Goal: Task Accomplishment & Management: Complete application form

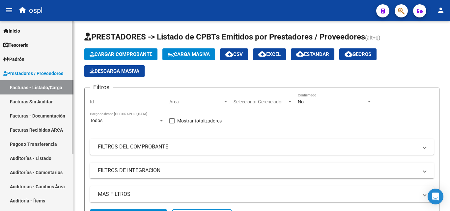
click at [39, 156] on link "Auditorías - Listado" at bounding box center [36, 158] width 73 height 14
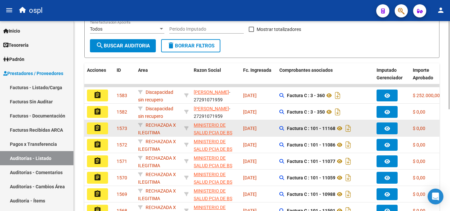
scroll to position [33, 0]
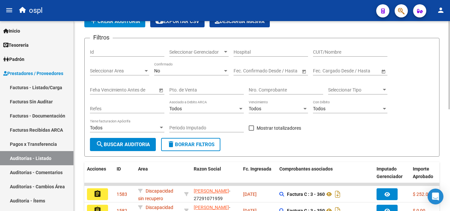
click at [328, 55] on div "CUIT/Nombre" at bounding box center [350, 49] width 74 height 13
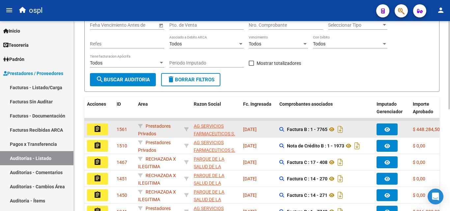
scroll to position [99, 0]
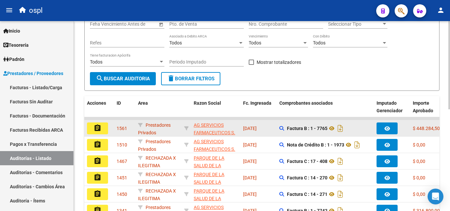
type input "ag"
click at [105, 128] on button "assignment" at bounding box center [97, 128] width 21 height 12
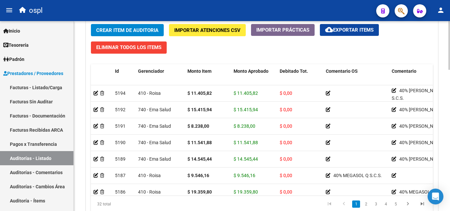
scroll to position [527, 0]
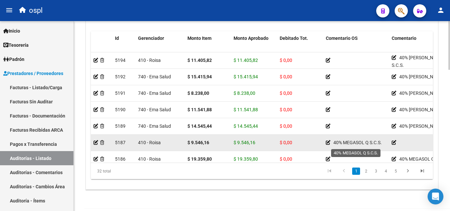
click at [329, 142] on icon at bounding box center [327, 142] width 5 height 5
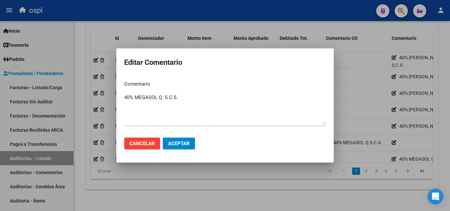
drag, startPoint x: 192, startPoint y: 93, endPoint x: 167, endPoint y: 98, distance: 25.9
click at [164, 97] on div "40% MEGASOL Q S.C.S. Ingresar el comentario" at bounding box center [224, 109] width 201 height 34
drag, startPoint x: 189, startPoint y: 101, endPoint x: 133, endPoint y: 100, distance: 55.6
click at [120, 99] on mat-dialog-content "Comentario 40% MEGASOL Q S.C.S. Ingresar el comentario" at bounding box center [224, 103] width 217 height 57
click at [149, 106] on textarea "40% MEGASOL Q S.C.S." at bounding box center [224, 109] width 201 height 31
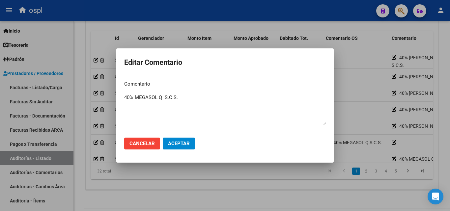
click at [361, 113] on div at bounding box center [225, 105] width 450 height 211
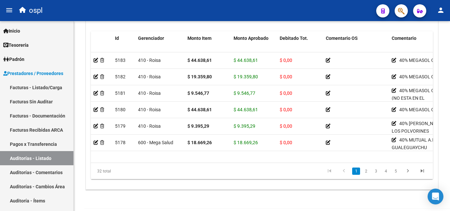
scroll to position [66, 0]
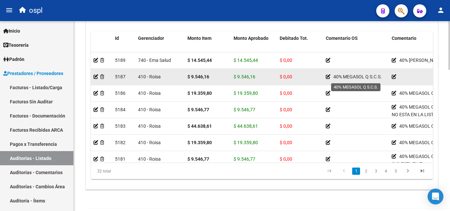
click at [328, 76] on icon at bounding box center [327, 76] width 5 height 5
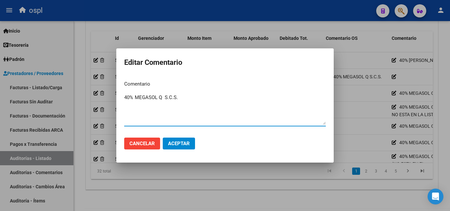
drag, startPoint x: 182, startPoint y: 99, endPoint x: 123, endPoint y: 99, distance: 58.6
click at [123, 99] on mat-dialog-content "Comentario 40% MEGASOL Q S.C.S. Ingresar el comentario" at bounding box center [224, 103] width 217 height 57
click at [171, 112] on textarea "40% MEGASOL Q S.C.S." at bounding box center [224, 109] width 201 height 31
drag, startPoint x: 182, startPoint y: 99, endPoint x: 125, endPoint y: 100, distance: 57.3
click at [125, 100] on textarea "40% MEGASOL Q S.C.S." at bounding box center [224, 109] width 201 height 31
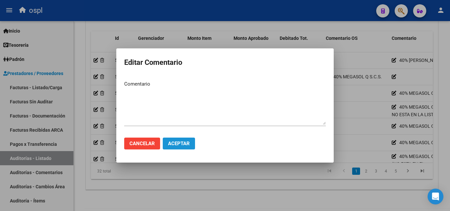
click at [168, 139] on button "Aceptar" at bounding box center [179, 144] width 32 height 12
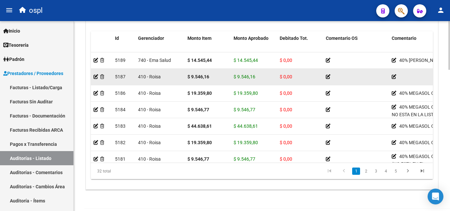
click at [393, 76] on icon at bounding box center [393, 76] width 5 height 5
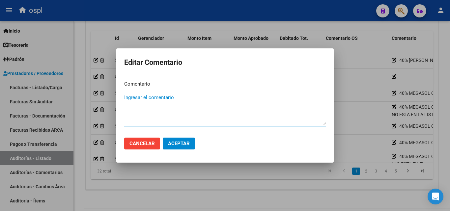
paste textarea "40% MEGASOL Q S.C.S."
type textarea "40% MEGASOL Q S.C.S."
click at [184, 144] on span "Aceptar" at bounding box center [179, 144] width 22 height 6
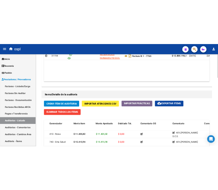
scroll to position [428, 0]
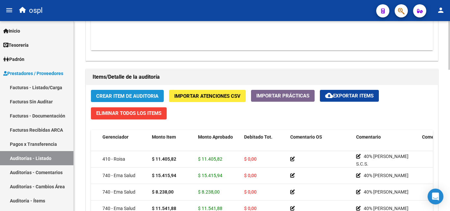
click at [140, 97] on span "Crear Item de Auditoria" at bounding box center [127, 96] width 62 height 6
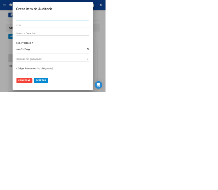
scroll to position [477, 0]
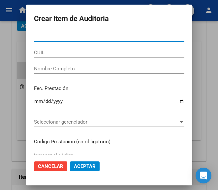
click at [90, 38] on input "Nro Documento" at bounding box center [109, 37] width 150 height 6
type input "58334032"
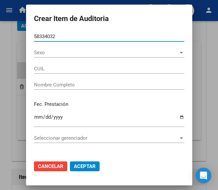
type input "27583340322"
type input "GALVEZ DESIRE"
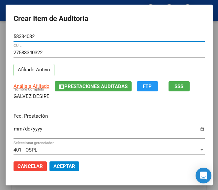
type input "58334032"
click at [13, 129] on input "Ingresar la fecha" at bounding box center [108, 131] width 191 height 11
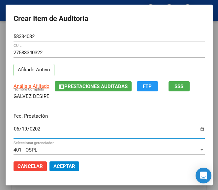
type input "2025-06-19"
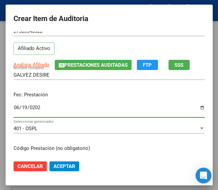
scroll to position [66, 0]
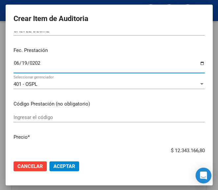
click at [26, 121] on div "Ingresar el código" at bounding box center [108, 118] width 191 height 10
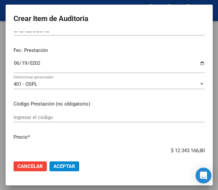
click at [31, 119] on input "Ingresar el código" at bounding box center [108, 118] width 191 height 6
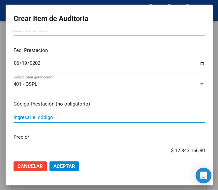
paste input "2847452 MULTIN jbe.x 120 ml"
type input "2847452 MULTIN jbe.x 120 ml"
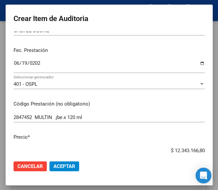
click at [150, 142] on mat-dialog-content "58334032 Nro Documento 27583340322 CUIL Afiliado Activo Análisis Afiliado Prest…" at bounding box center [109, 94] width 207 height 124
drag, startPoint x: 157, startPoint y: 149, endPoint x: 210, endPoint y: 147, distance: 53.0
click at [210, 147] on mat-dialog-content "58334032 Nro Documento 27583340322 CUIL Afiliado Activo Análisis Afiliado Prest…" at bounding box center [109, 94] width 207 height 124
click at [198, 150] on input "$ 0,00" at bounding box center [108, 151] width 191 height 6
paste input "3159,34"
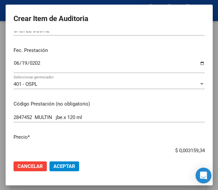
type input "$ 3.159,34"
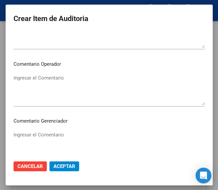
scroll to position [296, 0]
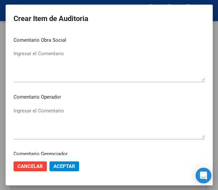
type input "$ 3.159,34"
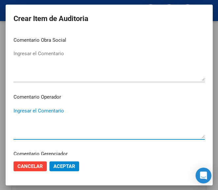
click at [74, 110] on textarea "Ingresar el Comentario" at bounding box center [108, 122] width 191 height 31
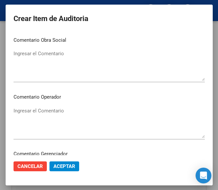
click at [28, 51] on textarea "Ingresar el Comentario" at bounding box center [108, 65] width 191 height 31
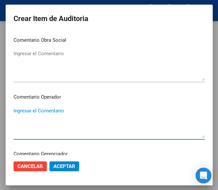
click at [35, 112] on textarea "Ingresar el Comentario" at bounding box center [108, 122] width 191 height 31
paste textarea "40 DULAC"
click at [13, 112] on textarea "40 DULAC" at bounding box center [108, 122] width 191 height 31
type textarea "40% DULAC"
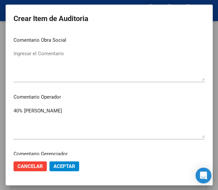
click at [53, 109] on textarea "40% DULAC" at bounding box center [108, 122] width 191 height 31
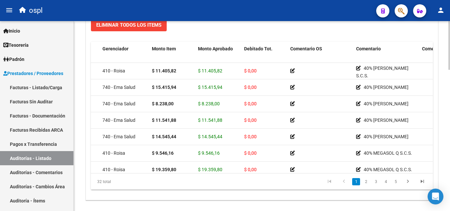
scroll to position [507, 0]
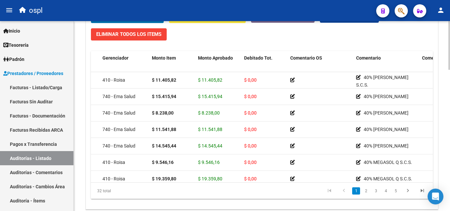
click at [449, 159] on div at bounding box center [449, 175] width 2 height 49
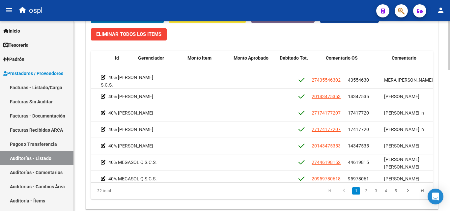
scroll to position [0, 0]
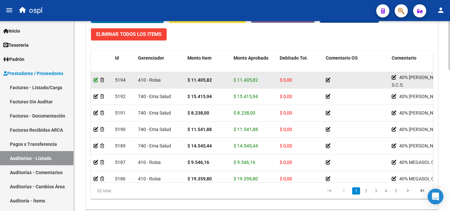
click at [96, 82] on icon at bounding box center [95, 80] width 5 height 5
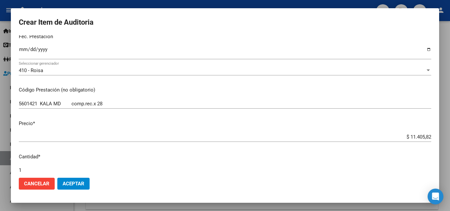
scroll to position [99, 0]
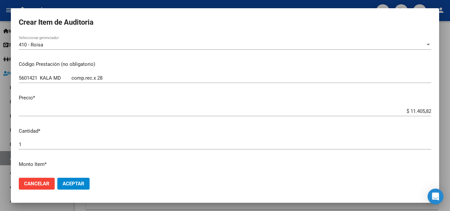
click at [157, 2] on div at bounding box center [225, 105] width 450 height 211
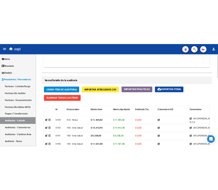
scroll to position [408, 0]
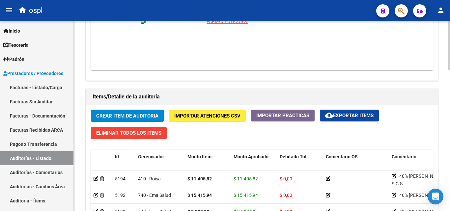
click at [145, 116] on span "Crear Item de Auditoria" at bounding box center [127, 116] width 62 height 6
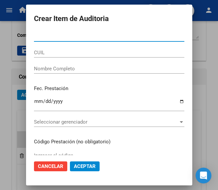
scroll to position [457, 0]
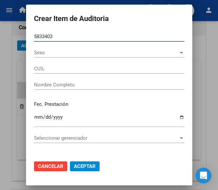
type input "58334032"
type input "27583340322"
type input "GALVEZ DESIRE"
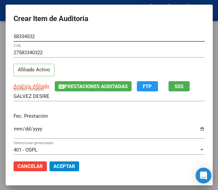
type input "58334032"
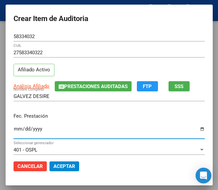
click at [14, 131] on input "Ingresar la fecha" at bounding box center [108, 131] width 191 height 11
type input "2025-06-19"
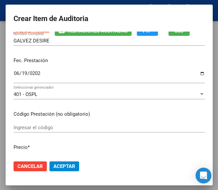
scroll to position [66, 0]
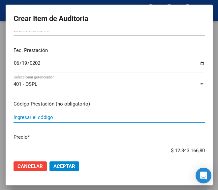
click at [29, 119] on input "Ingresar el código" at bounding box center [108, 118] width 191 height 6
click at [79, 119] on input "Ingresar el código" at bounding box center [108, 118] width 191 height 6
paste input "2847452 MULTIN jbe.x 120 ml"
type input "2847452 MULTIN jbe.x 120 ml"
click at [163, 149] on input "$ 12.343.166,80" at bounding box center [108, 151] width 191 height 6
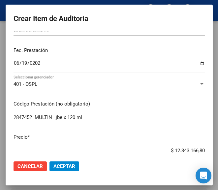
drag, startPoint x: 163, startPoint y: 149, endPoint x: 207, endPoint y: 145, distance: 43.7
click at [207, 145] on mat-dialog-content "58334032 Nro Documento 27583340322 CUIL Afiliado Activo Análisis Afiliado Prest…" at bounding box center [109, 94] width 207 height 124
click at [197, 150] on input "$ 0,00" at bounding box center [108, 151] width 191 height 6
paste input "3159,34"
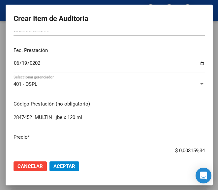
type input "$ 3.159,34"
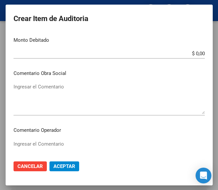
scroll to position [263, 0]
type input "$ 3.159,34"
click at [23, 146] on textarea "Ingresar el Comentario" at bounding box center [108, 155] width 191 height 31
click at [24, 143] on textarea "Ingresar el Comentario" at bounding box center [108, 155] width 191 height 31
paste textarea "40 DULAC"
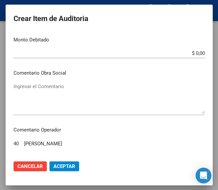
click at [13, 144] on textarea "40 DULAC" at bounding box center [108, 155] width 191 height 31
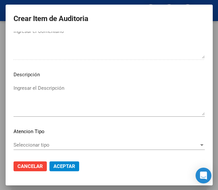
scroll to position [461, 0]
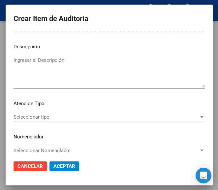
type textarea "40% DULAC"
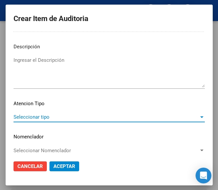
click at [28, 119] on span "Seleccionar tipo" at bounding box center [105, 117] width 185 height 6
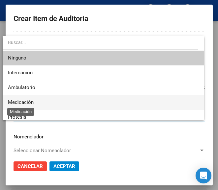
click at [32, 100] on span "Medicación" at bounding box center [21, 102] width 26 height 6
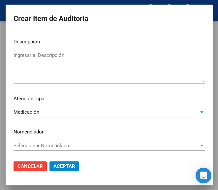
scroll to position [467, 0]
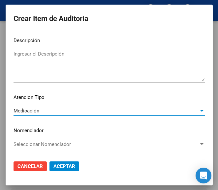
click at [59, 167] on span "Aceptar" at bounding box center [64, 167] width 22 height 6
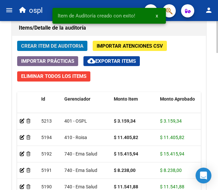
scroll to position [633, 0]
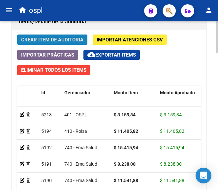
click at [39, 37] on span "Crear Item de Auditoria" at bounding box center [52, 40] width 62 height 6
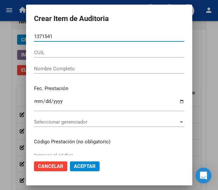
type input "13715411"
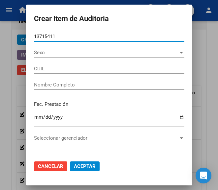
type input "20137154111"
type input "MASIN ROLANDO ANTONIO"
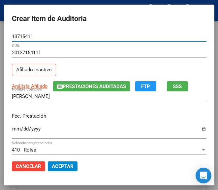
type input "13715411"
click at [12, 129] on input "Ingresar la fecha" at bounding box center [109, 131] width 194 height 11
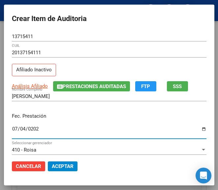
type input "2025-07-04"
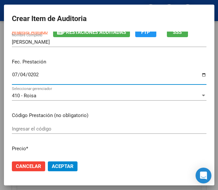
scroll to position [66, 0]
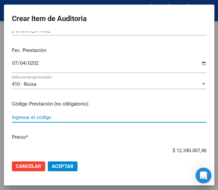
click at [46, 117] on input "Ingresar el código" at bounding box center [109, 118] width 194 height 6
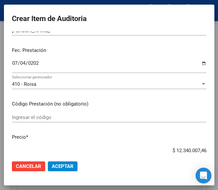
click at [63, 119] on input "Ingresar el código" at bounding box center [109, 118] width 194 height 6
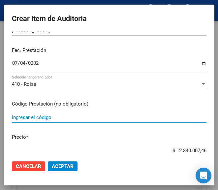
paste input "5208312 ROSUVAST 20 20 mg comp.x 28"
type input "5208312 ROSUVAST 20 20 mg comp.x 28"
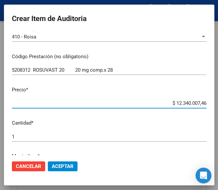
drag, startPoint x: 163, startPoint y: 150, endPoint x: 220, endPoint y: 150, distance: 56.9
click at [218, 150] on html "menu ospl person Firma Express Inicio Calendario SSS Instructivos Contacto OS T…" at bounding box center [109, 95] width 218 height 190
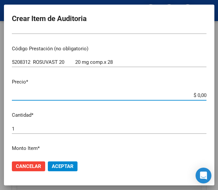
click at [198, 97] on input "$ 0,00" at bounding box center [109, 95] width 194 height 6
paste input "16173"
type input "$ 161,73"
type input "$ 1.617,30"
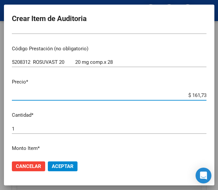
type input "$ 1.617,30"
type input "$ 16.173,00"
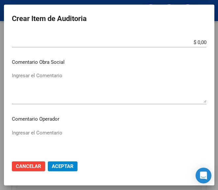
scroll to position [286, 0]
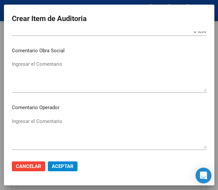
type input "$ 16.173,00"
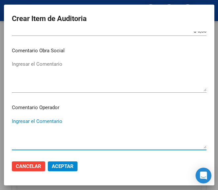
click at [51, 119] on textarea "Ingresar el Comentario" at bounding box center [109, 133] width 194 height 31
click at [27, 120] on textarea "Ingresar el Comentario" at bounding box center [109, 133] width 194 height 31
paste textarea "40 DULAC"
click at [13, 123] on textarea "40 DULAC" at bounding box center [109, 133] width 194 height 31
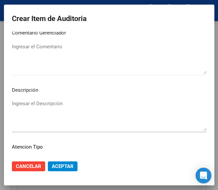
scroll to position [467, 0]
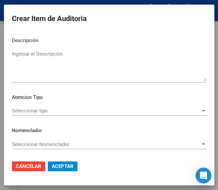
type textarea "40% DULAC"
click at [33, 111] on span "Seleccionar tipo" at bounding box center [106, 111] width 188 height 6
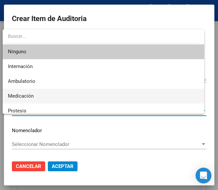
click at [36, 98] on span "Medicación" at bounding box center [103, 96] width 191 height 15
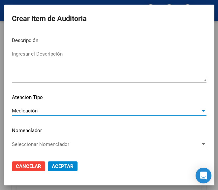
click at [58, 170] on button "Aceptar" at bounding box center [63, 167] width 30 height 10
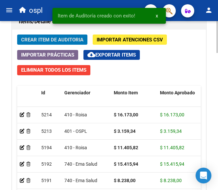
click at [70, 40] on span "Crear Item de Auditoria" at bounding box center [52, 40] width 62 height 6
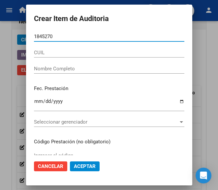
type input "18452709"
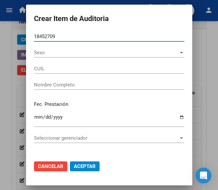
type input "27184527095"
type input "MAGNAGO SUSANA GRISELDA"
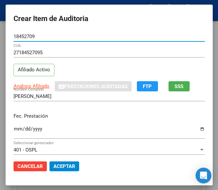
type input "18452709"
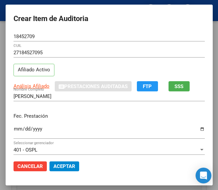
click at [13, 124] on div "Fec. Prestación Ingresar la fecha" at bounding box center [108, 127] width 191 height 38
click at [13, 127] on input "Ingresar la fecha" at bounding box center [108, 131] width 191 height 11
click at [13, 126] on div "Ingresar la fecha" at bounding box center [108, 132] width 191 height 14
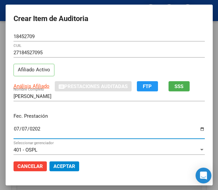
type input "2025-07-07"
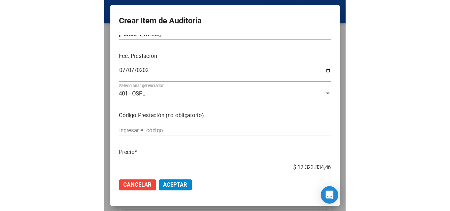
scroll to position [99, 0]
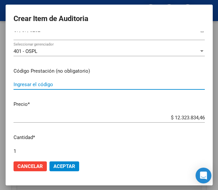
click at [39, 83] on input "Ingresar el código" at bounding box center [108, 85] width 191 height 6
click at [59, 85] on input "Ingresar el código" at bounding box center [108, 85] width 191 height 6
paste input "6421713 XUMER 60 mg comp.rec.x 28"
type input "6421713 XUMER 60 mg comp.rec.x 28"
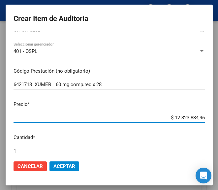
drag, startPoint x: 160, startPoint y: 116, endPoint x: 207, endPoint y: 114, distance: 46.8
click at [207, 114] on mat-dialog-content "18452709 Nro Documento 27184527095 CUIL Afiliado Activo Análisis Afiliado Prest…" at bounding box center [109, 94] width 207 height 124
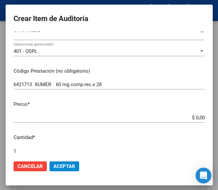
click at [198, 116] on input "$ 0,00" at bounding box center [108, 118] width 191 height 6
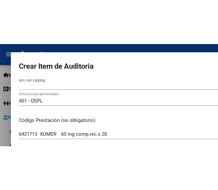
scroll to position [483, 0]
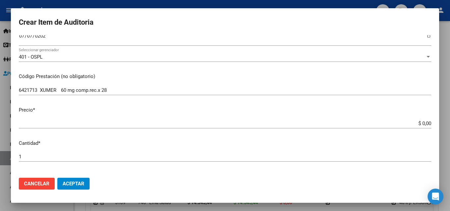
click at [140, 81] on mat-dialog-content "18452709 Nro Documento 27184527095 CUIL Afiliado Activo Análisis Afiliado Prest…" at bounding box center [225, 103] width 428 height 137
click at [138, 87] on input "6421713 XUMER 60 mg comp.rec.x 28" at bounding box center [225, 90] width 412 height 6
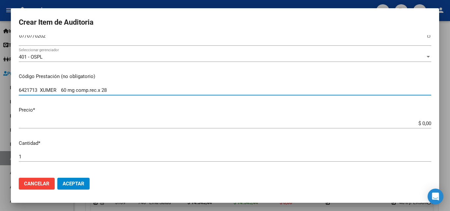
click at [425, 125] on input "$ 0,00" at bounding box center [225, 123] width 412 height 6
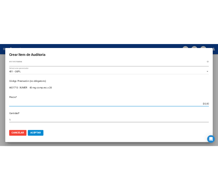
scroll to position [633, 0]
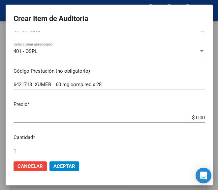
click at [200, 116] on app-form-text-field "Precio * $ 0,00 Ingresar el precio" at bounding box center [111, 111] width 196 height 20
click at [198, 116] on app-form-text-field "Precio * $ 0,00 Ingresar el precio" at bounding box center [111, 111] width 196 height 20
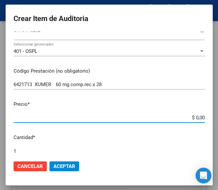
click at [198, 116] on input "$ 0,00" at bounding box center [108, 118] width 191 height 6
paste input "12303,2"
type input "$ 1.230,32"
type input "$ 12.303,20"
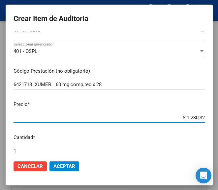
type input "$ 12.303,20"
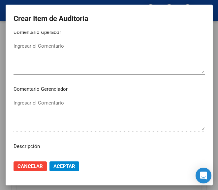
scroll to position [362, 0]
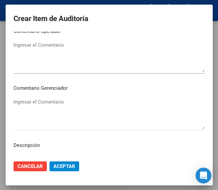
type input "$ 12.303,20"
click at [47, 55] on textarea "Ingresar el Comentario" at bounding box center [108, 56] width 191 height 31
click at [51, 64] on textarea "Ingresar el Comentario" at bounding box center [108, 56] width 191 height 31
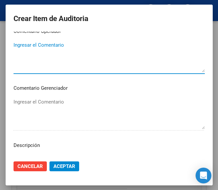
paste textarea "40 DULAC"
click at [14, 44] on textarea "40 DULAC" at bounding box center [108, 56] width 191 height 31
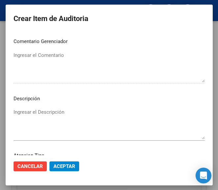
scroll to position [461, 0]
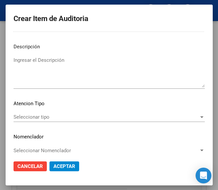
type textarea "40% DULAC"
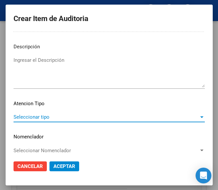
click at [77, 116] on span "Seleccionar tipo" at bounding box center [105, 117] width 185 height 6
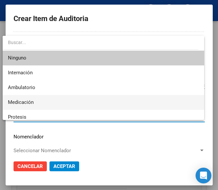
click at [45, 101] on span "Medicación" at bounding box center [103, 102] width 190 height 15
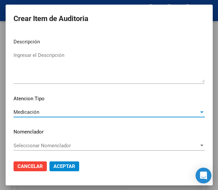
scroll to position [467, 0]
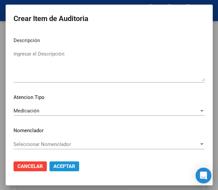
click at [62, 165] on span "Aceptar" at bounding box center [64, 167] width 22 height 6
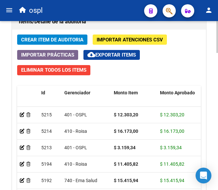
click at [40, 40] on span "Crear Item de Auditoria" at bounding box center [52, 40] width 62 height 6
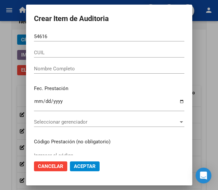
click at [54, 35] on input "54616" at bounding box center [109, 37] width 150 height 6
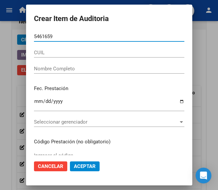
type input "54616591"
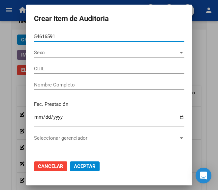
type input "20546165915"
type input "Fleytas Alexis"
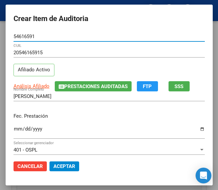
type input "54616591"
click at [13, 128] on input "Ingresar la fecha" at bounding box center [108, 131] width 191 height 11
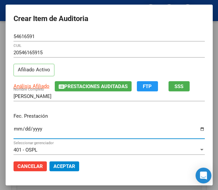
click at [13, 127] on input "Ingresar la fecha" at bounding box center [108, 131] width 191 height 11
type input "2025-07-10"
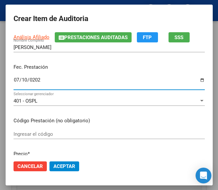
scroll to position [66, 0]
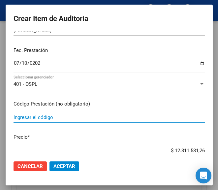
click at [39, 118] on input "Ingresar el código" at bounding box center [108, 118] width 191 height 6
click at [57, 120] on input "Ingresar el código" at bounding box center [108, 118] width 191 height 6
paste input "6051391 ACTRON PEDIATRICO 4% susp.oral x 100 ml"
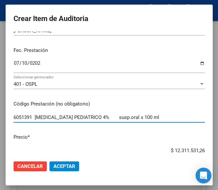
type input "6051391 ACTRON PEDIATRICO 4% susp.oral x 100 ml"
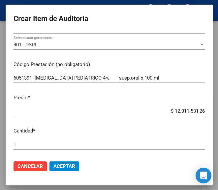
scroll to position [132, 0]
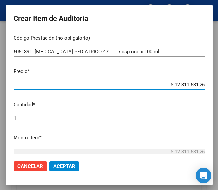
drag, startPoint x: 161, startPoint y: 86, endPoint x: 198, endPoint y: 85, distance: 37.2
click at [198, 85] on app-form-text-field "Precio * $ 12.311.531,26 Ingresar el precio" at bounding box center [111, 78] width 196 height 20
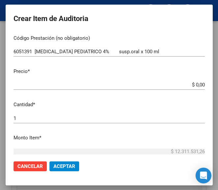
click at [198, 84] on app-form-text-field "Precio * $ 0,00 Ingresar el precio" at bounding box center [111, 78] width 196 height 20
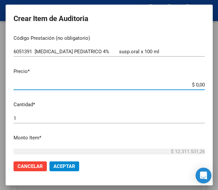
click at [198, 84] on input "$ 0,00" at bounding box center [108, 85] width 191 height 6
paste input "4465,24"
type input "$ 4.465,24"
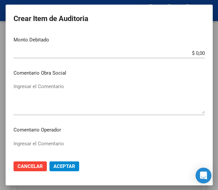
scroll to position [296, 0]
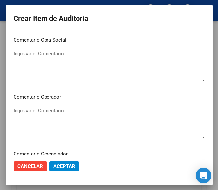
type input "$ 4.465,24"
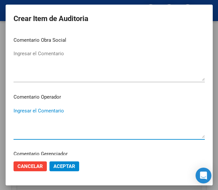
click at [48, 107] on textarea "Ingresar el Comentario" at bounding box center [108, 122] width 191 height 31
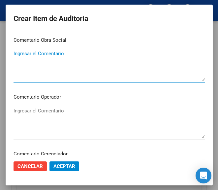
click at [46, 60] on textarea "Ingresar el Comentario" at bounding box center [108, 65] width 191 height 31
click at [19, 117] on textarea "Ingresar el Comentario" at bounding box center [108, 122] width 191 height 31
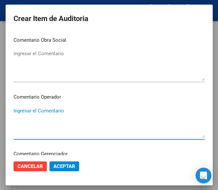
paste textarea "40 DULAC"
click at [14, 109] on textarea "40 DULAC" at bounding box center [108, 122] width 191 height 31
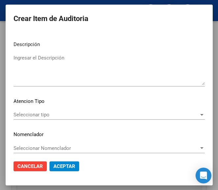
scroll to position [467, 0]
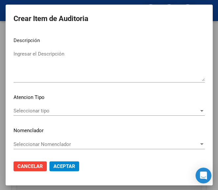
type textarea "40% DULAC"
click at [32, 112] on span "Seleccionar tipo" at bounding box center [105, 111] width 185 height 6
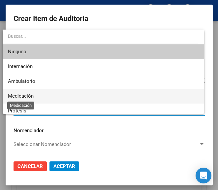
click at [30, 95] on span "Medicación" at bounding box center [21, 96] width 26 height 6
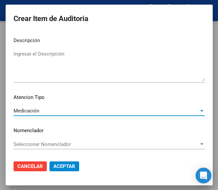
click at [58, 167] on span "Aceptar" at bounding box center [64, 167] width 22 height 6
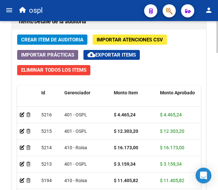
click at [66, 39] on span "Crear Item de Auditoria" at bounding box center [52, 40] width 62 height 6
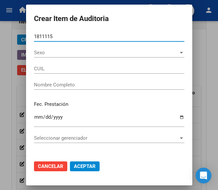
type input "18111151"
type input "27181111513"
type input "AYALA SONIA ELENA"
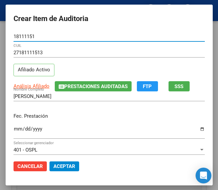
type input "18111151"
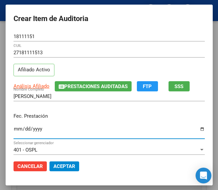
click at [13, 129] on input "Ingresar la fecha" at bounding box center [108, 131] width 191 height 11
type input "2025-07-08"
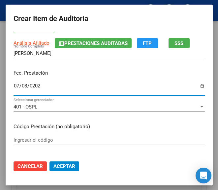
scroll to position [66, 0]
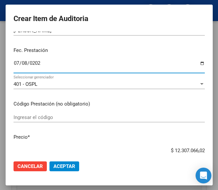
click at [47, 114] on div "Ingresar el código" at bounding box center [108, 118] width 191 height 10
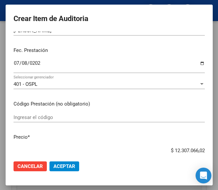
click at [56, 116] on input "Ingresar el código" at bounding box center [108, 118] width 191 height 6
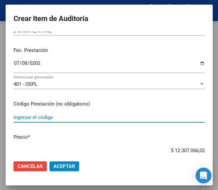
paste input "2238261 RIVOTRIL 2 mg comp.x 30"
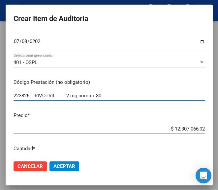
scroll to position [132, 0]
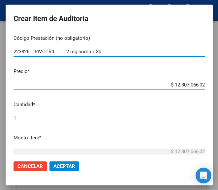
type input "2238261 RIVOTRIL 2 mg comp.x 30"
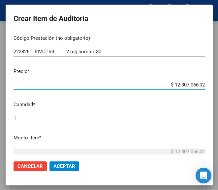
drag, startPoint x: 164, startPoint y: 86, endPoint x: 203, endPoint y: 84, distance: 39.2
click at [203, 84] on app-form-text-field "Precio * $ 12.307.066,02 Ingresar el precio" at bounding box center [111, 78] width 196 height 20
click at [197, 86] on input "$ 0,00" at bounding box center [108, 85] width 191 height 6
click at [197, 85] on input "$ 0,00" at bounding box center [108, 85] width 191 height 6
paste input "5098,86"
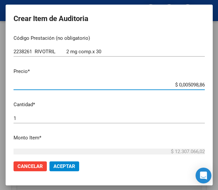
type input "$ 5.098,86"
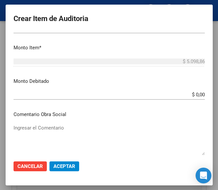
scroll to position [296, 0]
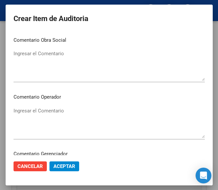
type input "$ 5.098,86"
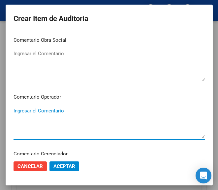
click at [67, 110] on textarea "Ingresar el Comentario" at bounding box center [108, 122] width 191 height 31
click at [54, 117] on textarea "Ingresar el Comentario" at bounding box center [108, 122] width 191 height 31
paste textarea "40 DULAC"
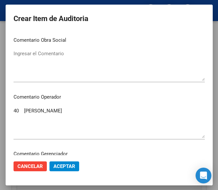
click at [14, 106] on div "40 DULAC Ingresar el Comentario" at bounding box center [108, 123] width 191 height 34
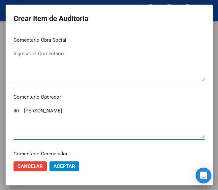
click at [14, 106] on div "40 DULAC Ingresar el Comentario" at bounding box center [108, 123] width 191 height 34
click at [14, 108] on textarea "40 DULAC" at bounding box center [108, 122] width 191 height 31
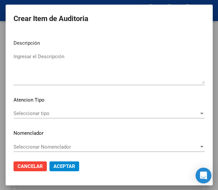
scroll to position [467, 0]
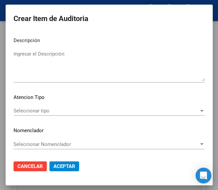
type textarea "40% DULAC"
click at [28, 107] on div "Seleccionar tipo Seleccionar tipo" at bounding box center [108, 111] width 191 height 10
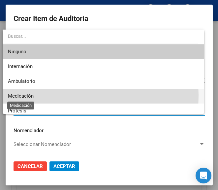
click at [28, 96] on span "Medicación" at bounding box center [21, 96] width 26 height 6
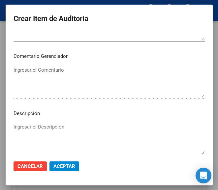
scroll to position [401, 0]
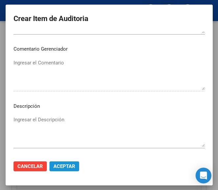
click at [60, 166] on span "Aceptar" at bounding box center [64, 167] width 22 height 6
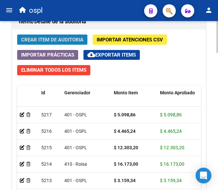
click at [63, 39] on span "Crear Item de Auditoria" at bounding box center [52, 40] width 62 height 6
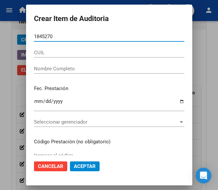
type input "18452709"
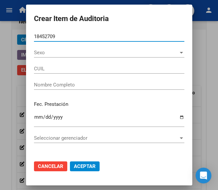
type input "27184527095"
type input "MAGNAGO SUSANA GRISELDA"
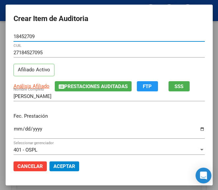
type input "18452709"
click at [13, 130] on input "Ingresar la fecha" at bounding box center [108, 131] width 191 height 11
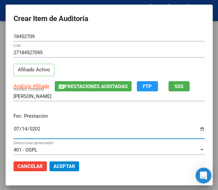
type input "2025-07-14"
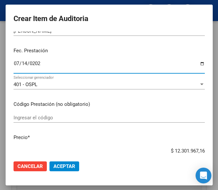
scroll to position [66, 0]
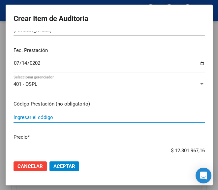
click at [47, 115] on input "Ingresar el código" at bounding box center [108, 118] width 191 height 6
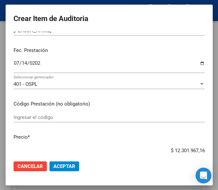
click at [58, 119] on input "Ingresar el código" at bounding box center [108, 118] width 191 height 6
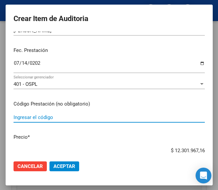
paste input "3124396 GADOPRIL 10 mg comp.ran.x 30"
type input "3124396 GADOPRIL 10 mg comp.ran.x 30"
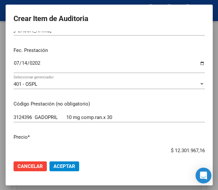
scroll to position [68, 0]
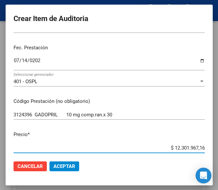
drag, startPoint x: 165, startPoint y: 151, endPoint x: 201, endPoint y: 147, distance: 36.3
click at [201, 147] on app-form-text-field "Precio * $ 12.301.967,16 Ingresar el precio" at bounding box center [111, 141] width 196 height 20
click at [197, 147] on input "$ 0,00" at bounding box center [108, 148] width 191 height 6
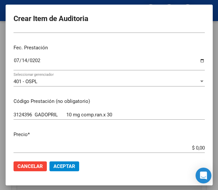
drag, startPoint x: 198, startPoint y: 147, endPoint x: 175, endPoint y: 108, distance: 46.0
click at [175, 108] on mat-dialog-content "18452709 Nro Documento 27184527095 CUIL Afiliado Activo Análisis Afiliado Prest…" at bounding box center [109, 94] width 207 height 124
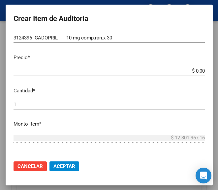
scroll to position [167, 0]
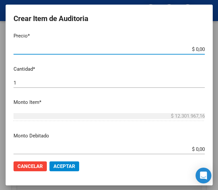
click at [198, 49] on input "$ 0,00" at bounding box center [108, 49] width 191 height 6
paste input "3528,94"
type input "$ 3.528,94"
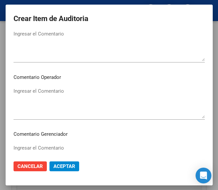
scroll to position [332, 0]
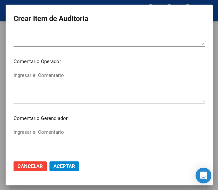
type input "$ 3.528,94"
click at [61, 80] on textarea "Ingresar el Comentario" at bounding box center [108, 87] width 191 height 31
click at [59, 82] on textarea "Ingresar el Comentario" at bounding box center [108, 87] width 191 height 31
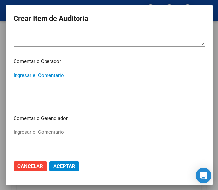
paste textarea "40 DULAC"
click at [13, 74] on textarea "40 DULAC" at bounding box center [108, 87] width 191 height 31
click at [13, 75] on textarea "40 DULAC" at bounding box center [108, 87] width 191 height 31
click at [17, 72] on textarea "40 DULAC" at bounding box center [108, 87] width 191 height 31
click at [15, 72] on textarea "40 DULAC" at bounding box center [108, 87] width 191 height 31
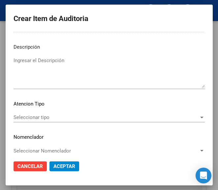
scroll to position [467, 0]
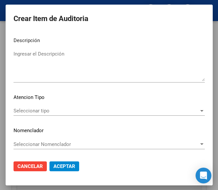
type textarea "40% DULAC"
click at [35, 113] on span "Seleccionar tipo" at bounding box center [105, 111] width 185 height 6
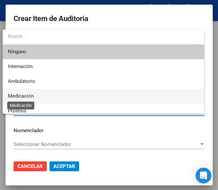
click at [32, 96] on span "Medicación" at bounding box center [21, 96] width 26 height 6
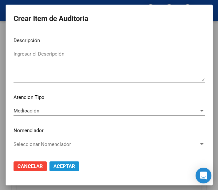
click at [68, 167] on span "Aceptar" at bounding box center [64, 167] width 22 height 6
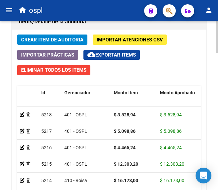
scroll to position [600, 0]
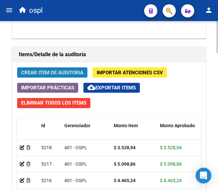
click at [60, 71] on span "Crear Item de Auditoria" at bounding box center [52, 73] width 62 height 6
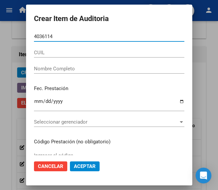
type input "40361143"
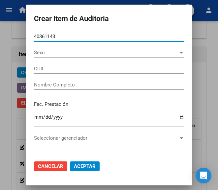
type input "27403611439"
type input "SALCEDO ELEN MAGALI"
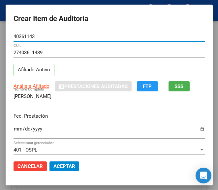
type input "40361143"
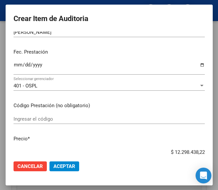
scroll to position [66, 0]
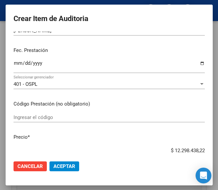
click at [7, 67] on mat-dialog-content "40361143 Nro Documento 27403611439 CUIL Afiliado Activo Análisis Afiliado Prest…" at bounding box center [109, 94] width 207 height 124
click at [13, 64] on input "Ingresar la fecha" at bounding box center [108, 66] width 191 height 11
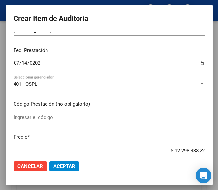
type input "2025-07-14"
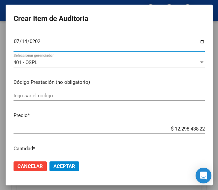
scroll to position [99, 0]
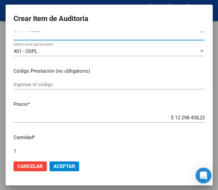
click at [45, 84] on input "Ingresar el código" at bounding box center [108, 85] width 191 height 6
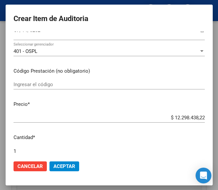
click at [50, 83] on input "Ingresar el código" at bounding box center [108, 85] width 191 height 6
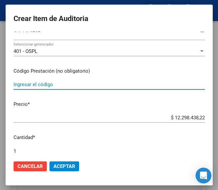
paste input "5103021 FLUCOGINKAN 150 mg comp.ran.x 1"
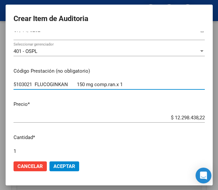
type input "5103021 FLUCOGINKAN 150 mg comp.ran.x 1"
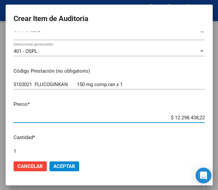
drag, startPoint x: 157, startPoint y: 121, endPoint x: 207, endPoint y: 113, distance: 50.6
click at [207, 113] on mat-dialog-content "40361143 Nro Documento 27403611439 CUIL Afiliado Activo Análisis Afiliado Prest…" at bounding box center [109, 94] width 207 height 124
click at [197, 117] on input "$ 0,00" at bounding box center [108, 118] width 191 height 6
paste input "3143,53"
type input "$ 3.143,53"
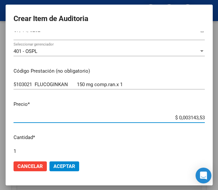
type input "$ 3.143,53"
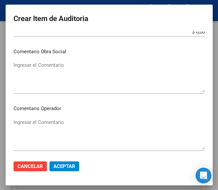
scroll to position [296, 0]
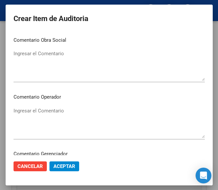
type input "$ 3.143,53"
click at [49, 113] on textarea "Ingresar el Comentario" at bounding box center [108, 122] width 191 height 31
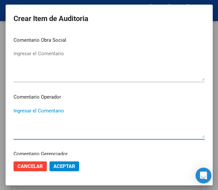
click at [41, 116] on textarea "Ingresar el Comentario" at bounding box center [108, 122] width 191 height 31
paste textarea "40 DULAC"
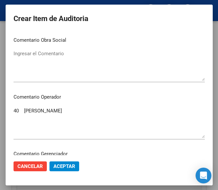
click at [17, 108] on div "40 DULAC Ingresar el Comentario" at bounding box center [108, 123] width 191 height 34
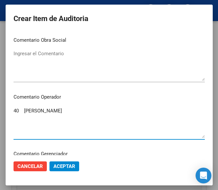
click at [16, 108] on textarea "40 DULAC" at bounding box center [108, 122] width 191 height 31
click at [15, 108] on textarea "40 DULAC" at bounding box center [108, 122] width 191 height 31
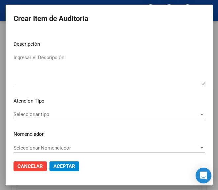
scroll to position [467, 0]
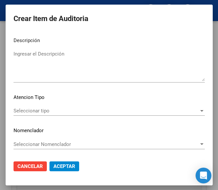
type textarea "40% DULAC"
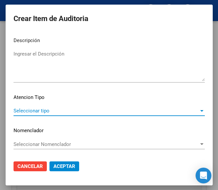
click at [45, 112] on span "Seleccionar tipo" at bounding box center [105, 111] width 185 height 6
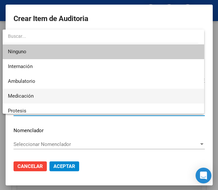
click at [38, 99] on span "Medicación" at bounding box center [103, 96] width 190 height 15
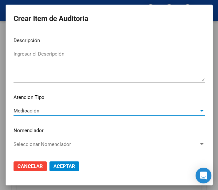
click at [62, 165] on span "Aceptar" at bounding box center [64, 167] width 22 height 6
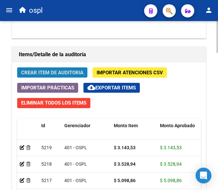
click at [54, 69] on button "Crear Item de Auditoria" at bounding box center [52, 72] width 70 height 10
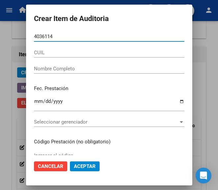
type input "40361143"
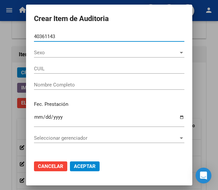
type input "27403611439"
type input "SALCEDO ELEN MAGALI"
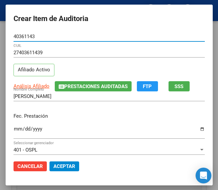
type input "40361143"
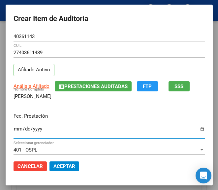
drag, startPoint x: 11, startPoint y: 129, endPoint x: 11, endPoint y: 122, distance: 6.3
click at [13, 128] on input "Ingresar la fecha" at bounding box center [108, 131] width 191 height 11
type input "0254-07-14"
type input "2025-07-14"
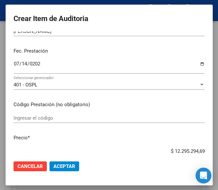
scroll to position [66, 0]
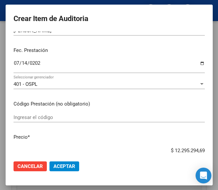
click at [38, 118] on input "Ingresar el código" at bounding box center [108, 118] width 191 height 6
click at [49, 114] on div "Ingresar el código" at bounding box center [108, 118] width 191 height 10
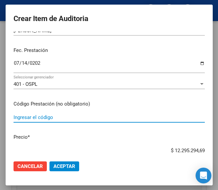
paste input "5754391 FANGAN PLUS óv.x 6"
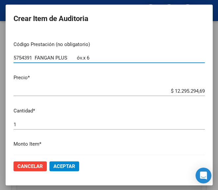
scroll to position [132, 0]
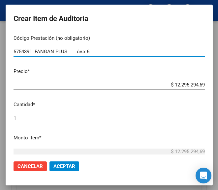
type input "5754391 FANGAN PLUS óv.x 6"
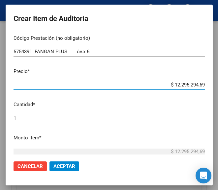
click at [158, 86] on input "$ 12.295.294,69" at bounding box center [108, 85] width 191 height 6
drag, startPoint x: 164, startPoint y: 86, endPoint x: 212, endPoint y: 85, distance: 48.1
click at [212, 85] on mat-dialog-container "Crear Item de Auditoria 40361143 Nro Documento 27403611439 CUIL Afiliado Activo…" at bounding box center [109, 95] width 207 height 181
click at [197, 84] on input "$ 0,00" at bounding box center [108, 85] width 191 height 6
paste input "5135,06"
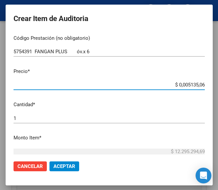
type input "$ 5.135,06"
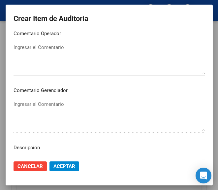
scroll to position [362, 0]
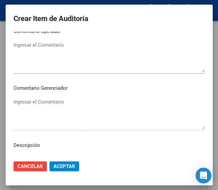
type input "$ 5.135,06"
click at [50, 55] on textarea "Ingresar el Comentario" at bounding box center [108, 56] width 191 height 31
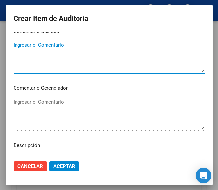
click at [30, 67] on textarea "Ingresar el Comentario" at bounding box center [108, 56] width 191 height 31
paste textarea "40 DULAC"
click at [15, 51] on textarea "40 DULAC" at bounding box center [108, 56] width 191 height 31
click at [13, 44] on textarea "40 DULAC" at bounding box center [108, 56] width 191 height 31
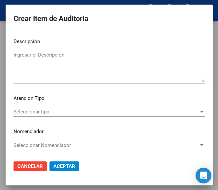
scroll to position [467, 0]
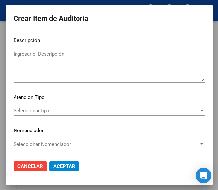
click at [32, 107] on div "Seleccionar tipo Seleccionar tipo" at bounding box center [108, 111] width 191 height 10
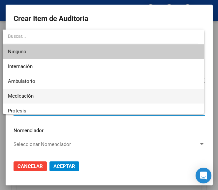
click at [28, 96] on span "Medicación" at bounding box center [21, 96] width 26 height 6
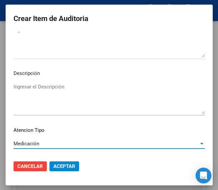
click at [54, 88] on textarea "Ingresar el Descripción" at bounding box center [108, 98] width 191 height 31
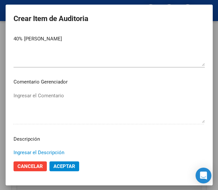
scroll to position [335, 0]
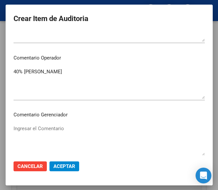
click at [41, 71] on textarea "40% DULAC" at bounding box center [108, 83] width 191 height 31
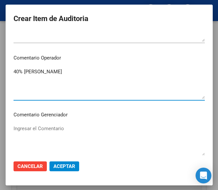
click at [16, 84] on textarea "40% DULAC" at bounding box center [108, 83] width 191 height 31
click at [18, 78] on textarea "40% DULAC" at bounding box center [108, 83] width 191 height 31
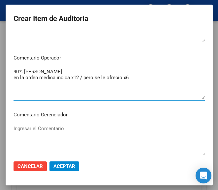
click at [107, 76] on textarea "40% DULAC en la orden medica indica x12 / pero se le ofrecio x6" at bounding box center [108, 83] width 191 height 31
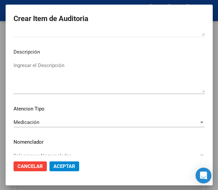
scroll to position [467, 0]
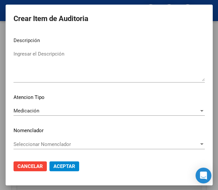
type textarea "40% DULAC en la orden medica indica x12 / pero se le ofreció x6"
click at [66, 163] on button "Aceptar" at bounding box center [64, 167] width 30 height 10
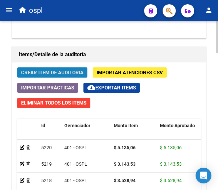
click at [60, 71] on span "Crear Item de Auditoria" at bounding box center [52, 73] width 62 height 6
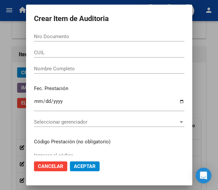
click at [60, 36] on input "Nro Documento" at bounding box center [109, 37] width 150 height 6
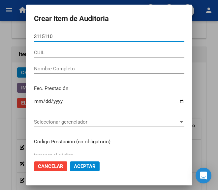
type input "31151109"
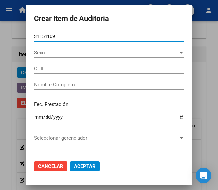
type input "27311511098"
type input "FERREIRA NANCY GRACIELA"
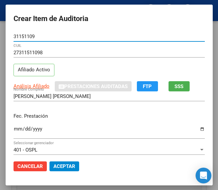
type input "31151109"
click at [13, 133] on input "Ingresar la fecha" at bounding box center [108, 131] width 191 height 11
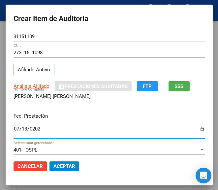
type input "2025-07-18"
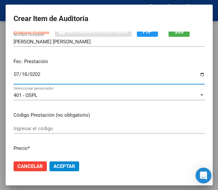
scroll to position [66, 0]
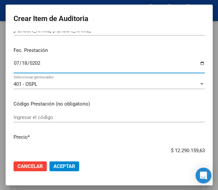
click at [27, 123] on div "Ingresar el código" at bounding box center [108, 121] width 191 height 16
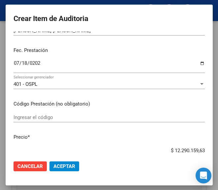
click at [30, 118] on input "Ingresar el código" at bounding box center [108, 118] width 191 height 6
click at [46, 119] on input "Ingresar el código" at bounding box center [108, 118] width 191 height 6
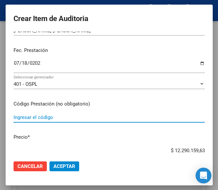
paste input "5684971 BACTIFREN 500 (NO ESTA ) 500 mg comp.rec.x 7"
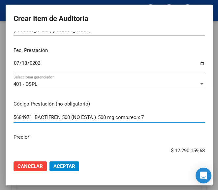
click at [97, 119] on input "5684971 BACTIFREN 500 (NO ESTA ) 500 mg comp.rec.x 7" at bounding box center [108, 118] width 191 height 6
click at [100, 119] on input "5684971 BACTIFREN 500 (NO ESTA ) 500 mg comp.rec.x 7" at bounding box center [108, 118] width 191 height 6
drag, startPoint x: 74, startPoint y: 117, endPoint x: 100, endPoint y: 116, distance: 26.7
click at [100, 116] on input "5684971 BACTIFREN 500 (NO ESTA ) 500 mg comp.rec.x 7" at bounding box center [108, 118] width 191 height 6
click at [75, 118] on input "5684971 BACTIFREN 500 500 mg comp.rec.x 7" at bounding box center [108, 118] width 191 height 6
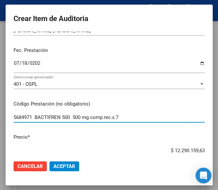
type input "5684971 BACTIFREN 500 500 mg comp.rec.x 7"
click at [151, 129] on mat-dialog-content "31151109 Nro Documento 27311511098 CUIL Afiliado Activo Análisis Afiliado Prest…" at bounding box center [109, 94] width 207 height 124
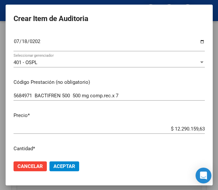
scroll to position [99, 0]
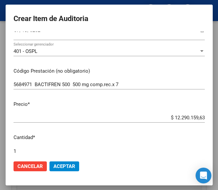
click at [153, 122] on div "$ 12.290.159,63 Ingresar el precio" at bounding box center [108, 118] width 191 height 10
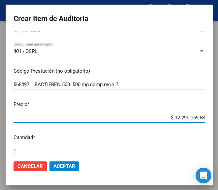
drag, startPoint x: 157, startPoint y: 119, endPoint x: 212, endPoint y: 116, distance: 55.7
click at [212, 116] on mat-dialog-container "Crear Item de Auditoria 31151109 Nro Documento 27311511098 CUIL Afiliado Activo…" at bounding box center [109, 95] width 207 height 181
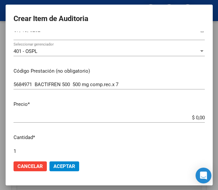
click at [197, 116] on input "$ 0,00" at bounding box center [108, 118] width 191 height 6
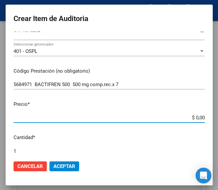
paste input "5850,16"
type input "$ 5.850,16"
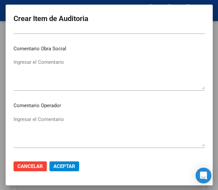
scroll to position [296, 0]
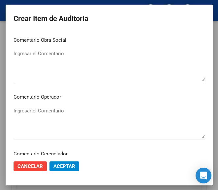
type input "$ 5.850,16"
click at [47, 111] on textarea "Ingresar el Comentario" at bounding box center [108, 122] width 191 height 31
click at [52, 110] on textarea "Ingresar el Comentario" at bounding box center [108, 122] width 191 height 31
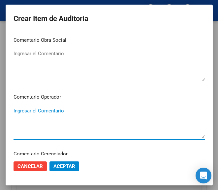
paste textarea "40 DULAC"
click at [13, 113] on textarea "40 DULAC" at bounding box center [108, 122] width 191 height 31
click at [14, 113] on textarea "40 DULAC" at bounding box center [108, 122] width 191 height 31
click at [13, 117] on textarea "40% DULAC" at bounding box center [108, 122] width 191 height 31
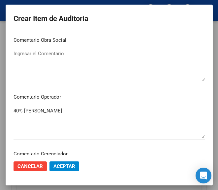
click at [119, 118] on textarea "40% DULAC" at bounding box center [108, 122] width 191 height 31
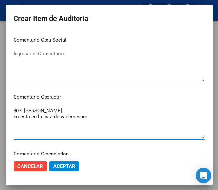
click at [74, 116] on textarea "40% DULAC no esta en la lista de vademecum" at bounding box center [108, 122] width 191 height 31
click at [71, 117] on textarea "40% DULAC no esta en la lista de vademecum" at bounding box center [108, 122] width 191 height 31
click at [69, 116] on textarea "40% DULAC no esta en la lista de vademecum" at bounding box center [108, 122] width 191 height 31
click at [91, 126] on textarea "40% DULAC no esta en la lista de vademécum" at bounding box center [108, 122] width 191 height 31
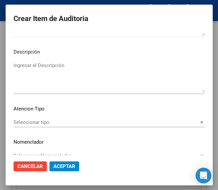
scroll to position [461, 0]
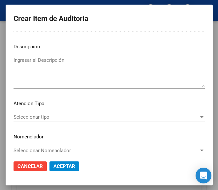
type textarea "40% DULAC no esta en la lista de vademécum"
click at [58, 117] on span "Seleccionar tipo" at bounding box center [105, 117] width 185 height 6
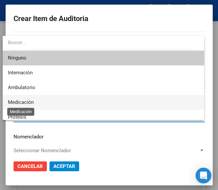
click at [28, 100] on span "Medicación" at bounding box center [21, 102] width 26 height 6
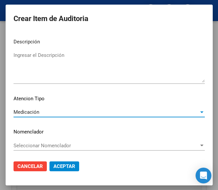
scroll to position [467, 0]
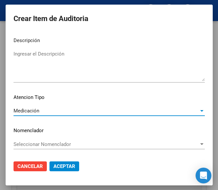
click at [62, 166] on span "Aceptar" at bounding box center [64, 167] width 22 height 6
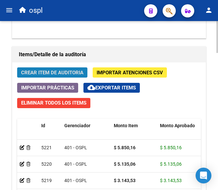
click at [53, 72] on span "Crear Item de Auditoria" at bounding box center [52, 73] width 62 height 6
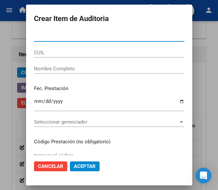
click at [45, 34] on input "Nro Documento" at bounding box center [109, 37] width 150 height 6
type input "31151109"
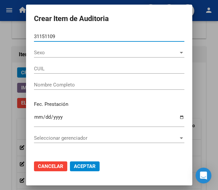
type input "27311511098"
type input "FERREIRA NANCY GRACIELA"
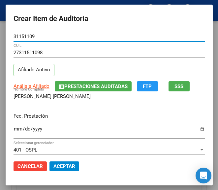
type input "31151109"
click at [13, 129] on input "Ingresar la fecha" at bounding box center [108, 131] width 191 height 11
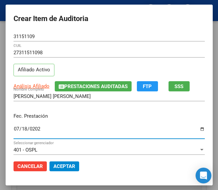
type input "2025-07-18"
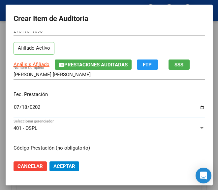
scroll to position [33, 0]
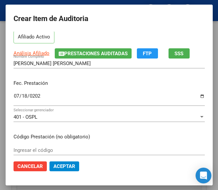
click at [30, 145] on div "Ingresar el código" at bounding box center [108, 150] width 191 height 10
click at [36, 149] on input "Ingresar el código" at bounding box center [108, 150] width 191 height 6
paste input "4324010 ACEMUK 600 mg tab.eferv.x 10"
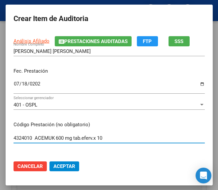
type input "4324010 ACEMUK 600 mg tab.eferv.x 10"
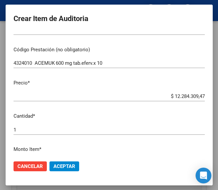
scroll to position [132, 0]
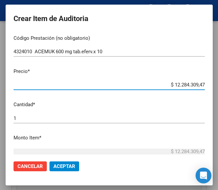
click at [156, 83] on input "$ 12.284.309,47" at bounding box center [108, 85] width 191 height 6
drag, startPoint x: 156, startPoint y: 83, endPoint x: 241, endPoint y: 80, distance: 85.3
click at [218, 80] on html "menu ospl person Firma Express Inicio Calendario SSS Instructivos Contacto OS T…" at bounding box center [109, 95] width 218 height 190
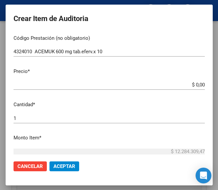
click at [199, 82] on app-form-text-field "Precio * $ 0,00 Ingresar el precio" at bounding box center [111, 78] width 196 height 20
click at [197, 83] on input "$ 0,00" at bounding box center [108, 85] width 191 height 6
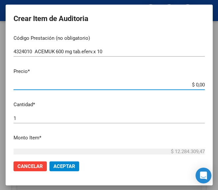
click at [197, 83] on input "$ 0,00" at bounding box center [108, 85] width 191 height 6
click at [198, 83] on input "$ 0,00" at bounding box center [108, 85] width 191 height 6
paste input "5294,09"
type input "$ 5.294,09"
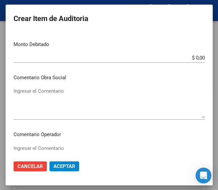
scroll to position [296, 0]
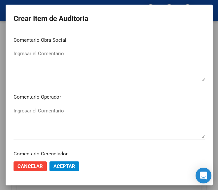
type input "$ 5.294,09"
click at [43, 114] on textarea "Ingresar el Comentario" at bounding box center [108, 122] width 191 height 31
click at [47, 106] on div "Ingresar el Comentario" at bounding box center [108, 123] width 191 height 34
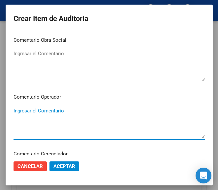
click at [53, 113] on textarea "Ingresar el Comentario" at bounding box center [108, 122] width 191 height 31
paste textarea "40 DULAC"
click at [13, 112] on textarea "40 DULAC" at bounding box center [108, 122] width 191 height 31
click at [13, 111] on textarea "40 DULAC" at bounding box center [108, 122] width 191 height 31
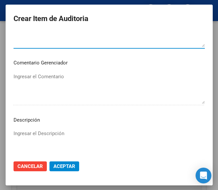
scroll to position [461, 0]
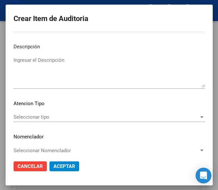
type textarea "40% DULAC"
click at [28, 113] on div "Seleccionar tipo Seleccionar tipo" at bounding box center [108, 117] width 191 height 10
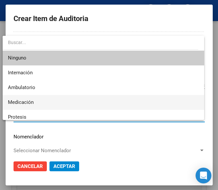
click at [24, 105] on span "Medicación" at bounding box center [21, 102] width 26 height 6
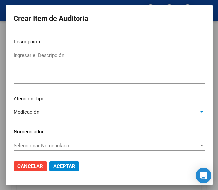
scroll to position [467, 0]
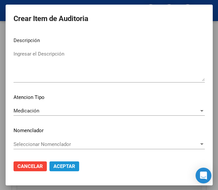
click at [62, 167] on span "Aceptar" at bounding box center [64, 167] width 22 height 6
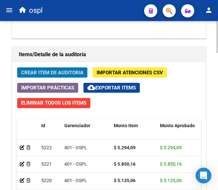
click at [76, 70] on span "Crear Item de Auditoria" at bounding box center [52, 73] width 62 height 6
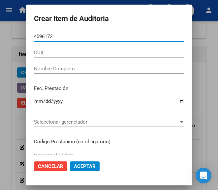
type input "40961729"
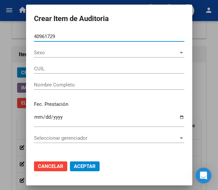
type input "27409617293"
type input "RUSSO CONSTANZA"
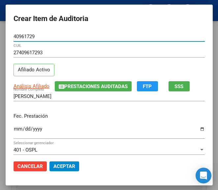
type input "40961729"
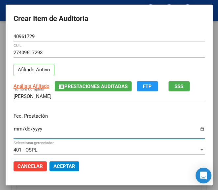
click at [13, 129] on input "Ingresar la fecha" at bounding box center [108, 131] width 191 height 11
type input "2025-06-17"
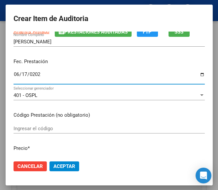
scroll to position [66, 0]
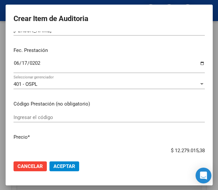
click at [28, 122] on div "Ingresar el código" at bounding box center [108, 118] width 191 height 10
click at [52, 118] on input "Ingresar el código" at bounding box center [108, 118] width 191 height 6
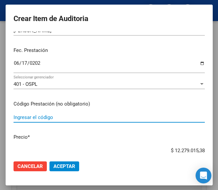
paste input "6022136 ASERTRAL 100 mg comp.ran.x 30"
type input "6022136 ASERTRAL 100 mg comp.ran.x 30"
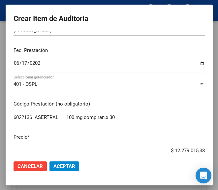
scroll to position [69, 0]
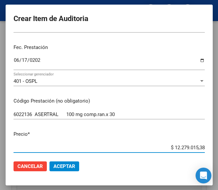
drag, startPoint x: 159, startPoint y: 150, endPoint x: 216, endPoint y: 147, distance: 57.0
click at [212, 147] on mat-dialog-container "Crear Item de Auditoria 40961729 Nro Documento 27409617293 CUIL Afiliado Activo…" at bounding box center [109, 95] width 207 height 181
click at [198, 147] on app-form-text-field "Precio * $ 0,00 Ingresar el precio" at bounding box center [111, 141] width 196 height 20
click at [197, 147] on input "$ 0,00" at bounding box center [108, 148] width 191 height 6
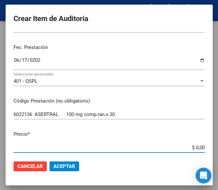
drag, startPoint x: 197, startPoint y: 147, endPoint x: 180, endPoint y: 109, distance: 42.1
click at [180, 109] on mat-dialog-content "40961729 Nro Documento 27409617293 CUIL Afiliado Activo Análisis Afiliado Prest…" at bounding box center [109, 94] width 207 height 124
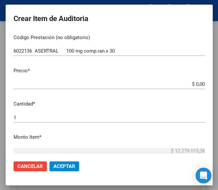
scroll to position [135, 0]
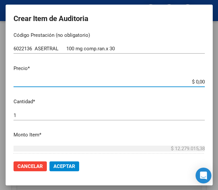
click at [197, 80] on input "$ 0,00" at bounding box center [108, 82] width 191 height 6
paste input "17039,67"
type input "$ 17.039,67"
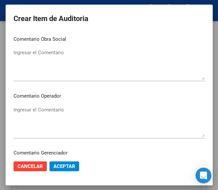
scroll to position [299, 0]
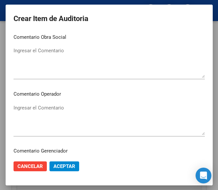
type input "$ 17.039,67"
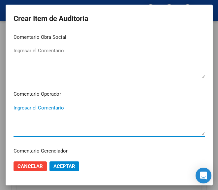
click at [37, 114] on textarea "Ingresar el Comentario" at bounding box center [108, 119] width 191 height 31
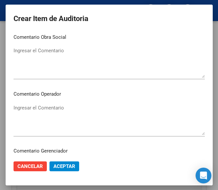
click at [54, 107] on textarea "Ingresar el Comentario" at bounding box center [108, 119] width 191 height 31
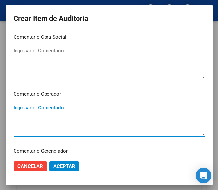
paste textarea "40 DULAC"
click at [13, 109] on textarea "40 DULAC" at bounding box center [108, 119] width 191 height 31
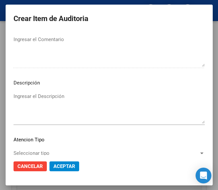
scroll to position [464, 0]
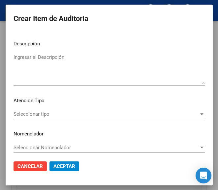
type textarea "40% DULAC"
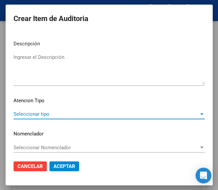
click at [25, 115] on span "Seleccionar tipo" at bounding box center [105, 114] width 185 height 6
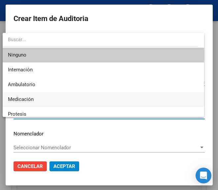
click at [24, 96] on span "Medicación" at bounding box center [103, 99] width 190 height 15
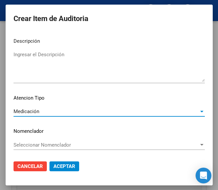
scroll to position [467, 0]
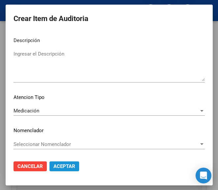
click at [55, 163] on button "Aceptar" at bounding box center [64, 167] width 30 height 10
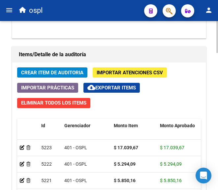
click at [70, 76] on span "Crear Item de Auditoria" at bounding box center [52, 73] width 62 height 6
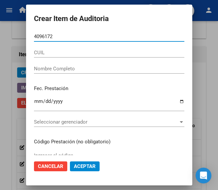
type input "40961729"
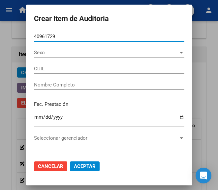
type input "27409617293"
type input "RUSSO CONSTANZA"
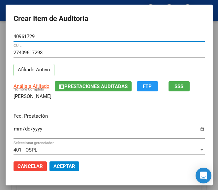
type input "40961729"
click at [13, 130] on input "Ingresar la fecha" at bounding box center [108, 131] width 191 height 11
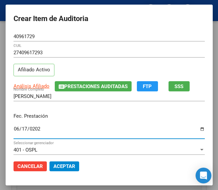
type input "2025-06-17"
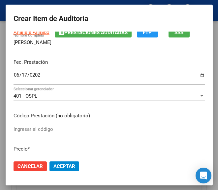
scroll to position [66, 0]
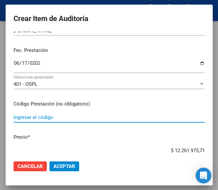
click at [66, 118] on input "Ingresar el código" at bounding box center [108, 118] width 191 height 6
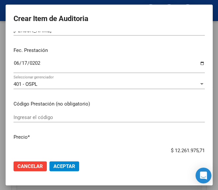
click at [51, 119] on input "Ingresar el código" at bounding box center [108, 118] width 191 height 6
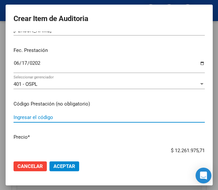
paste input "5100283 CLONAGIN SL 0.25 mg comp.subl.x 30"
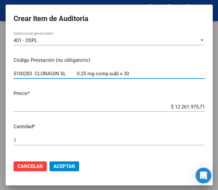
scroll to position [132, 0]
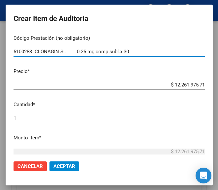
type input "5100283 CLONAGIN SL 0.25 mg comp.subl.x 30"
click at [164, 80] on mat-dialog-content "40961729 Nro Documento 27409617293 CUIL Afiliado Activo Análisis Afiliado Prest…" at bounding box center [109, 94] width 207 height 124
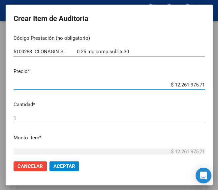
drag, startPoint x: 161, startPoint y: 87, endPoint x: 204, endPoint y: 85, distance: 42.5
click at [204, 85] on mat-dialog-content "40961729 Nro Documento 27409617293 CUIL Afiliado Activo Análisis Afiliado Prest…" at bounding box center [109, 94] width 207 height 124
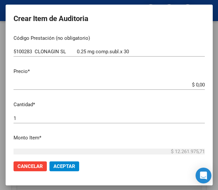
click at [199, 84] on app-form-text-field "Precio * $ 0,00 Ingresar el precio" at bounding box center [111, 78] width 196 height 20
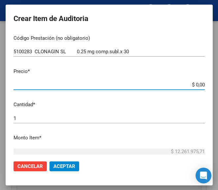
click at [197, 84] on input "$ 0,00" at bounding box center [108, 85] width 191 height 6
paste input "2784,15"
type input "$ 2.784,15"
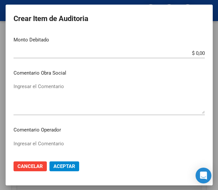
scroll to position [296, 0]
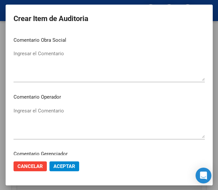
type input "$ 2.784,15"
click at [44, 109] on textarea "Ingresar el Comentario" at bounding box center [108, 122] width 191 height 31
click at [39, 115] on textarea "Ingresar el Comentario" at bounding box center [108, 122] width 191 height 31
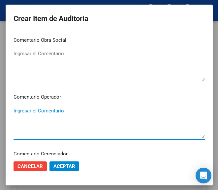
paste textarea "40 DULAC"
click at [14, 109] on textarea "40 DULAC" at bounding box center [108, 122] width 191 height 31
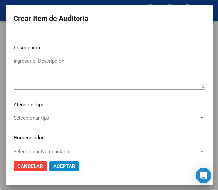
scroll to position [461, 0]
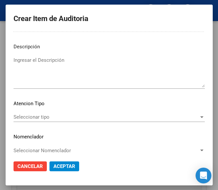
type textarea "40% DULAC"
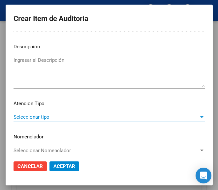
click at [43, 116] on span "Seleccionar tipo" at bounding box center [105, 117] width 185 height 6
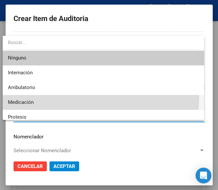
click at [33, 95] on span "Medicación" at bounding box center [103, 102] width 190 height 15
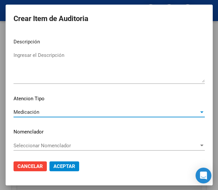
scroll to position [467, 0]
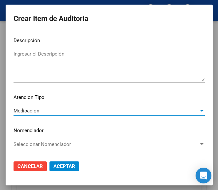
click at [67, 168] on span "Aceptar" at bounding box center [64, 167] width 22 height 6
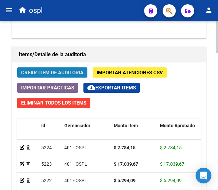
click at [67, 69] on button "Crear Item de Auditoria" at bounding box center [52, 72] width 70 height 10
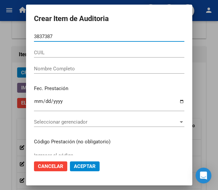
type input "38373873"
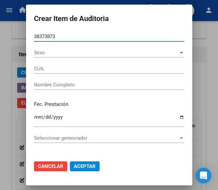
type input "27383738739"
type input "AGUILERA GEORGINA FABIANA"
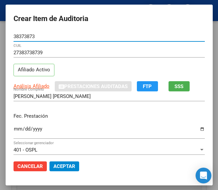
type input "38373873"
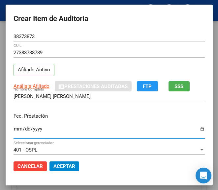
click at [13, 131] on input "Ingresar la fecha" at bounding box center [108, 131] width 191 height 11
type input "2025-07-20"
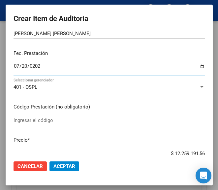
scroll to position [66, 0]
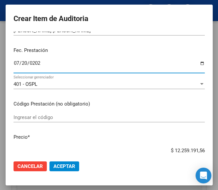
click at [42, 114] on div "Ingresar el código" at bounding box center [108, 118] width 191 height 10
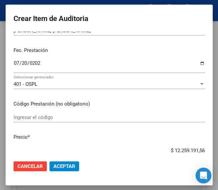
click at [38, 115] on input "Ingresar el código" at bounding box center [108, 118] width 191 height 6
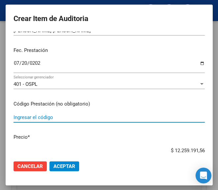
paste input "4408341 BLOKIUM 75 mg comp.x 15"
type input "4408341 BLOKIUM 75 mg comp.x 15"
click at [153, 142] on mat-dialog-content "38373873 Nro Documento 27383738739 CUIL Afiliado Activo Análisis Afiliado Prest…" at bounding box center [109, 94] width 207 height 124
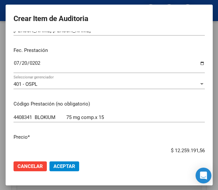
scroll to position [80, 0]
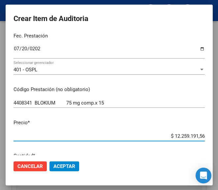
drag, startPoint x: 160, startPoint y: 151, endPoint x: 210, endPoint y: 148, distance: 50.7
click at [210, 148] on mat-dialog-content "38373873 Nro Documento 27383738739 CUIL Afiliado Activo Análisis Afiliado Prest…" at bounding box center [109, 94] width 207 height 124
click at [199, 136] on app-form-text-field "Precio * $ 0,00 Ingresar el precio" at bounding box center [111, 129] width 196 height 20
click at [198, 136] on input "$ 0,00" at bounding box center [108, 136] width 191 height 6
paste input "6462,67"
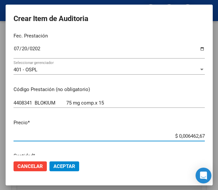
type input "$ 6.462,67"
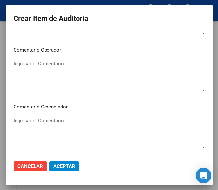
scroll to position [344, 0]
type input "$ 6.462,67"
click at [47, 76] on textarea "Ingresar el Comentario" at bounding box center [108, 75] width 191 height 31
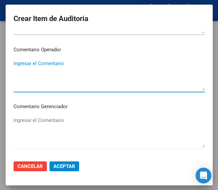
click at [32, 76] on textarea "Ingresar el Comentario" at bounding box center [108, 75] width 191 height 31
paste textarea "40 DULAC"
click at [13, 65] on textarea "40 DULAC" at bounding box center [108, 75] width 191 height 31
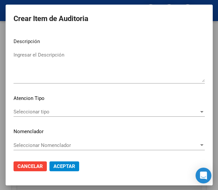
scroll to position [467, 0]
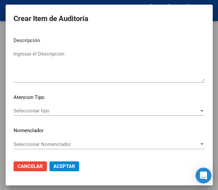
type textarea "40% DULAC"
click at [45, 109] on span "Seleccionar tipo" at bounding box center [105, 111] width 185 height 6
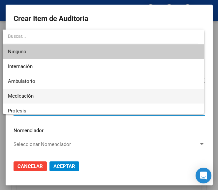
click at [43, 92] on span "Medicación" at bounding box center [103, 96] width 190 height 15
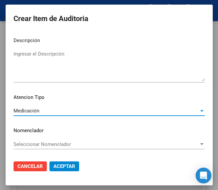
click at [56, 166] on span "Aceptar" at bounding box center [64, 167] width 22 height 6
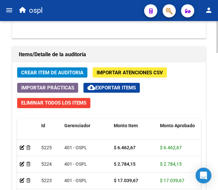
click at [36, 69] on span "Crear Item de Auditoria" at bounding box center [52, 72] width 62 height 6
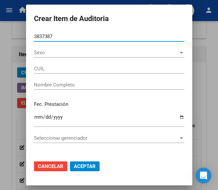
type input "38373873"
type input "27383738739"
type input "AGUILERA GEORGINA FABIANA"
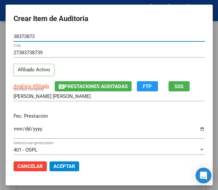
type input "38373873"
click at [13, 129] on input "Ingresar la fecha" at bounding box center [108, 131] width 191 height 11
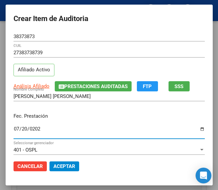
type input "2025-07-20"
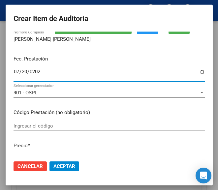
scroll to position [66, 0]
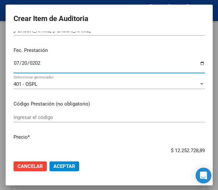
click at [46, 116] on input "Ingresar el código" at bounding box center [108, 118] width 191 height 6
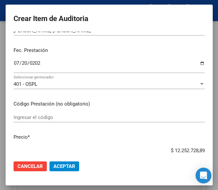
click at [58, 120] on input "Ingresar el código" at bounding box center [108, 118] width 191 height 6
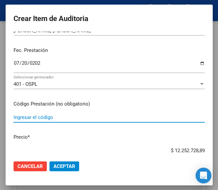
paste input "4996752 TAFIROL 1 G comp.ran.x 50"
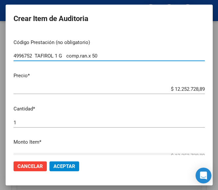
scroll to position [132, 0]
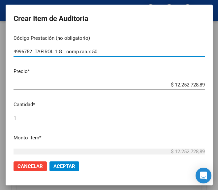
type input "4996752 TAFIROL 1 G comp.ran.x 50"
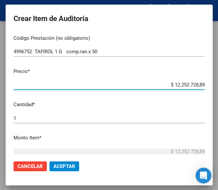
drag, startPoint x: 164, startPoint y: 84, endPoint x: 218, endPoint y: 84, distance: 54.3
click at [218, 84] on html "menu ospl person Firma Express Inicio Calendario SSS Instructivos Contacto OS T…" at bounding box center [109, 95] width 218 height 190
click at [197, 85] on input "$ 0,00" at bounding box center [108, 85] width 191 height 6
paste input "5074,18"
type input "$ 5.074,18"
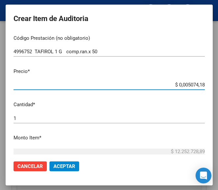
type input "$ 5.074,18"
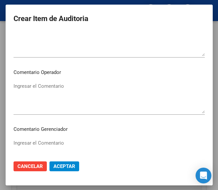
scroll to position [329, 0]
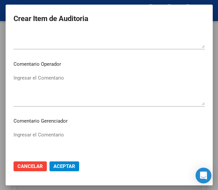
type input "$ 5.074,18"
click at [41, 96] on textarea "Ingresar el Comentario" at bounding box center [108, 89] width 191 height 31
click at [16, 92] on textarea "Ingresar el Comentario" at bounding box center [108, 89] width 191 height 31
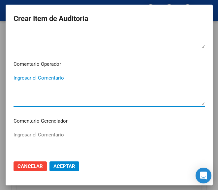
paste textarea "40 DULAC"
click at [14, 79] on textarea "40 DULAC" at bounding box center [108, 89] width 191 height 31
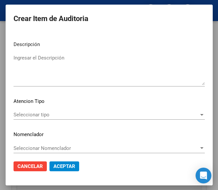
scroll to position [467, 0]
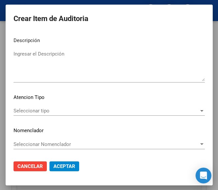
type textarea "40% DULAC"
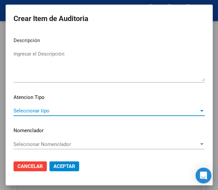
click at [26, 109] on span "Seleccionar tipo" at bounding box center [105, 111] width 185 height 6
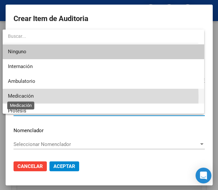
click at [12, 97] on span "Medicación" at bounding box center [21, 96] width 26 height 6
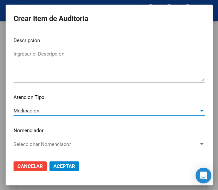
click at [61, 168] on span "Aceptar" at bounding box center [64, 167] width 22 height 6
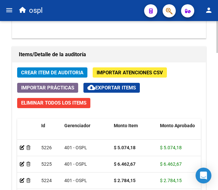
click at [62, 73] on span "Crear Item de Auditoria" at bounding box center [52, 73] width 62 height 6
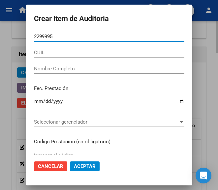
type input "22999954"
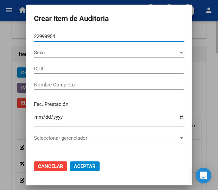
type input "27229999546"
type input "MARQUEZ LUCIA MIREYA"
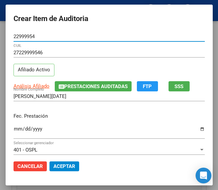
type input "22999954"
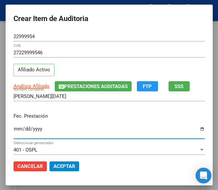
click at [13, 129] on input "Ingresar la fecha" at bounding box center [108, 131] width 191 height 11
type input "2025-07-22"
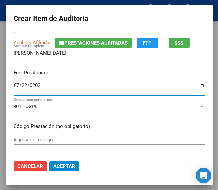
scroll to position [66, 0]
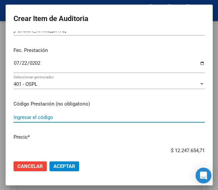
click at [57, 118] on input "Ingresar el código" at bounding box center [108, 118] width 191 height 6
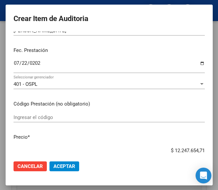
click at [59, 118] on input "Ingresar el código" at bounding box center [108, 118] width 191 height 6
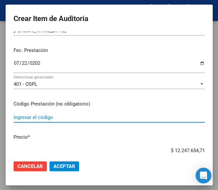
paste input "4897331 T4 MONTPELLIER 88 88 mcg comp.x 50"
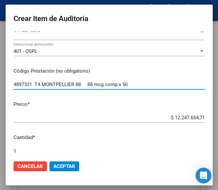
type input "4897331 T4 MONTPELLIER 88 88 mcg comp.x 50"
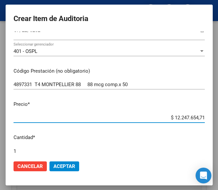
drag, startPoint x: 160, startPoint y: 117, endPoint x: 209, endPoint y: 113, distance: 49.3
click at [209, 113] on mat-dialog-content "22999954 Nro Documento 27229999546 CUIL Afiliado Activo Análisis Afiliado Prest…" at bounding box center [109, 94] width 207 height 124
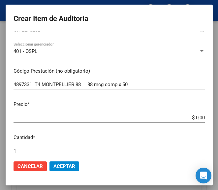
click at [199, 118] on app-form-text-field "Precio * $ 0,00 Ingresar el precio" at bounding box center [111, 111] width 196 height 20
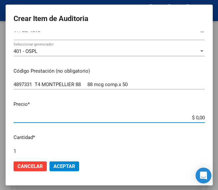
click at [198, 116] on input "$ 0,00" at bounding box center [108, 118] width 191 height 6
paste input "8239,43"
type input "$ 8.239,43"
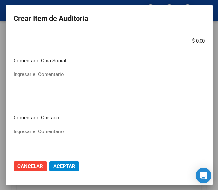
scroll to position [296, 0]
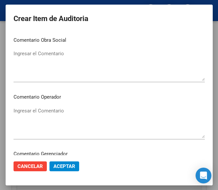
type input "$ 8.239,43"
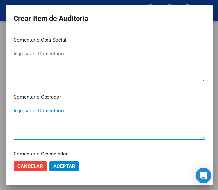
click at [43, 113] on textarea "Ingresar el Comentario" at bounding box center [108, 122] width 191 height 31
click at [42, 107] on textarea "Ingresar el Comentario" at bounding box center [108, 122] width 191 height 31
paste textarea "40 DULAC"
click at [15, 110] on textarea "40 DULAC" at bounding box center [108, 122] width 191 height 31
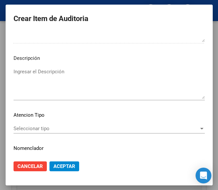
scroll to position [461, 0]
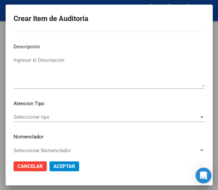
type textarea "40% DULAC"
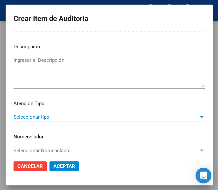
click at [42, 120] on span "Seleccionar tipo" at bounding box center [105, 117] width 185 height 6
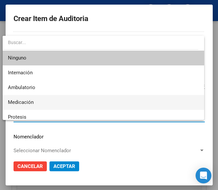
click at [37, 104] on span "Medicación" at bounding box center [103, 102] width 190 height 15
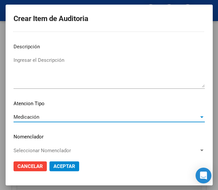
scroll to position [467, 0]
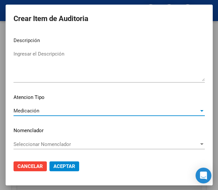
click at [65, 168] on span "Aceptar" at bounding box center [64, 167] width 22 height 6
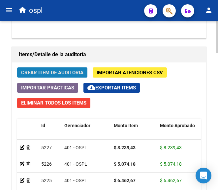
click at [58, 71] on span "Crear Item de Auditoria" at bounding box center [52, 73] width 62 height 6
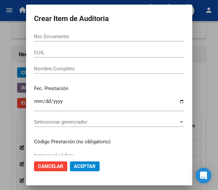
click at [57, 36] on input "Nro Documento" at bounding box center [109, 37] width 150 height 6
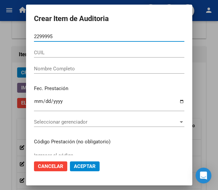
type input "22999954"
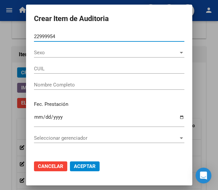
type input "27229999546"
type input "MARQUEZ LUCIA MIREYA"
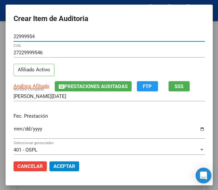
type input "22999954"
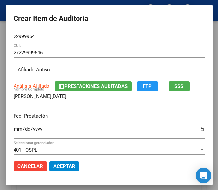
click at [13, 126] on div "Ingresar la fecha" at bounding box center [108, 132] width 191 height 14
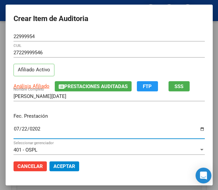
type input "2025-07-22"
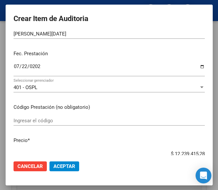
scroll to position [66, 0]
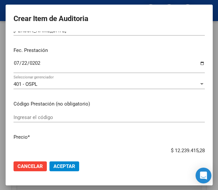
click at [44, 122] on div "Ingresar el código" at bounding box center [108, 118] width 191 height 10
click at [46, 121] on div "Ingresar el código" at bounding box center [108, 118] width 191 height 10
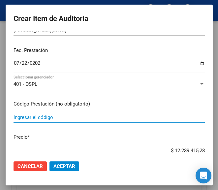
paste input "5628711 COLMIBE 10/10 mg comp.x 30"
type input "5628711 COLMIBE 10/10 mg comp.x 30"
click at [156, 145] on mat-dialog-content "22999954 Nro Documento 27229999546 CUIL Afiliado Activo Análisis Afiliado Prest…" at bounding box center [109, 94] width 207 height 124
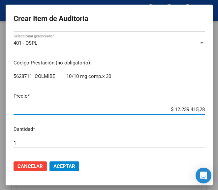
drag, startPoint x: 161, startPoint y: 150, endPoint x: 225, endPoint y: 151, distance: 64.5
click at [218, 151] on html "menu ospl person Firma Express Inicio Calendario SSS Instructivos Contacto OS T…" at bounding box center [109, 95] width 218 height 190
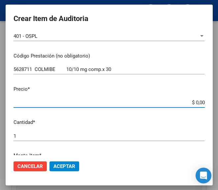
click at [197, 104] on input "$ 0,00" at bounding box center [108, 103] width 191 height 6
click at [197, 103] on input "$ 0,00" at bounding box center [108, 103] width 191 height 6
click at [197, 101] on input "$ 0,00" at bounding box center [108, 103] width 191 height 6
click at [198, 102] on input "$ 0,00" at bounding box center [108, 103] width 191 height 6
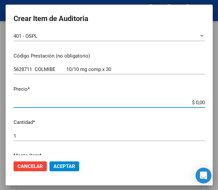
paste input "16522,8"
type input "$ 1.652,28"
type input "$ 16.522,80"
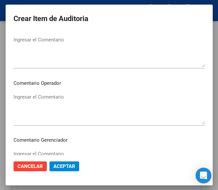
scroll to position [311, 0]
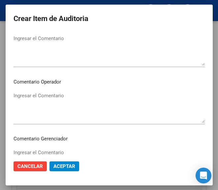
type input "$ 16.522,80"
click at [56, 94] on textarea "Ingresar el Comentario" at bounding box center [108, 107] width 191 height 31
click at [33, 106] on textarea "Ingresar el Comentario" at bounding box center [108, 107] width 191 height 31
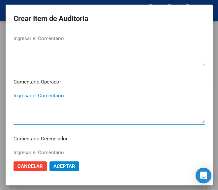
paste textarea "40 DULAC"
click at [15, 95] on textarea "40 DULAC" at bounding box center [108, 107] width 191 height 31
click at [37, 96] on textarea "40% DULAC" at bounding box center [108, 107] width 191 height 31
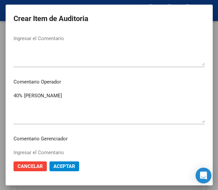
click at [25, 102] on textarea "40% DULAC" at bounding box center [108, 107] width 191 height 31
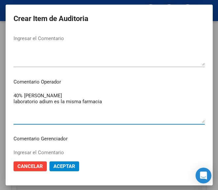
click at [37, 105] on textarea "40% DULAC laboratorio adium es la misma farmacia" at bounding box center [108, 107] width 191 height 31
click at [38, 102] on textarea "40% DULAC laboratorio adium es la misma farmacia" at bounding box center [108, 107] width 191 height 31
drag, startPoint x: 33, startPoint y: 102, endPoint x: 47, endPoint y: 102, distance: 13.5
click at [47, 102] on textarea "40% DULAC laboratorio adium es la misma farmacia" at bounding box center [108, 107] width 191 height 31
click at [116, 102] on textarea "40% DULAC laboratorio ADIUM es la misma farmacia" at bounding box center [108, 107] width 191 height 31
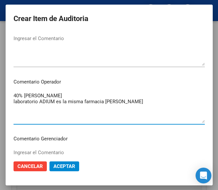
click at [48, 102] on textarea "40% DULAC laboratorio ADIUM es la misma farmacia RAFFO" at bounding box center [108, 107] width 191 height 31
click at [131, 103] on textarea "40% DULAC laboratorio ADIUM (excel) es la misma farmacia RAFFO" at bounding box center [108, 107] width 191 height 31
click at [155, 104] on textarea "40% DULAC laboratorio ADIUM (excel) es la misma farmacia RAFFO (vademecum)" at bounding box center [108, 107] width 191 height 31
click at [70, 119] on textarea "40% DULAC laboratorio ADIUM (Excel) es la misma farmacia RAFFO (vademécum)" at bounding box center [108, 107] width 191 height 31
click at [167, 105] on textarea "40% DULAC laboratorio ADIUM (Excel) es la misma farmacia RAFFO (vademécum)" at bounding box center [108, 107] width 191 height 31
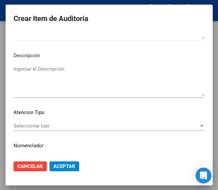
scroll to position [467, 0]
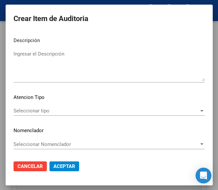
type textarea "40% DULAC laboratorio ADIUM (Excel) es la misma farmacia RAFFO (vademécum)"
click at [35, 113] on span "Seleccionar tipo" at bounding box center [105, 111] width 185 height 6
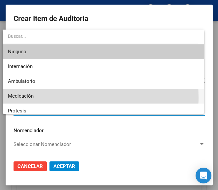
click at [35, 97] on span "Medicación" at bounding box center [103, 96] width 190 height 15
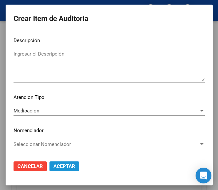
click at [61, 167] on span "Aceptar" at bounding box center [64, 167] width 22 height 6
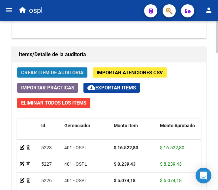
click at [52, 71] on span "Crear Item de Auditoria" at bounding box center [52, 73] width 62 height 6
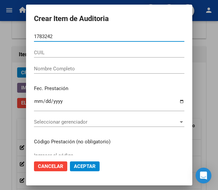
type input "17832425"
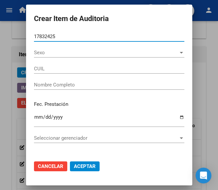
type input "27178324255"
type input "AVILA ZULMA GRACIELA"
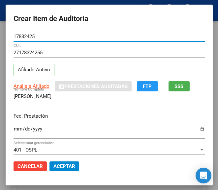
type input "17832425"
click at [13, 125] on div "Ingresar la fecha" at bounding box center [108, 132] width 191 height 14
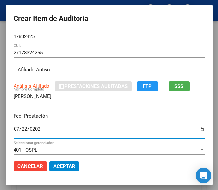
type input "2025-07-22"
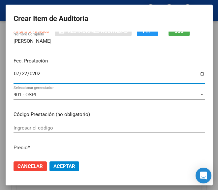
scroll to position [66, 0]
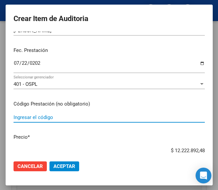
click at [39, 118] on input "Ingresar el código" at bounding box center [108, 118] width 191 height 6
click at [66, 117] on input "Ingresar el código" at bounding box center [108, 118] width 191 height 6
paste input "3105823 CALMADOR 50 mg comp.x 20"
type input "3105823 CALMADOR 50 mg comp.x 20"
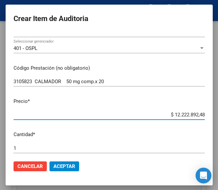
drag, startPoint x: 157, startPoint y: 149, endPoint x: 220, endPoint y: 151, distance: 62.5
click at [218, 151] on html "menu ospl person Firma Express Inicio Calendario SSS Instructivos Contacto OS T…" at bounding box center [109, 95] width 218 height 190
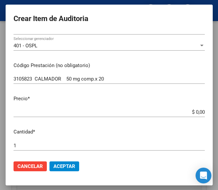
click at [126, 81] on input "3105823 CALMADOR 50 mg comp.x 20" at bounding box center [108, 79] width 191 height 6
click at [198, 110] on app-form-text-field "Precio * $ 0,00 Ingresar el precio" at bounding box center [111, 105] width 196 height 20
click at [198, 111] on input "$ 0,00" at bounding box center [108, 112] width 191 height 6
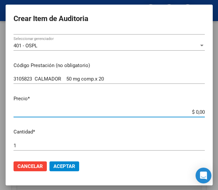
paste input "6173,89"
type input "$ 6.173,89"
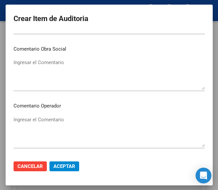
scroll to position [302, 0]
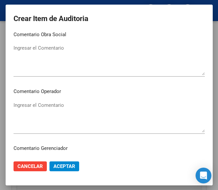
type input "$ 6.173,89"
click at [46, 111] on textarea "Ingresar el Comentario" at bounding box center [108, 117] width 191 height 31
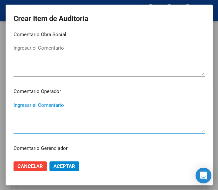
click at [57, 109] on textarea "Ingresar el Comentario" at bounding box center [108, 117] width 191 height 31
paste textarea "40 DULAC"
click at [14, 109] on textarea "40 DULAC" at bounding box center [108, 117] width 191 height 31
click at [14, 108] on textarea "40 DULAC" at bounding box center [108, 117] width 191 height 31
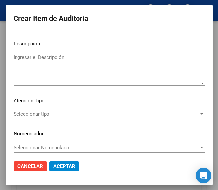
scroll to position [466, 0]
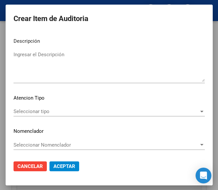
type textarea "40% DULAC"
click at [34, 115] on div "Seleccionar tipo Seleccionar tipo" at bounding box center [108, 112] width 191 height 10
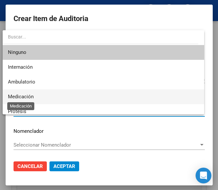
click at [32, 97] on span "Medicación" at bounding box center [21, 97] width 26 height 6
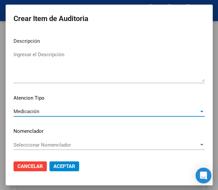
scroll to position [467, 0]
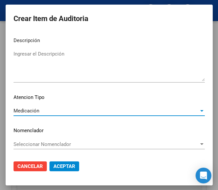
click at [67, 164] on span "Aceptar" at bounding box center [64, 167] width 22 height 6
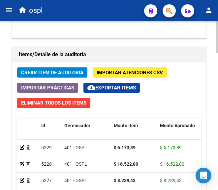
click at [42, 71] on span "Crear Item de Auditoria" at bounding box center [52, 73] width 62 height 6
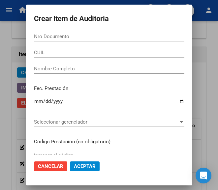
click at [74, 34] on input "Nro Documento" at bounding box center [109, 37] width 150 height 6
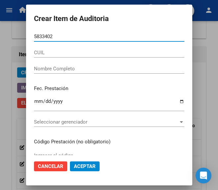
type input "58334021"
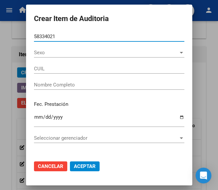
type input "20583340212"
type input "AGUILAR JANO"
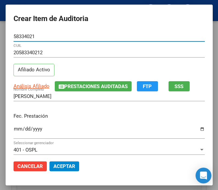
type input "58334021"
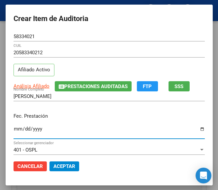
click at [13, 128] on input "Ingresar la fecha" at bounding box center [108, 131] width 191 height 11
type input "2025-07-29"
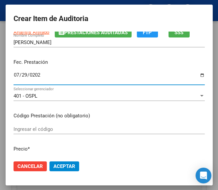
scroll to position [66, 0]
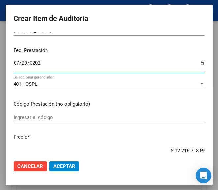
click at [35, 109] on mat-dialog-content "58334021 Nro Documento 20583340212 CUIL Afiliado Activo Análisis Afiliado Prest…" at bounding box center [109, 94] width 207 height 124
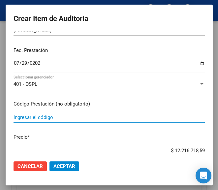
click at [34, 116] on input "Ingresar el código" at bounding box center [108, 118] width 191 height 6
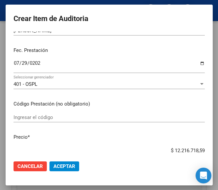
click at [53, 115] on input "Ingresar el código" at bounding box center [108, 118] width 191 height 6
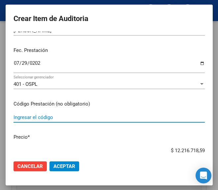
paste input "2971781 MEBUTAR COMPUESTO pvo.susp.oral x 18 g"
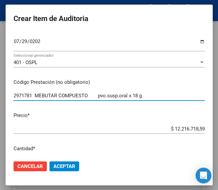
scroll to position [99, 0]
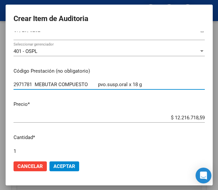
type input "2971781 MEBUTAR COMPUESTO pvo.susp.oral x 18 g"
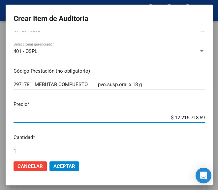
drag, startPoint x: 156, startPoint y: 117, endPoint x: 221, endPoint y: 117, distance: 64.5
click at [218, 117] on html "menu ospl person Firma Express Inicio Calendario SSS Instructivos Contacto OS T…" at bounding box center [109, 95] width 218 height 190
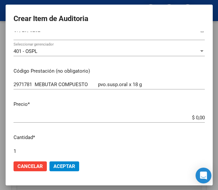
click at [196, 116] on input "$ 0,00" at bounding box center [108, 118] width 191 height 6
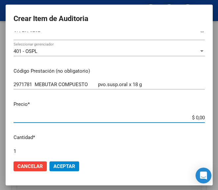
click at [197, 116] on input "$ 0,00" at bounding box center [108, 118] width 191 height 6
paste input "7015,12"
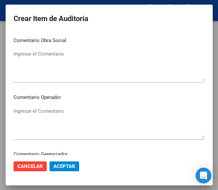
scroll to position [296, 0]
click at [59, 117] on textarea "Ingresar el Comentario" at bounding box center [108, 122] width 191 height 31
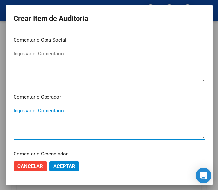
click at [51, 110] on textarea "Ingresar el Comentario" at bounding box center [108, 122] width 191 height 31
paste textarea "40 DULAC"
click at [13, 111] on textarea "40 DULAC" at bounding box center [108, 122] width 191 height 31
click at [14, 111] on textarea "40 DULAC" at bounding box center [108, 122] width 191 height 31
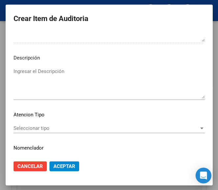
scroll to position [461, 0]
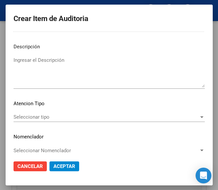
click at [40, 118] on span "Seleccionar tipo" at bounding box center [105, 117] width 185 height 6
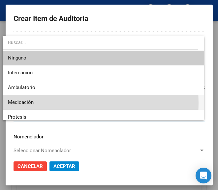
click at [39, 103] on span "Medicación" at bounding box center [103, 102] width 190 height 15
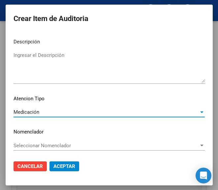
scroll to position [467, 0]
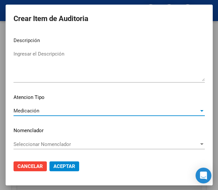
click at [65, 169] on span "Aceptar" at bounding box center [64, 167] width 22 height 6
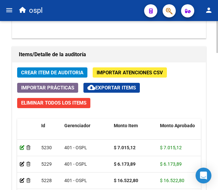
click at [21, 148] on icon at bounding box center [22, 147] width 5 height 5
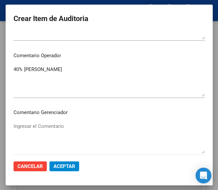
scroll to position [329, 0]
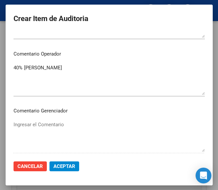
click at [29, 81] on textarea "40% DULAC" at bounding box center [108, 79] width 191 height 31
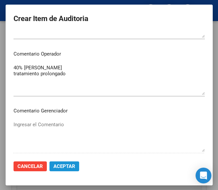
click at [65, 163] on button "Aceptar" at bounding box center [64, 167] width 30 height 10
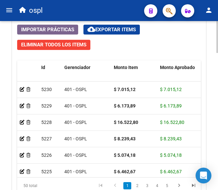
scroll to position [592, 0]
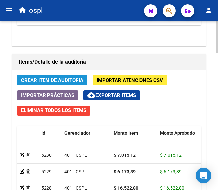
click at [60, 76] on button "Crear Item de Auditoria" at bounding box center [52, 80] width 70 height 10
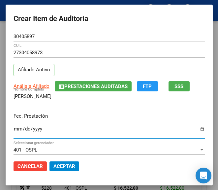
click at [13, 128] on input "Ingresar la fecha" at bounding box center [108, 131] width 191 height 11
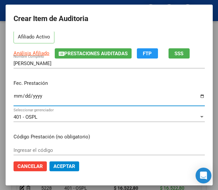
scroll to position [66, 0]
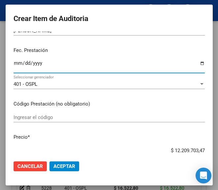
click at [48, 116] on input "Ingresar el código" at bounding box center [108, 118] width 191 height 6
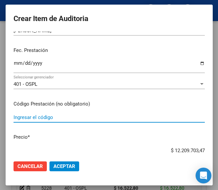
click at [47, 116] on input "Ingresar el código" at bounding box center [108, 118] width 191 height 6
paste input "2844724 LOTRIAL 10 mg comp.x 60"
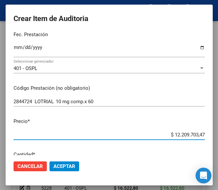
scroll to position [96, 0]
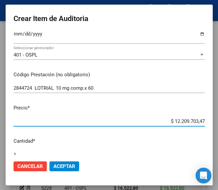
drag, startPoint x: 193, startPoint y: 150, endPoint x: 206, endPoint y: 150, distance: 12.9
click at [206, 150] on mat-dialog-content "30405897 Nro Documento 27304058973 CUIL Afiliado Activo Análisis Afiliado Prest…" at bounding box center [109, 94] width 207 height 124
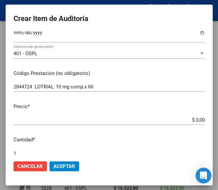
click at [198, 121] on input "$ 0,00" at bounding box center [108, 120] width 191 height 6
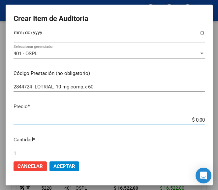
paste input "6590"
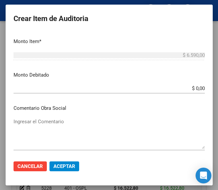
scroll to position [327, 0]
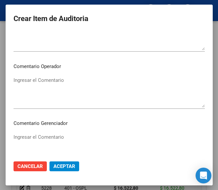
click at [59, 91] on textarea "Ingresar el Comentario" at bounding box center [108, 92] width 191 height 31
click at [68, 84] on textarea "Ingresar el Comentario" at bounding box center [108, 92] width 191 height 31
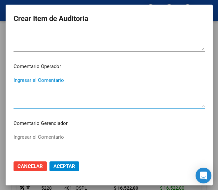
paste textarea "40 DULAC"
click at [16, 81] on textarea "40 DULAC" at bounding box center [108, 92] width 191 height 31
click at [15, 80] on textarea "40 DULAC" at bounding box center [108, 92] width 191 height 31
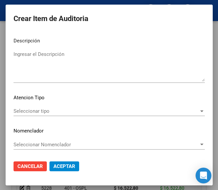
scroll to position [467, 0]
click at [43, 112] on span "Seleccionar tipo" at bounding box center [105, 111] width 185 height 6
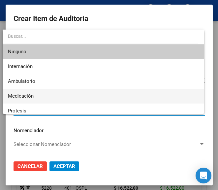
click at [37, 101] on span "Medicación" at bounding box center [103, 96] width 190 height 15
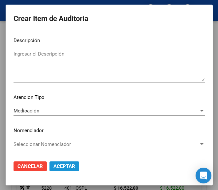
click at [62, 165] on span "Aceptar" at bounding box center [64, 167] width 22 height 6
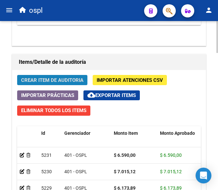
click at [63, 79] on span "Crear Item de Auditoria" at bounding box center [52, 80] width 62 height 6
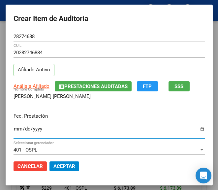
click at [13, 127] on input "Ingresar la fecha" at bounding box center [108, 131] width 191 height 11
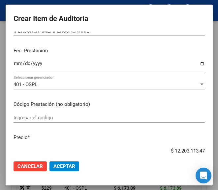
scroll to position [66, 0]
click at [42, 119] on input "Ingresar el código" at bounding box center [108, 118] width 191 height 6
click at [38, 116] on input "Ingresar el código" at bounding box center [108, 118] width 191 height 6
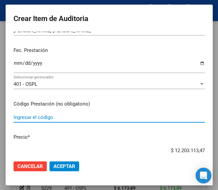
paste input "4695111 ATENIX 25 mg comp.ran.x 30"
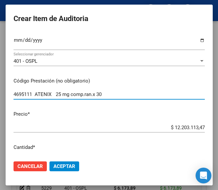
scroll to position [132, 0]
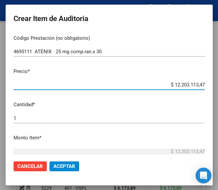
drag, startPoint x: 166, startPoint y: 84, endPoint x: 213, endPoint y: 78, distance: 48.0
click at [212, 78] on mat-dialog-container "Crear Item de Auditoria 28274688 Nro Documento 20282746884 CUIL Afiliado Activo…" at bounding box center [109, 95] width 207 height 181
click at [197, 84] on input "$ 0,00" at bounding box center [108, 85] width 191 height 6
paste input "4238,55"
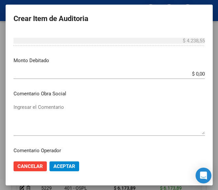
scroll to position [263, 0]
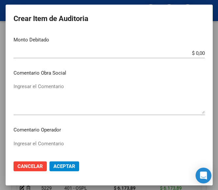
click at [57, 139] on div "Ingresar el Comentario" at bounding box center [108, 156] width 191 height 34
click at [55, 141] on textarea "Ingresar el Comentario" at bounding box center [108, 155] width 191 height 31
click at [51, 94] on textarea "Ingresar el Comentario" at bounding box center [108, 98] width 191 height 31
click at [49, 138] on mat-dialog-content "28274688 Nro Documento 20282746884 CUIL Afiliado Activo Análisis Afiliado Prest…" at bounding box center [109, 94] width 207 height 124
click at [46, 142] on textarea "Ingresar el Comentario" at bounding box center [108, 155] width 191 height 31
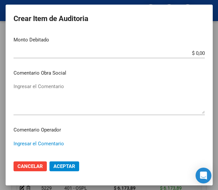
paste textarea "40 DULAC"
click at [13, 140] on textarea "40 DULAC" at bounding box center [108, 155] width 191 height 31
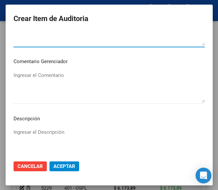
scroll to position [428, 0]
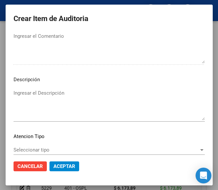
click at [45, 151] on span "Seleccionar tipo" at bounding box center [105, 150] width 185 height 6
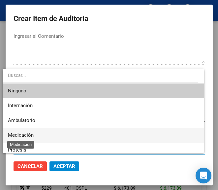
click at [27, 133] on span "Medicación" at bounding box center [21, 135] width 26 height 6
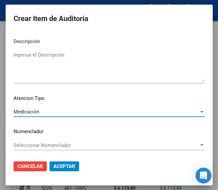
scroll to position [467, 0]
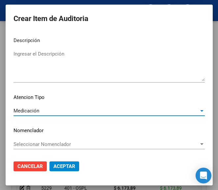
click at [64, 161] on mat-dialog-actions "Cancelar Aceptar" at bounding box center [108, 166] width 191 height 22
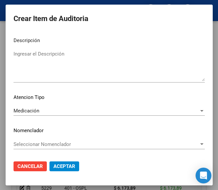
click at [63, 163] on button "Aceptar" at bounding box center [64, 167] width 30 height 10
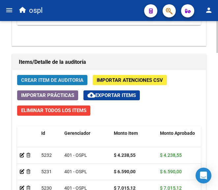
click at [77, 77] on button "Crear Item de Auditoria" at bounding box center [52, 80] width 70 height 10
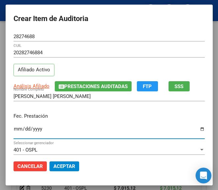
click at [13, 134] on input "Ingresar la fecha" at bounding box center [108, 131] width 191 height 11
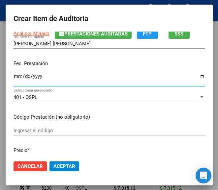
scroll to position [66, 0]
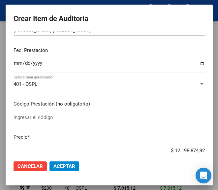
click at [19, 115] on input "Ingresar el código" at bounding box center [108, 118] width 191 height 6
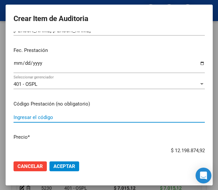
click at [22, 117] on input "Ingresar el código" at bounding box center [108, 118] width 191 height 6
paste input "4940216 RISPERIN 0.50 mg comp.x 60"
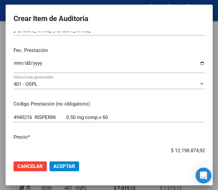
drag, startPoint x: 158, startPoint y: 149, endPoint x: 219, endPoint y: 144, distance: 61.1
click at [218, 144] on html "menu ospl person Firma Express Inicio Calendario SSS Instructivos Contacto OS T…" at bounding box center [109, 95] width 218 height 190
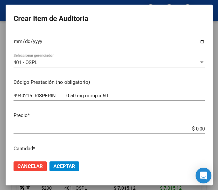
scroll to position [132, 0]
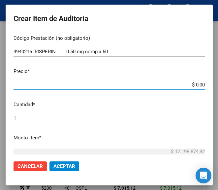
click at [197, 86] on input "$ 0,00" at bounding box center [108, 85] width 191 height 6
paste input "7564,89"
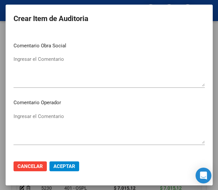
scroll to position [296, 0]
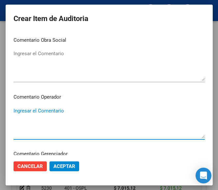
click at [43, 112] on textarea "Ingresar el Comentario" at bounding box center [108, 122] width 191 height 31
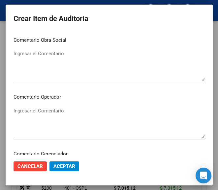
click at [39, 107] on textarea "Ingresar el Comentario" at bounding box center [108, 122] width 191 height 31
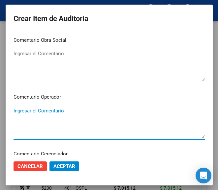
paste textarea "40 DULAC"
click at [16, 109] on textarea "40 DULAC" at bounding box center [108, 122] width 191 height 31
click at [15, 108] on textarea "40 DULAC" at bounding box center [108, 122] width 191 height 31
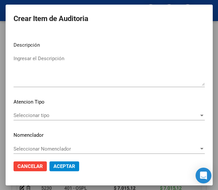
scroll to position [467, 0]
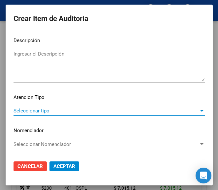
click at [39, 110] on span "Seleccionar tipo" at bounding box center [105, 111] width 185 height 6
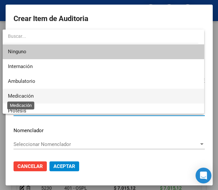
click at [33, 97] on span "Medicación" at bounding box center [21, 96] width 26 height 6
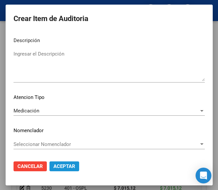
click at [60, 169] on span "Aceptar" at bounding box center [64, 167] width 22 height 6
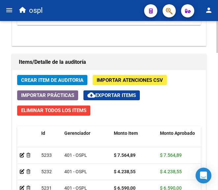
click at [57, 78] on span "Crear Item de Auditoria" at bounding box center [52, 80] width 62 height 6
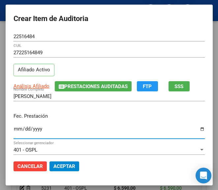
click at [13, 127] on input "Ingresar la fecha" at bounding box center [108, 131] width 191 height 11
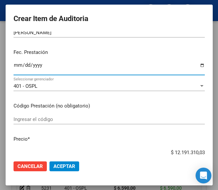
scroll to position [66, 0]
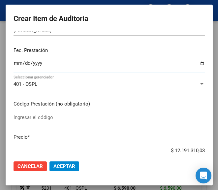
click at [65, 116] on input "Ingresar el código" at bounding box center [108, 118] width 191 height 6
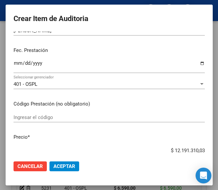
click at [35, 119] on input "Ingresar el código" at bounding box center [108, 118] width 191 height 6
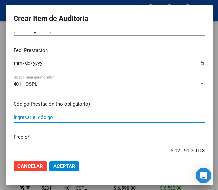
paste input "6038134 PLENICA 75 PRACTIDOSIS 75 mg comp.x 30"
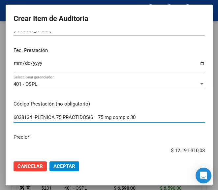
scroll to position [132, 0]
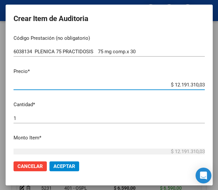
drag, startPoint x: 160, startPoint y: 86, endPoint x: 197, endPoint y: 80, distance: 38.3
click at [197, 80] on div "$ 12.191.310,03 Ingresar el precio" at bounding box center [108, 85] width 191 height 10
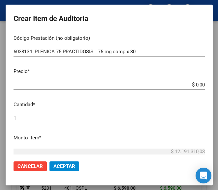
click at [197, 83] on input "$ 0,00" at bounding box center [108, 85] width 191 height 6
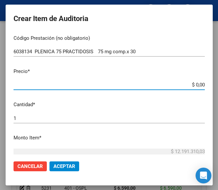
click at [197, 83] on input "$ 0,00" at bounding box center [108, 85] width 191 height 6
click at [198, 84] on input "$ 0,00" at bounding box center [108, 85] width 191 height 6
paste input "14637,6"
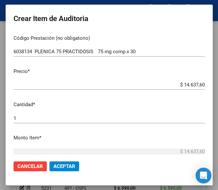
click at [154, 85] on input "$ 14.637,60" at bounding box center [108, 85] width 191 height 6
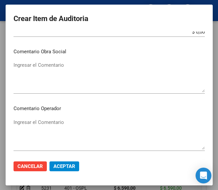
scroll to position [296, 0]
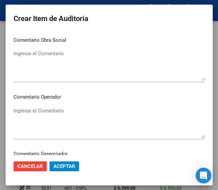
click at [43, 111] on textarea "Ingresar el Comentario" at bounding box center [108, 122] width 191 height 31
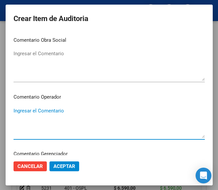
paste textarea "40 DULAC"
click at [15, 111] on textarea "40 DULAC" at bounding box center [108, 122] width 191 height 31
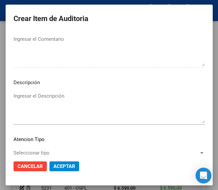
scroll to position [467, 0]
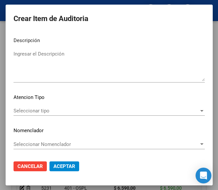
click at [35, 110] on span "Seleccionar tipo" at bounding box center [105, 111] width 185 height 6
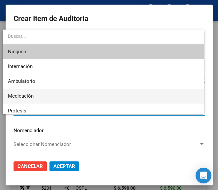
click at [38, 96] on span "Medicación" at bounding box center [103, 96] width 190 height 15
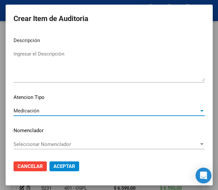
click at [62, 163] on button "Aceptar" at bounding box center [64, 167] width 30 height 10
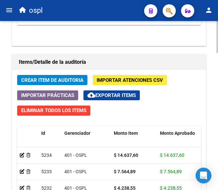
click at [64, 79] on span "Crear Item de Auditoria" at bounding box center [52, 80] width 62 height 6
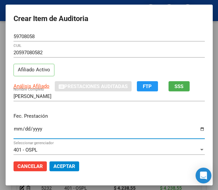
click at [13, 128] on input "Ingresar la fecha" at bounding box center [108, 131] width 191 height 11
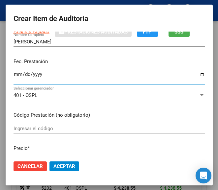
scroll to position [66, 0]
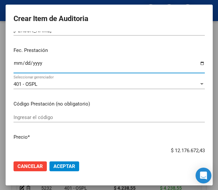
click at [34, 121] on div "Ingresar el código" at bounding box center [108, 118] width 191 height 10
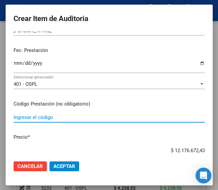
click at [55, 116] on input "Ingresar el código" at bounding box center [108, 118] width 191 height 6
paste input "519963 DELTISONA B gts.x 20 ml"
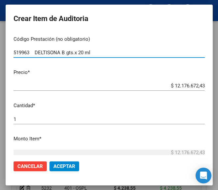
scroll to position [132, 0]
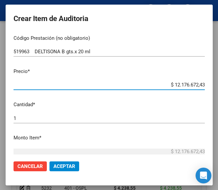
drag, startPoint x: 162, startPoint y: 86, endPoint x: 218, endPoint y: 87, distance: 55.9
click at [218, 87] on html "menu ospl person Firma Express Inicio Calendario SSS Instructivos Contacto OS T…" at bounding box center [109, 95] width 218 height 190
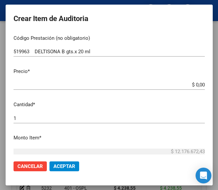
click at [198, 83] on input "$ 0,00" at bounding box center [108, 85] width 191 height 6
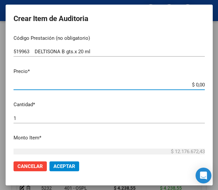
paste input "3525,72"
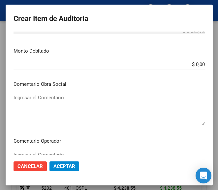
scroll to position [263, 0]
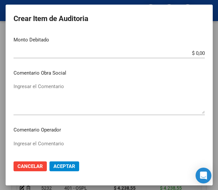
click at [50, 137] on mat-dialog-content "59708058 Nro Documento 20597080582 CUIL Afiliado Activo Análisis Afiliado Prest…" at bounding box center [109, 94] width 207 height 124
click at [52, 141] on textarea "Ingresar el Comentario" at bounding box center [108, 155] width 191 height 31
click at [41, 146] on textarea "Ingresar el Comentario" at bounding box center [108, 155] width 191 height 31
paste textarea "40 DULAC"
click at [15, 148] on textarea "40 DULAC" at bounding box center [108, 155] width 191 height 31
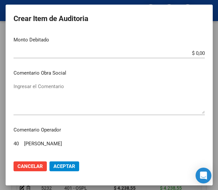
click at [14, 146] on textarea "40 DULAC" at bounding box center [108, 155] width 191 height 31
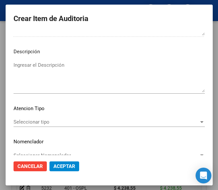
scroll to position [467, 0]
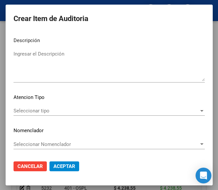
click at [39, 109] on span "Seleccionar tipo" at bounding box center [105, 111] width 185 height 6
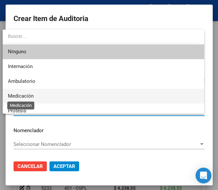
click at [21, 95] on span "Medicación" at bounding box center [21, 96] width 26 height 6
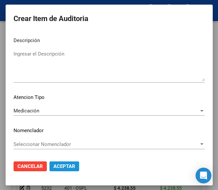
click at [63, 166] on span "Aceptar" at bounding box center [64, 167] width 22 height 6
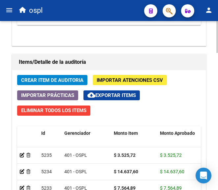
click at [50, 79] on span "Crear Item de Auditoria" at bounding box center [52, 80] width 62 height 6
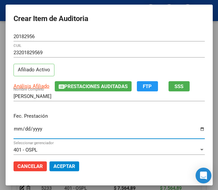
click at [13, 131] on input "Ingresar la fecha" at bounding box center [108, 131] width 191 height 11
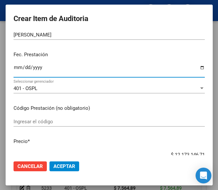
scroll to position [66, 0]
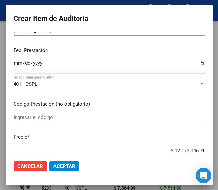
click at [59, 115] on input "Ingresar el código" at bounding box center [108, 118] width 191 height 6
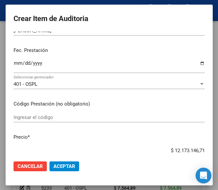
click at [57, 120] on input "Ingresar el código" at bounding box center [108, 118] width 191 height 6
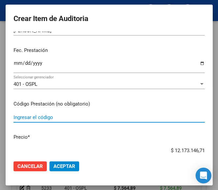
paste input "5193752 VIGAMOX 0.5% sol.oft.x 5 ml"
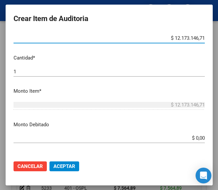
drag, startPoint x: 162, startPoint y: 153, endPoint x: 213, endPoint y: 153, distance: 50.3
click at [212, 153] on mat-dialog-container "Crear Item de Auditoria 20182956 Nro Documento 23201829569 CUIL Afiliado Activo…" at bounding box center [109, 95] width 207 height 181
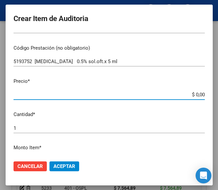
scroll to position [89, 0]
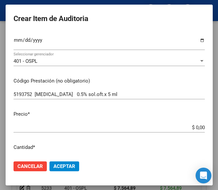
click at [198, 127] on app-form-text-field "Precio * $ 0,00 Ingresar el precio" at bounding box center [111, 121] width 196 height 20
click at [198, 127] on input "$ 0,00" at bounding box center [108, 128] width 191 height 6
paste input "14097,98"
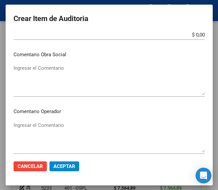
scroll to position [286, 0]
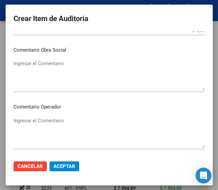
click at [32, 116] on div "Ingresar el Comentario" at bounding box center [108, 133] width 191 height 34
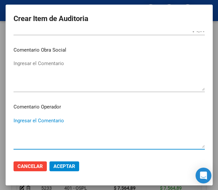
click at [53, 131] on textarea "Ingresar el Comentario" at bounding box center [108, 132] width 191 height 31
paste textarea "40 DULAC"
click at [14, 121] on textarea "40 DULAC" at bounding box center [108, 132] width 191 height 31
click at [37, 118] on textarea "40% DULAC" at bounding box center [108, 132] width 191 height 31
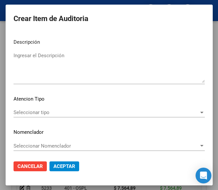
scroll to position [467, 0]
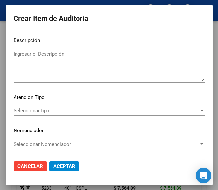
click at [38, 115] on div "Seleccionar tipo Seleccionar tipo" at bounding box center [108, 111] width 191 height 10
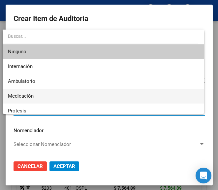
click at [35, 98] on span "Medicación" at bounding box center [103, 96] width 190 height 15
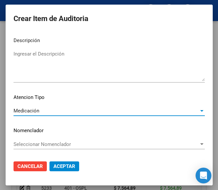
click at [55, 165] on span "Aceptar" at bounding box center [64, 167] width 22 height 6
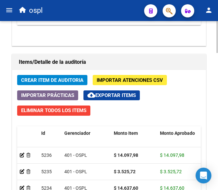
click at [67, 81] on span "Crear Item de Auditoria" at bounding box center [52, 80] width 62 height 6
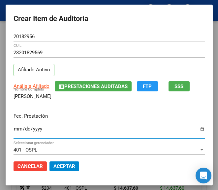
click at [13, 128] on input "Ingresar la fecha" at bounding box center [108, 131] width 191 height 11
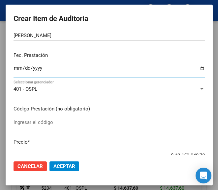
scroll to position [66, 0]
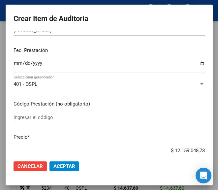
click at [60, 115] on input "Ingresar el código" at bounding box center [108, 118] width 191 height 6
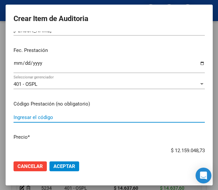
click at [63, 119] on input "Ingresar el código" at bounding box center [108, 118] width 191 height 6
paste input "2203512 PREDNEFRIN FORTE (no esta ) susp.oft.x 10 ml"
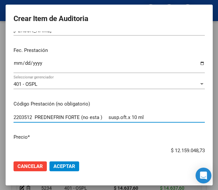
click at [105, 119] on input "2203512 PREDNEFRIN FORTE (no esta ) susp.oft.x 10 ml" at bounding box center [108, 118] width 191 height 6
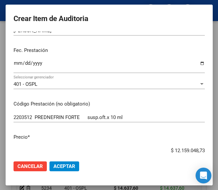
click at [158, 133] on mat-dialog-content "20182956 Nro Documento 23201829569 CUIL Afiliado Activo Análisis Afiliado Prest…" at bounding box center [109, 94] width 207 height 124
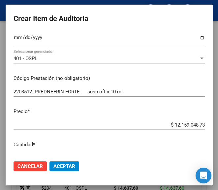
scroll to position [99, 0]
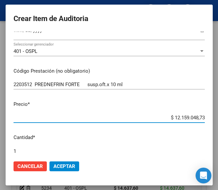
drag, startPoint x: 162, startPoint y: 119, endPoint x: 212, endPoint y: 117, distance: 50.7
click at [212, 117] on mat-dialog-container "Crear Item de Auditoria 20182956 Nro Documento 23201829569 CUIL Afiliado Activo…" at bounding box center [109, 95] width 207 height 181
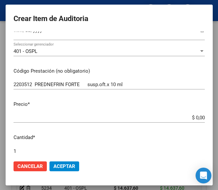
click at [197, 120] on input "$ 0,00" at bounding box center [108, 118] width 191 height 6
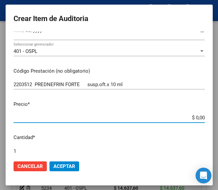
paste input "16308,8"
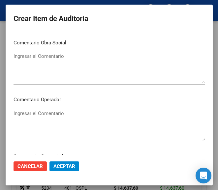
scroll to position [296, 0]
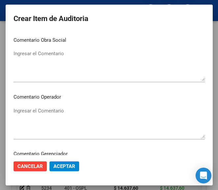
click at [49, 113] on textarea "Ingresar el Comentario" at bounding box center [108, 122] width 191 height 31
click at [53, 117] on textarea "Ingresar el Comentario" at bounding box center [108, 122] width 191 height 31
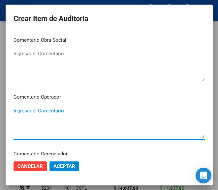
paste textarea "40 DULAC"
click at [15, 113] on textarea "40 DULAC" at bounding box center [108, 122] width 191 height 31
click at [32, 113] on textarea "40% DULAC" at bounding box center [108, 122] width 191 height 31
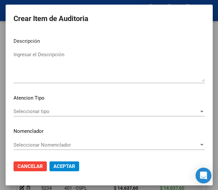
scroll to position [467, 0]
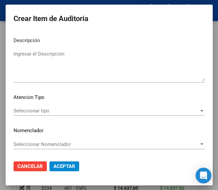
click at [47, 108] on span "Seleccionar tipo" at bounding box center [105, 111] width 185 height 6
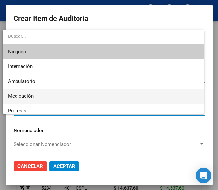
click at [34, 96] on span "Medicación" at bounding box center [103, 96] width 190 height 15
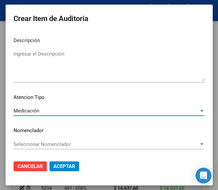
click at [53, 166] on span "Aceptar" at bounding box center [64, 167] width 22 height 6
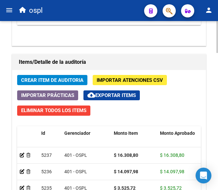
click at [79, 79] on span "Crear Item de Auditoria" at bounding box center [52, 80] width 62 height 6
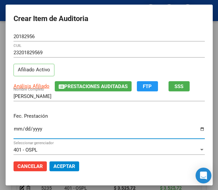
click at [13, 127] on input "Ingresar la fecha" at bounding box center [108, 131] width 191 height 11
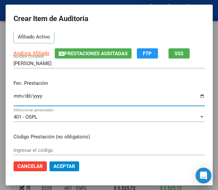
scroll to position [66, 0]
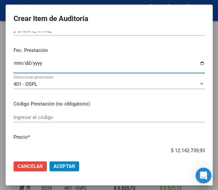
click at [42, 118] on input "Ingresar el código" at bounding box center [108, 118] width 191 height 6
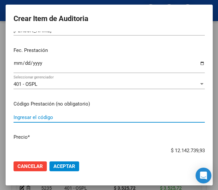
click at [50, 116] on input "Ingresar el código" at bounding box center [108, 118] width 191 height 6
paste input "3160931 FOTORRETIN (NO ESTA) colirio x 5 ml"
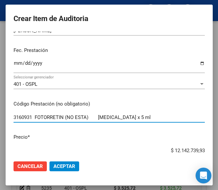
click at [96, 114] on div "3160931 FOTORRETIN (NO ESTA) colirio x 5 ml Ingresar el código" at bounding box center [108, 118] width 191 height 10
click at [97, 116] on input "3160931 FOTORRETIN (NO ESTA) colirio x 5 ml" at bounding box center [108, 118] width 191 height 6
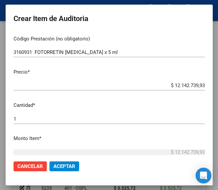
scroll to position [132, 0]
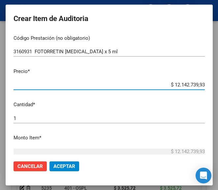
drag, startPoint x: 160, startPoint y: 84, endPoint x: 204, endPoint y: 83, distance: 44.8
click at [204, 83] on mat-dialog-content "20182956 Nro Documento 23201829569 CUIL Afiliado Activo Análisis Afiliado Prest…" at bounding box center [109, 94] width 207 height 124
click at [197, 84] on input "$ 0,00" at bounding box center [108, 85] width 191 height 6
paste input "5661,88"
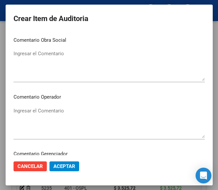
scroll to position [329, 0]
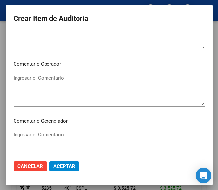
click at [49, 87] on textarea "Ingresar el Comentario" at bounding box center [108, 89] width 191 height 31
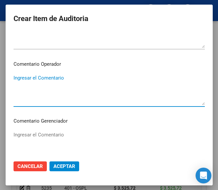
click at [68, 79] on textarea "Ingresar el Comentario" at bounding box center [108, 89] width 191 height 31
paste textarea "40 DULAC"
click at [15, 80] on textarea "40 DULAC" at bounding box center [108, 89] width 191 height 31
click at [47, 80] on textarea "40% DULAC" at bounding box center [108, 89] width 191 height 31
click at [67, 89] on textarea "40% DULAC no esta en el vademecum" at bounding box center [108, 89] width 191 height 31
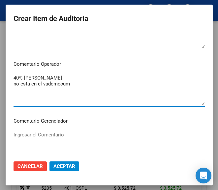
click at [57, 86] on textarea "40% DULAC no esta en el vademecum" at bounding box center [108, 89] width 191 height 31
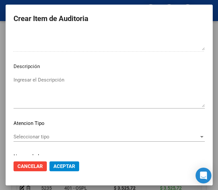
scroll to position [461, 0]
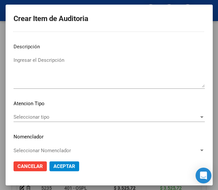
click at [37, 118] on span "Seleccionar tipo" at bounding box center [105, 117] width 185 height 6
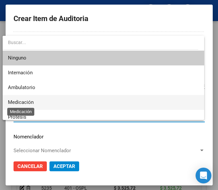
click at [26, 101] on span "Medicación" at bounding box center [21, 102] width 26 height 6
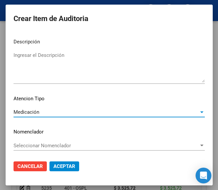
scroll to position [467, 0]
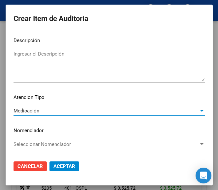
click at [57, 165] on span "Aceptar" at bounding box center [64, 167] width 22 height 6
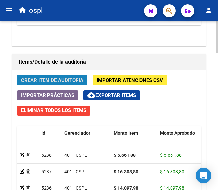
click at [59, 78] on span "Crear Item de Auditoria" at bounding box center [52, 80] width 62 height 6
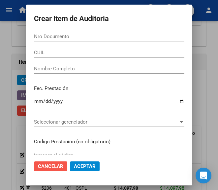
click at [52, 163] on button "Cancelar" at bounding box center [50, 167] width 33 height 10
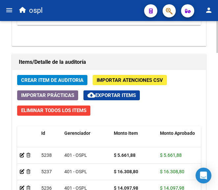
click at [47, 77] on span "Crear Item de Auditoria" at bounding box center [52, 80] width 62 height 6
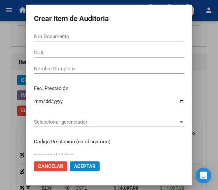
click at [48, 34] on input "Nro Documento" at bounding box center [109, 37] width 150 height 6
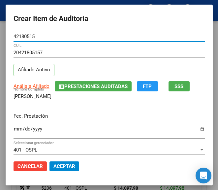
click at [13, 131] on input "Ingresar la fecha" at bounding box center [108, 131] width 191 height 11
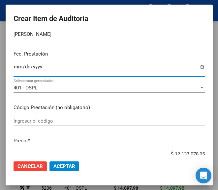
scroll to position [66, 0]
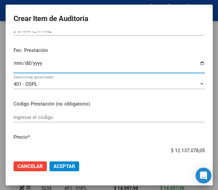
click at [33, 121] on div "Ingresar el código" at bounding box center [108, 118] width 191 height 10
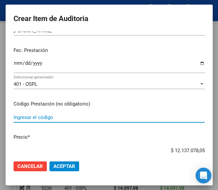
click at [58, 116] on input "Ingresar el código" at bounding box center [108, 118] width 191 height 6
paste input "5143921 T4 MONTPELLIER 175 175 mcg comp.x 50"
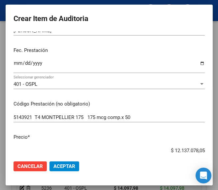
drag, startPoint x: 152, startPoint y: 149, endPoint x: 211, endPoint y: 146, distance: 58.6
click at [211, 146] on mat-dialog-content "42180515 Nro Documento 20421805157 CUIL Afiliado Activo Análisis Afiliado Prest…" at bounding box center [109, 94] width 207 height 124
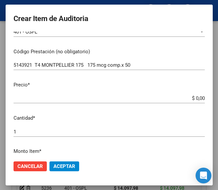
scroll to position [132, 0]
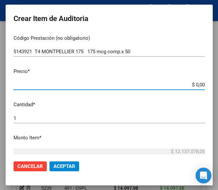
click at [197, 85] on input "$ 0,00" at bounding box center [108, 85] width 191 height 6
paste input "15292,48"
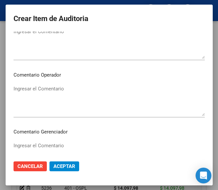
scroll to position [329, 0]
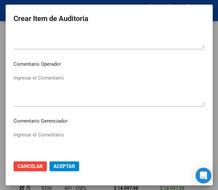
click at [44, 91] on textarea "Ingresar el Comentario" at bounding box center [108, 89] width 191 height 31
click at [75, 88] on textarea "Ingresar el Comentario" at bounding box center [108, 89] width 191 height 31
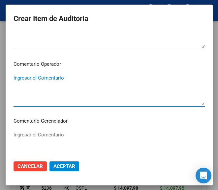
paste textarea "40 DULAC"
click at [14, 75] on textarea "40 DULAC" at bounding box center [108, 89] width 191 height 31
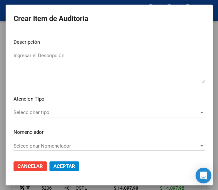
scroll to position [467, 0]
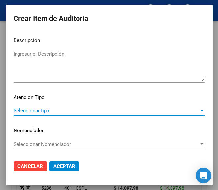
click at [43, 109] on span "Seleccionar tipo" at bounding box center [105, 111] width 185 height 6
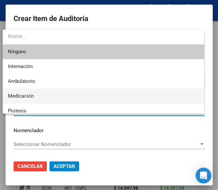
click at [27, 97] on span "Medicación" at bounding box center [21, 96] width 26 height 6
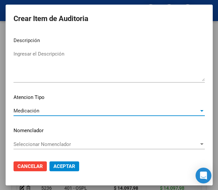
click at [63, 166] on span "Aceptar" at bounding box center [64, 167] width 22 height 6
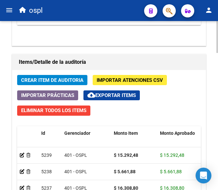
click at [56, 80] on span "Crear Item de Auditoria" at bounding box center [52, 80] width 62 height 6
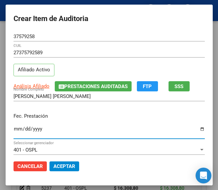
click at [13, 132] on input "Ingresar la fecha" at bounding box center [108, 131] width 191 height 11
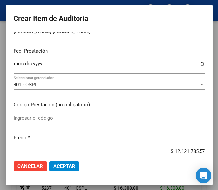
scroll to position [66, 0]
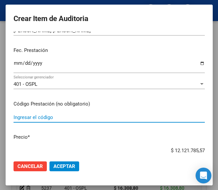
click at [26, 119] on input "Ingresar el código" at bounding box center [108, 118] width 191 height 6
click at [47, 119] on input "Ingresar el código" at bounding box center [108, 118] width 191 height 6
paste input "4448102 PSICOASTEN 20 mg comp.rec.x 30"
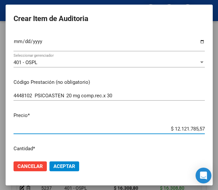
scroll to position [117, 0]
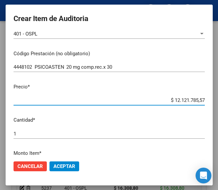
drag, startPoint x: 163, startPoint y: 151, endPoint x: 211, endPoint y: 150, distance: 48.7
click at [211, 150] on mat-dialog-content "37579258 Nro Documento 27375792589 CUIL Afiliado Activo Análisis Afiliado Prest…" at bounding box center [109, 94] width 207 height 124
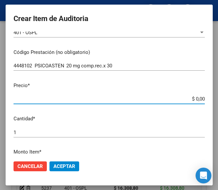
click at [198, 98] on input "$ 0,00" at bounding box center [108, 99] width 191 height 6
paste input "18393,72"
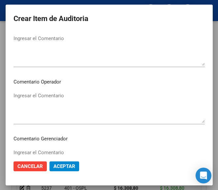
scroll to position [315, 0]
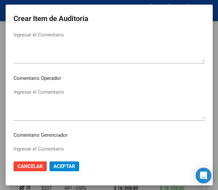
click at [45, 100] on textarea "Ingresar el Comentario" at bounding box center [108, 104] width 191 height 31
click at [61, 98] on textarea "Ingresar el Comentario" at bounding box center [108, 104] width 191 height 31
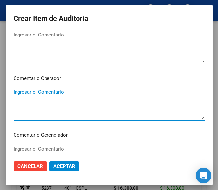
paste textarea "40 DULAC"
click at [14, 92] on textarea "40 DULAC" at bounding box center [108, 104] width 191 height 31
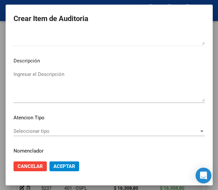
scroll to position [467, 0]
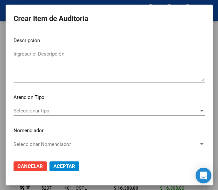
click at [48, 108] on span "Seleccionar tipo" at bounding box center [105, 111] width 185 height 6
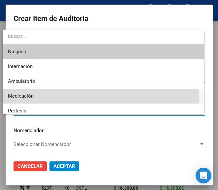
click at [43, 99] on span "Medicación" at bounding box center [103, 96] width 190 height 15
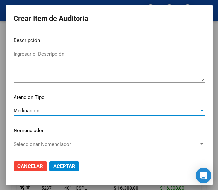
click at [65, 165] on span "Aceptar" at bounding box center [64, 167] width 22 height 6
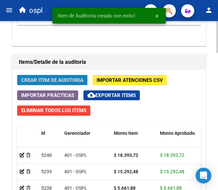
click at [30, 79] on span "Crear Item de Auditoria" at bounding box center [52, 80] width 62 height 6
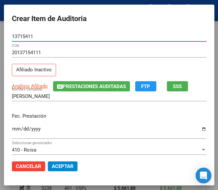
click at [12, 132] on input "Ingresar la fecha" at bounding box center [109, 131] width 194 height 11
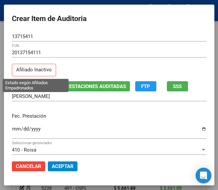
click at [28, 72] on p "Afiliado Inactivo" at bounding box center [34, 70] width 44 height 13
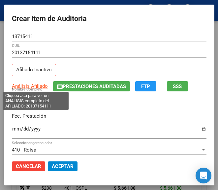
click at [27, 87] on span "Análisis Afiliado" at bounding box center [30, 86] width 36 height 6
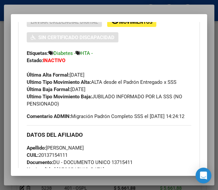
scroll to position [165, 0]
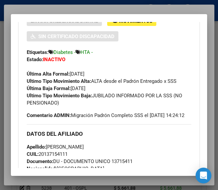
click at [157, 6] on div at bounding box center [109, 95] width 218 height 190
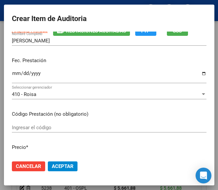
scroll to position [66, 0]
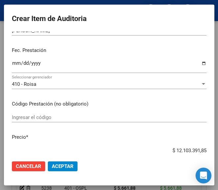
click at [54, 114] on div "Ingresar el código" at bounding box center [109, 118] width 194 height 10
click at [56, 114] on div "Ingresar el código" at bounding box center [109, 118] width 194 height 10
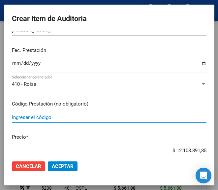
paste input "5208312 ROSUVAST 20 20 mg comp.x 28"
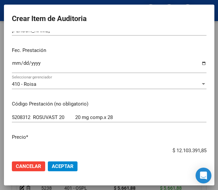
click at [161, 146] on div "$ 12.103.391,85 Ingresar el precio" at bounding box center [109, 151] width 194 height 10
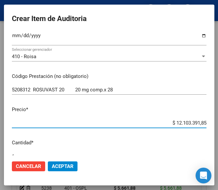
scroll to position [104, 0]
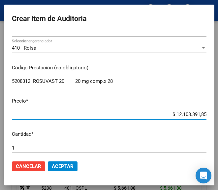
drag, startPoint x: 161, startPoint y: 151, endPoint x: 208, endPoint y: 149, distance: 46.8
click at [208, 149] on mat-dialog-content "13715411 Nro Documento 20137154111 CUIL Afiliado Inactivo Análisis Afiliado Pre…" at bounding box center [109, 94] width 210 height 124
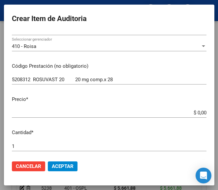
click at [197, 113] on input "$ 0,00" at bounding box center [109, 113] width 194 height 6
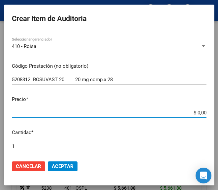
paste input "16472,2"
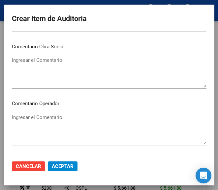
scroll to position [301, 0]
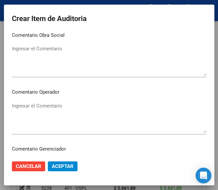
click at [56, 110] on textarea "Ingresar el Comentario" at bounding box center [109, 117] width 194 height 31
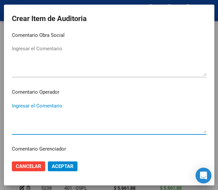
click at [35, 104] on textarea "Ingresar el Comentario" at bounding box center [109, 117] width 194 height 31
paste textarea "40 DULAC"
click at [12, 110] on textarea "40 DULAC" at bounding box center [109, 117] width 194 height 31
click at [14, 106] on textarea "40 DULAC" at bounding box center [109, 117] width 194 height 31
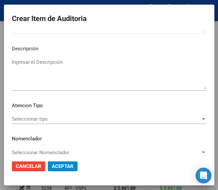
scroll to position [466, 0]
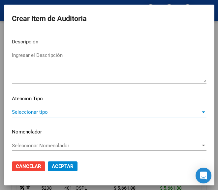
click at [35, 113] on span "Seleccionar tipo" at bounding box center [106, 112] width 188 height 6
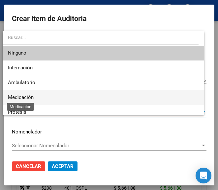
click at [33, 100] on span "Medicación" at bounding box center [21, 97] width 26 height 6
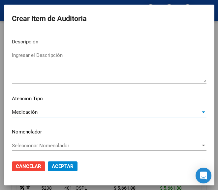
scroll to position [467, 0]
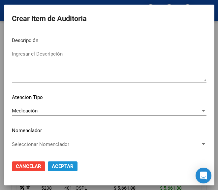
click at [56, 166] on span "Aceptar" at bounding box center [63, 167] width 22 height 6
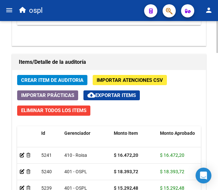
click at [76, 79] on span "Crear Item de Auditoria" at bounding box center [52, 80] width 62 height 6
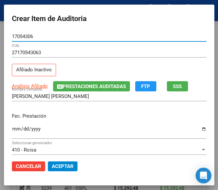
click at [14, 125] on div "Ingresar la fecha" at bounding box center [109, 132] width 194 height 14
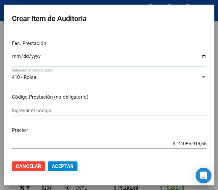
scroll to position [33, 0]
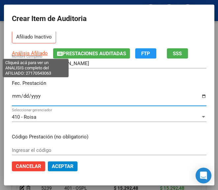
click at [28, 55] on span "Análisis Afiliado" at bounding box center [30, 53] width 36 height 6
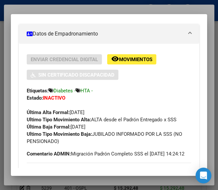
scroll to position [165, 0]
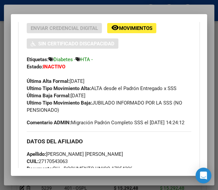
click at [76, 8] on div at bounding box center [109, 95] width 218 height 190
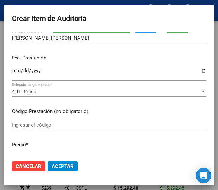
scroll to position [99, 0]
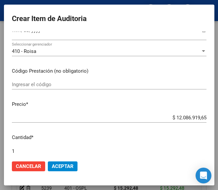
click at [38, 86] on input "Ingresar el código" at bounding box center [109, 85] width 194 height 6
click at [38, 90] on div "Ingresar el código" at bounding box center [109, 88] width 194 height 16
click at [37, 86] on input "Ingresar el código" at bounding box center [109, 85] width 194 height 6
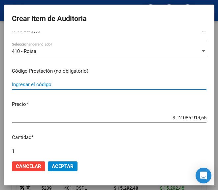
paste input "5695392 ASPIRINA PREVENT comp.cub.enterica x 50"
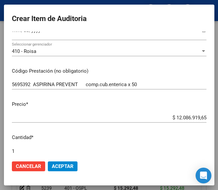
click at [154, 121] on div "$ 12.086.919,65 Ingresar el precio" at bounding box center [109, 118] width 194 height 10
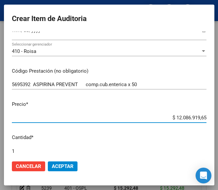
drag, startPoint x: 158, startPoint y: 118, endPoint x: 209, endPoint y: 116, distance: 51.0
click at [209, 116] on mat-dialog-content "17054306 Nro Documento 27170543063 CUIL Afiliado Inactivo Análisis Afiliado Pre…" at bounding box center [109, 94] width 210 height 124
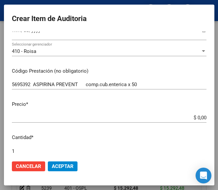
click at [200, 117] on app-form-text-field "Precio * $ 0,00 Ingresar el precio" at bounding box center [111, 111] width 199 height 20
click at [198, 116] on input "$ 0,00" at bounding box center [109, 118] width 194 height 6
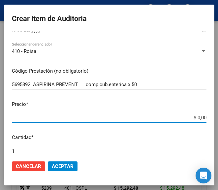
paste input "3112,1"
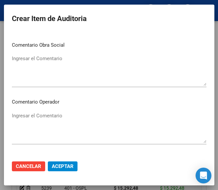
scroll to position [296, 0]
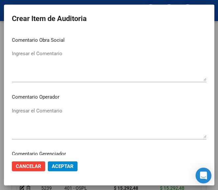
click at [52, 104] on mat-dialog-content "17054306 Nro Documento 27170543063 CUIL Afiliado Inactivo Análisis Afiliado Pre…" at bounding box center [109, 94] width 210 height 124
click at [62, 119] on textarea "Ingresar el Comentario" at bounding box center [109, 122] width 194 height 31
click at [39, 106] on div "Ingresar el Comentario" at bounding box center [109, 123] width 194 height 34
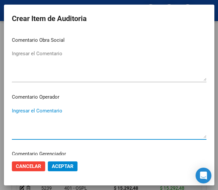
paste textarea "40 FORNARI"
click at [13, 114] on textarea "40 FORNARI" at bounding box center [109, 122] width 194 height 31
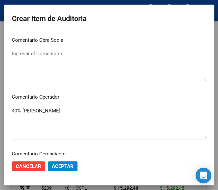
click at [64, 103] on mat-dialog-content "17054306 Nro Documento 27170543063 CUIL Afiliado Inactivo Análisis Afiliado Pre…" at bounding box center [109, 94] width 210 height 124
click at [54, 110] on textarea "40% FORNARI" at bounding box center [109, 122] width 194 height 31
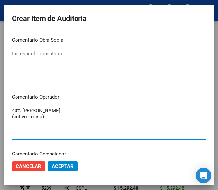
click at [31, 118] on textarea "40% FORNARI (activo - roisa)" at bounding box center [109, 122] width 194 height 31
drag, startPoint x: 34, startPoint y: 117, endPoint x: 61, endPoint y: 123, distance: 27.6
click at [59, 123] on textarea "40% FORNARI (activo - roisa)" at bounding box center [109, 122] width 194 height 31
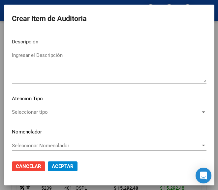
scroll to position [467, 0]
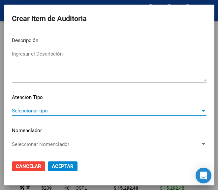
click at [51, 109] on span "Seleccionar tipo" at bounding box center [106, 111] width 188 height 6
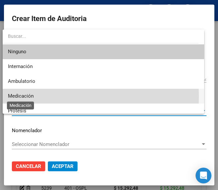
click at [30, 96] on span "Medicación" at bounding box center [21, 96] width 26 height 6
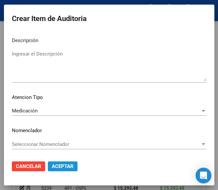
click at [61, 166] on span "Aceptar" at bounding box center [63, 167] width 22 height 6
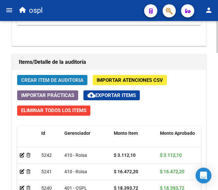
click at [51, 76] on button "Crear Item de Auditoria" at bounding box center [52, 80] width 70 height 10
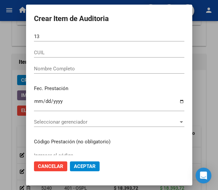
click at [51, 166] on span "Cancelar" at bounding box center [50, 167] width 25 height 6
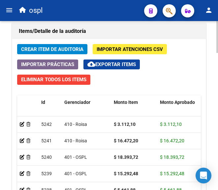
scroll to position [625, 0]
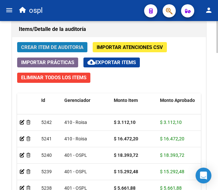
click at [53, 44] on span "Crear Item de Auditoria" at bounding box center [52, 47] width 62 height 6
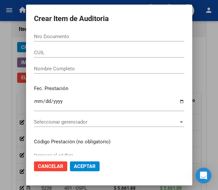
click at [45, 167] on span "Cancelar" at bounding box center [50, 167] width 25 height 6
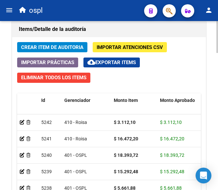
click at [67, 46] on span "Crear Item de Auditoria" at bounding box center [52, 47] width 62 height 6
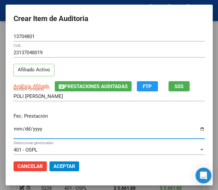
click at [13, 130] on input "Ingresar la fecha" at bounding box center [108, 131] width 191 height 11
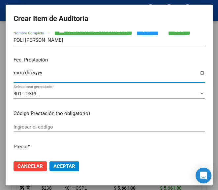
scroll to position [66, 0]
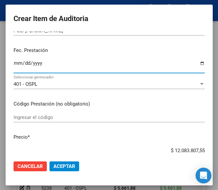
click at [56, 113] on div "Ingresar el código" at bounding box center [108, 118] width 191 height 10
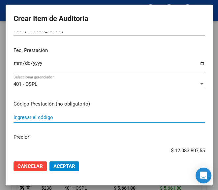
click at [36, 117] on input "Ingresar el código" at bounding box center [108, 118] width 191 height 6
paste input "4094182 DILATREND 12.5 mg comp.ran.x 56"
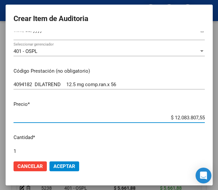
drag, startPoint x: 162, startPoint y: 120, endPoint x: 201, endPoint y: 115, distance: 39.9
click at [201, 115] on mat-dialog-content "13704801 Nro Documento 23137048019 CUIL Afiliado Activo Análisis Afiliado Prest…" at bounding box center [109, 94] width 207 height 124
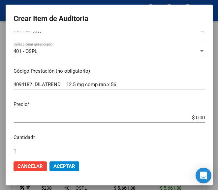
click at [197, 116] on input "$ 0,00" at bounding box center [108, 118] width 191 height 6
drag, startPoint x: 197, startPoint y: 116, endPoint x: 182, endPoint y: 98, distance: 22.8
click at [182, 98] on mat-dialog-content "13704801 Nro Documento 23137048019 CUIL Afiliado Activo Análisis Afiliado Prest…" at bounding box center [109, 94] width 207 height 124
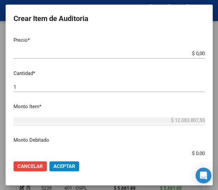
scroll to position [165, 0]
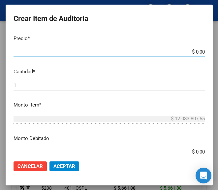
click at [197, 52] on input "$ 0,00" at bounding box center [108, 52] width 191 height 6
paste input "10186,57"
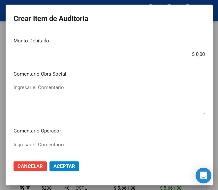
scroll to position [296, 0]
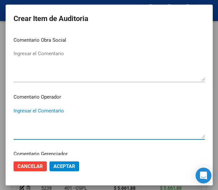
click at [46, 110] on textarea "Ingresar el Comentario" at bounding box center [108, 122] width 191 height 31
click at [42, 110] on textarea "Ingresar el Comentario" at bounding box center [108, 122] width 191 height 31
paste textarea "40 FORNARI"
click at [16, 105] on mat-dialog-content "13704801 Nro Documento 23137048019 CUIL Afiliado Activo Análisis Afiliado Prest…" at bounding box center [109, 94] width 207 height 124
click at [14, 109] on textarea "40 FORNARI" at bounding box center [108, 122] width 191 height 31
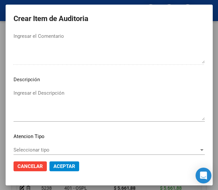
scroll to position [467, 0]
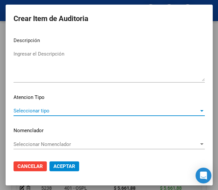
click at [40, 108] on span "Seleccionar tipo" at bounding box center [105, 111] width 185 height 6
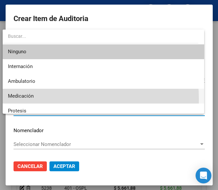
click at [38, 99] on span "Medicación" at bounding box center [103, 96] width 190 height 15
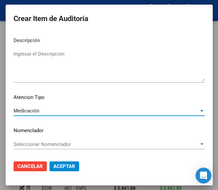
click at [59, 167] on span "Aceptar" at bounding box center [64, 167] width 22 height 6
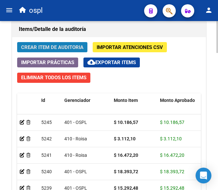
click at [72, 49] on span "Crear Item de Auditoria" at bounding box center [52, 47] width 62 height 6
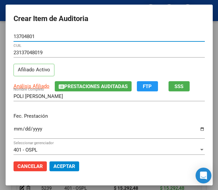
drag, startPoint x: 11, startPoint y: 126, endPoint x: 14, endPoint y: 129, distance: 4.2
click at [13, 126] on div "Ingresar la fecha" at bounding box center [108, 132] width 191 height 14
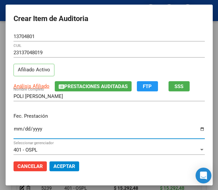
scroll to position [66, 0]
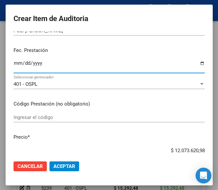
click at [49, 112] on mat-dialog-content "13704801 Nro Documento 23137048019 CUIL Afiliado Activo Análisis Afiliado Prest…" at bounding box center [109, 94] width 207 height 124
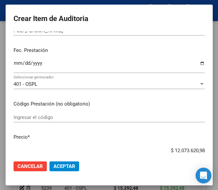
click at [49, 116] on input "Ingresar el código" at bounding box center [108, 118] width 191 height 6
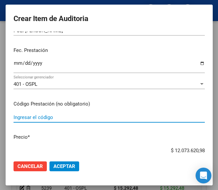
click at [56, 120] on input "Ingresar el código" at bounding box center [108, 118] width 191 height 6
paste input "3964674 LOSACOR 50 mg comp.rec.x 60"
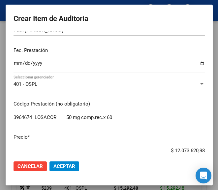
scroll to position [69, 0]
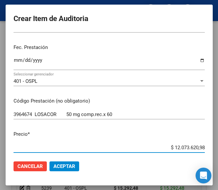
drag, startPoint x: 154, startPoint y: 150, endPoint x: 219, endPoint y: 146, distance: 64.9
click at [218, 146] on html "menu ospl person Firma Express Inicio Calendario SSS Instructivos Contacto OS T…" at bounding box center [109, 95] width 218 height 190
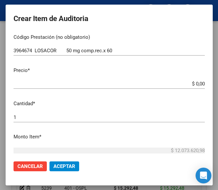
scroll to position [135, 0]
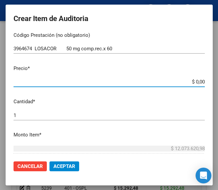
click at [197, 81] on input "$ 0,00" at bounding box center [108, 82] width 191 height 6
paste input "17688,4"
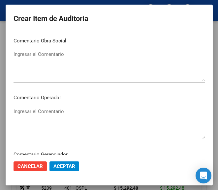
scroll to position [299, 0]
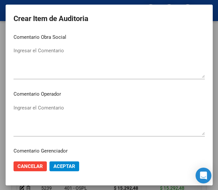
click at [48, 104] on textarea "Ingresar el Comentario" at bounding box center [108, 119] width 191 height 31
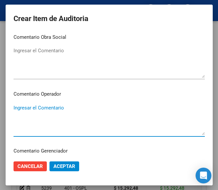
click at [50, 114] on textarea "Ingresar el Comentario" at bounding box center [108, 119] width 191 height 31
paste textarea "40 FORNARI"
click at [14, 103] on div "40 FORNARI Ingresar el Comentario" at bounding box center [108, 120] width 191 height 34
click at [14, 104] on textarea "40 FORNARI" at bounding box center [108, 119] width 191 height 31
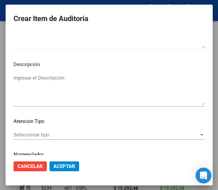
scroll to position [464, 0]
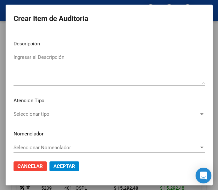
click at [23, 111] on div "Seleccionar tipo Seleccionar tipo" at bounding box center [108, 114] width 191 height 10
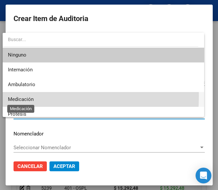
click at [23, 96] on span "Medicación" at bounding box center [21, 99] width 26 height 6
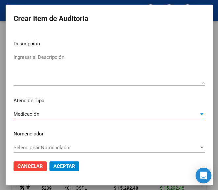
scroll to position [467, 0]
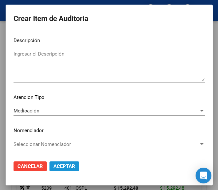
click at [62, 166] on span "Aceptar" at bounding box center [64, 167] width 22 height 6
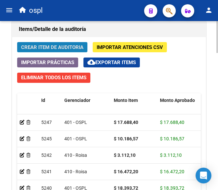
click at [57, 46] on span "Crear Item de Auditoria" at bounding box center [52, 47] width 62 height 6
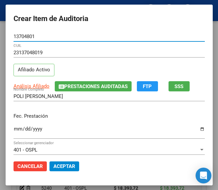
click at [13, 132] on input "Ingresar la fecha" at bounding box center [108, 131] width 191 height 11
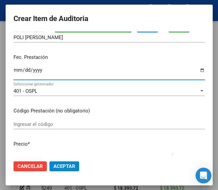
scroll to position [66, 0]
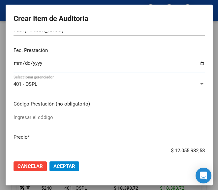
click at [37, 120] on input "Ingresar el código" at bounding box center [108, 118] width 191 height 6
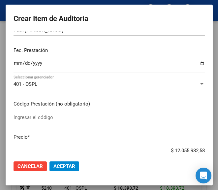
click at [32, 114] on div "Ingresar el código" at bounding box center [108, 118] width 191 height 10
drag, startPoint x: 35, startPoint y: 114, endPoint x: 59, endPoint y: 134, distance: 31.3
click at [58, 135] on p "Precio *" at bounding box center [108, 138] width 191 height 8
click at [51, 119] on input "Ingresar el código" at bounding box center [108, 118] width 191 height 6
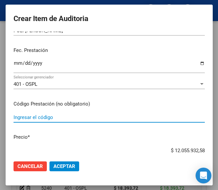
paste
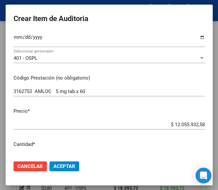
scroll to position [99, 0]
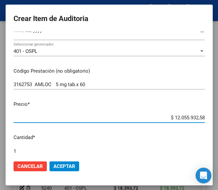
drag, startPoint x: 161, startPoint y: 118, endPoint x: 204, endPoint y: 117, distance: 43.4
click at [204, 117] on mat-dialog-content "13704801 Nro Documento 23137048019 CUIL Afiliado Activo Análisis Afiliado Prest…" at bounding box center [109, 94] width 207 height 124
drag, startPoint x: 197, startPoint y: 118, endPoint x: 174, endPoint y: 100, distance: 29.4
click at [174, 100] on mat-dialog-content "13704801 Nro Documento 23137048019 CUIL Afiliado Activo Análisis Afiliado Prest…" at bounding box center [109, 94] width 207 height 124
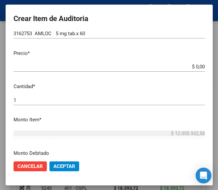
scroll to position [165, 0]
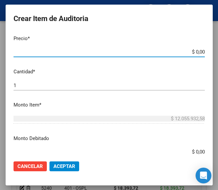
click at [198, 53] on input "$ 0,00" at bounding box center [108, 52] width 191 height 6
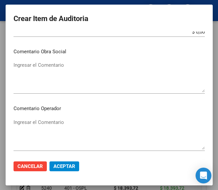
scroll to position [296, 0]
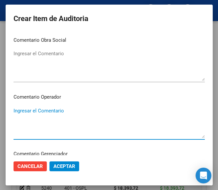
click at [44, 111] on textarea "Ingresar el Comentario" at bounding box center [108, 122] width 191 height 31
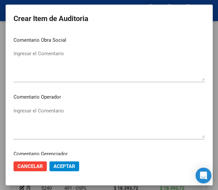
click at [26, 118] on textarea "Ingresar el Comentario" at bounding box center [108, 122] width 191 height 31
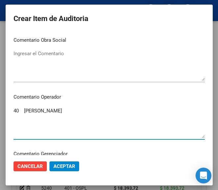
click at [15, 106] on div "40 FORNARI Ingresar el Comentario" at bounding box center [108, 123] width 191 height 34
click at [13, 108] on textarea "40 FORNARI" at bounding box center [108, 122] width 191 height 31
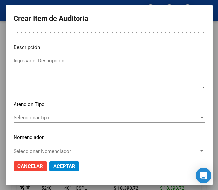
scroll to position [461, 0]
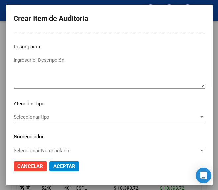
click at [37, 119] on span "Seleccionar tipo" at bounding box center [105, 117] width 185 height 6
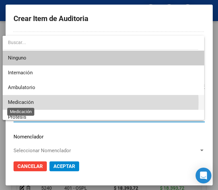
click at [25, 102] on span "Medicación" at bounding box center [21, 102] width 26 height 6
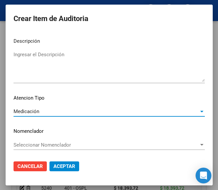
scroll to position [467, 0]
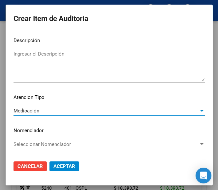
click at [60, 165] on span "Aceptar" at bounding box center [64, 167] width 22 height 6
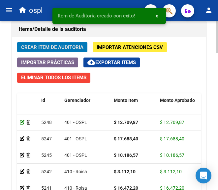
click at [22, 123] on icon at bounding box center [22, 122] width 5 height 5
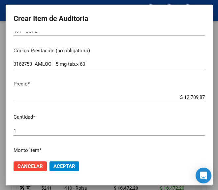
scroll to position [99, 0]
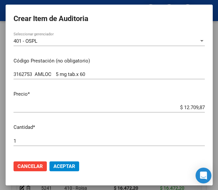
click at [167, 108] on input "$ 12.709,87" at bounding box center [108, 108] width 191 height 6
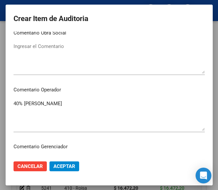
scroll to position [296, 0]
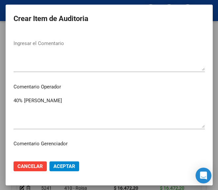
click at [45, 111] on textarea "40% FORNARI" at bounding box center [108, 112] width 191 height 31
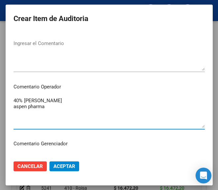
click at [36, 107] on textarea "40% FORNARI aspen pharma" at bounding box center [108, 112] width 191 height 31
click at [42, 107] on textarea "40% FORNARI aspen pharma" at bounding box center [108, 112] width 191 height 31
click at [147, 109] on textarea "40% FORNARI laboratorio ASPEN PHARMA (excel) vademecum (" at bounding box center [108, 112] width 191 height 31
click at [127, 109] on textarea "40% FORNARI laboratorio ASPEN PHARMA (excel) vademecum (PFIZER)" at bounding box center [108, 112] width 191 height 31
click at [97, 108] on textarea "40% FORNARI laboratorio ASPEN PHARMA (excel) vademecum (PFIZER)" at bounding box center [108, 112] width 191 height 31
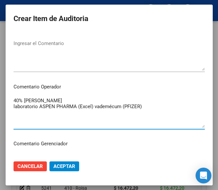
click at [147, 98] on textarea "40% FORNARI laboratorio ASPEN PHARMA (Excel) vademécum (PFIZER)" at bounding box center [108, 112] width 191 height 31
click at [88, 108] on textarea "40% FORNARI laboratorio ASPEN PHARMA (Excel) vademécum (PFIZER)" at bounding box center [108, 112] width 191 height 31
drag, startPoint x: 90, startPoint y: 108, endPoint x: 116, endPoint y: 107, distance: 26.7
click at [116, 107] on textarea "40% FORNARI laboratorio ASPEN PHARMA (Excel) /vademécum (PFIZER)" at bounding box center [108, 112] width 191 height 31
click at [110, 108] on textarea "40% FORNARI laboratorio ASPEN PHARMA (Excel) / (PFIZER)vademécum" at bounding box center [108, 112] width 191 height 31
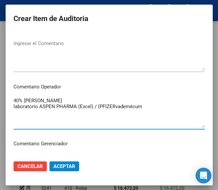
click at [93, 108] on textarea "40% FORNARI laboratorio ASPEN PHARMA (Excel) / (PFIZERvademécum" at bounding box center [108, 112] width 191 height 31
click at [107, 108] on textarea "40% FORNARI laboratorio ASPEN PHARMA (Excel) / PFIZERvademécum" at bounding box center [108, 112] width 191 height 31
click at [139, 108] on textarea "40% FORNARI laboratorio ASPEN PHARMA (Excel) / PFIZER (vademécum" at bounding box center [108, 112] width 191 height 31
click at [92, 109] on textarea "40% FORNARI laboratorio ASPEN PHARMA (Excel) / PFIZER (vademécum)" at bounding box center [108, 112] width 191 height 31
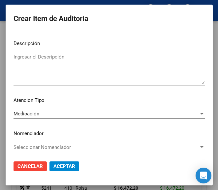
scroll to position [457, 0]
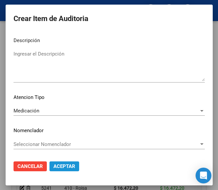
click at [58, 164] on span "Aceptar" at bounding box center [64, 167] width 22 height 6
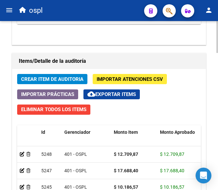
scroll to position [592, 0]
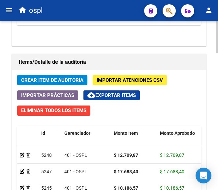
click at [58, 76] on button "Crear Item de Auditoria" at bounding box center [52, 80] width 70 height 10
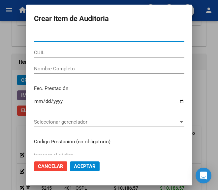
click at [38, 168] on span "Cancelar" at bounding box center [50, 167] width 25 height 6
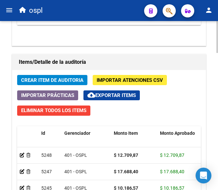
click at [63, 79] on span "Crear Item de Auditoria" at bounding box center [52, 80] width 62 height 6
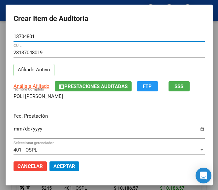
click at [13, 126] on div "Ingresar la fecha" at bounding box center [108, 132] width 191 height 14
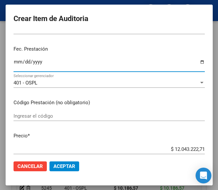
scroll to position [99, 0]
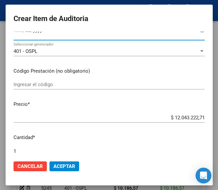
click at [43, 85] on input "Ingresar el código" at bounding box center [108, 85] width 191 height 6
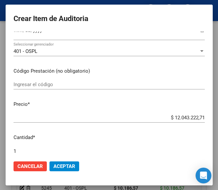
click at [49, 89] on div "Ingresar el código" at bounding box center [108, 85] width 191 height 10
click at [49, 88] on div "Ingresar el código" at bounding box center [108, 85] width 191 height 10
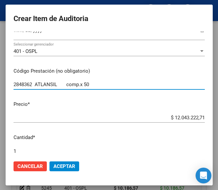
click at [163, 116] on input "$ 12.043.222,71" at bounding box center [108, 118] width 191 height 6
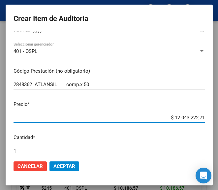
drag, startPoint x: 160, startPoint y: 116, endPoint x: 199, endPoint y: 115, distance: 39.2
click at [199, 115] on mat-dialog-content "13704801 Nro Documento 23137048019 CUIL Afiliado Activo Análisis Afiliado Prest…" at bounding box center [109, 94] width 207 height 124
click at [196, 117] on input "$ 0,00" at bounding box center [108, 118] width 191 height 6
click at [197, 117] on input "$ 0,00" at bounding box center [108, 118] width 191 height 6
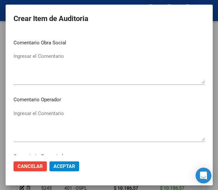
scroll to position [336, 0]
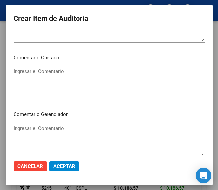
click at [47, 79] on textarea "Ingresar el Comentario" at bounding box center [108, 83] width 191 height 31
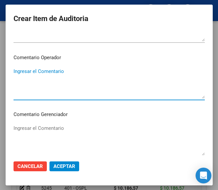
click at [30, 78] on textarea "Ingresar el Comentario" at bounding box center [108, 83] width 191 height 31
click at [14, 73] on textarea "40 FORNARI" at bounding box center [108, 83] width 191 height 31
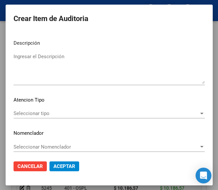
scroll to position [467, 0]
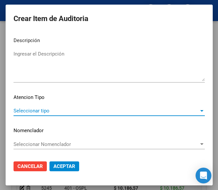
click at [35, 112] on span "Seleccionar tipo" at bounding box center [105, 111] width 185 height 6
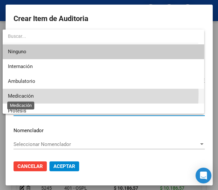
click at [29, 94] on span "Medicación" at bounding box center [21, 96] width 26 height 6
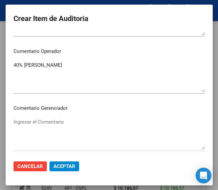
scroll to position [335, 0]
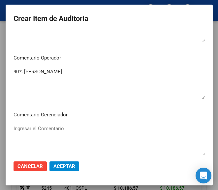
click at [56, 86] on textarea "40% FORNARI" at bounding box center [108, 83] width 191 height 31
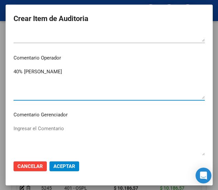
click at [47, 75] on textarea "40% FORNARI" at bounding box center [108, 83] width 191 height 31
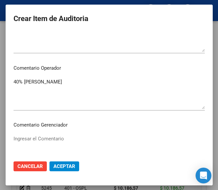
scroll to position [327, 0]
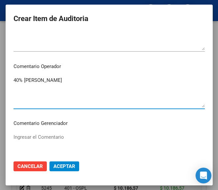
click at [53, 83] on textarea "40% FORNARI" at bounding box center [108, 92] width 191 height 31
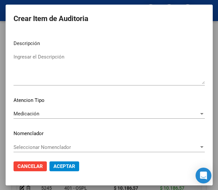
scroll to position [467, 0]
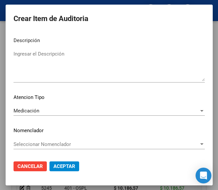
click at [55, 165] on span "Aceptar" at bounding box center [64, 167] width 22 height 6
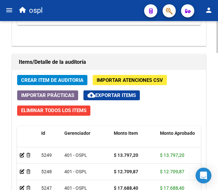
click at [66, 81] on span "Crear Item de Auditoria" at bounding box center [52, 80] width 62 height 6
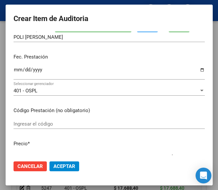
scroll to position [66, 0]
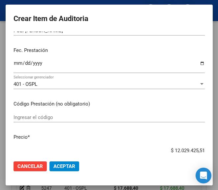
click at [13, 61] on input "Ingresar la fecha" at bounding box center [108, 66] width 191 height 11
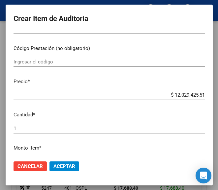
scroll to position [132, 0]
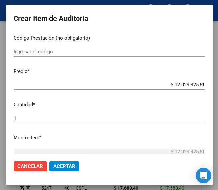
click at [38, 54] on input "Ingresar el código" at bounding box center [108, 52] width 191 height 6
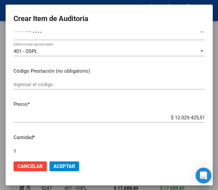
scroll to position [66, 0]
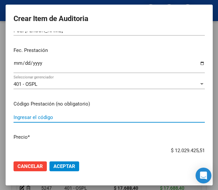
click at [33, 119] on input "Ingresar el código" at bounding box center [108, 118] width 191 height 6
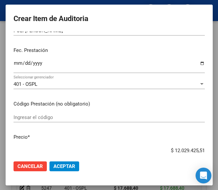
click at [25, 117] on input "Ingresar el código" at bounding box center [108, 118] width 191 height 6
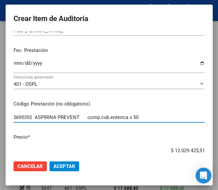
click at [155, 149] on input "$ 12.029.425,51" at bounding box center [108, 151] width 191 height 6
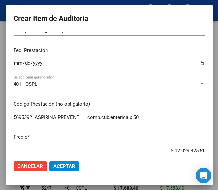
drag, startPoint x: 157, startPoint y: 149, endPoint x: 197, endPoint y: 149, distance: 40.1
click at [197, 149] on input "$ 12.029.425,51" at bounding box center [108, 151] width 191 height 6
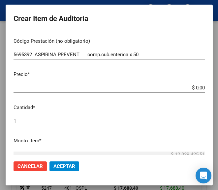
scroll to position [132, 0]
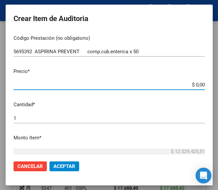
click at [197, 85] on input "$ 0,00" at bounding box center [108, 85] width 191 height 6
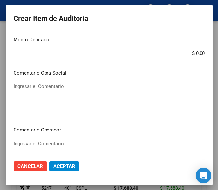
scroll to position [329, 0]
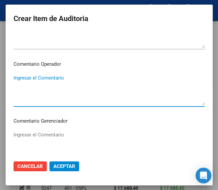
click at [49, 88] on textarea "Ingresar el Comentario" at bounding box center [108, 89] width 191 height 31
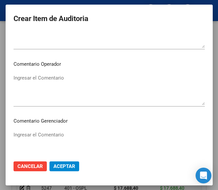
click at [57, 81] on textarea "Ingresar el Comentario" at bounding box center [108, 89] width 191 height 31
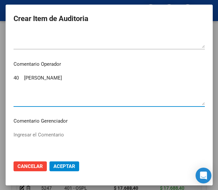
click at [14, 77] on textarea "40 FORNARI" at bounding box center [108, 89] width 191 height 31
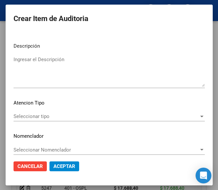
scroll to position [467, 0]
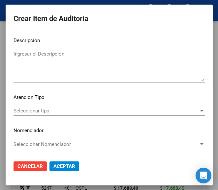
click at [46, 110] on span "Seleccionar tipo" at bounding box center [105, 111] width 185 height 6
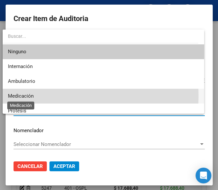
click at [30, 96] on span "Medicación" at bounding box center [21, 96] width 26 height 6
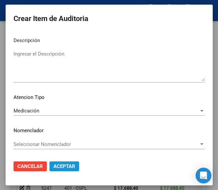
click at [66, 166] on span "Aceptar" at bounding box center [64, 167] width 22 height 6
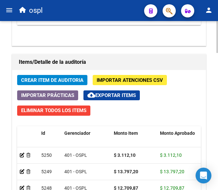
click at [65, 80] on span "Crear Item de Auditoria" at bounding box center [52, 80] width 62 height 6
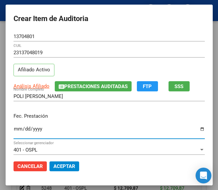
click at [13, 131] on input "Ingresar la fecha" at bounding box center [108, 131] width 191 height 11
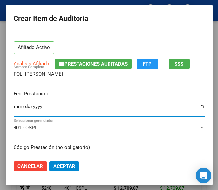
scroll to position [66, 0]
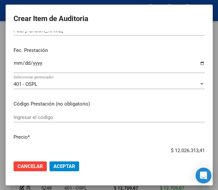
click at [51, 114] on div "Ingresar el código" at bounding box center [108, 118] width 191 height 10
click at [45, 117] on input "Ingresar el código" at bounding box center [108, 118] width 191 height 6
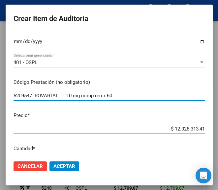
scroll to position [99, 0]
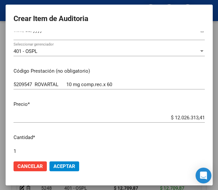
drag, startPoint x: 150, startPoint y: 114, endPoint x: 219, endPoint y: 119, distance: 68.6
click at [218, 119] on html "menu ospl person Firma Express Inicio Calendario SSS Instructivos Contacto OS T…" at bounding box center [109, 95] width 218 height 190
click at [132, 121] on div "$ 12.026.313,41 Ingresar el precio" at bounding box center [108, 118] width 191 height 10
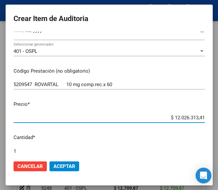
drag, startPoint x: 162, startPoint y: 116, endPoint x: 201, endPoint y: 113, distance: 39.2
click at [201, 113] on mat-dialog-content "13704801 Nro Documento 23137048019 CUIL Afiliado Activo Análisis Afiliado Prest…" at bounding box center [109, 94] width 207 height 124
click at [197, 118] on input "$ 0,00" at bounding box center [108, 118] width 191 height 6
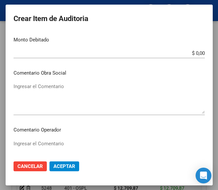
scroll to position [296, 0]
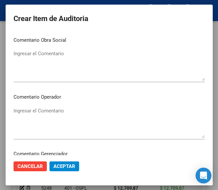
click at [53, 115] on textarea "Ingresar el Comentario" at bounding box center [108, 122] width 191 height 31
click at [45, 107] on textarea "Ingresar el Comentario" at bounding box center [108, 122] width 191 height 31
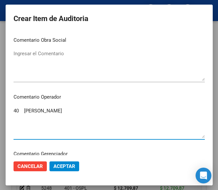
click at [13, 110] on textarea "40 FORNARI" at bounding box center [108, 122] width 191 height 31
click at [13, 111] on textarea "40 FORNARI" at bounding box center [108, 122] width 191 height 31
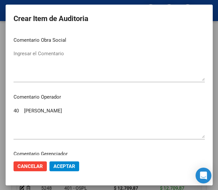
click at [24, 105] on mat-dialog-content "13704801 Nro Documento 23137048019 CUIL Afiliado Activo Análisis Afiliado Prest…" at bounding box center [109, 94] width 207 height 124
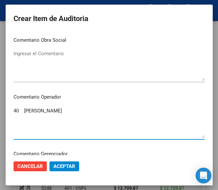
click at [13, 114] on textarea "40 FORNARI" at bounding box center [108, 122] width 191 height 31
click at [13, 112] on textarea "40 FORNARI" at bounding box center [108, 122] width 191 height 31
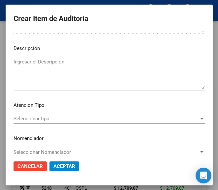
scroll to position [461, 0]
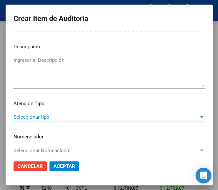
click at [48, 115] on span "Seleccionar tipo" at bounding box center [105, 117] width 185 height 6
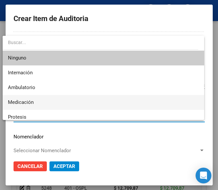
click at [40, 102] on span "Medicación" at bounding box center [103, 102] width 190 height 15
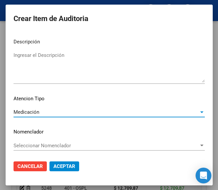
scroll to position [467, 0]
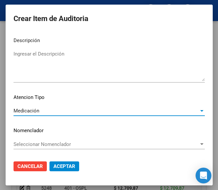
click at [60, 165] on span "Aceptar" at bounding box center [64, 167] width 22 height 6
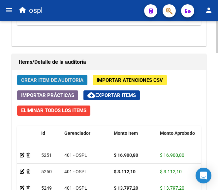
click at [50, 77] on span "Crear Item de Auditoria" at bounding box center [52, 80] width 62 height 6
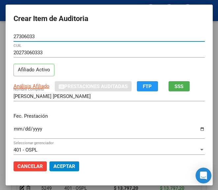
click at [13, 126] on div "Ingresar la fecha" at bounding box center [108, 132] width 191 height 14
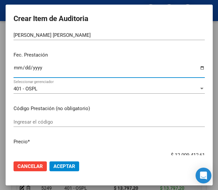
scroll to position [66, 0]
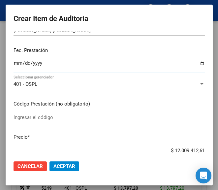
click at [26, 117] on input "Ingresar el código" at bounding box center [108, 118] width 191 height 6
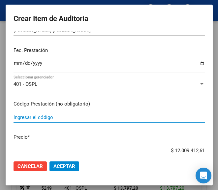
click at [37, 120] on input "Ingresar el código" at bounding box center [108, 118] width 191 height 6
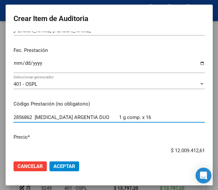
click at [160, 148] on input "$ 12.009.412,61" at bounding box center [108, 151] width 191 height 6
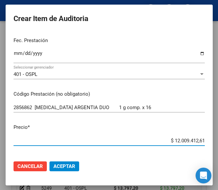
scroll to position [77, 0]
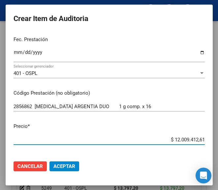
drag, startPoint x: 162, startPoint y: 150, endPoint x: 214, endPoint y: 148, distance: 52.4
click at [212, 148] on mat-dialog-container "Crear Item de Auditoria 27306033 Nro Documento 20273060333 CUIL Afiliado Activo…" at bounding box center [109, 95] width 207 height 181
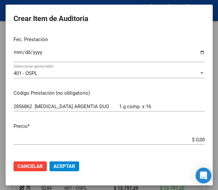
click at [197, 139] on input "$ 0,00" at bounding box center [108, 140] width 191 height 6
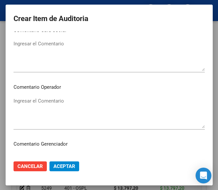
scroll to position [307, 0]
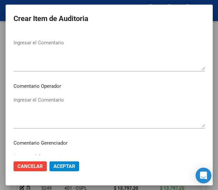
click at [43, 99] on textarea "Ingresar el Comentario" at bounding box center [108, 111] width 191 height 31
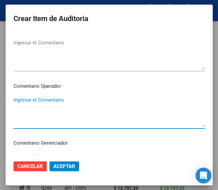
click at [63, 97] on textarea "Ingresar el Comentario" at bounding box center [108, 111] width 191 height 31
click at [75, 99] on textarea "40 FORNARI (no hay ticket)" at bounding box center [108, 111] width 191 height 31
click at [43, 102] on textarea "40 FORNARI (no hay ticket)" at bounding box center [108, 111] width 191 height 31
click at [41, 101] on textarea "40 FORNARI (no hay ticket)" at bounding box center [108, 111] width 191 height 31
click at [15, 100] on textarea "40 FORNARI (se debita no hay ticket)" at bounding box center [108, 111] width 191 height 31
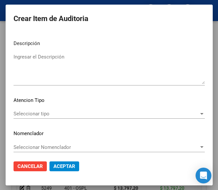
scroll to position [467, 0]
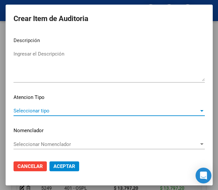
click at [49, 110] on span "Seleccionar tipo" at bounding box center [105, 111] width 185 height 6
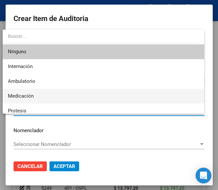
click at [39, 100] on span "Medicación" at bounding box center [103, 96] width 190 height 15
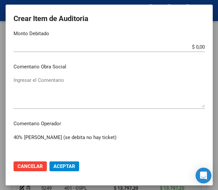
scroll to position [237, 0]
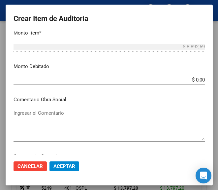
click at [197, 82] on input "$ 0,00" at bounding box center [108, 80] width 191 height 6
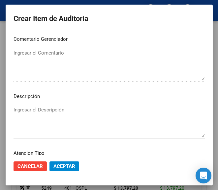
scroll to position [467, 0]
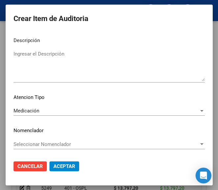
click at [61, 168] on span "Aceptar" at bounding box center [64, 167] width 22 height 6
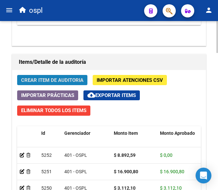
click at [61, 81] on span "Crear Item de Auditoria" at bounding box center [52, 80] width 62 height 6
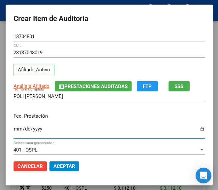
click at [13, 130] on input "Ingresar la fecha" at bounding box center [108, 131] width 191 height 11
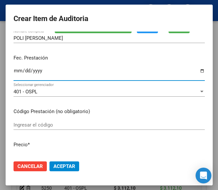
scroll to position [66, 0]
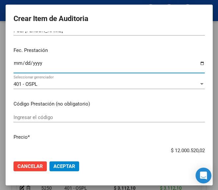
click at [41, 119] on input "Ingresar el código" at bounding box center [108, 118] width 191 height 6
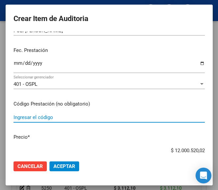
click at [53, 117] on input "Ingresar el código" at bounding box center [108, 118] width 191 height 6
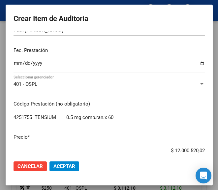
scroll to position [80, 0]
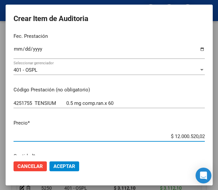
drag, startPoint x: 163, startPoint y: 151, endPoint x: 209, endPoint y: 148, distance: 46.1
click at [209, 148] on mat-dialog-content "13704801 Nro Documento 23137048019 CUIL Afiliado Activo Análisis Afiliado Prest…" at bounding box center [109, 94] width 207 height 124
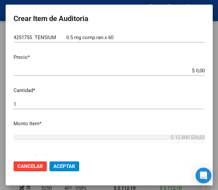
click at [198, 68] on app-form-text-field "Precio * $ 0,00 Ingresar el precio" at bounding box center [111, 64] width 196 height 20
click at [197, 70] on input "$ 0,00" at bounding box center [108, 71] width 191 height 6
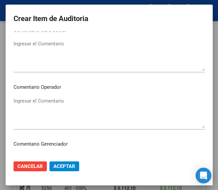
scroll to position [310, 0]
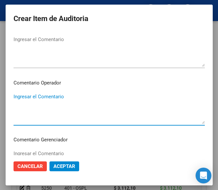
click at [36, 94] on textarea "Ingresar el Comentario" at bounding box center [108, 108] width 191 height 31
click at [35, 104] on textarea "Ingresar el Comentario" at bounding box center [108, 108] width 191 height 31
click at [13, 97] on textarea "40 FORNARI" at bounding box center [108, 108] width 191 height 31
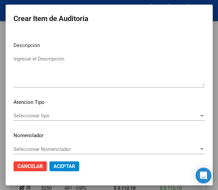
scroll to position [467, 0]
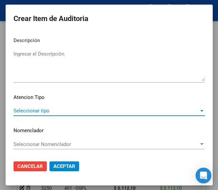
click at [33, 112] on span "Seleccionar tipo" at bounding box center [105, 111] width 185 height 6
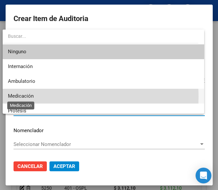
click at [25, 97] on span "Medicación" at bounding box center [21, 96] width 26 height 6
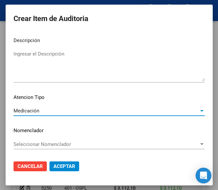
click at [60, 168] on span "Aceptar" at bounding box center [64, 167] width 22 height 6
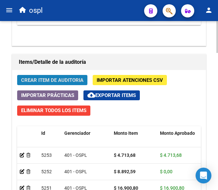
click at [83, 78] on span "Crear Item de Auditoria" at bounding box center [52, 80] width 62 height 6
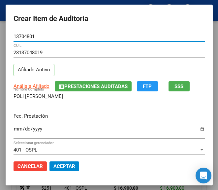
click at [13, 129] on input "Ingresar la fecha" at bounding box center [108, 131] width 191 height 11
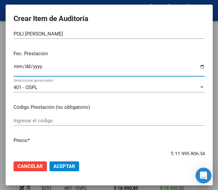
scroll to position [66, 0]
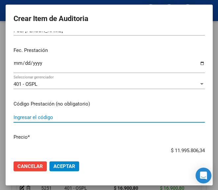
click at [57, 119] on input "Ingresar el código" at bounding box center [108, 118] width 191 height 6
click at [54, 118] on input "Ingresar el código" at bounding box center [108, 118] width 191 height 6
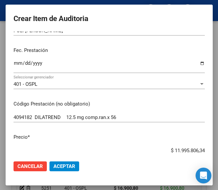
scroll to position [82, 0]
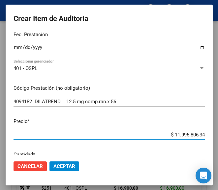
drag, startPoint x: 163, startPoint y: 151, endPoint x: 219, endPoint y: 147, distance: 55.7
click at [218, 147] on html "menu ospl person Firma Express Inicio Calendario SSS Instructivos Contacto OS T…" at bounding box center [109, 95] width 218 height 190
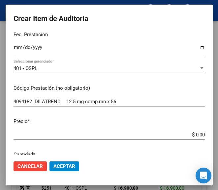
click at [197, 135] on input "$ 0,00" at bounding box center [108, 135] width 191 height 6
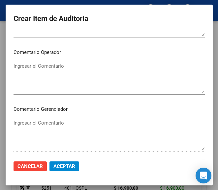
scroll to position [345, 0]
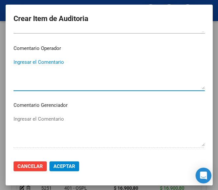
click at [50, 81] on textarea "Ingresar el Comentario" at bounding box center [108, 74] width 191 height 31
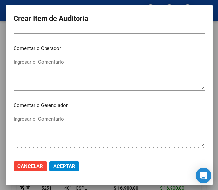
drag, startPoint x: 67, startPoint y: 90, endPoint x: 61, endPoint y: 80, distance: 11.9
click at [67, 90] on div "Ingresar el Comentario" at bounding box center [108, 74] width 191 height 34
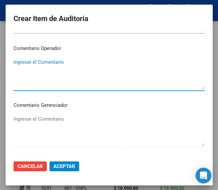
click at [56, 72] on textarea "Ingresar el Comentario" at bounding box center [108, 74] width 191 height 31
click at [17, 64] on textarea "40 FORNARI" at bounding box center [108, 74] width 191 height 31
click at [14, 63] on textarea "40 FORNARI" at bounding box center [108, 74] width 191 height 31
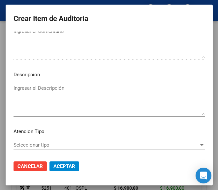
scroll to position [467, 0]
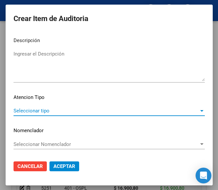
click at [35, 110] on span "Seleccionar tipo" at bounding box center [105, 111] width 185 height 6
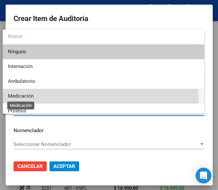
click at [31, 97] on span "Medicación" at bounding box center [21, 96] width 26 height 6
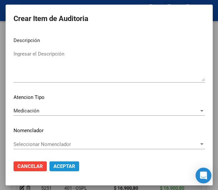
click at [68, 168] on span "Aceptar" at bounding box center [64, 167] width 22 height 6
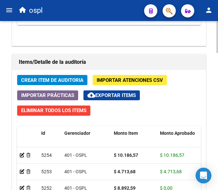
click at [62, 76] on button "Crear Item de Auditoria" at bounding box center [52, 80] width 70 height 10
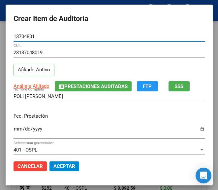
click at [13, 128] on input "Ingresar la fecha" at bounding box center [108, 131] width 191 height 11
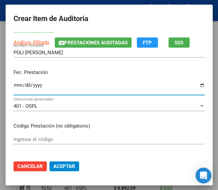
scroll to position [66, 0]
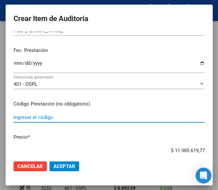
click at [31, 117] on input "Ingresar el código" at bounding box center [108, 118] width 191 height 6
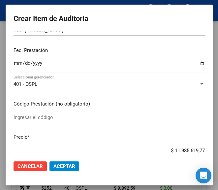
click at [57, 117] on input "Ingresar el código" at bounding box center [108, 118] width 191 height 6
drag, startPoint x: 153, startPoint y: 153, endPoint x: 212, endPoint y: 148, distance: 59.4
click at [212, 148] on mat-dialog-container "Crear Item de Auditoria 13704801 Nro Documento 23137048019 CUIL Afiliado Activo…" at bounding box center [109, 95] width 207 height 181
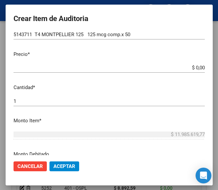
scroll to position [165, 0]
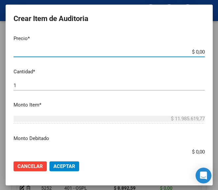
click at [198, 51] on input "$ 0,00" at bounding box center [108, 52] width 191 height 6
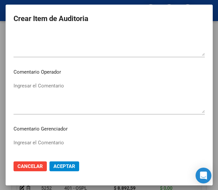
scroll to position [329, 0]
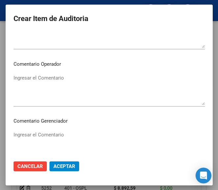
click at [40, 90] on textarea "Ingresar el Comentario" at bounding box center [108, 89] width 191 height 31
click at [59, 106] on div "Ingresar el Comentario" at bounding box center [108, 90] width 191 height 34
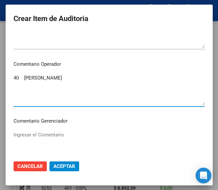
click at [14, 80] on textarea "40 FORNARI" at bounding box center [108, 89] width 191 height 31
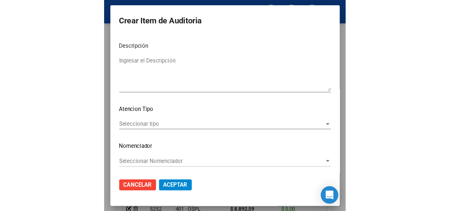
scroll to position [467, 0]
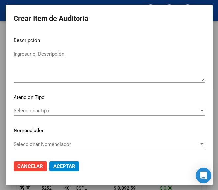
click at [44, 108] on div "Seleccionar tipo Seleccionar tipo" at bounding box center [108, 111] width 191 height 10
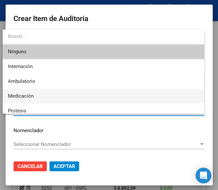
click at [27, 98] on span "Medicación" at bounding box center [21, 96] width 26 height 6
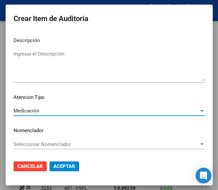
click at [59, 164] on span "Aceptar" at bounding box center [64, 167] width 22 height 6
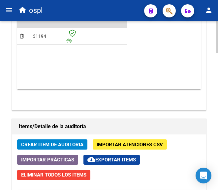
scroll to position [526, 0]
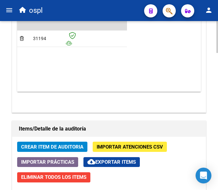
click at [69, 143] on button "Crear Item de Auditoria" at bounding box center [52, 147] width 70 height 10
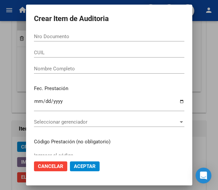
click at [54, 32] on div "Nro Documento" at bounding box center [109, 37] width 150 height 10
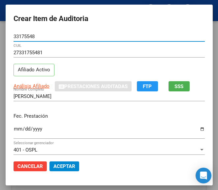
click at [13, 127] on input "Ingresar la fecha" at bounding box center [108, 131] width 191 height 11
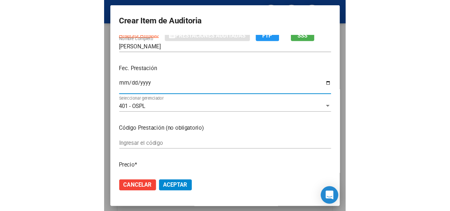
scroll to position [66, 0]
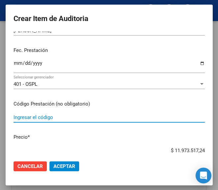
click at [26, 119] on input "Ingresar el código" at bounding box center [108, 118] width 191 height 6
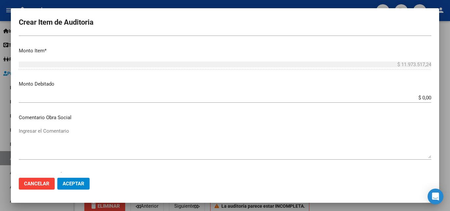
scroll to position [329, 0]
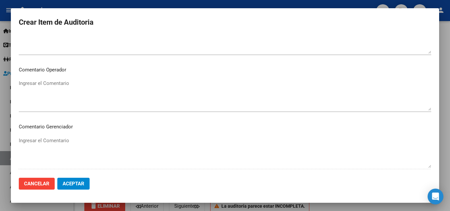
click at [273, 90] on textarea "Ingresar el Comentario" at bounding box center [225, 95] width 412 height 31
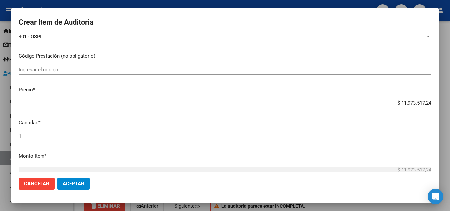
scroll to position [132, 0]
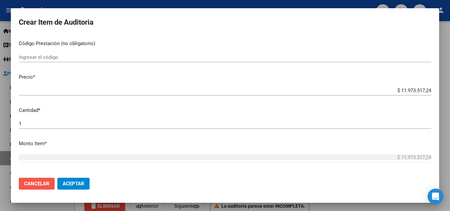
click at [31, 181] on span "Cancelar" at bounding box center [36, 184] width 25 height 6
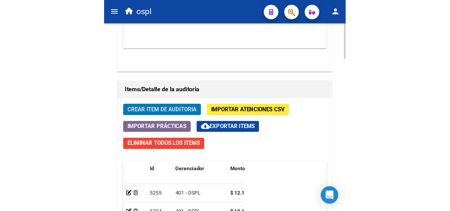
scroll to position [573, 0]
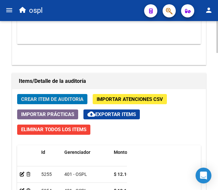
click at [63, 97] on span "Crear Item de Auditoria" at bounding box center [52, 99] width 62 height 6
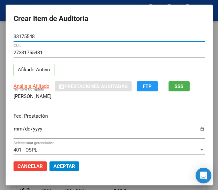
click at [13, 128] on input "Ingresar la fecha" at bounding box center [108, 131] width 191 height 11
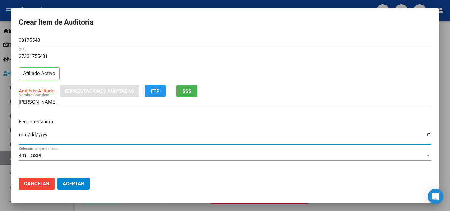
scroll to position [552, 0]
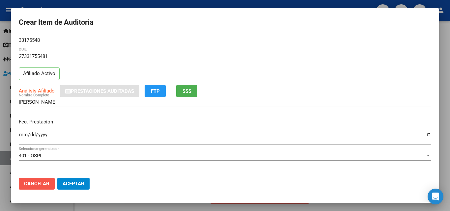
click at [41, 184] on span "Cancelar" at bounding box center [36, 184] width 25 height 6
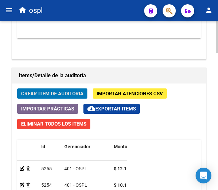
scroll to position [580, 0]
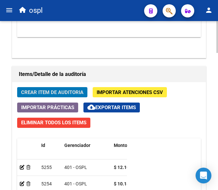
click at [62, 90] on span "Crear Item de Auditoria" at bounding box center [52, 93] width 62 height 6
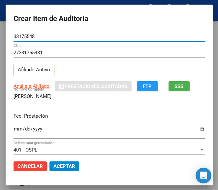
click at [13, 124] on div "Fec. Prestación Ingresar la fecha" at bounding box center [108, 127] width 191 height 38
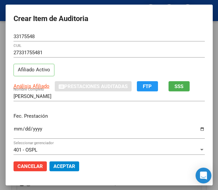
click at [14, 126] on div "Ingresar la fecha" at bounding box center [108, 132] width 191 height 14
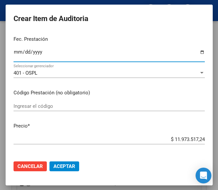
scroll to position [66, 0]
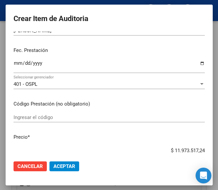
click at [29, 113] on div "Ingresar el código" at bounding box center [108, 118] width 191 height 10
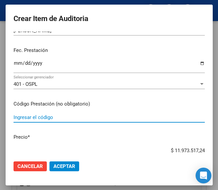
click at [36, 117] on input "Ingresar el código" at bounding box center [108, 118] width 191 height 6
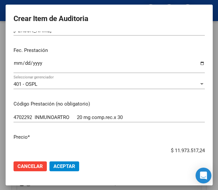
scroll to position [67, 0]
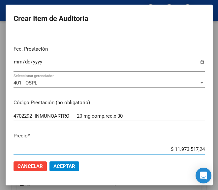
drag, startPoint x: 162, startPoint y: 151, endPoint x: 206, endPoint y: 145, distance: 44.9
click at [206, 145] on mat-dialog-content "33175548 Nro Documento 27331755481 CUIL Afiliado Activo Análisis Afiliado Prest…" at bounding box center [109, 94] width 207 height 124
click at [197, 147] on input "$ 0,00" at bounding box center [108, 149] width 191 height 6
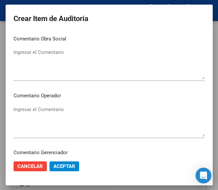
scroll to position [330, 0]
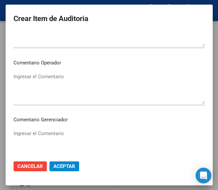
click at [44, 79] on textarea "Ingresar el Comentario" at bounding box center [108, 88] width 191 height 31
click at [78, 89] on textarea "Ingresar el Comentario" at bounding box center [108, 88] width 191 height 31
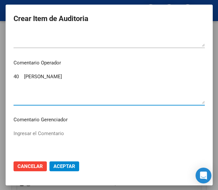
click at [13, 75] on textarea "40 NALLIP" at bounding box center [108, 88] width 191 height 31
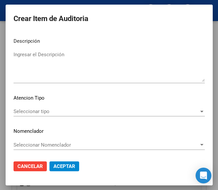
scroll to position [467, 0]
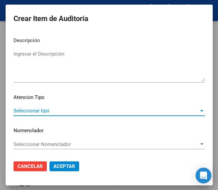
click at [22, 110] on span "Seleccionar tipo" at bounding box center [105, 111] width 185 height 6
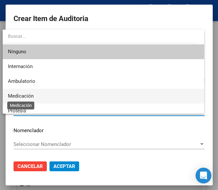
click at [30, 95] on span "Medicación" at bounding box center [21, 96] width 26 height 6
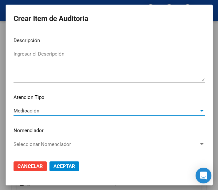
click at [56, 167] on span "Aceptar" at bounding box center [64, 167] width 22 height 6
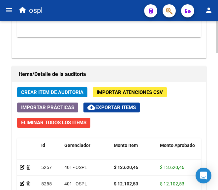
click at [58, 93] on span "Crear Item de Auditoria" at bounding box center [52, 93] width 62 height 6
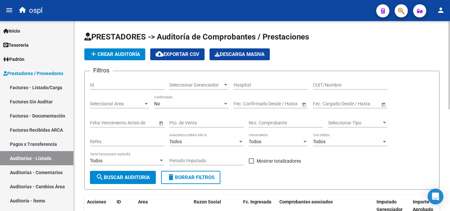
click at [270, 122] on input "Nro. Comprobante" at bounding box center [285, 123] width 74 height 6
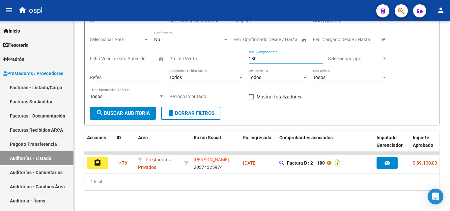
type input "180"
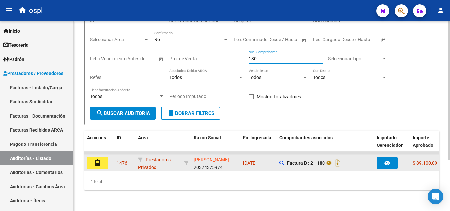
click at [105, 161] on button "assignment" at bounding box center [97, 163] width 21 height 12
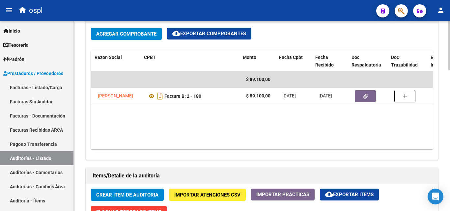
scroll to position [0, 112]
click at [288, 128] on datatable-body "$ 89.100,00 31105 [PERSON_NAME] Factura B: 2 - 180 $ 89.100,00 [DATE] [DATE] [D…" at bounding box center [262, 110] width 342 height 78
drag, startPoint x: 306, startPoint y: 151, endPoint x: 369, endPoint y: 147, distance: 63.0
click at [369, 147] on div "Agregar Comprobante cloud_download Exportar Comprobantes ID CAE Facturado x Ord…" at bounding box center [261, 91] width 351 height 137
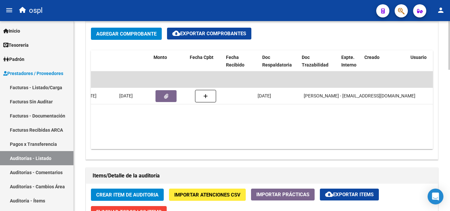
scroll to position [0, 193]
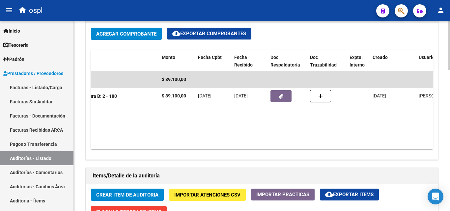
click at [289, 125] on datatable-body "$ 89.100,00 31105 [PERSON_NAME] Factura B: 2 - 180 $ 89.100,00 [DATE] [DATE] [D…" at bounding box center [262, 110] width 342 height 78
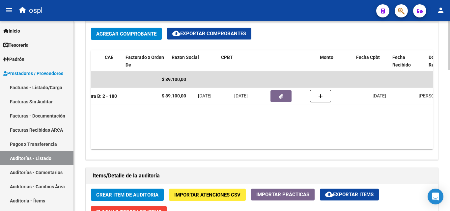
scroll to position [0, 0]
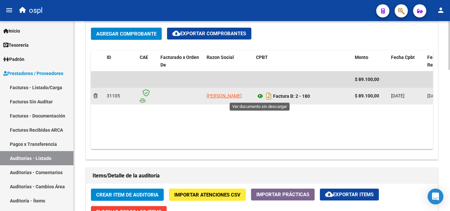
click at [260, 93] on icon at bounding box center [260, 96] width 9 height 8
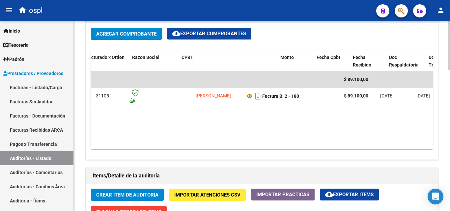
scroll to position [0, 74]
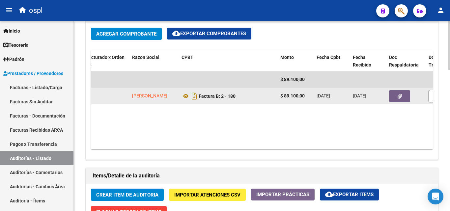
click at [393, 97] on button "button" at bounding box center [399, 96] width 21 height 12
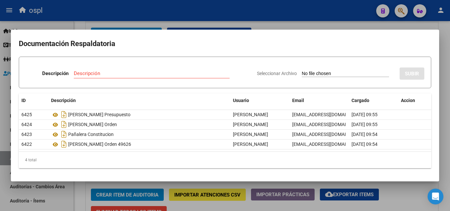
click at [271, 21] on div at bounding box center [225, 105] width 450 height 211
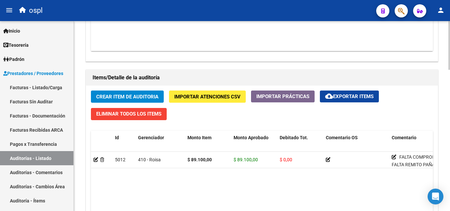
scroll to position [428, 0]
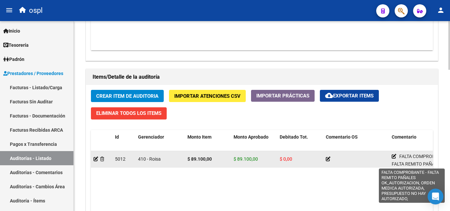
click at [393, 155] on icon at bounding box center [393, 156] width 5 height 5
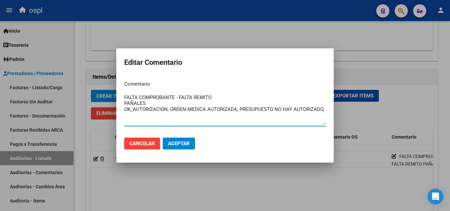
click at [178, 98] on textarea "FALTA COMPROBANTE - FALTA REMITO PAÑALES OK_AUTORIZACION, ORDEN MEDICA AUTORIZA…" at bounding box center [224, 109] width 201 height 31
drag, startPoint x: 125, startPoint y: 95, endPoint x: 180, endPoint y: 94, distance: 55.0
click at [180, 94] on textarea "FALTA COMPROBANTE - FALTA REMITO PAÑALES OK_AUTORIZACION, ORDEN MEDICA AUTORIZA…" at bounding box center [224, 109] width 201 height 31
type textarea "FALTA REMITO PAÑALES OK_AUTORIZACION, ORDEN MEDICA AUTORIZADA, PRESUPUESTO NO H…"
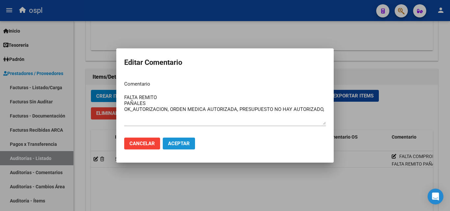
click at [185, 143] on span "Aceptar" at bounding box center [179, 144] width 22 height 6
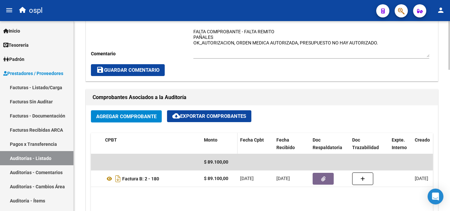
scroll to position [230, 0]
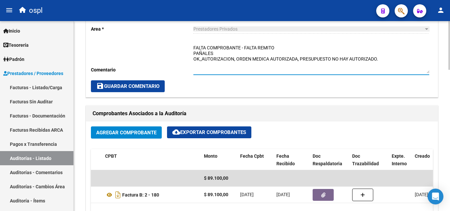
drag, startPoint x: 243, startPoint y: 48, endPoint x: 190, endPoint y: 48, distance: 53.3
click at [190, 48] on div "Cambiar de área a esta auditoría Area * Prestadores Privados Seleccionar area C…" at bounding box center [261, 47] width 351 height 99
click at [196, 51] on textarea "FALTA REMITO PAÑALES OK_AUTORIZACION, ORDEN MEDICA AUTORIZADA, PRESUPUESTO NO H…" at bounding box center [311, 58] width 236 height 29
click at [196, 46] on textarea "FALTA REMITO PAÑALES OK_AUTORIZACION, ORDEN MEDICA AUTORIZADA, PRESUPUESTO NO H…" at bounding box center [311, 58] width 236 height 29
click at [195, 46] on textarea "FALTA REMITO PAÑALES OK_AUTORIZACION, ORDEN MEDICA AUTORIZADA, PRESUPUESTO NO H…" at bounding box center [311, 58] width 236 height 29
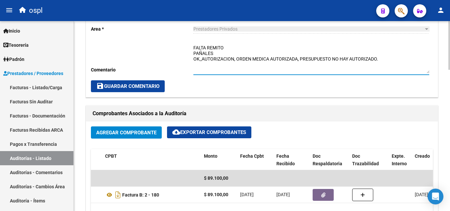
type textarea "FALTA REMITO PAÑALES OK_AUTORIZACION, ORDEN MEDICA AUTORIZADA, PRESUPUESTO NO H…"
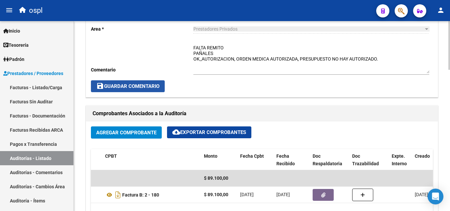
click at [152, 84] on span "save Guardar Comentario" at bounding box center [127, 86] width 63 height 6
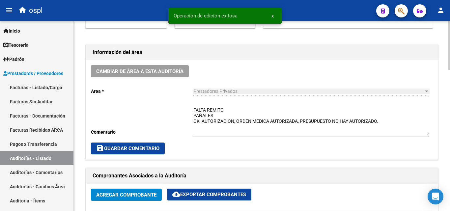
scroll to position [165, 0]
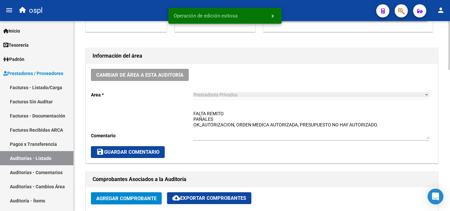
click at [156, 153] on span "save Guardar Comentario" at bounding box center [127, 152] width 63 height 6
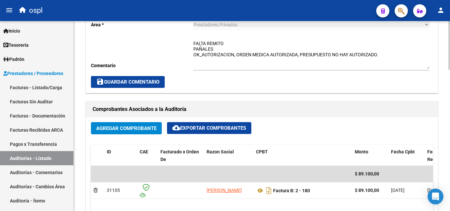
scroll to position [230, 0]
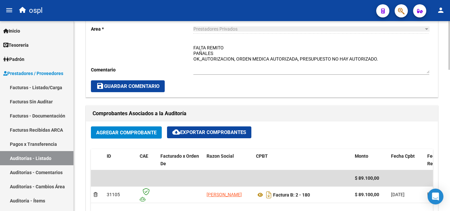
click at [151, 87] on span "save Guardar Comentario" at bounding box center [127, 86] width 63 height 6
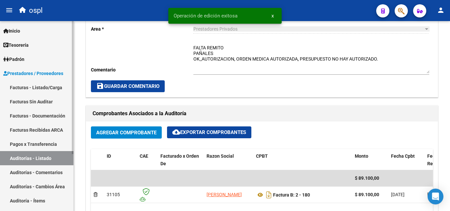
click at [60, 155] on link "Auditorías - Listado" at bounding box center [36, 158] width 73 height 14
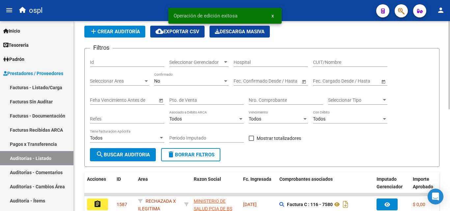
scroll to position [21, 0]
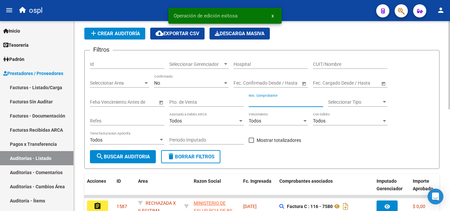
click at [263, 101] on input "Nro. Comprobante" at bounding box center [285, 102] width 74 height 6
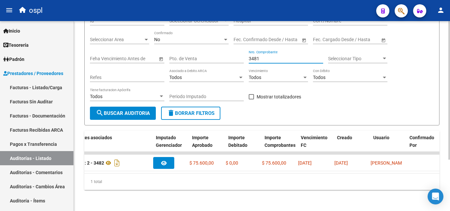
scroll to position [0, 0]
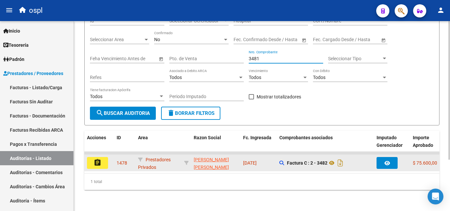
type input "3481"
click at [104, 158] on button "assignment" at bounding box center [97, 163] width 21 height 12
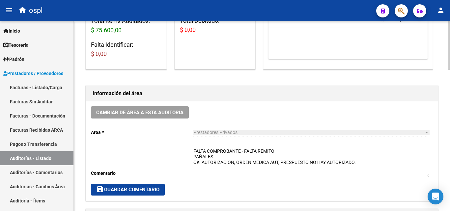
scroll to position [165, 0]
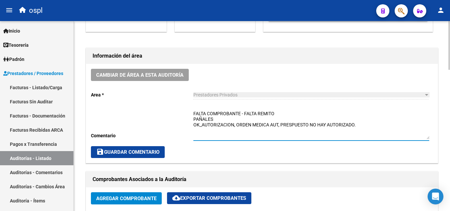
click at [245, 112] on textarea "FALTA COMPROBANTE - FALTA REMITO PAÑALES OK_AUTORIZACION, ORDEN MEDICA AUT, PRE…" at bounding box center [311, 124] width 236 height 29
drag, startPoint x: 244, startPoint y: 112, endPoint x: 188, endPoint y: 112, distance: 55.9
click at [188, 112] on div "Cambiar de área a esta auditoría Area * Prestadores Privados Seleccionar area C…" at bounding box center [261, 113] width 351 height 99
type textarea "FALTA REMITO PAÑALES OK_AUTORIZACION, ORDEN MEDICA AUT, PRESPUESTO NO HAY AUTOR…"
click at [153, 149] on button "save Guardar Comentario" at bounding box center [128, 152] width 74 height 12
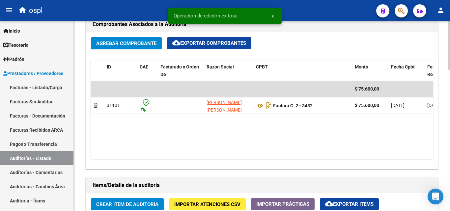
scroll to position [329, 0]
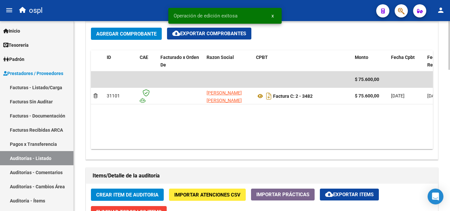
drag, startPoint x: 244, startPoint y: 143, endPoint x: 296, endPoint y: 142, distance: 51.0
click at [296, 142] on datatable-body "$ 75.600,00 31101 [PERSON_NAME] [PERSON_NAME] Factura C: 2 - 3482 $ 75.600,00 […" at bounding box center [262, 110] width 342 height 78
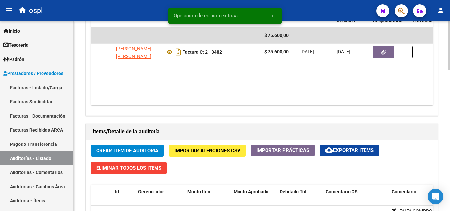
scroll to position [428, 0]
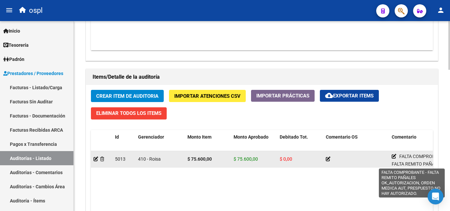
click at [393, 154] on icon at bounding box center [393, 156] width 5 height 5
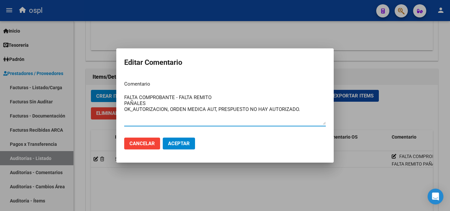
drag, startPoint x: 180, startPoint y: 99, endPoint x: 109, endPoint y: 99, distance: 70.4
click at [109, 99] on div "Editar Comentario Comentario FALTA COMPROBANTE - FALTA REMITO PAÑALES OK_AUTORI…" at bounding box center [225, 105] width 450 height 211
type textarea "FALTA REMITO PAÑALES OK_AUTORIZACION, ORDEN MEDICA AUT, PRESPUESTO NO HAY AUTOR…"
click at [181, 145] on span "Aceptar" at bounding box center [179, 144] width 22 height 6
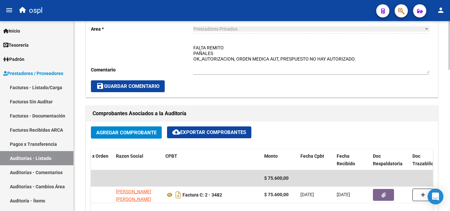
scroll to position [197, 0]
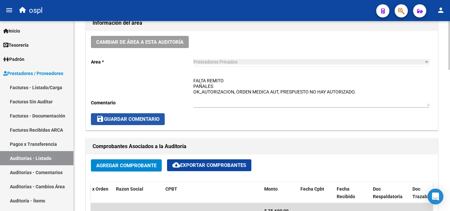
click at [133, 120] on span "save Guardar Comentario" at bounding box center [127, 119] width 63 height 6
click at [156, 116] on button "save Guardar Comentario" at bounding box center [128, 119] width 74 height 12
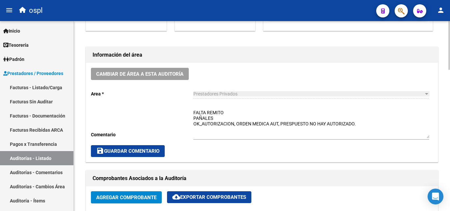
scroll to position [132, 0]
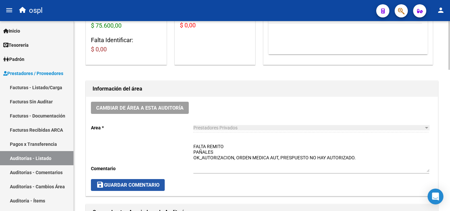
click at [156, 185] on span "save Guardar Comentario" at bounding box center [127, 185] width 63 height 6
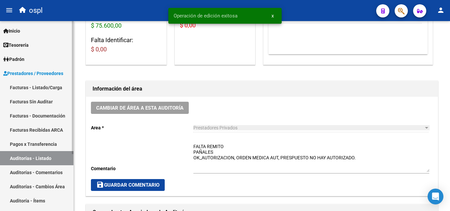
click at [56, 156] on link "Auditorías - Listado" at bounding box center [36, 158] width 73 height 14
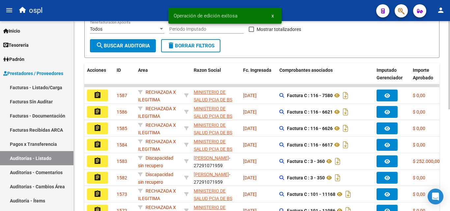
scroll to position [33, 0]
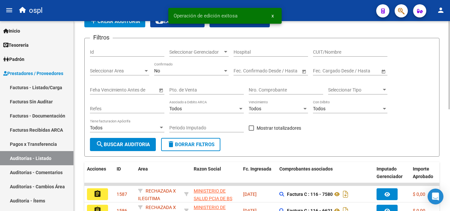
click at [263, 92] on input "Nro. Comprobante" at bounding box center [285, 90] width 74 height 6
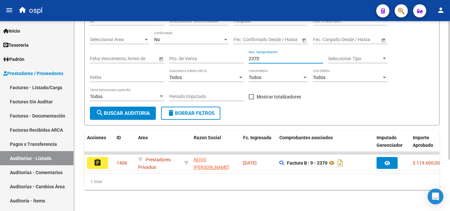
scroll to position [70, 0]
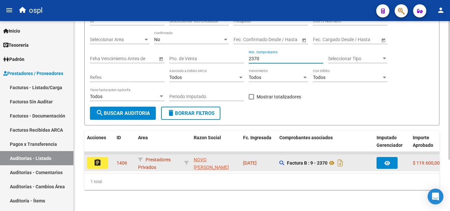
type input "2370"
click at [104, 157] on button "assignment" at bounding box center [97, 163] width 21 height 12
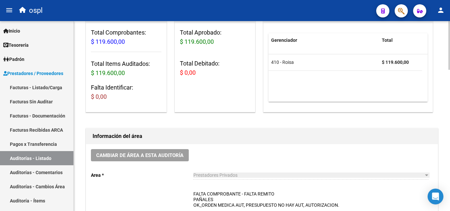
scroll to position [165, 0]
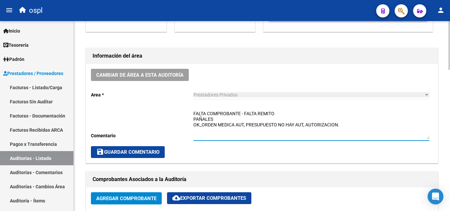
drag, startPoint x: 245, startPoint y: 112, endPoint x: 177, endPoint y: 114, distance: 67.8
click at [177, 114] on div "Cambiar de área a esta auditoría Area * Prestadores Privados Seleccionar area C…" at bounding box center [261, 113] width 351 height 99
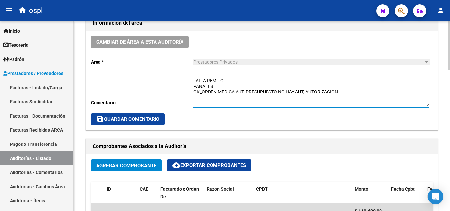
type textarea "FALTA REMITO PAÑALES OK_ORDEN MEDICA AUT, PRESUPUESTO NO HAY AUT, AUTORIZACION."
click at [159, 117] on span "save Guardar Comentario" at bounding box center [127, 119] width 63 height 6
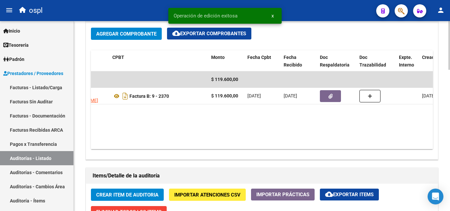
scroll to position [428, 0]
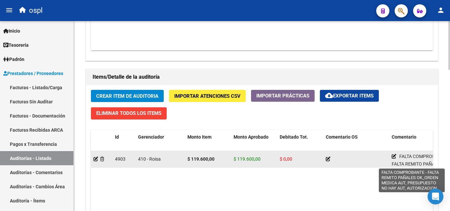
click at [394, 155] on icon at bounding box center [393, 156] width 5 height 5
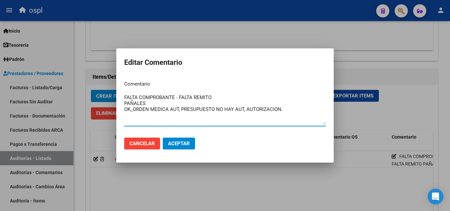
drag, startPoint x: 180, startPoint y: 96, endPoint x: 106, endPoint y: 91, distance: 73.9
click at [107, 92] on div "Editar Comentario Comentario FALTA COMPROBANTE - FALTA REMITO PAÑALES OK_ORDEN …" at bounding box center [225, 105] width 450 height 211
type textarea "FALTA REMITO PAÑALES OK_ORDEN MEDICA AUT, PRESUPUESTO NO HAY AUT, AUTORIZACION."
click at [178, 146] on span "Aceptar" at bounding box center [179, 144] width 22 height 6
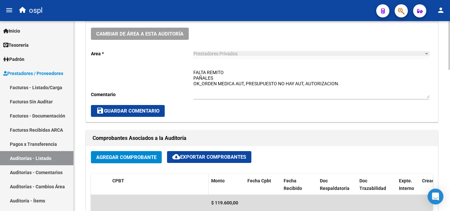
scroll to position [197, 0]
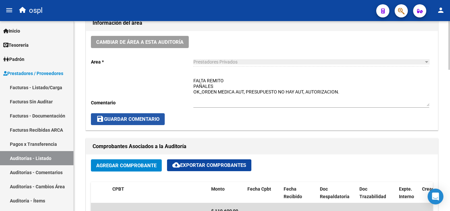
click at [143, 119] on span "save Guardar Comentario" at bounding box center [127, 119] width 63 height 6
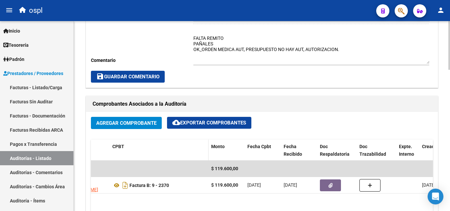
scroll to position [230, 0]
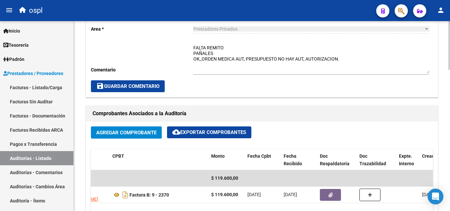
click at [128, 84] on span "save Guardar Comentario" at bounding box center [127, 86] width 63 height 6
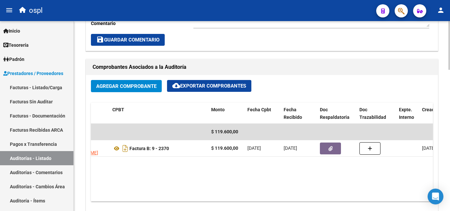
scroll to position [263, 0]
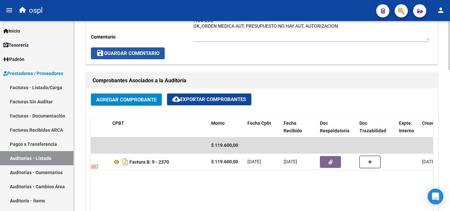
click at [141, 48] on button "save Guardar Comentario" at bounding box center [128, 53] width 74 height 12
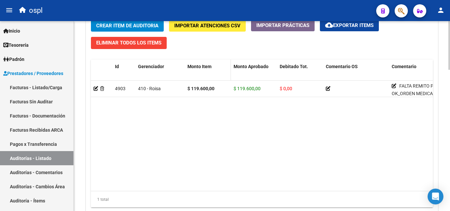
scroll to position [428, 0]
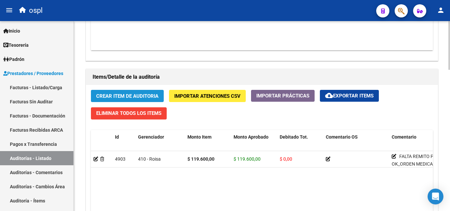
click at [142, 96] on span "Crear Item de Auditoria" at bounding box center [127, 96] width 62 height 6
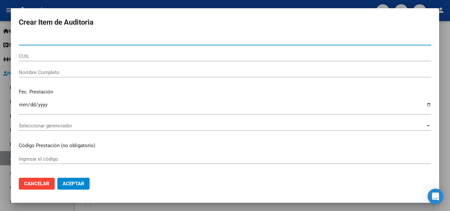
click at [42, 184] on span "Cancelar" at bounding box center [36, 184] width 25 height 6
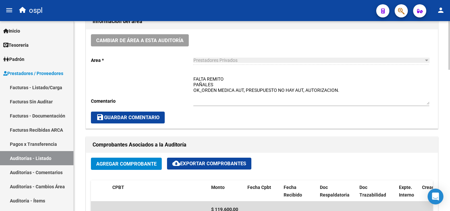
scroll to position [197, 0]
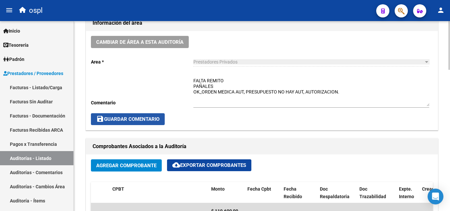
click at [148, 118] on span "save Guardar Comentario" at bounding box center [127, 119] width 63 height 6
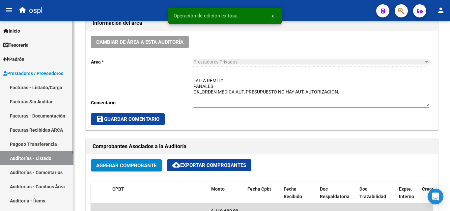
click at [43, 156] on link "Auditorías - Listado" at bounding box center [36, 158] width 73 height 14
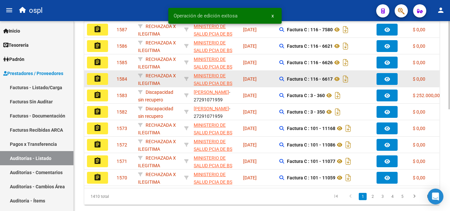
scroll to position [197, 0]
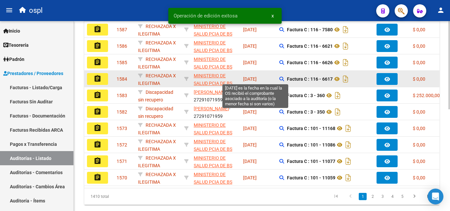
click at [256, 77] on span "[DATE]" at bounding box center [249, 78] width 13 height 5
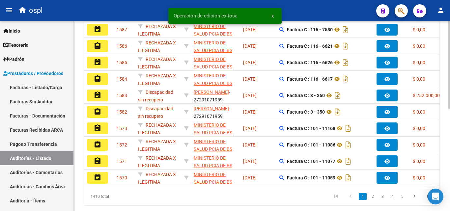
scroll to position [66, 0]
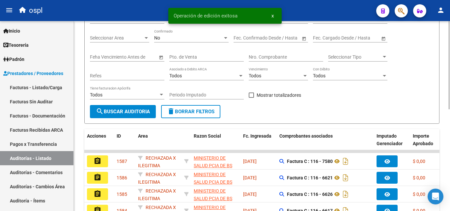
click at [266, 57] on input "Nro. Comprobante" at bounding box center [285, 57] width 74 height 6
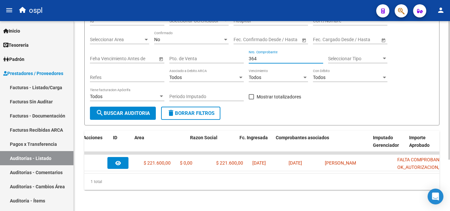
scroll to position [0, 0]
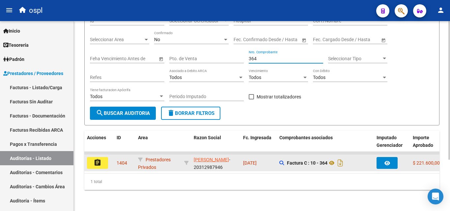
type input "364"
click at [104, 162] on button "assignment" at bounding box center [97, 163] width 21 height 12
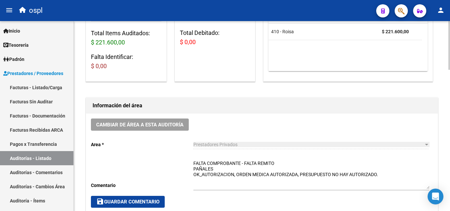
scroll to position [165, 0]
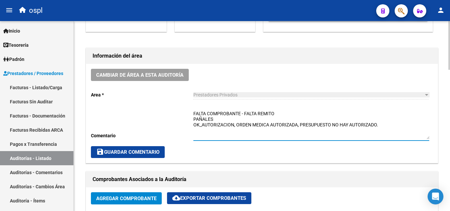
drag, startPoint x: 244, startPoint y: 113, endPoint x: 170, endPoint y: 114, distance: 74.1
click at [170, 114] on div "Cambiar de área a esta auditoría Area * Prestadores Privados Seleccionar area C…" at bounding box center [261, 113] width 351 height 99
type textarea "FALTA REMITO PAÑALES OK_AUTORIZACION, ORDEN MEDICA AUTORIZADA, PRESUPUESTO NO H…"
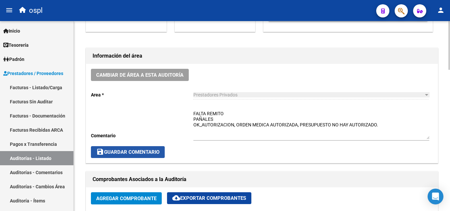
click at [153, 152] on span "save Guardar Comentario" at bounding box center [127, 152] width 63 height 6
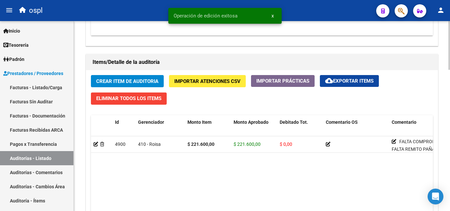
scroll to position [461, 0]
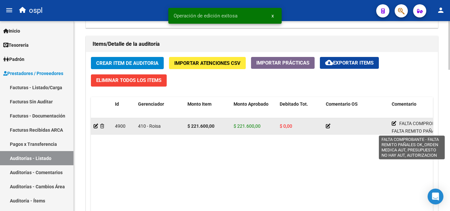
click at [394, 123] on icon at bounding box center [393, 123] width 5 height 5
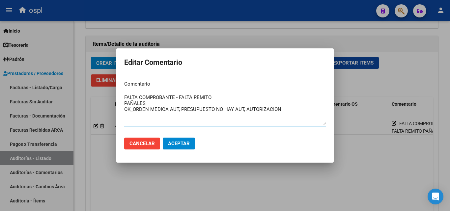
drag, startPoint x: 179, startPoint y: 99, endPoint x: 111, endPoint y: 97, distance: 68.5
click at [111, 97] on div "Editar Comentario Comentario FALTA COMPROBANTE - FALTA REMITO PAÑALES OK_ORDEN …" at bounding box center [225, 105] width 450 height 211
type textarea "FALTA REMITO PAÑALES OK_ORDEN MEDICA AUT, PRESUPUESTO NO HAY AUT, AUTORIZACION"
click at [186, 143] on span "Aceptar" at bounding box center [179, 144] width 22 height 6
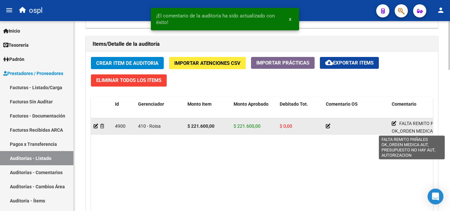
click at [393, 121] on icon at bounding box center [393, 123] width 5 height 5
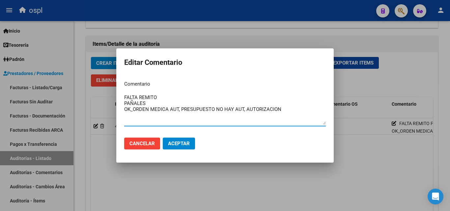
click at [188, 146] on span "Aceptar" at bounding box center [179, 144] width 22 height 6
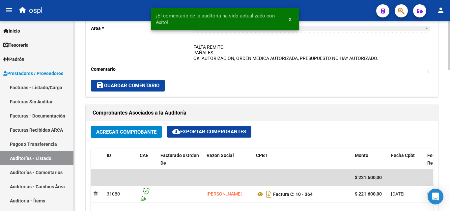
scroll to position [230, 0]
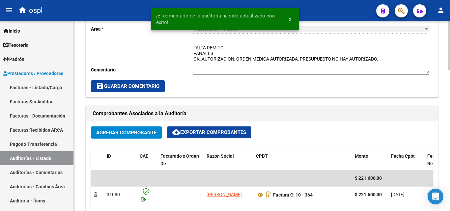
click at [159, 83] on span "save Guardar Comentario" at bounding box center [127, 86] width 63 height 6
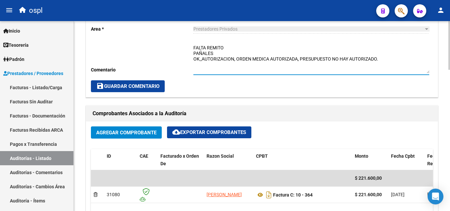
click at [227, 52] on textarea "FALTA REMITO PAÑALES OK_AUTORIZACION, ORDEN MEDICA AUTORIZADA, PRESUPUESTO NO H…" at bounding box center [311, 58] width 236 height 29
type textarea "FALTA REMITO PAÑALES -pagado OK_AUTORIZACION, ORDEN MEDICA AUTORIZADA, PRESUPUE…"
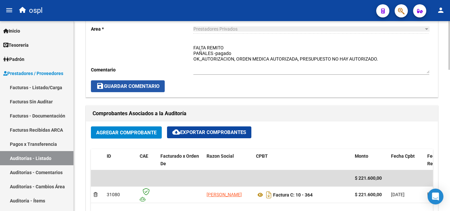
click at [159, 86] on span "save Guardar Comentario" at bounding box center [127, 86] width 63 height 6
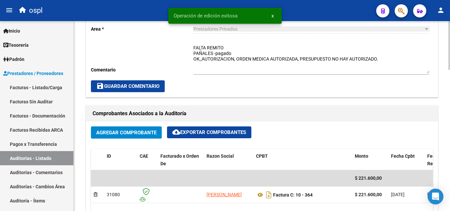
click at [154, 87] on span "save Guardar Comentario" at bounding box center [127, 86] width 63 height 6
click at [160, 82] on button "save Guardar Comentario" at bounding box center [128, 86] width 74 height 12
click at [244, 56] on textarea "FALTA REMITO PAÑALES -pagado OK_AUTORIZACION, ORDEN MEDICA AUTORIZADA, PRESUPUE…" at bounding box center [311, 58] width 236 height 29
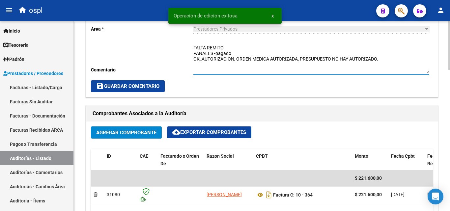
click at [244, 56] on textarea "FALTA REMITO PAÑALES -pagado OK_AUTORIZACION, ORDEN MEDICA AUTORIZADA, PRESUPUE…" at bounding box center [311, 58] width 236 height 29
click at [246, 52] on textarea "FALTA REMITO PAÑALES -pagado OK_AUTORIZACION, ORDEN MEDICA AUTORIZADA, PRESUPUE…" at bounding box center [311, 58] width 236 height 29
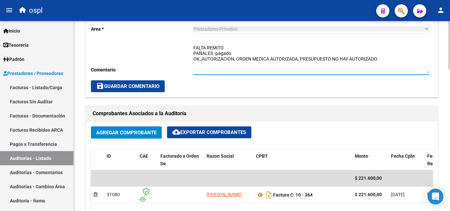
click at [157, 86] on span "save Guardar Comentario" at bounding box center [127, 86] width 63 height 6
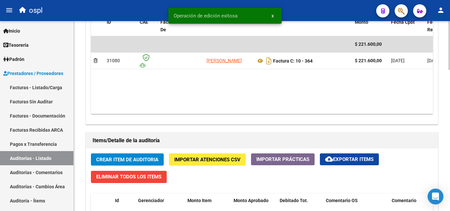
scroll to position [296, 0]
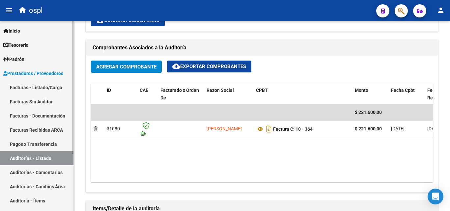
click at [60, 158] on link "Auditorías - Listado" at bounding box center [36, 158] width 73 height 14
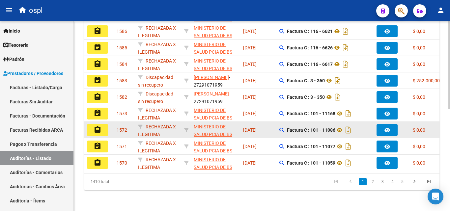
scroll to position [87, 0]
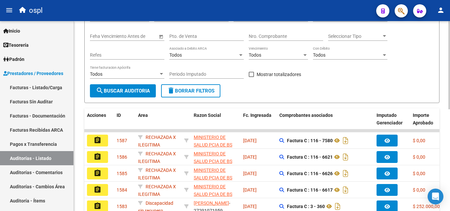
click at [267, 37] on input "Nro. Comprobante" at bounding box center [285, 37] width 74 height 6
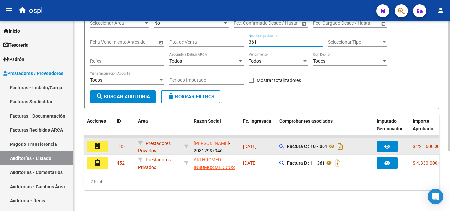
type input "361"
click at [106, 141] on button "assignment" at bounding box center [97, 147] width 21 height 12
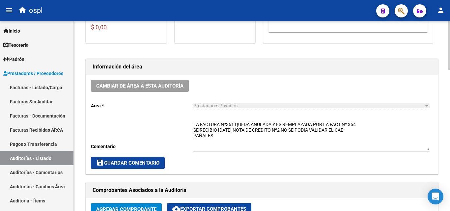
scroll to position [165, 0]
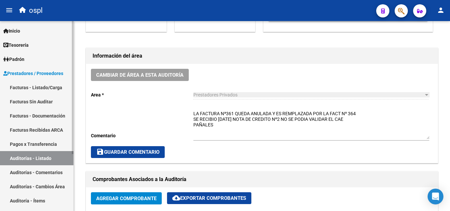
drag, startPoint x: 58, startPoint y: 159, endPoint x: 66, endPoint y: 156, distance: 8.9
click at [58, 159] on link "Auditorías - Listado" at bounding box center [36, 158] width 73 height 14
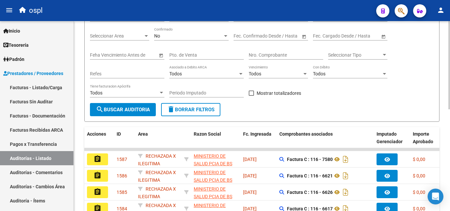
scroll to position [66, 0]
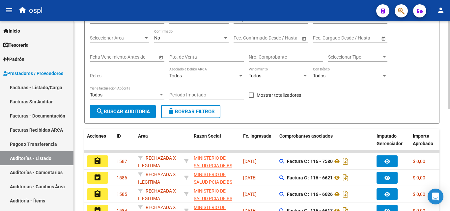
click at [268, 57] on input "Nro. Comprobante" at bounding box center [285, 57] width 74 height 6
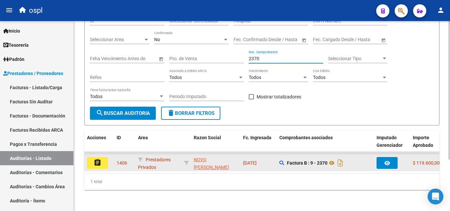
type input "2370"
click at [103, 162] on button "assignment" at bounding box center [97, 163] width 21 height 12
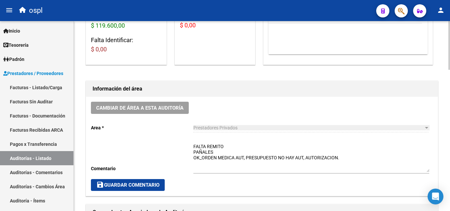
scroll to position [197, 0]
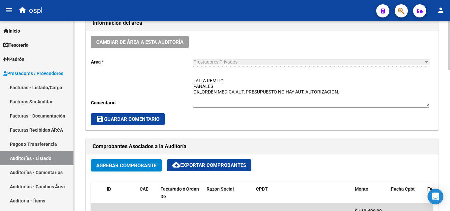
click at [225, 85] on textarea "FALTA REMITO PAÑALES OK_ORDEN MEDICA AUT, PRESUPUESTO NO HAY AUT, AUTORIZACION." at bounding box center [311, 91] width 236 height 29
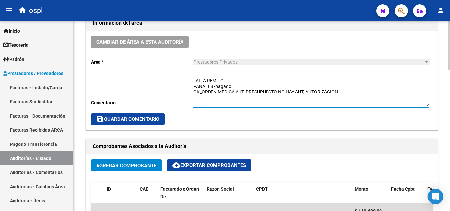
type textarea "FALTA REMITO PAÑALES -pagado OK_ORDEN MEDICA AUT, PRESUPUESTO NO HAY AUT, AUTOR…"
click at [150, 122] on button "save Guardar Comentario" at bounding box center [128, 119] width 74 height 12
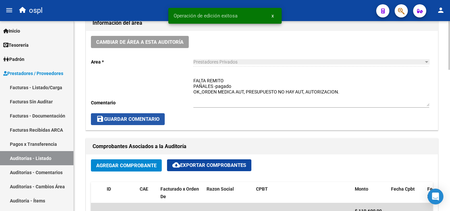
click at [156, 119] on span "save Guardar Comentario" at bounding box center [127, 119] width 63 height 6
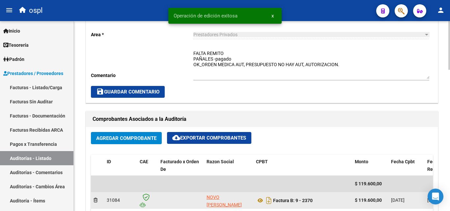
scroll to position [296, 0]
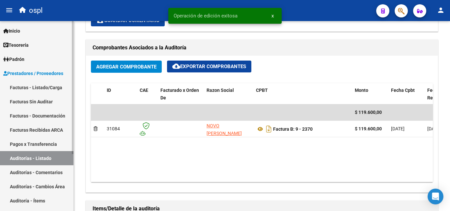
click at [56, 161] on link "Auditorías - Listado" at bounding box center [36, 158] width 73 height 14
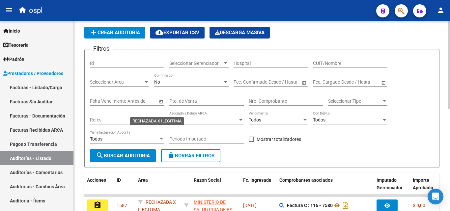
scroll to position [21, 0]
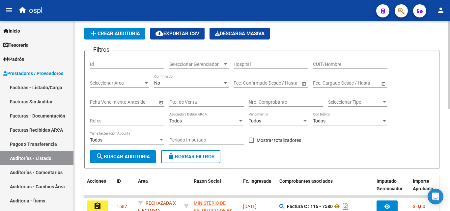
click at [257, 101] on input "Nro. Comprobante" at bounding box center [285, 102] width 74 height 6
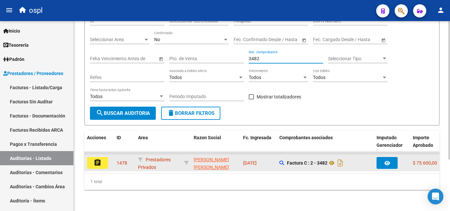
scroll to position [70, 0]
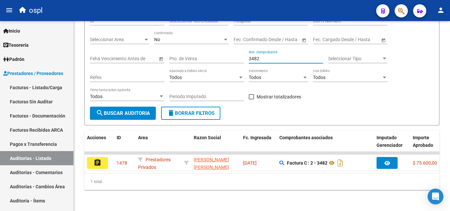
type input "3482"
click at [103, 162] on button "assignment" at bounding box center [97, 163] width 21 height 12
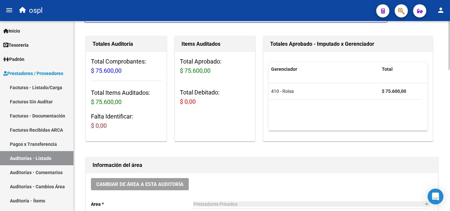
scroll to position [132, 0]
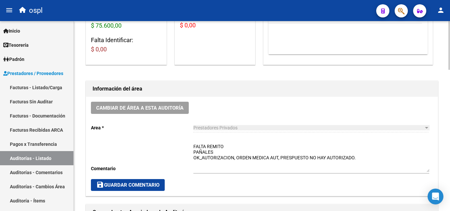
click at [229, 158] on textarea "FALTA REMITO PAÑALES OK_AUTORIZACION, ORDEN MEDICA AUT, PRESPUESTO NO HAY AUTOR…" at bounding box center [311, 157] width 236 height 29
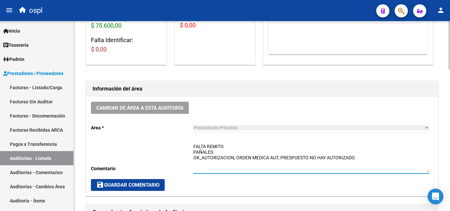
click at [229, 153] on textarea "FALTA REMITO PAÑALES OK_AUTORIZACION, ORDEN MEDICA AUT, PRESPUESTO NO HAY AUTOR…" at bounding box center [311, 157] width 236 height 29
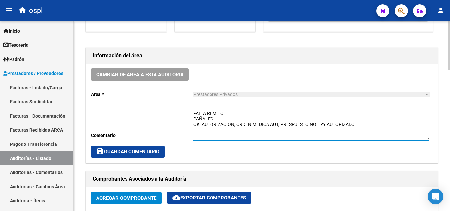
scroll to position [165, 0]
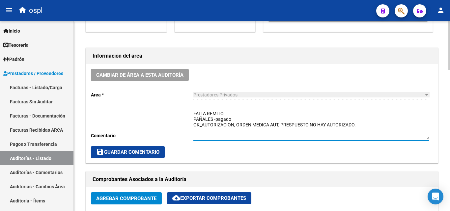
type textarea "FALTA REMITO PAÑALES -pagado OK_AUTORIZACION, ORDEN MEDICA AUT, PRESPUESTO NO H…"
click at [145, 150] on span "save Guardar Comentario" at bounding box center [127, 152] width 63 height 6
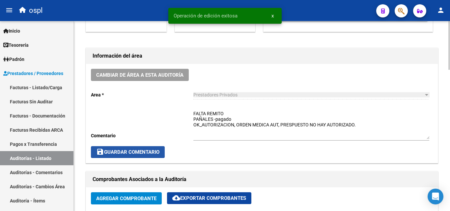
click at [152, 152] on span "save Guardar Comentario" at bounding box center [127, 152] width 63 height 6
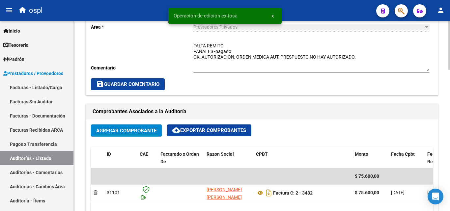
scroll to position [230, 0]
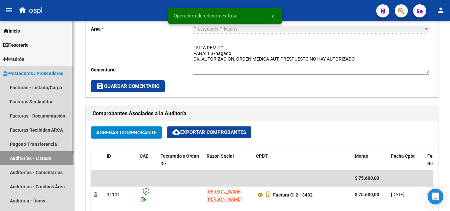
click at [32, 155] on link "Auditorías - Listado" at bounding box center [36, 158] width 73 height 14
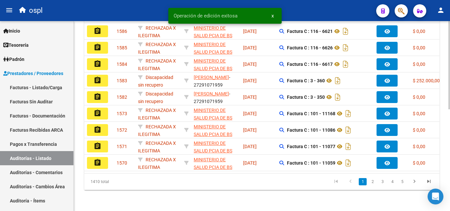
scroll to position [54, 0]
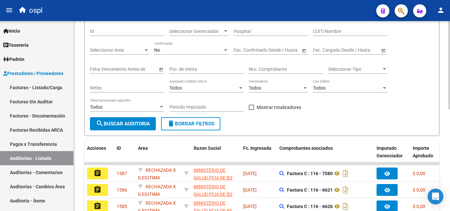
click at [273, 71] on input "Nro. Comprobante" at bounding box center [285, 69] width 74 height 6
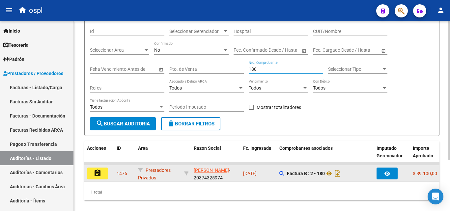
type input "180"
click at [103, 172] on button "assignment" at bounding box center [97, 173] width 21 height 12
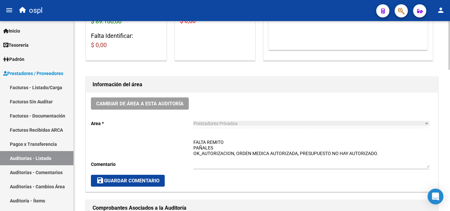
scroll to position [165, 0]
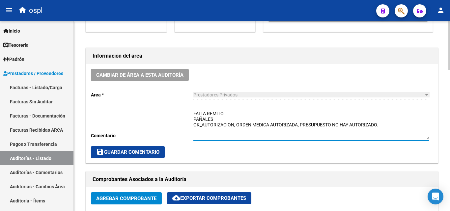
click at [234, 120] on textarea "FALTA REMITO PAÑALES OK_AUTORIZACION, ORDEN MEDICA AUTORIZADA, PRESUPUESTO NO H…" at bounding box center [311, 124] width 236 height 29
type textarea "FALTA REMITO PAÑALES -pagado OK_AUTORIZACION, ORDEN MEDICA AUTORIZADA, PRESUPUE…"
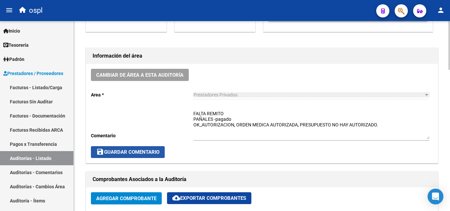
click at [137, 154] on span "save Guardar Comentario" at bounding box center [127, 152] width 63 height 6
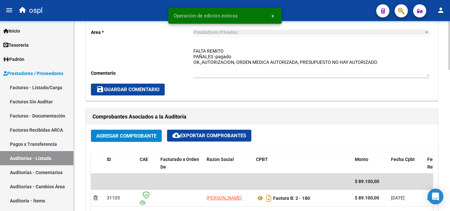
scroll to position [263, 0]
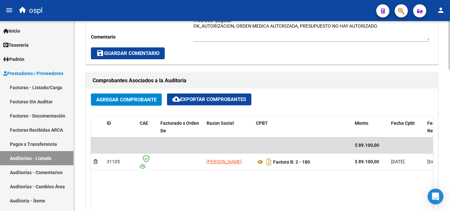
click at [143, 51] on span "save Guardar Comentario" at bounding box center [127, 53] width 63 height 6
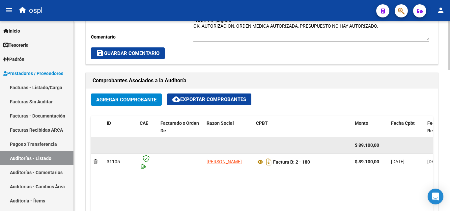
scroll to position [230, 0]
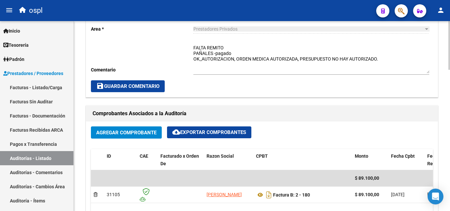
click at [159, 84] on span "save Guardar Comentario" at bounding box center [127, 86] width 63 height 6
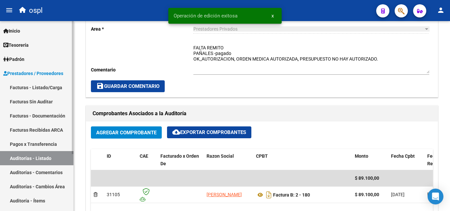
click at [43, 157] on link "Auditorías - Listado" at bounding box center [36, 158] width 73 height 14
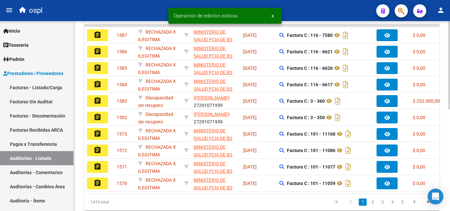
scroll to position [87, 0]
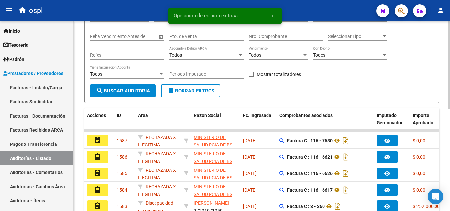
click at [264, 35] on input "Nro. Comprobante" at bounding box center [285, 37] width 74 height 6
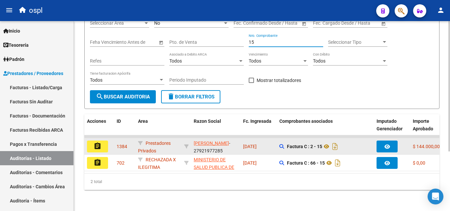
type input "15"
click at [103, 142] on button "assignment" at bounding box center [97, 147] width 21 height 12
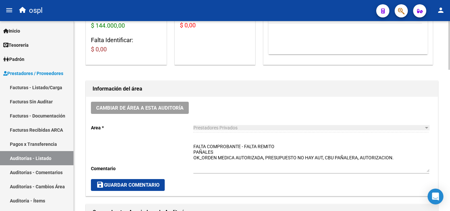
scroll to position [165, 0]
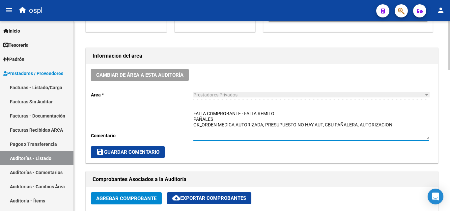
drag, startPoint x: 244, startPoint y: 112, endPoint x: 192, endPoint y: 110, distance: 52.4
click at [192, 110] on div "Cambiar de área a esta auditoría Area * Prestadores Privados Seleccionar area C…" at bounding box center [261, 113] width 351 height 99
click at [225, 119] on textarea "FALTA REMITO PAÑALES OK_ORDEN MEDICA AUTORIZADA, PRESUPUESTO NO HAY AUT, CBU PA…" at bounding box center [311, 124] width 236 height 29
type textarea "FALTA REMITO PAÑALES -pagado OK_ORDEN MEDICA AUTORIZADA, PRESUPUESTO NO HAY AUT…"
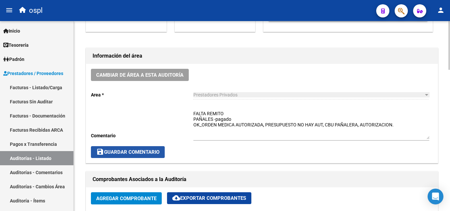
click at [161, 149] on button "save Guardar Comentario" at bounding box center [128, 152] width 74 height 12
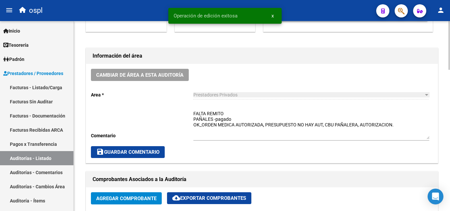
click at [159, 145] on div "Cambiar de área a esta auditoría Area * Prestadores Privados Seleccionar area C…" at bounding box center [261, 113] width 351 height 99
click at [153, 147] on button "save Guardar Comentario" at bounding box center [128, 152] width 74 height 12
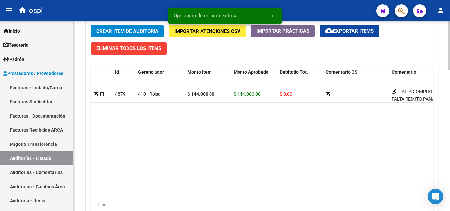
scroll to position [494, 0]
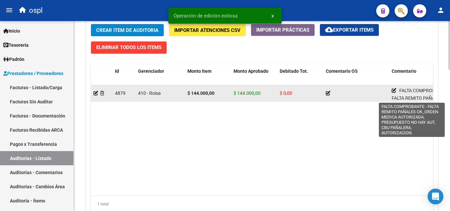
click at [392, 91] on icon at bounding box center [393, 90] width 5 height 5
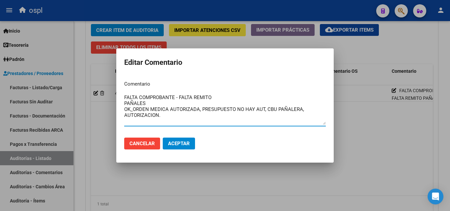
drag, startPoint x: 179, startPoint y: 96, endPoint x: 104, endPoint y: 97, distance: 75.0
click at [104, 97] on div "Editar Comentario Comentario FALTA COMPROBANTE - FALTA REMITO PAÑALES OK_ORDEN …" at bounding box center [225, 105] width 450 height 211
type textarea "FALTA REMITO PAÑALES OK_ORDEN MEDICA AUTORIZADA, PRESUPUESTO NO HAY AUT, CBU PA…"
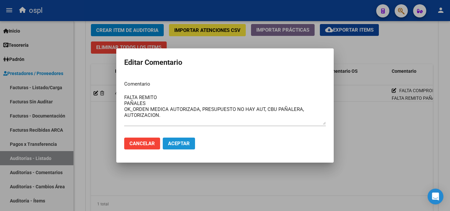
click at [183, 141] on span "Aceptar" at bounding box center [179, 144] width 22 height 6
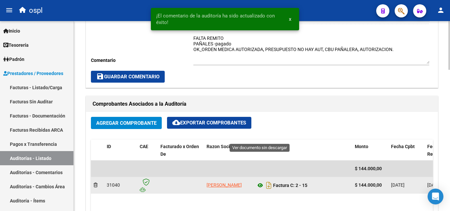
scroll to position [230, 0]
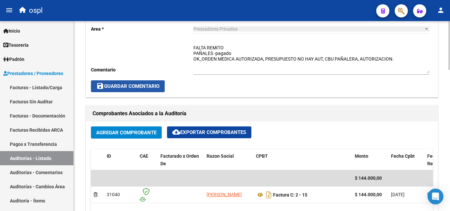
click at [160, 81] on button "save Guardar Comentario" at bounding box center [128, 86] width 74 height 12
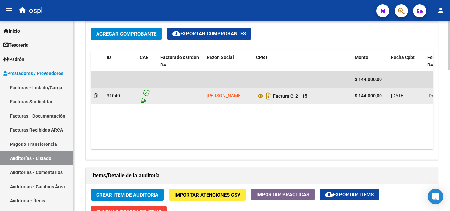
scroll to position [263, 0]
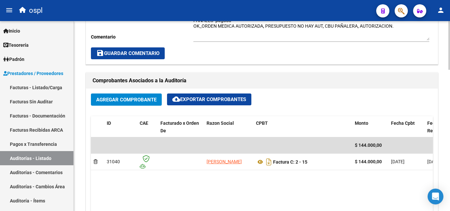
click at [141, 51] on span "save Guardar Comentario" at bounding box center [127, 53] width 63 height 6
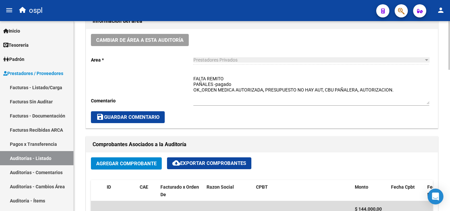
scroll to position [197, 0]
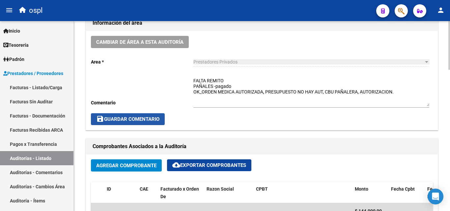
drag, startPoint x: 143, startPoint y: 116, endPoint x: 123, endPoint y: 120, distance: 20.3
click at [143, 116] on span "save Guardar Comentario" at bounding box center [127, 119] width 63 height 6
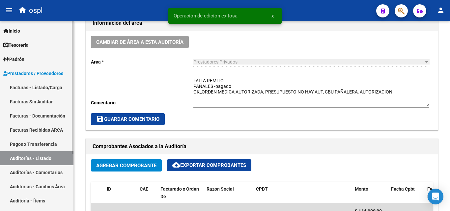
click at [56, 156] on link "Auditorías - Listado" at bounding box center [36, 158] width 73 height 14
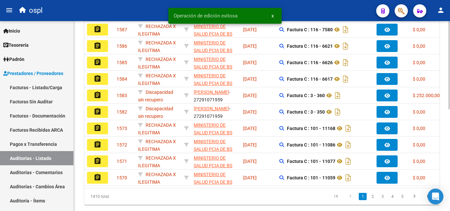
scroll to position [66, 0]
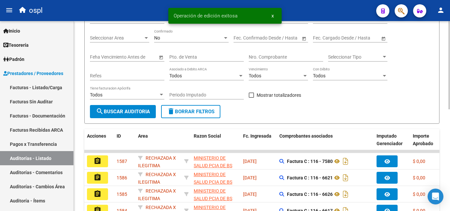
click at [259, 52] on div "Nro. Comprobante" at bounding box center [285, 54] width 74 height 13
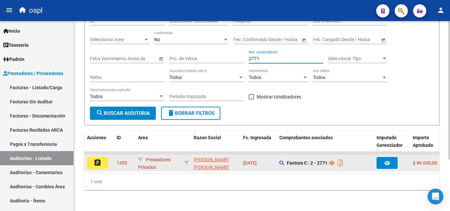
type input "2771"
click at [105, 163] on button "assignment" at bounding box center [97, 163] width 21 height 12
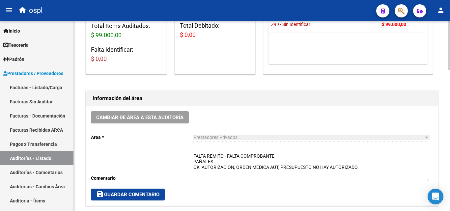
scroll to position [165, 0]
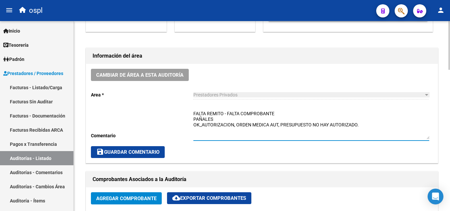
drag, startPoint x: 225, startPoint y: 112, endPoint x: 277, endPoint y: 113, distance: 52.0
click at [277, 113] on textarea "FALTA REMITO - FALTA COMPROBANTE PAÑALES OK_AUTORIZACION, ORDEN MEDICA AUT, PRE…" at bounding box center [311, 124] width 236 height 29
click at [232, 121] on textarea "FALTA REMITO PAÑALES OK_AUTORIZACION, ORDEN MEDICA AUT, PRESUPUESTO NO HAY AUTO…" at bounding box center [311, 124] width 236 height 29
click at [216, 119] on textarea "FALTA REMITO PAÑALES-pagado OK_AUTORIZACION, ORDEN MEDICA AUT, PRESUPUESTO NO H…" at bounding box center [311, 124] width 236 height 29
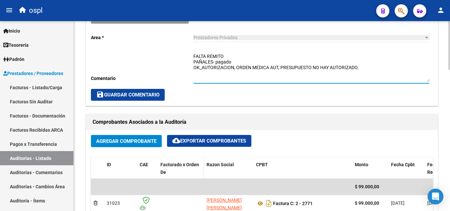
scroll to position [230, 0]
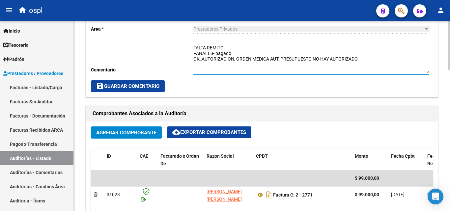
type textarea "FALTA REMITO PAÑALES- pagado OK_AUTORIZACION, ORDEN MEDICA AUT, PRESUPUESTO NO …"
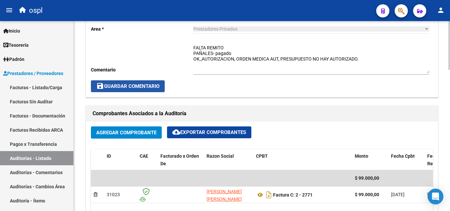
click at [153, 88] on span "save Guardar Comentario" at bounding box center [127, 86] width 63 height 6
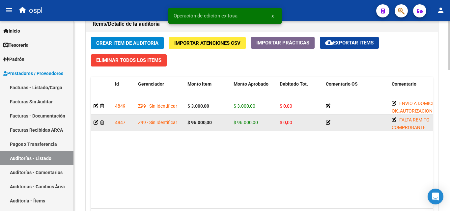
scroll to position [494, 0]
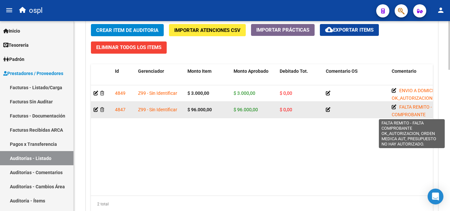
click at [393, 106] on icon at bounding box center [393, 107] width 5 height 5
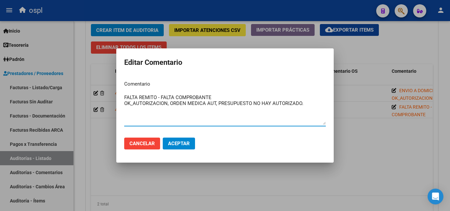
drag, startPoint x: 157, startPoint y: 96, endPoint x: 215, endPoint y: 90, distance: 58.6
click at [215, 90] on mat-dialog-content "Comentario FALTA REMITO - FALTA COMPROBANTE OK_AUTORIZACION, ORDEN MEDICA AUT, …" at bounding box center [224, 103] width 217 height 57
type textarea "FALTA REMITO OK_AUTORIZACION, ORDEN MEDICA AUT, PRESUPUESTO NO HAY AUTORIZADO."
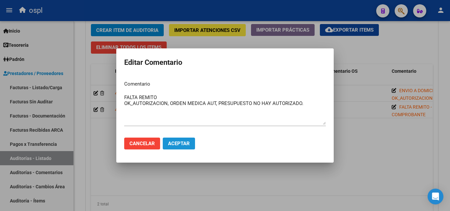
click at [184, 141] on span "Aceptar" at bounding box center [179, 144] width 22 height 6
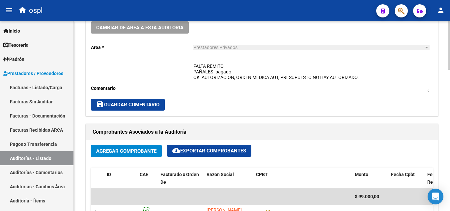
scroll to position [197, 0]
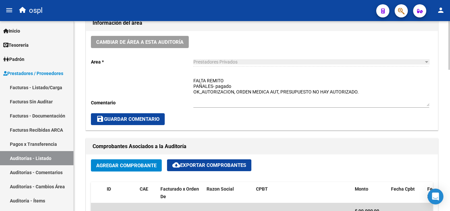
click at [158, 119] on span "save Guardar Comentario" at bounding box center [127, 119] width 63 height 6
click at [155, 119] on span "save Guardar Comentario" at bounding box center [127, 119] width 63 height 6
click at [134, 117] on span "save Guardar Comentario" at bounding box center [127, 119] width 63 height 6
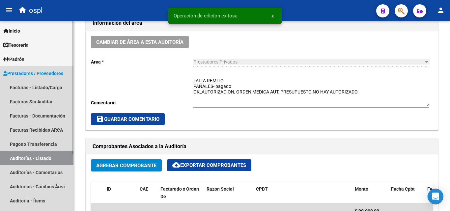
click at [46, 156] on link "Auditorías - Listado" at bounding box center [36, 158] width 73 height 14
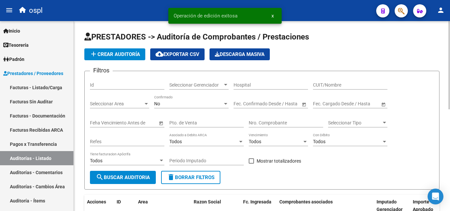
click at [265, 124] on input "Nro. Comprobante" at bounding box center [285, 123] width 74 height 6
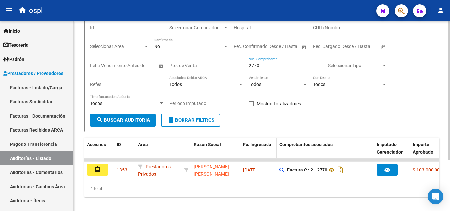
scroll to position [70, 0]
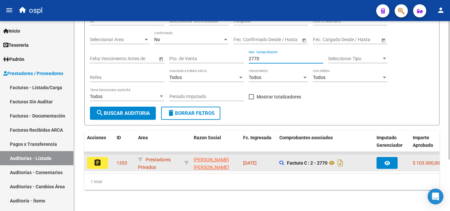
type input "2770"
click at [105, 157] on button "assignment" at bounding box center [97, 163] width 21 height 12
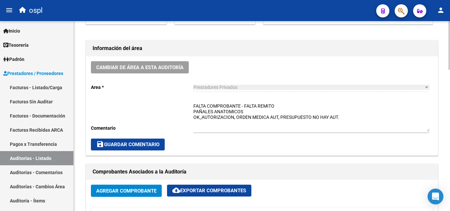
scroll to position [197, 0]
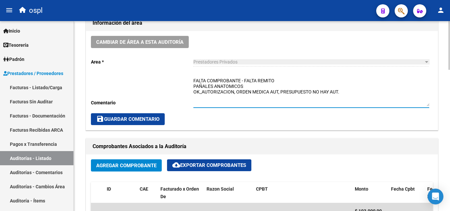
drag, startPoint x: 244, startPoint y: 83, endPoint x: 194, endPoint y: 81, distance: 50.0
click at [194, 81] on textarea "FALTA COMPROBANTE - FALTA REMITO PAÑALES ANATOMICOS OK_AUTORIZACION, ORDEN MEDI…" at bounding box center [311, 91] width 236 height 29
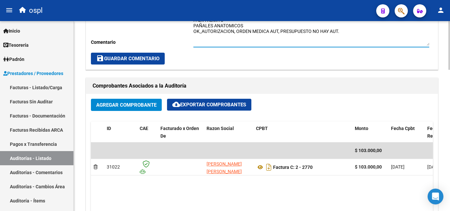
scroll to position [263, 0]
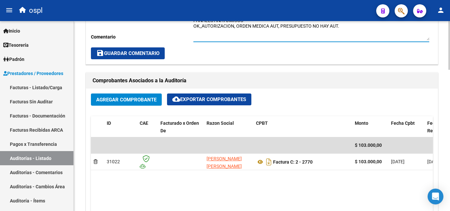
type textarea "FALTA REMITO PAÑALES ANATOMICOS OK_AUTORIZACION, ORDEN MEDICA AUT, PRESUPUESTO …"
click at [143, 48] on button "save Guardar Comentario" at bounding box center [128, 53] width 74 height 12
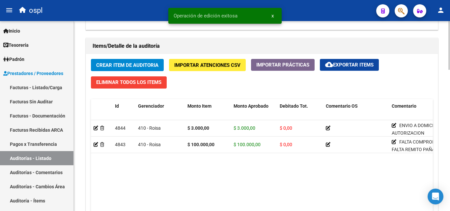
scroll to position [461, 0]
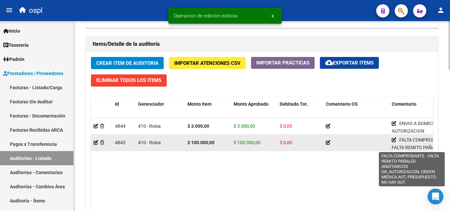
click at [392, 137] on div "FALTA COMPROBANTE - FALTA REMITO PAÑALES ANATOMICOS OK_AUTORIZACION, ORDEN MEDI…" at bounding box center [421, 142] width 61 height 13
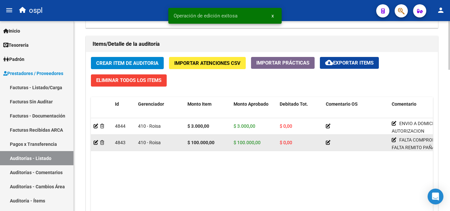
click at [393, 139] on icon at bounding box center [393, 140] width 5 height 5
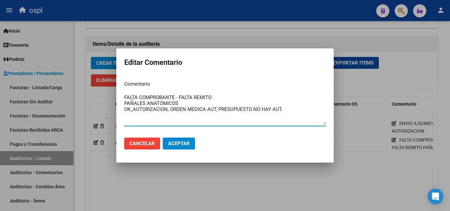
click at [176, 97] on textarea "FALTA COMPROBANTE - FALTA REMITO PAÑALES ANATOMICOS OK_AUTORIZACION, ORDEN MEDI…" at bounding box center [224, 109] width 201 height 31
click at [178, 95] on textarea "FALTA COMPROBANTE - FALTA REMITO PAÑALES ANATOMICOS OK_AUTORIZACION, ORDEN MEDI…" at bounding box center [224, 109] width 201 height 31
click at [179, 95] on textarea "FALTA COMPROBANTE - FALTA REMITO PAÑALES ANATOMICOS OK_AUTORIZACION, ORDEN MEDI…" at bounding box center [224, 109] width 201 height 31
drag, startPoint x: 179, startPoint y: 95, endPoint x: 110, endPoint y: 92, distance: 69.2
click at [110, 92] on div "Editar Comentario Comentario FALTA COMPROBANTE - FALTA REMITO PAÑALES ANATOMICO…" at bounding box center [225, 105] width 450 height 211
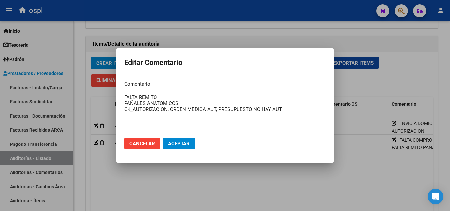
type textarea "FALTA REMITO PAÑALES ANATOMICOS OK_AUTORIZACION, ORDEN MEDICA AUT, PRESUPUESTO …"
click at [171, 139] on button "Aceptar" at bounding box center [179, 144] width 32 height 12
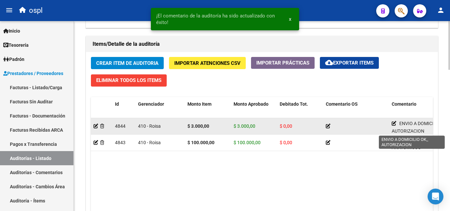
click at [394, 124] on icon at bounding box center [393, 123] width 5 height 5
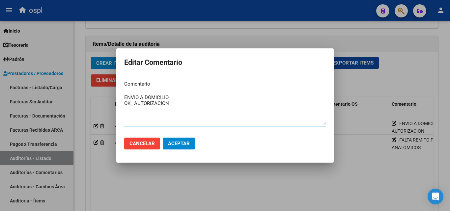
click at [330, 173] on div at bounding box center [225, 105] width 450 height 211
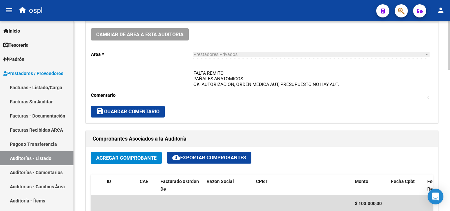
scroll to position [197, 0]
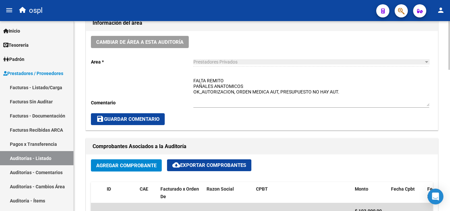
click at [250, 85] on textarea "FALTA REMITO PAÑALES ANATOMICOS OK_AUTORIZACION, ORDEN MEDICA AUT, PRESUPUESTO …" at bounding box center [311, 91] width 236 height 29
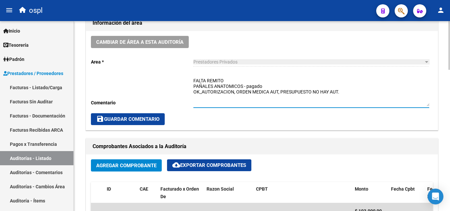
type textarea "FALTA REMITO PAÑALES ANATOMICOS - pagado OK_AUTORIZACION, ORDEN MEDICA AUT, PRE…"
click at [122, 117] on span "save Guardar Comentario" at bounding box center [127, 119] width 63 height 6
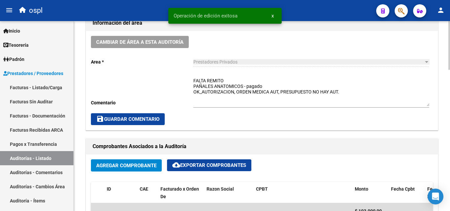
click at [151, 116] on button "save Guardar Comentario" at bounding box center [128, 119] width 74 height 12
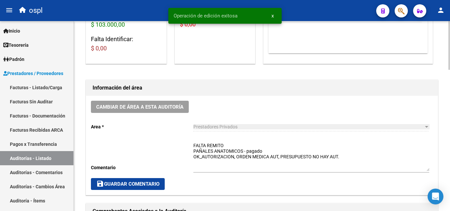
scroll to position [132, 0]
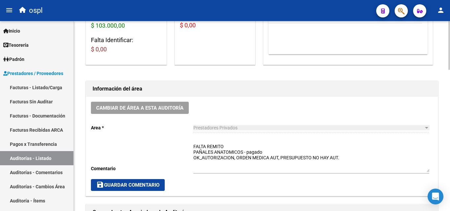
click at [155, 185] on span "save Guardar Comentario" at bounding box center [127, 185] width 63 height 6
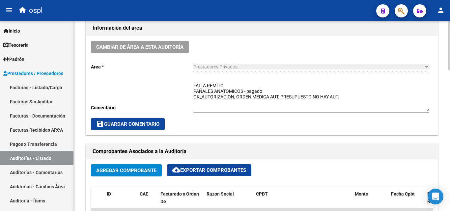
scroll to position [197, 0]
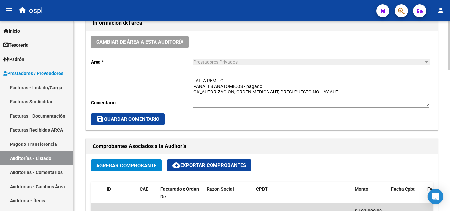
click at [159, 119] on span "save Guardar Comentario" at bounding box center [127, 119] width 63 height 6
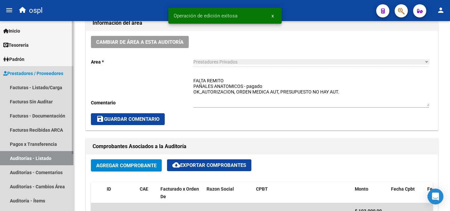
click at [55, 154] on link "Auditorías - Listado" at bounding box center [36, 158] width 73 height 14
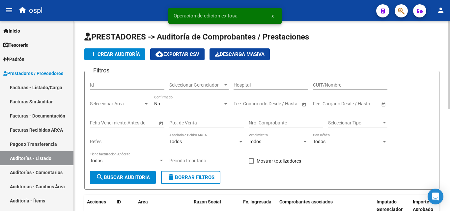
click at [270, 123] on input "Nro. Comprobante" at bounding box center [285, 123] width 74 height 6
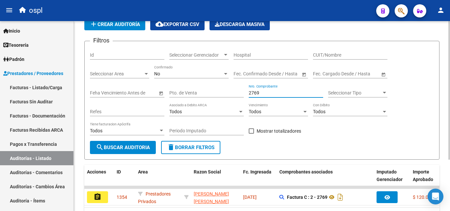
scroll to position [70, 0]
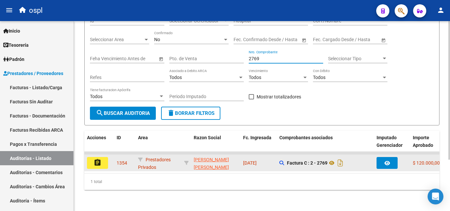
type input "2769"
click at [103, 158] on button "assignment" at bounding box center [97, 163] width 21 height 12
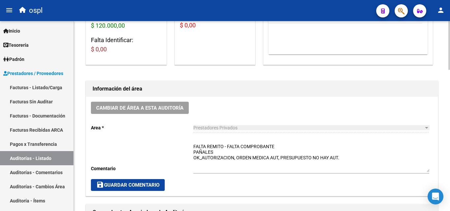
scroll to position [165, 0]
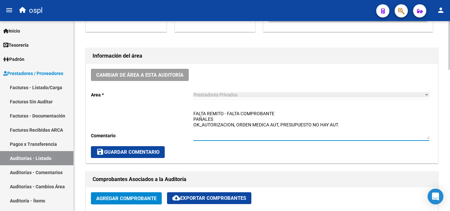
click at [224, 119] on textarea "FALTA REMITO - FALTA COMPROBANTE PAÑALES OK_AUTORIZACION, ORDEN MEDICA AUT, PRE…" at bounding box center [311, 124] width 236 height 29
drag, startPoint x: 224, startPoint y: 115, endPoint x: 281, endPoint y: 111, distance: 56.7
click at [280, 112] on textarea "FALTA REMITO - FALTA COMPROBANTE PAÑALES OK_AUTORIZACION, ORDEN MEDICA AUT, PRE…" at bounding box center [311, 124] width 236 height 29
click at [231, 122] on textarea "FALTA REMITO PAÑALES OK_AUTORIZACION, ORDEN MEDICA AUT, PRESUPUESTO NO HAY AUT." at bounding box center [311, 124] width 236 height 29
click at [229, 118] on textarea "FALTA REMITO PAÑALES OK_AUTORIZACION, ORDEN MEDICA AUT, PRESUPUESTO NO HAY AUT." at bounding box center [311, 124] width 236 height 29
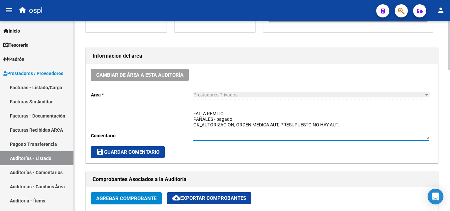
type textarea "FALTA REMITO PAÑALES - pagado OK_AUTORIZACION, ORDEN MEDICA AUT, PRESUPUESTO NO…"
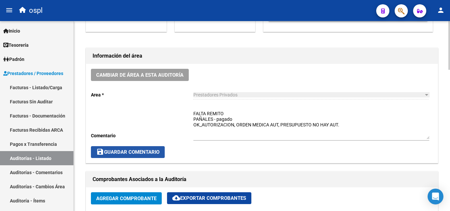
click at [157, 151] on span "save Guardar Comentario" at bounding box center [127, 152] width 63 height 6
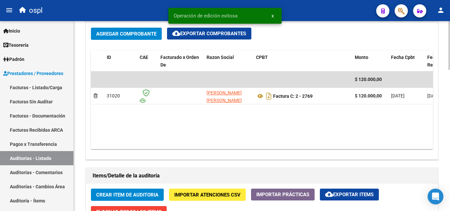
scroll to position [428, 0]
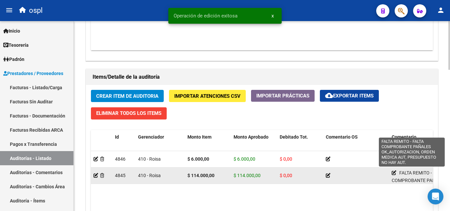
click at [392, 172] on icon at bounding box center [393, 172] width 5 height 5
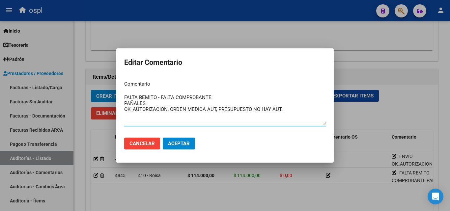
click at [157, 98] on textarea "FALTA REMITO - FALTA COMPROBANTE PAÑALES OK_AUTORIZACION, ORDEN MEDICA AUT, PRE…" at bounding box center [224, 109] width 201 height 31
click at [158, 100] on textarea "FALTA REMITO - FALTA COMPROBANTE PAÑALES OK_AUTORIZACION, ORDEN MEDICA AUT, PRE…" at bounding box center [224, 109] width 201 height 31
drag, startPoint x: 156, startPoint y: 95, endPoint x: 225, endPoint y: 93, distance: 69.2
click at [225, 93] on div "FALTA REMITO - FALTA COMPROBANTE PAÑALES OK_AUTORIZACION, ORDEN MEDICA AUT, PRE…" at bounding box center [224, 109] width 201 height 34
type textarea "FALTA REMITO PAÑALES OK_AUTORIZACION, ORDEN MEDICA AUT, PRESUPUESTO NO HAY AUT."
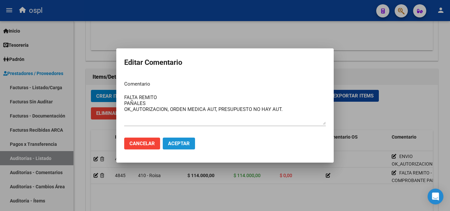
click at [177, 141] on span "Aceptar" at bounding box center [179, 144] width 22 height 6
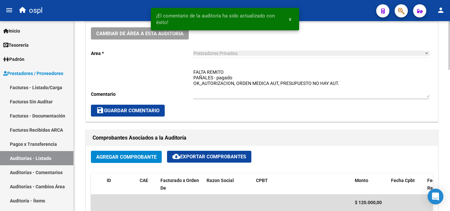
scroll to position [197, 0]
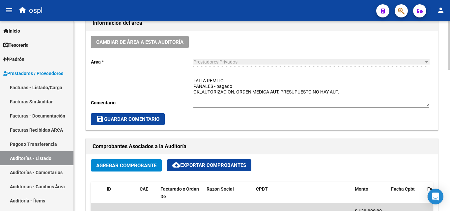
click at [159, 120] on span "save Guardar Comentario" at bounding box center [127, 119] width 63 height 6
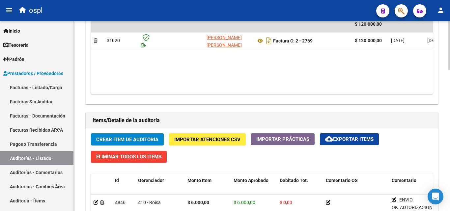
scroll to position [395, 0]
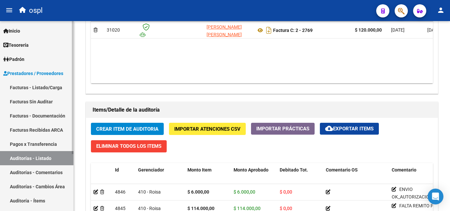
click at [61, 154] on link "Auditorías - Listado" at bounding box center [36, 158] width 73 height 14
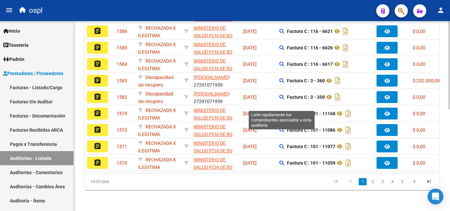
scroll to position [21, 0]
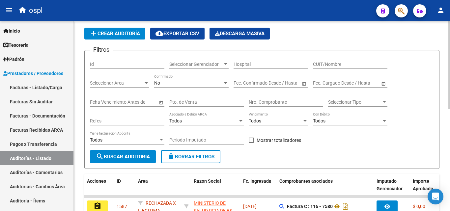
click at [269, 103] on input "Nro. Comprobante" at bounding box center [285, 102] width 74 height 6
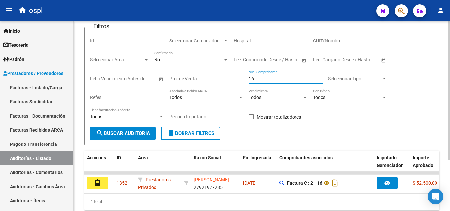
scroll to position [70, 0]
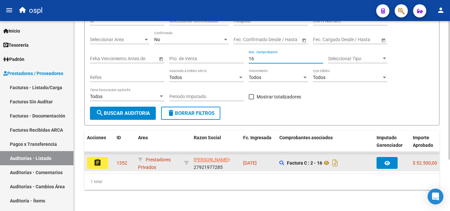
type input "16"
click at [105, 157] on button "assignment" at bounding box center [97, 163] width 21 height 12
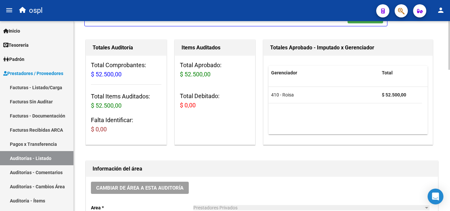
scroll to position [197, 0]
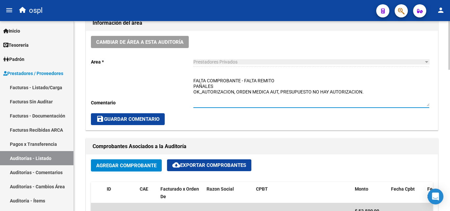
drag, startPoint x: 243, startPoint y: 81, endPoint x: 233, endPoint y: 81, distance: 10.5
click at [233, 81] on textarea "FALTA COMPROBANTE - FALTA REMITO PAÑALES OK_AUTORIZACION, ORDEN MEDICA AUT, PRE…" at bounding box center [311, 91] width 236 height 29
drag, startPoint x: 244, startPoint y: 81, endPoint x: 180, endPoint y: 77, distance: 64.9
click at [180, 77] on div "Cambiar de área a esta auditoría Area * Prestadores Privados Seleccionar area C…" at bounding box center [261, 80] width 351 height 99
click at [219, 83] on textarea "FALTA REMITO PAÑALES OK_AUTORIZACION, ORDEN MEDICA AUT, PRESUPUESTO NO HAY AUTO…" at bounding box center [311, 91] width 236 height 29
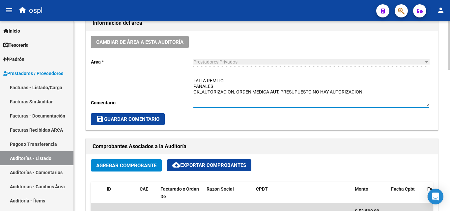
click at [220, 87] on textarea "FALTA REMITO PAÑALES OK_AUTORIZACION, ORDEN MEDICA AUT, PRESUPUESTO NO HAY AUTO…" at bounding box center [311, 91] width 236 height 29
type textarea "FALTA REMITO PAÑALES - pagado OK_AUTORIZACION, ORDEN MEDICA AUT, PRESUPUESTO NO…"
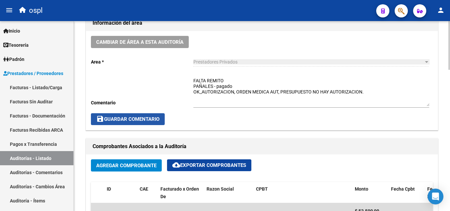
click at [150, 115] on button "save Guardar Comentario" at bounding box center [128, 119] width 74 height 12
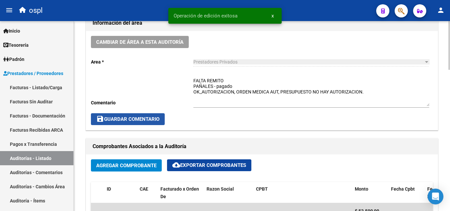
click at [154, 118] on span "save Guardar Comentario" at bounding box center [127, 119] width 63 height 6
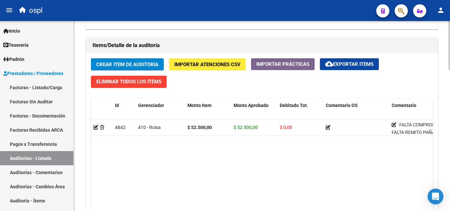
scroll to position [461, 0]
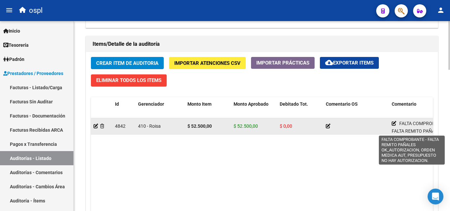
click at [394, 123] on icon at bounding box center [393, 123] width 5 height 5
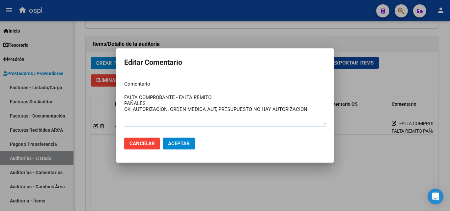
drag, startPoint x: 178, startPoint y: 99, endPoint x: 113, endPoint y: 95, distance: 65.3
click at [113, 95] on div "Editar Comentario Comentario FALTA COMPROBANTE - FALTA REMITO PAÑALES OK_AUTORI…" at bounding box center [225, 105] width 450 height 211
type textarea "FALTA REMITO PAÑALES OK_AUTORIZACION, ORDEN MEDICA AUT, PRESUPUESTO NO HAY AUTO…"
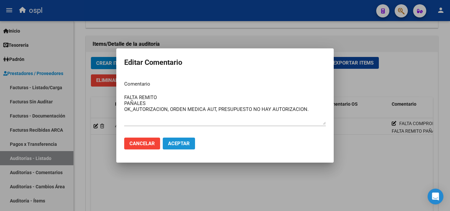
click at [186, 143] on span "Aceptar" at bounding box center [179, 144] width 22 height 6
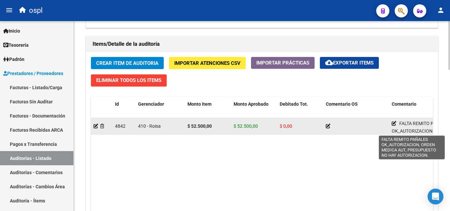
click at [393, 123] on icon at bounding box center [393, 123] width 5 height 5
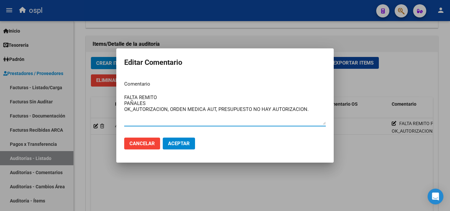
click at [222, 175] on div at bounding box center [225, 105] width 450 height 211
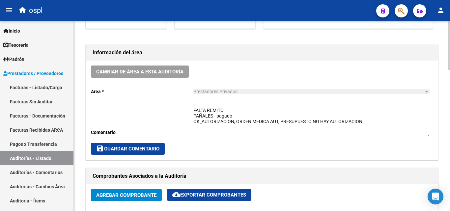
scroll to position [165, 0]
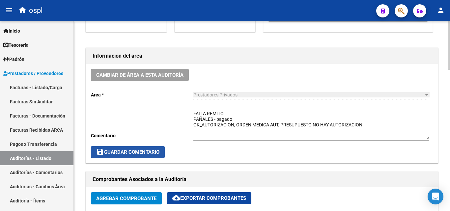
click at [152, 148] on button "save Guardar Comentario" at bounding box center [128, 152] width 74 height 12
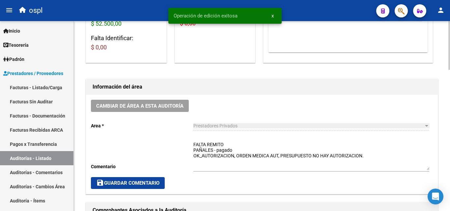
scroll to position [132, 0]
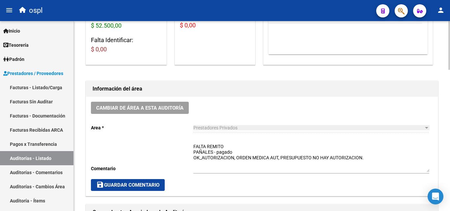
click at [150, 192] on div "Cambiar de área a esta auditoría Area * Prestadores Privados Seleccionar area C…" at bounding box center [261, 146] width 351 height 99
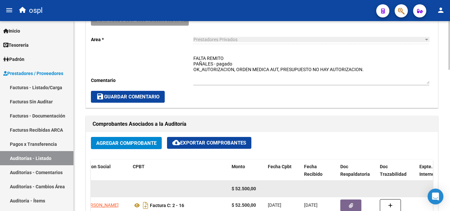
scroll to position [230, 0]
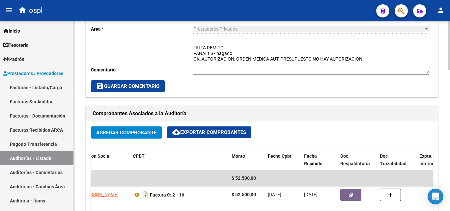
click at [148, 89] on span "save Guardar Comentario" at bounding box center [127, 86] width 63 height 6
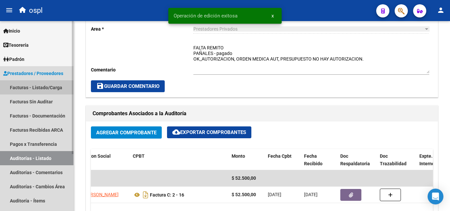
click at [51, 88] on link "Facturas - Listado/Carga" at bounding box center [36, 87] width 73 height 14
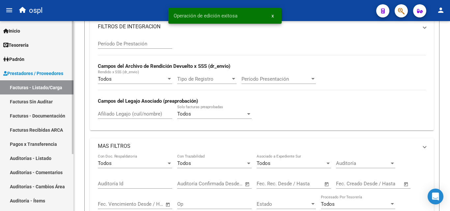
scroll to position [230, 0]
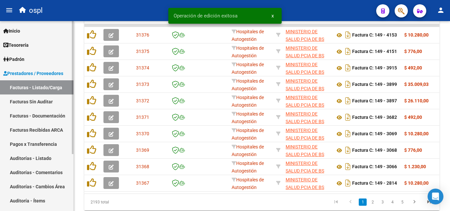
click at [46, 158] on link "Auditorías - Listado" at bounding box center [36, 158] width 73 height 14
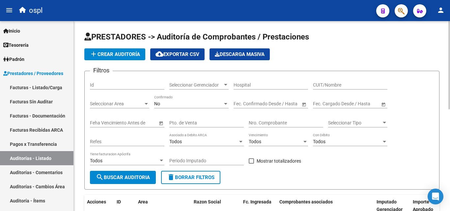
click at [262, 122] on input "Nro. Comprobante" at bounding box center [285, 123] width 74 height 6
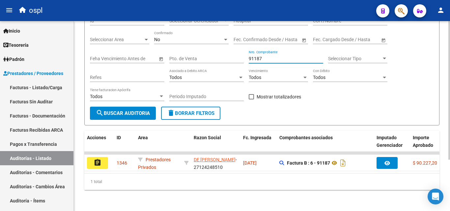
scroll to position [70, 0]
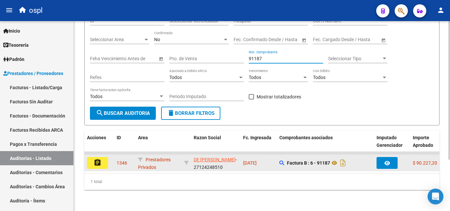
type input "91187"
click at [102, 160] on button "assignment" at bounding box center [97, 163] width 21 height 12
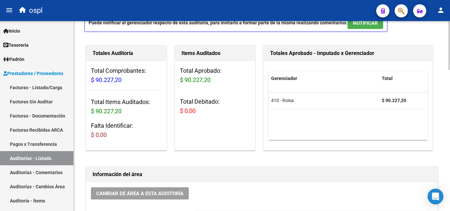
scroll to position [165, 0]
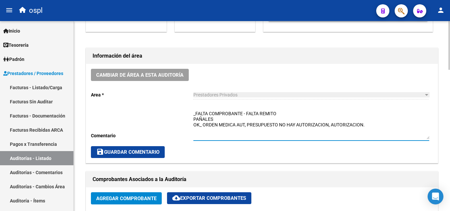
drag, startPoint x: 247, startPoint y: 116, endPoint x: 235, endPoint y: 115, distance: 12.2
click at [235, 115] on textarea "_FALTA COMPROBANTE - FALTA REMITO PAÑALES OK_ ORDEN MEDICA AUT, PRESUPUESTO NO …" at bounding box center [311, 124] width 236 height 29
click at [245, 114] on textarea "_FALTA COMPROBANTE - FALTA REMITO PAÑALES OK_ ORDEN MEDICA AUT, PRESUPUESTO NO …" at bounding box center [311, 124] width 236 height 29
drag, startPoint x: 246, startPoint y: 113, endPoint x: 186, endPoint y: 105, distance: 60.7
click at [185, 113] on div "Cambiar de área a esta auditoría Area * Prestadores Privados Seleccionar area C…" at bounding box center [261, 113] width 351 height 99
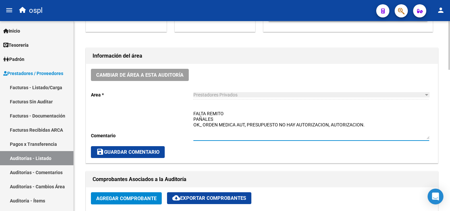
click at [225, 120] on textarea "FALTA REMITO PAÑALES OK_ ORDEN MEDICA AUT, PRESUPUESTO NO HAY AUTORIZACION, AUT…" at bounding box center [311, 124] width 236 height 29
type textarea "FALTA REMITO PAÑALES- pagado OK_ ORDEN MEDICA AUT, PRESUPUESTO NO HAY AUTORIZAC…"
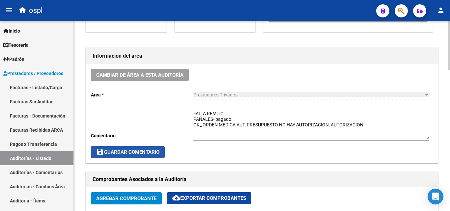
click at [158, 155] on span "save Guardar Comentario" at bounding box center [127, 152] width 63 height 6
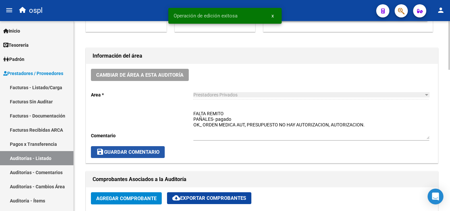
click at [155, 149] on button "save Guardar Comentario" at bounding box center [128, 152] width 74 height 12
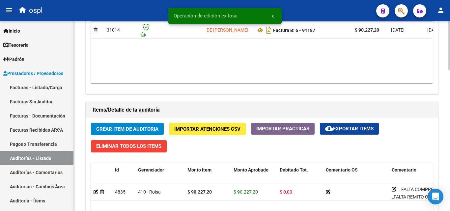
scroll to position [461, 0]
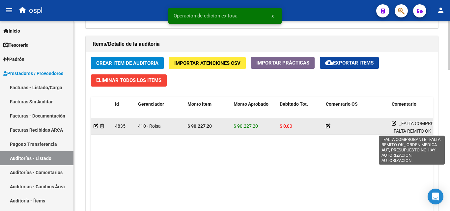
click at [392, 124] on icon at bounding box center [393, 123] width 5 height 5
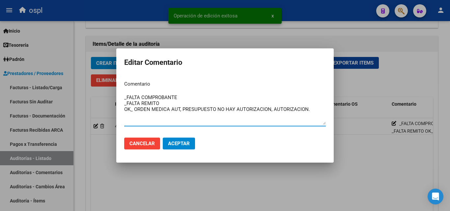
drag, startPoint x: 182, startPoint y: 97, endPoint x: 103, endPoint y: 93, distance: 78.7
click at [103, 93] on div "Operación de edición exitosa x Editar Comentario Comentario _FALTA COMPROBANTE …" at bounding box center [225, 105] width 450 height 211
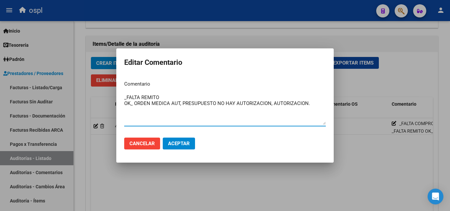
click at [122, 102] on mat-dialog-content "Comentario _FALTA REMITO OK_ ORDEN MEDICA AUT, PRESUPUESTO NO HAY AUTORIZACION,…" at bounding box center [224, 103] width 217 height 57
click at [124, 103] on textarea "_FALTA REMITO OK_ ORDEN MEDICA AUT, PRESUPUESTO NO HAY AUTORIZACION, AUTORIZACI…" at bounding box center [224, 109] width 201 height 31
type textarea "_FALTA REMITO OK_ ORDEN MEDICA AUT, PRESUPUESTO NO HAY AUTORIZACION, AUTORIZACI…"
click at [182, 142] on span "Aceptar" at bounding box center [179, 144] width 22 height 6
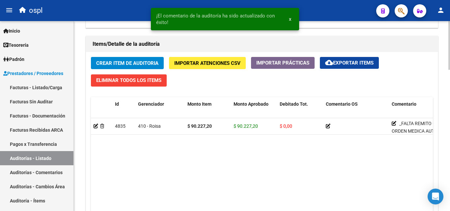
click at [250, 167] on datatable-body "4835 410 - Roisa $ 90.227,20 $ 90.227,20 $ 0,00 _FALTA REMITO OK_ ORDEN MEDICA …" at bounding box center [262, 173] width 342 height 110
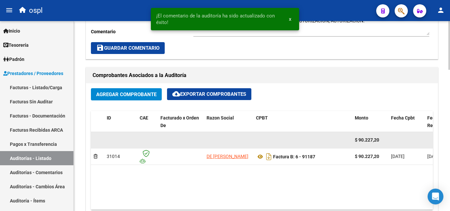
scroll to position [230, 0]
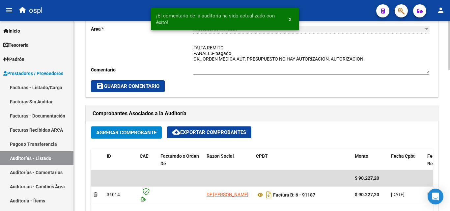
click at [142, 87] on span "save Guardar Comentario" at bounding box center [127, 86] width 63 height 6
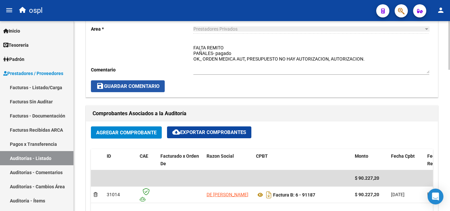
click at [161, 88] on button "save Guardar Comentario" at bounding box center [128, 86] width 74 height 12
click at [101, 88] on mat-icon "save" at bounding box center [100, 86] width 8 height 8
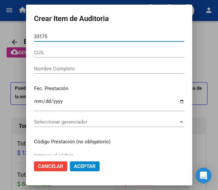
scroll to position [580, 0]
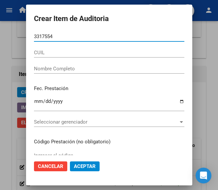
type input "33175548"
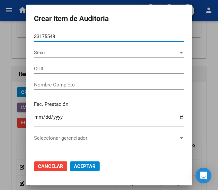
type input "27331755481"
type input "[PERSON_NAME]"
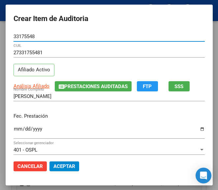
type input "33175548"
click at [13, 132] on input "Ingresar la fecha" at bounding box center [108, 131] width 191 height 11
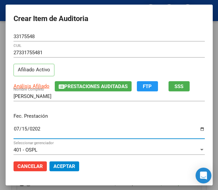
type input "2025-07-15"
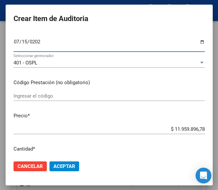
scroll to position [99, 0]
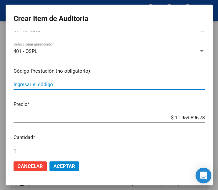
click at [37, 83] on input "Ingresar el código" at bounding box center [108, 85] width 191 height 6
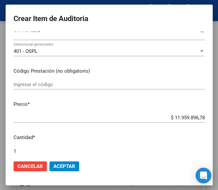
click at [80, 79] on mat-dialog-content "33175548 Nro Documento 27331755481 CUIL Afiliado Activo Análisis Afiliado Prest…" at bounding box center [109, 94] width 207 height 124
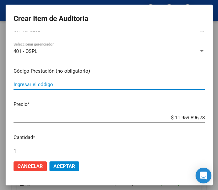
click at [63, 88] on input "Ingresar el código" at bounding box center [108, 85] width 191 height 6
paste input "5409975 METILPRES (NO ESTA ) 5 mg comp.ran.x 60"
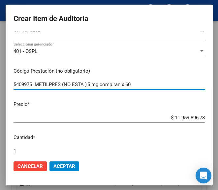
drag, startPoint x: 64, startPoint y: 85, endPoint x: 93, endPoint y: 83, distance: 28.7
click at [93, 83] on input "5409975 METILPRES (NO ESTA ) 5 mg comp.ran.x 60" at bounding box center [108, 85] width 191 height 6
type input "5409975 METILPRES 5 mg comp.ran.x 60"
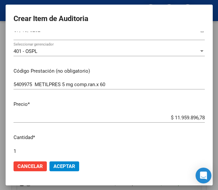
click at [163, 114] on div "$ 11.959.896,78 Ingresar el precio" at bounding box center [108, 118] width 191 height 10
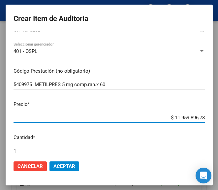
drag, startPoint x: 156, startPoint y: 115, endPoint x: 212, endPoint y: 112, distance: 55.7
click at [212, 112] on mat-dialog-container "Crear Item de Auditoria 33175548 Nro Documento 27331755481 CUIL Afiliado Activo…" at bounding box center [109, 95] width 207 height 181
click at [198, 117] on input "$ 0,00" at bounding box center [108, 118] width 191 height 6
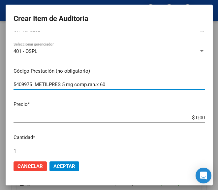
drag, startPoint x: 198, startPoint y: 117, endPoint x: 183, endPoint y: 83, distance: 37.4
click at [183, 83] on input "5409975 METILPRES 5 mg comp.ran.x 60" at bounding box center [108, 85] width 191 height 6
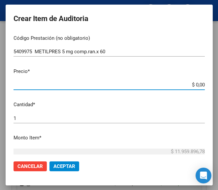
click at [198, 85] on input "$ 0,00" at bounding box center [108, 85] width 191 height 6
paste input "5809,2"
type input "$ 580,92"
type input "$ 5.809,20"
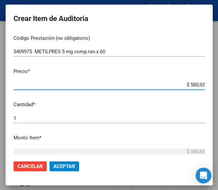
type input "$ 5.809,20"
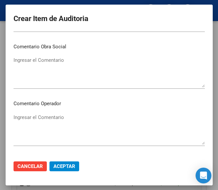
scroll to position [329, 0]
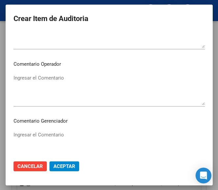
type input "$ 5.809,20"
click at [52, 89] on textarea "Ingresar el Comentario" at bounding box center [108, 89] width 191 height 31
click at [42, 82] on textarea "Ingresar el Comentario" at bounding box center [108, 89] width 191 height 31
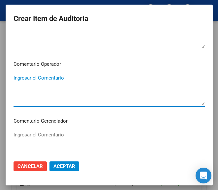
paste textarea "40 NALLIP"
click at [13, 82] on textarea "40 NALLIP" at bounding box center [108, 89] width 191 height 31
click at [18, 77] on textarea "40 NALLIP" at bounding box center [108, 89] width 191 height 31
click at [16, 76] on textarea "40 NALLIP" at bounding box center [108, 89] width 191 height 31
click at [14, 76] on textarea "40 NALLIP" at bounding box center [108, 89] width 191 height 31
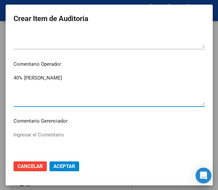
click at [48, 83] on textarea "40% NALLIP" at bounding box center [108, 89] width 191 height 31
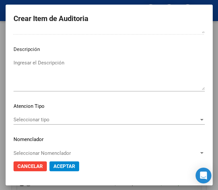
scroll to position [461, 0]
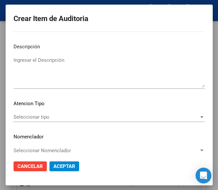
type textarea "40% NALLIP no esta en el vademécum"
click at [38, 113] on div "Seleccionar tipo Seleccionar tipo" at bounding box center [108, 117] width 191 height 10
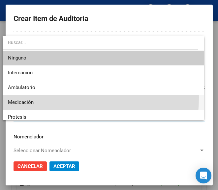
click at [20, 97] on span "Medicación" at bounding box center [103, 102] width 190 height 15
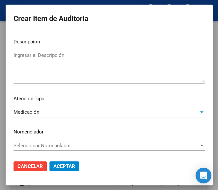
scroll to position [467, 0]
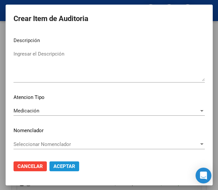
click at [58, 168] on span "Aceptar" at bounding box center [64, 167] width 22 height 6
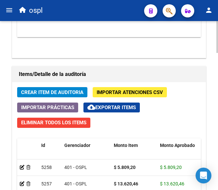
click at [49, 93] on span "Crear Item de Auditoria" at bounding box center [52, 93] width 62 height 6
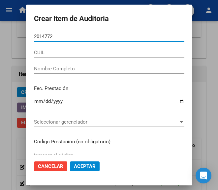
type input "20147720"
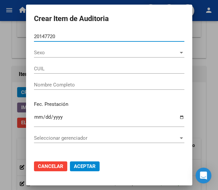
type input "23201477204"
type input "SANCHEZ MARIA LUISA"
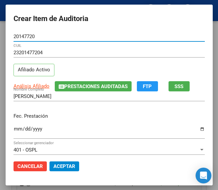
type input "20147720"
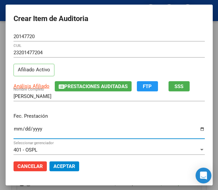
click at [13, 132] on input "Ingresar la fecha" at bounding box center [108, 131] width 191 height 11
type input "2025-07-07"
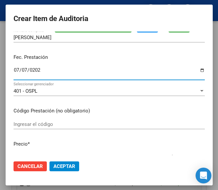
scroll to position [66, 0]
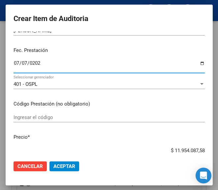
click at [54, 116] on input "Ingresar el código" at bounding box center [108, 118] width 191 height 6
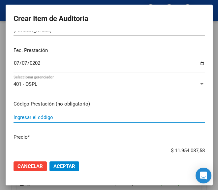
click at [13, 117] on input "Ingresar el código" at bounding box center [108, 118] width 191 height 6
paste input "6523842 SUBICAL CB 100000 UI cáps.bl.x 2"
type input "6523842 SUBICAL CB 100000 UI cáps.bl.x 2"
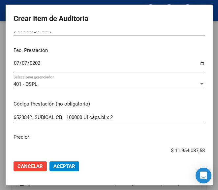
scroll to position [75, 0]
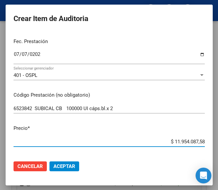
drag, startPoint x: 186, startPoint y: 149, endPoint x: 203, endPoint y: 145, distance: 17.6
click at [203, 145] on mat-dialog-content "20147720 Nro Documento 23201477204 CUIL Afiliado Activo Análisis Afiliado Prest…" at bounding box center [109, 94] width 207 height 124
click at [198, 140] on input "$ 0,00" at bounding box center [108, 142] width 191 height 6
paste input "6470,46"
type input "$ 6.470,46"
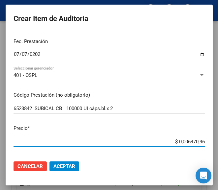
type input "$ 6.470,46"
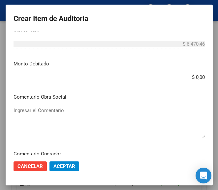
scroll to position [305, 0]
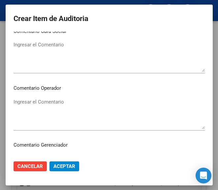
type input "$ 6.470,46"
click at [41, 96] on mat-dialog-content "20147720 Nro Documento 23201477204 CUIL Afiliado Activo Análisis Afiliado Prest…" at bounding box center [109, 94] width 207 height 124
click at [55, 111] on textarea "Ingresar el Comentario" at bounding box center [108, 113] width 191 height 31
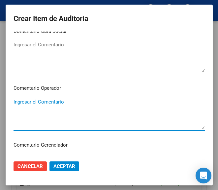
click at [38, 104] on textarea "Ingresar el Comentario" at bounding box center [108, 113] width 191 height 31
paste textarea "40 NALLIP"
click at [13, 101] on textarea "40 NALLIP" at bounding box center [108, 113] width 191 height 31
click at [14, 101] on textarea "40 NALLIP" at bounding box center [108, 113] width 191 height 31
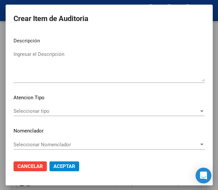
scroll to position [467, 0]
type textarea "40% NALLIP"
click at [48, 106] on div "Seleccionar tipo Seleccionar tipo" at bounding box center [108, 111] width 191 height 10
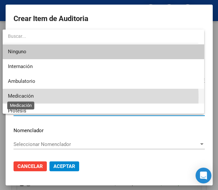
click at [24, 98] on span "Medicación" at bounding box center [21, 96] width 26 height 6
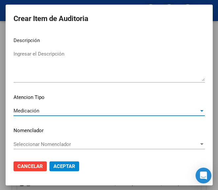
click at [64, 165] on span "Aceptar" at bounding box center [64, 167] width 22 height 6
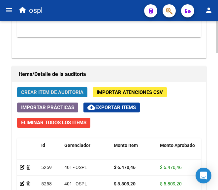
click at [77, 88] on button "Crear Item de Auditoria" at bounding box center [52, 92] width 70 height 10
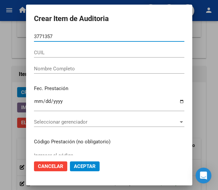
type input "37713577"
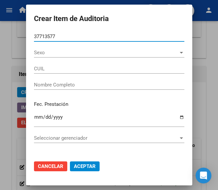
type input "27377135771"
type input "ZANEL EVELYN NADIA"
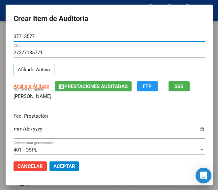
type input "37713577"
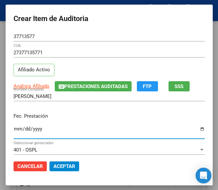
click at [13, 129] on input "Ingresar la fecha" at bounding box center [108, 131] width 191 height 11
type input "2025-07-14"
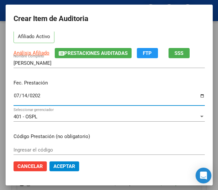
scroll to position [66, 0]
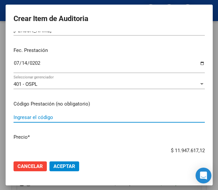
click at [35, 118] on input "Ingresar el código" at bounding box center [108, 118] width 191 height 6
click at [24, 116] on input "Ingresar el código" at bounding box center [108, 118] width 191 height 6
paste input "5780551 ZINNIA comp.rec.x 21"
type input "5780551 ZINNIA comp.rec.x 21"
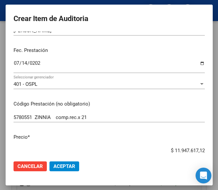
scroll to position [74, 0]
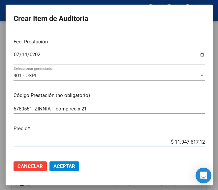
drag, startPoint x: 162, startPoint y: 152, endPoint x: 216, endPoint y: 148, distance: 54.7
click at [212, 148] on mat-dialog-container "Crear Item de Auditoria 37713577 Nro Documento 27377135771 CUIL Afiliado Activo…" at bounding box center [109, 95] width 207 height 181
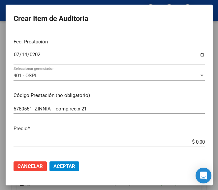
click at [198, 142] on app-form-text-field "Precio * $ 0,00 Ingresar el precio" at bounding box center [111, 135] width 196 height 20
click at [197, 141] on input "$ 0,00" at bounding box center [108, 142] width 191 height 6
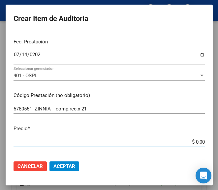
paste input "8250,07"
type input "$ 8.250,07"
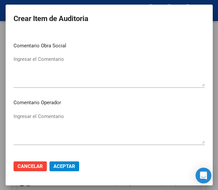
scroll to position [305, 0]
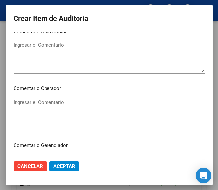
type input "$ 8.250,07"
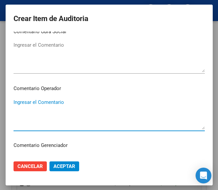
click at [41, 99] on textarea "Ingresar el Comentario" at bounding box center [108, 114] width 191 height 31
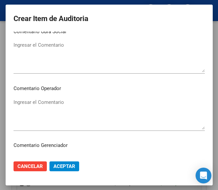
click at [30, 115] on textarea "Ingresar el Comentario" at bounding box center [108, 114] width 191 height 31
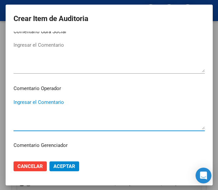
paste textarea "40 NALLIP"
click at [13, 104] on textarea "40 NALLIP" at bounding box center [108, 114] width 191 height 31
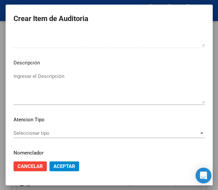
scroll to position [467, 0]
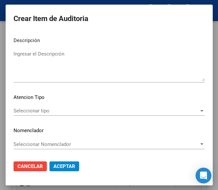
type textarea "40% NALLIP"
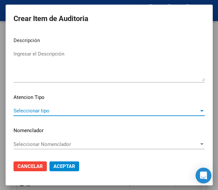
click at [33, 108] on span "Seleccionar tipo" at bounding box center [105, 111] width 185 height 6
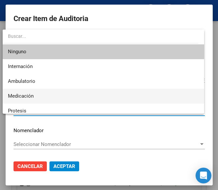
click at [35, 98] on span "Medicación" at bounding box center [103, 96] width 190 height 15
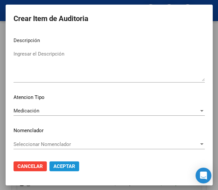
click at [53, 164] on span "Aceptar" at bounding box center [64, 167] width 22 height 6
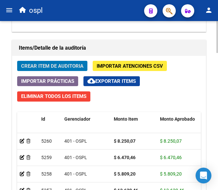
scroll to position [610, 0]
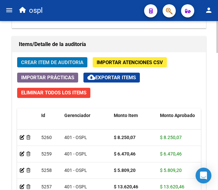
click at [216, 142] on div at bounding box center [217, 152] width 2 height 32
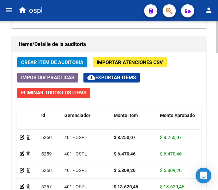
click at [54, 57] on div "Crear Item de Auditoria Importar Atenciones CSV Importar Prácticas cloud_downlo…" at bounding box center [108, 157] width 193 height 210
click at [54, 61] on span "Crear Item de Auditoria" at bounding box center [52, 63] width 62 height 6
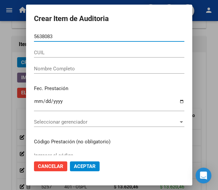
type input "56380831"
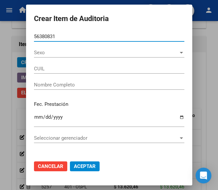
type input "23563808314"
type input "MACHIN SPONTON ASAHI DIANELA"
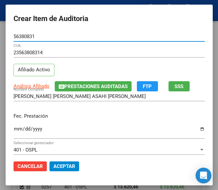
type input "56380831"
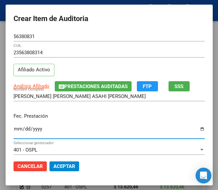
click at [13, 128] on input "Ingresar la fecha" at bounding box center [108, 131] width 191 height 11
type input "2025-07-03"
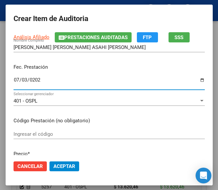
scroll to position [66, 0]
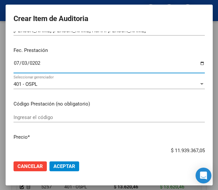
click at [45, 117] on input "Ingresar el código" at bounding box center [108, 118] width 191 height 6
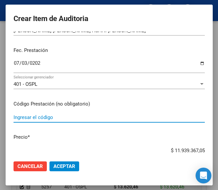
click at [23, 118] on input "Ingresar el código" at bounding box center [108, 118] width 191 height 6
paste input "3083631 DITROPAN jbe.x 200 ml"
type input "3083631 DITROPAN jbe.x 200 ml"
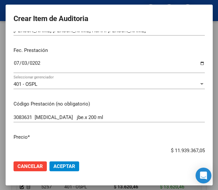
click at [159, 148] on input "$ 11.939.367,05" at bounding box center [108, 151] width 191 height 6
drag, startPoint x: 159, startPoint y: 148, endPoint x: 211, endPoint y: 145, distance: 52.4
click at [210, 146] on mat-dialog-content "56380831 Nro Documento 23563808314 CUIL Afiliado Activo Análisis Afiliado Prest…" at bounding box center [109, 94] width 207 height 124
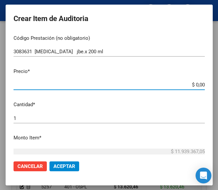
click at [197, 85] on input "$ 0,00" at bounding box center [108, 85] width 191 height 6
paste input "16525,67"
type input "$ 16.525,67"
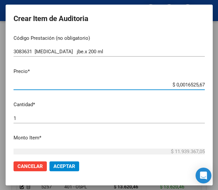
type input "$ 16.525,67"
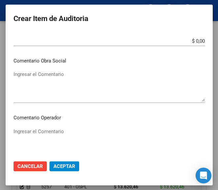
scroll to position [296, 0]
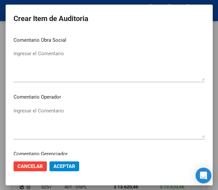
type input "$ 16.525,67"
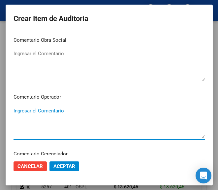
click at [52, 108] on textarea "Ingresar el Comentario" at bounding box center [108, 122] width 191 height 31
click at [47, 115] on textarea "Ingresar el Comentario" at bounding box center [108, 122] width 191 height 31
paste textarea "40 NALLIP"
click at [13, 112] on textarea "40 NALLIP" at bounding box center [108, 122] width 191 height 31
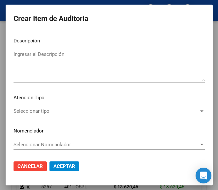
scroll to position [467, 0]
type textarea "40% NALLIP"
click at [53, 115] on div "Seleccionar tipo Seleccionar tipo" at bounding box center [108, 111] width 191 height 10
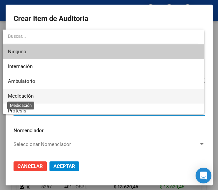
click at [33, 92] on span "Medicación" at bounding box center [103, 96] width 190 height 15
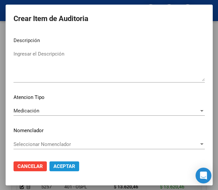
click at [64, 165] on span "Aceptar" at bounding box center [64, 167] width 22 height 6
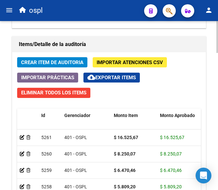
click at [44, 60] on span "Crear Item de Auditoria" at bounding box center [52, 63] width 62 height 6
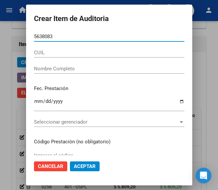
type input "56380831"
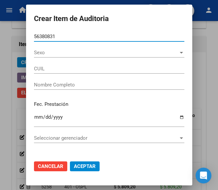
type input "23563808314"
type input "MACHIN SPONTON ASAHI DIANELA"
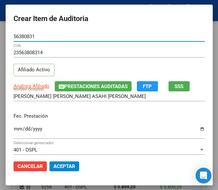
type input "56380831"
click at [13, 130] on input "Ingresar la fecha" at bounding box center [108, 131] width 191 height 11
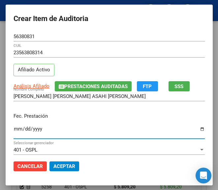
click at [13, 134] on input "Ingresar la fecha" at bounding box center [108, 131] width 191 height 11
type input "2025-07-17"
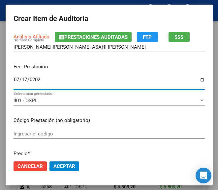
scroll to position [66, 0]
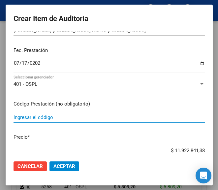
click at [33, 119] on input "Ingresar el código" at bounding box center [108, 118] width 191 height 6
click at [66, 116] on input "Ingresar el código" at bounding box center [108, 118] width 191 height 6
paste input "3083631 DITROPAN jbe.x 200 ml"
type input "3083631 DITROPAN jbe.x 200 ml"
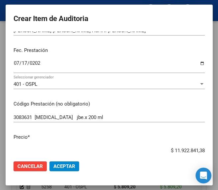
drag, startPoint x: 163, startPoint y: 148, endPoint x: 207, endPoint y: 146, distance: 44.5
click at [207, 146] on mat-dialog-content "56380831 Nro Documento 23563808314 CUIL Afiliado Activo Análisis Afiliado Prest…" at bounding box center [109, 94] width 207 height 124
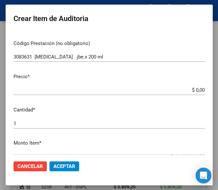
scroll to position [132, 0]
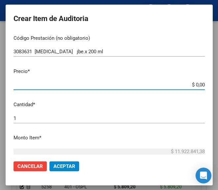
click at [197, 84] on input "$ 0,00" at bounding box center [108, 85] width 191 height 6
click at [198, 84] on input "$ 0,00" at bounding box center [108, 85] width 191 height 6
paste input "16525,67"
type input "$ 16.525,67"
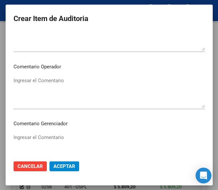
scroll to position [329, 0]
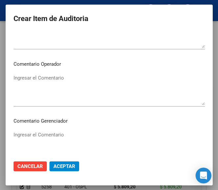
type input "$ 16.525,67"
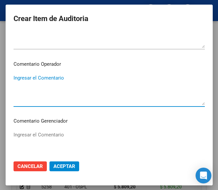
click at [60, 89] on textarea "Ingresar el Comentario" at bounding box center [108, 89] width 191 height 31
click at [61, 79] on textarea "Ingresar el Comentario" at bounding box center [108, 89] width 191 height 31
paste textarea "40 NALLIP"
click at [13, 77] on textarea "40 NALLIP" at bounding box center [108, 89] width 191 height 31
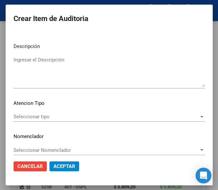
scroll to position [467, 0]
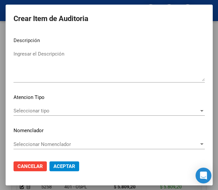
type textarea "40% NALLIP"
click at [42, 110] on span "Seleccionar tipo" at bounding box center [105, 111] width 185 height 6
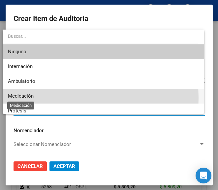
click at [29, 98] on span "Medicación" at bounding box center [21, 96] width 26 height 6
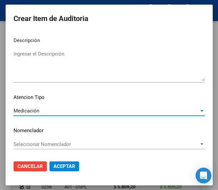
click at [64, 162] on button "Aceptar" at bounding box center [64, 167] width 30 height 10
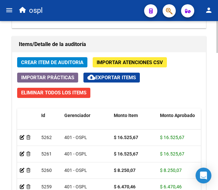
click at [52, 59] on button "Crear Item de Auditoria" at bounding box center [52, 62] width 70 height 10
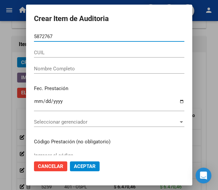
type input "58727674"
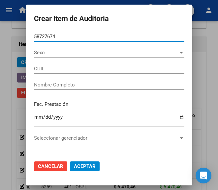
type input "27587276742"
type input "MACHIN SPONTON ANGELES LIA"
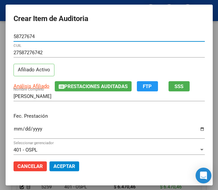
type input "58727674"
click at [13, 125] on div "Ingresar la fecha" at bounding box center [108, 132] width 191 height 14
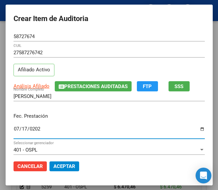
type input "2025-07-17"
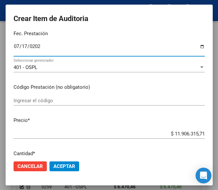
scroll to position [99, 0]
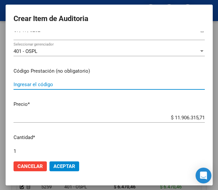
click at [39, 85] on input "Ingresar el código" at bounding box center [108, 85] width 191 height 6
click at [64, 83] on input "Ingresar el código" at bounding box center [108, 85] width 191 height 6
paste input "379123 NOVALGINA (NO ESTA ) jbe.x 100 ml"
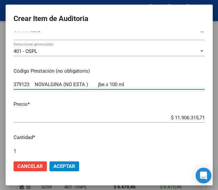
drag, startPoint x: 55, startPoint y: 85, endPoint x: 84, endPoint y: 84, distance: 28.6
click at [84, 84] on input "379123 NOVALGINA (NO ESTA ) jbe.x 100 ml" at bounding box center [108, 85] width 191 height 6
type input "379123 NOVALGINA jbe.x 100 ml"
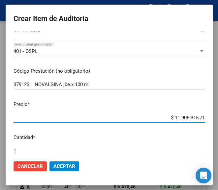
click at [154, 117] on input "$ 11.906.315,71" at bounding box center [108, 118] width 191 height 6
drag, startPoint x: 173, startPoint y: 116, endPoint x: 219, endPoint y: 113, distance: 45.2
click at [217, 113] on html "menu ospl person Firma Express Inicio Calendario SSS Instructivos Contacto OS T…" at bounding box center [109, 95] width 218 height 190
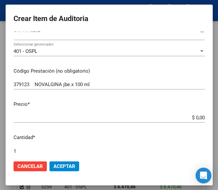
click at [198, 119] on input "$ 0,00" at bounding box center [108, 118] width 191 height 6
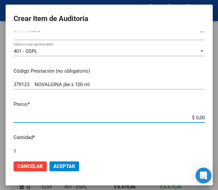
paste input "4371,74"
type input "$ 4.371,74"
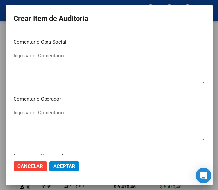
scroll to position [296, 0]
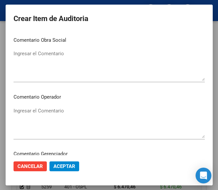
type input "$ 4.371,74"
click at [62, 116] on textarea "Ingresar el Comentario" at bounding box center [108, 122] width 191 height 31
click at [22, 106] on div "Ingresar el Comentario" at bounding box center [108, 123] width 191 height 34
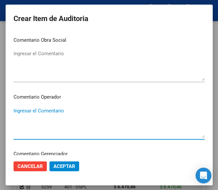
paste textarea "40 NALLIP"
click at [16, 113] on textarea "40 NALLIP" at bounding box center [108, 122] width 191 height 31
click at [14, 112] on textarea "40 NALLIP" at bounding box center [108, 122] width 191 height 31
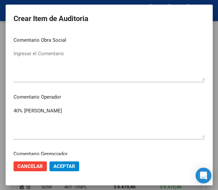
click at [112, 125] on textarea "40% NALLIP" at bounding box center [108, 122] width 191 height 31
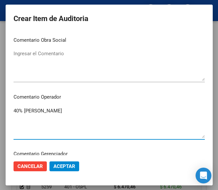
click at [96, 115] on textarea "40% NALLIP" at bounding box center [108, 122] width 191 height 31
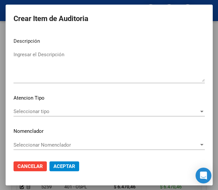
scroll to position [467, 0]
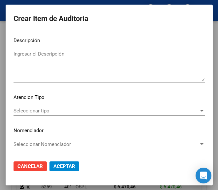
type textarea "40% NALLIP no esta en el vademécum"
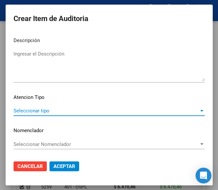
click at [31, 110] on span "Seleccionar tipo" at bounding box center [105, 111] width 185 height 6
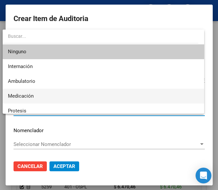
click at [28, 95] on span "Medicación" at bounding box center [21, 96] width 26 height 6
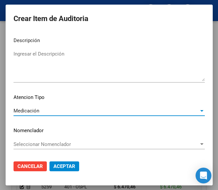
click at [54, 164] on span "Aceptar" at bounding box center [64, 167] width 22 height 6
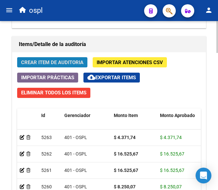
click at [67, 63] on span "Crear Item de Auditoria" at bounding box center [52, 63] width 62 height 6
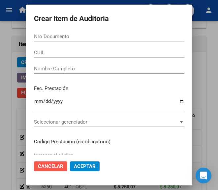
drag, startPoint x: 52, startPoint y: 166, endPoint x: 56, endPoint y: 166, distance: 3.9
click at [53, 166] on span "Cancelar" at bounding box center [50, 167] width 25 height 6
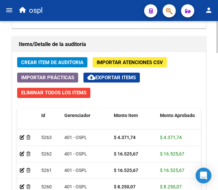
click at [68, 65] on span "Crear Item de Auditoria" at bounding box center [52, 63] width 62 height 6
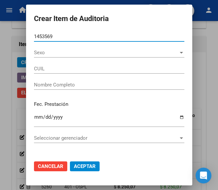
type input "14535692"
type input "20145356920"
type input "URBANI JORGE CARLOS"
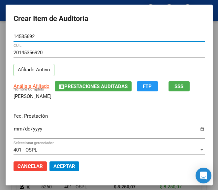
type input "14535692"
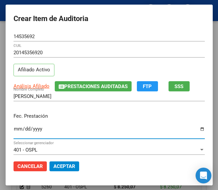
click at [13, 131] on input "Ingresar la fecha" at bounding box center [108, 131] width 191 height 11
type input "2025-07-24"
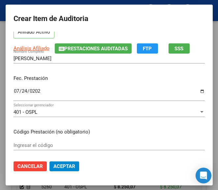
scroll to position [66, 0]
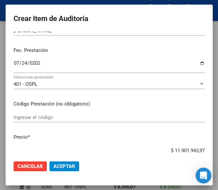
click at [37, 114] on div "Ingresar el código" at bounding box center [108, 118] width 191 height 10
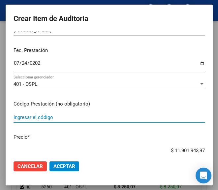
click at [69, 117] on input "Ingresar el código" at bounding box center [108, 118] width 191 height 6
paste input "3346157 ALLOPURINOL GADOR 100 mg comp.x 30"
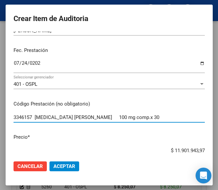
type input "3346157 ALLOPURINOL GADOR 100 mg comp.x 30"
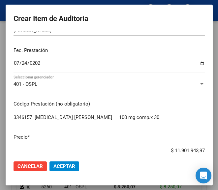
drag, startPoint x: 162, startPoint y: 146, endPoint x: 166, endPoint y: 145, distance: 4.3
click at [166, 145] on mat-dialog-content "14535692 Nro Documento 20145356920 CUIL Afiliado Activo Análisis Afiliado Prest…" at bounding box center [109, 94] width 207 height 124
drag, startPoint x: 158, startPoint y: 149, endPoint x: 197, endPoint y: 148, distance: 39.5
click at [197, 148] on input "$ 11.901.943,97" at bounding box center [108, 151] width 191 height 6
click at [197, 149] on input "$ 0,00" at bounding box center [108, 151] width 191 height 6
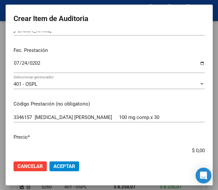
click at [198, 149] on input "$ 0,00" at bounding box center [108, 151] width 191 height 6
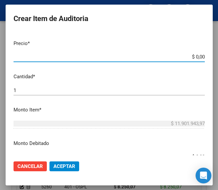
scroll to position [165, 0]
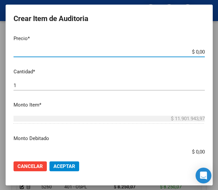
paste input "2086,28"
type input "$ 2.086,28"
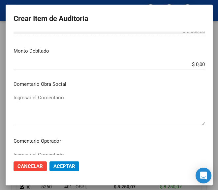
scroll to position [263, 0]
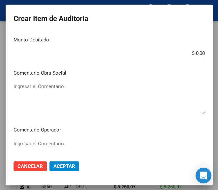
type input "$ 2.086,28"
click at [46, 141] on textarea "Ingresar el Comentario" at bounding box center [108, 155] width 191 height 31
click at [28, 141] on textarea "Ingresar el Comentario" at bounding box center [108, 155] width 191 height 31
paste textarea "40 NALLIP"
click at [14, 145] on textarea "40 NALLIP" at bounding box center [108, 155] width 191 height 31
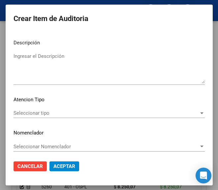
scroll to position [467, 0]
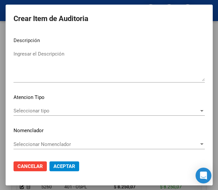
type textarea "40% NALLIP"
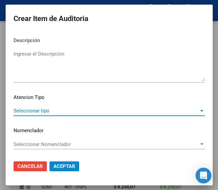
click at [37, 113] on span "Seleccionar tipo" at bounding box center [105, 111] width 185 height 6
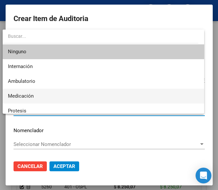
click at [36, 97] on span "Medicación" at bounding box center [103, 96] width 190 height 15
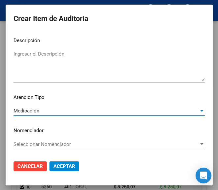
click at [60, 162] on button "Aceptar" at bounding box center [64, 167] width 30 height 10
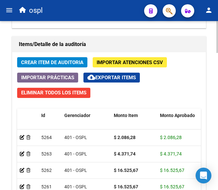
click at [67, 64] on span "Crear Item de Auditoria" at bounding box center [52, 63] width 62 height 6
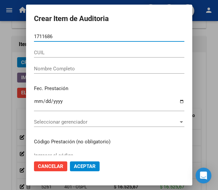
type input "17116865"
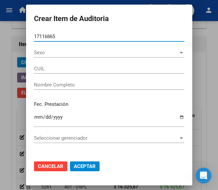
type input "20171168652"
type input "CUEVA SIXTO ANGEL"
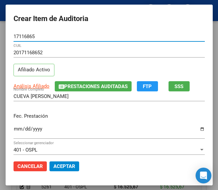
type input "17116865"
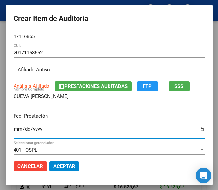
click at [13, 129] on input "Ingresar la fecha" at bounding box center [108, 131] width 191 height 11
type input "2025-07-24"
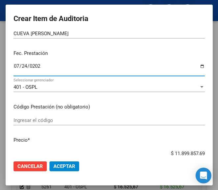
scroll to position [66, 0]
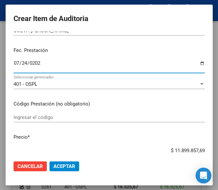
click at [70, 120] on input "Ingresar el código" at bounding box center [108, 118] width 191 height 6
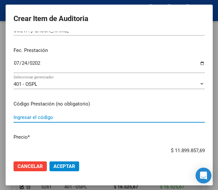
click at [43, 117] on input "Ingresar el código" at bounding box center [108, 118] width 191 height 6
paste input "2844722 LOTRIAL 10 mg comp.x 30"
type input "2844722 LOTRIAL 10 mg comp.x 30"
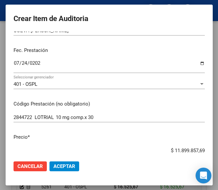
scroll to position [71, 0]
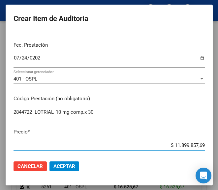
drag, startPoint x: 161, startPoint y: 152, endPoint x: 214, endPoint y: 148, distance: 52.8
click at [212, 148] on mat-dialog-container "Crear Item de Auditoria 17116865 Nro Documento 20171168652 CUIL Afiliado Activo…" at bounding box center [109, 95] width 207 height 181
click at [197, 146] on input "$ 0,00" at bounding box center [108, 145] width 191 height 6
drag, startPoint x: 198, startPoint y: 145, endPoint x: 191, endPoint y: 118, distance: 27.6
click at [191, 118] on div "2844722 LOTRIAL 10 mg comp.x 30 Ingresar el código" at bounding box center [108, 115] width 191 height 16
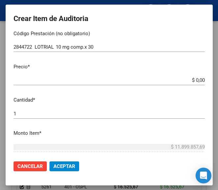
scroll to position [137, 0]
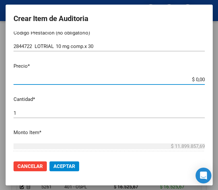
click at [198, 80] on input "$ 0,00" at bounding box center [108, 80] width 191 height 6
paste input "3451,6"
type input "$ 345,16"
type input "$ 3.451,60"
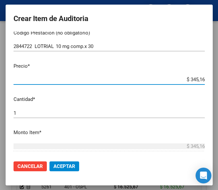
type input "$ 3.451,60"
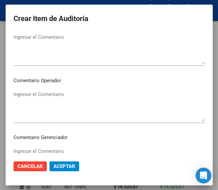
scroll to position [334, 0]
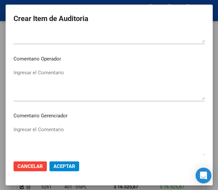
type input "$ 3.451,60"
click at [46, 86] on textarea "Ingresar el Comentario" at bounding box center [108, 84] width 191 height 31
click at [65, 73] on textarea "Ingresar el Comentario" at bounding box center [108, 84] width 191 height 31
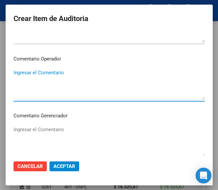
paste textarea "40 NALLIP"
click at [15, 73] on textarea "40 NALLIP" at bounding box center [108, 84] width 191 height 31
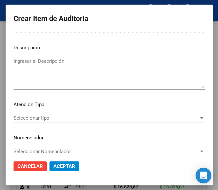
scroll to position [467, 0]
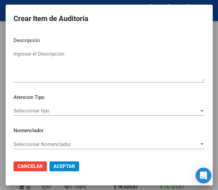
type textarea "40% NALLIP"
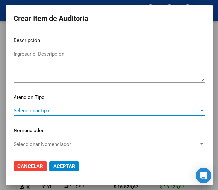
click at [22, 114] on span "Seleccionar tipo" at bounding box center [105, 111] width 185 height 6
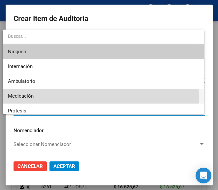
click at [26, 100] on span "Medicación" at bounding box center [103, 96] width 190 height 15
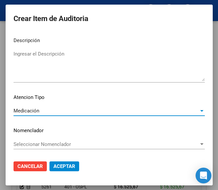
click at [62, 167] on span "Aceptar" at bounding box center [64, 167] width 22 height 6
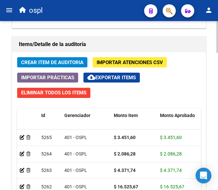
click at [74, 64] on span "Crear Item de Auditoria" at bounding box center [52, 63] width 62 height 6
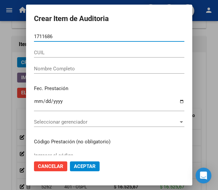
type input "17116865"
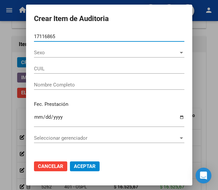
type input "20171168652"
type input "CUEVA SIXTO ANGEL"
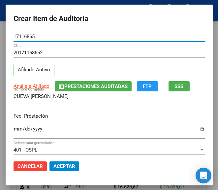
type input "17116865"
click at [14, 127] on input "Ingresar la fecha" at bounding box center [108, 131] width 191 height 11
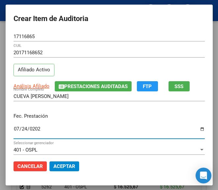
type input "2025-07-24"
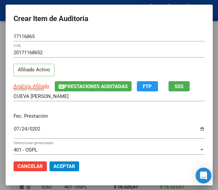
scroll to position [66, 0]
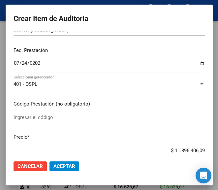
click at [76, 121] on div "Ingresar el código" at bounding box center [108, 118] width 191 height 10
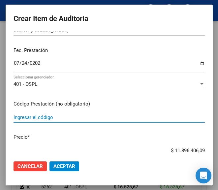
click at [68, 115] on input "Ingresar el código" at bounding box center [108, 118] width 191 height 6
paste input "4854761 DIUREX 25 25 mg comp.x 30"
type input "4854761 DIUREX 25 25 mg comp.x 30"
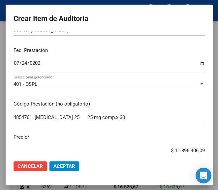
scroll to position [75, 0]
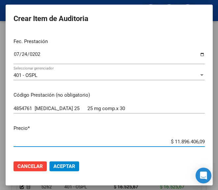
drag, startPoint x: 160, startPoint y: 153, endPoint x: 208, endPoint y: 145, distance: 48.4
click at [208, 148] on mat-dialog-content "17116865 Nro Documento 20171168652 CUIL Afiliado Activo Análisis Afiliado Prest…" at bounding box center [109, 94] width 207 height 124
click at [197, 140] on input "$ 0,00" at bounding box center [108, 142] width 191 height 6
drag, startPoint x: 197, startPoint y: 140, endPoint x: 163, endPoint y: 123, distance: 38.7
click at [163, 125] on p "Precio *" at bounding box center [108, 129] width 191 height 8
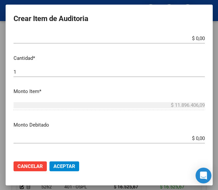
scroll to position [141, 0]
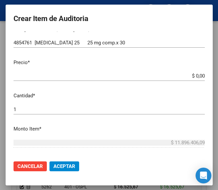
click at [199, 73] on app-form-text-field "Precio * $ 0,00 Ingresar el precio" at bounding box center [111, 69] width 196 height 20
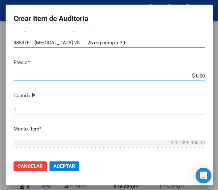
click at [198, 75] on input "$ 0,00" at bounding box center [108, 76] width 191 height 6
paste input "7255,97"
type input "$ 7.255,97"
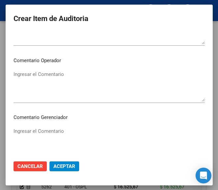
scroll to position [338, 0]
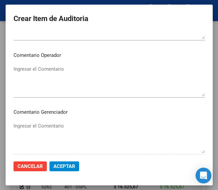
type input "$ 7.255,97"
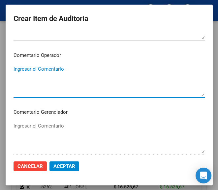
click at [57, 77] on textarea "Ingresar el Comentario" at bounding box center [108, 80] width 191 height 31
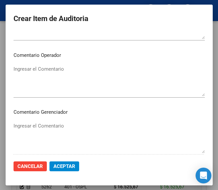
click at [49, 76] on textarea "Ingresar el Comentario" at bounding box center [108, 80] width 191 height 31
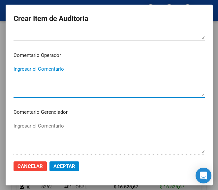
paste textarea "40 NALLIP"
click at [13, 66] on textarea "40 NALLIP" at bounding box center [108, 80] width 191 height 31
click at [13, 67] on textarea "40 NALLIP" at bounding box center [108, 80] width 191 height 31
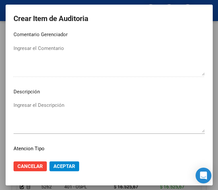
scroll to position [437, 0]
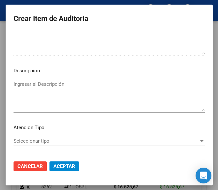
type textarea "40% NALLIP"
click at [19, 145] on div "Seleccionar tipo Seleccionar tipo" at bounding box center [108, 141] width 191 height 10
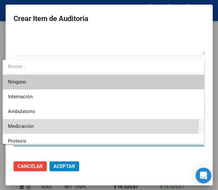
click at [30, 122] on span "Medicación" at bounding box center [103, 126] width 190 height 15
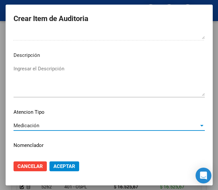
scroll to position [467, 0]
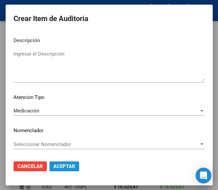
click at [59, 168] on span "Aceptar" at bounding box center [64, 167] width 22 height 6
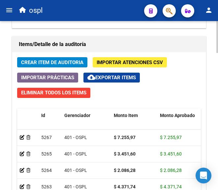
click at [76, 60] on span "Crear Item de Auditoria" at bounding box center [52, 63] width 62 height 6
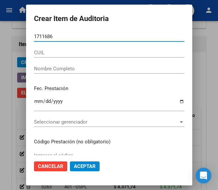
type input "17116865"
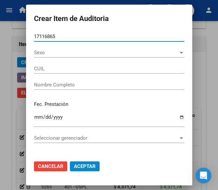
type input "20171168652"
type input "CUEVA SIXTO ANGEL"
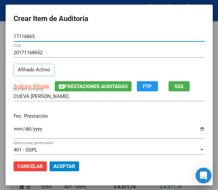
type input "17116865"
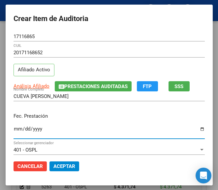
click at [13, 127] on input "Ingresar la fecha" at bounding box center [108, 131] width 191 height 11
type input "2025-07-28"
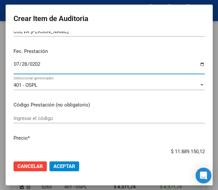
scroll to position [66, 0]
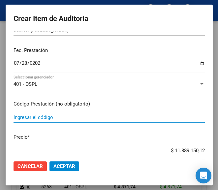
click at [29, 119] on input "Ingresar el código" at bounding box center [108, 118] width 191 height 6
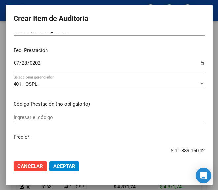
click at [26, 119] on input "Ingresar el código" at bounding box center [108, 118] width 191 height 6
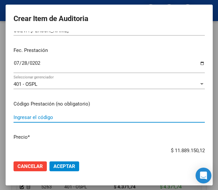
paste input "2562573 MACRIL cr.x 20 g"
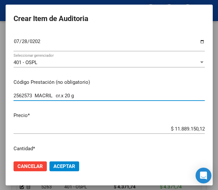
scroll to position [99, 0]
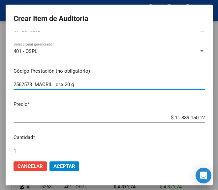
type input "2562573 MACRIL cr.x 20 g"
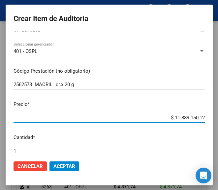
drag, startPoint x: 160, startPoint y: 116, endPoint x: 216, endPoint y: 109, distance: 56.4
click at [212, 111] on mat-dialog-container "Crear Item de Auditoria 17116865 Nro Documento 20171168652 CUIL Afiliado Activo…" at bounding box center [109, 95] width 207 height 181
click at [198, 116] on input "$ 0,00" at bounding box center [108, 118] width 191 height 6
paste input "6955,31"
type input "$ 6.955,31"
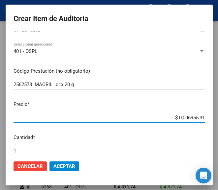
type input "$ 6.955,31"
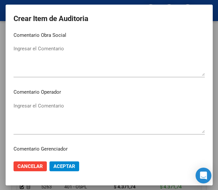
scroll to position [329, 0]
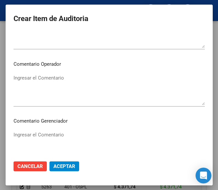
type input "$ 6.955,31"
click at [35, 87] on textarea "Ingresar el Comentario" at bounding box center [108, 89] width 191 height 31
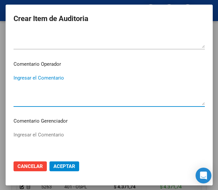
click at [61, 92] on textarea "Ingresar el Comentario" at bounding box center [108, 89] width 191 height 31
paste textarea "40 NALLIP"
click at [13, 77] on textarea "40 NALLIP" at bounding box center [108, 89] width 191 height 31
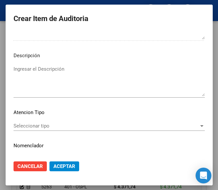
scroll to position [467, 0]
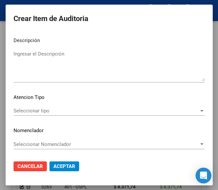
type textarea "40% NALLIP"
click at [45, 106] on mat-dialog-content "17116865 Nro Documento 20171168652 CUIL Afiliado Activo Análisis Afiliado Prest…" at bounding box center [109, 94] width 207 height 124
click at [42, 106] on div "Seleccionar tipo Seleccionar tipo" at bounding box center [108, 111] width 191 height 10
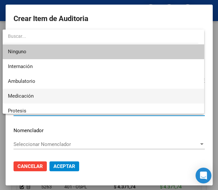
click at [36, 98] on span "Medicación" at bounding box center [103, 96] width 190 height 15
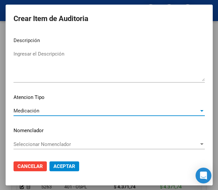
click at [60, 165] on span "Aceptar" at bounding box center [64, 167] width 22 height 6
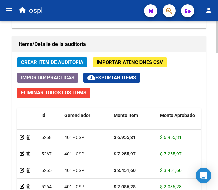
click at [62, 61] on span "Crear Item de Auditoria" at bounding box center [52, 63] width 62 height 6
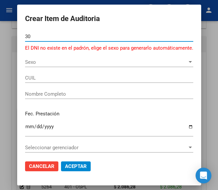
type input "3"
type input "30621018"
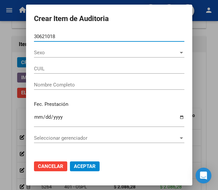
type input "20306210182"
type input "MAYDANA ARTURO LUIS"
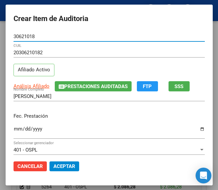
type input "30621018"
click at [14, 130] on input "Ingresar la fecha" at bounding box center [108, 131] width 191 height 11
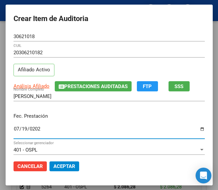
type input "2025-07-19"
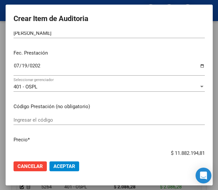
scroll to position [66, 0]
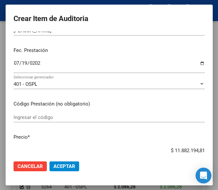
click at [28, 116] on input "Ingresar el código" at bounding box center [108, 118] width 191 height 6
click at [59, 119] on input "Ingresar el código" at bounding box center [108, 118] width 191 height 6
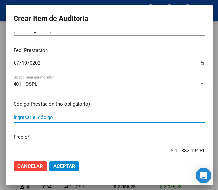
paste input "6018422 ASMAVITAN 10 mg comp.rec.x 30"
type input "6018422 ASMAVITAN 10 mg comp.rec.x 30"
click at [160, 147] on div "$ 11.882.194,81 Ingresar el precio" at bounding box center [108, 151] width 191 height 10
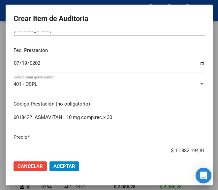
drag, startPoint x: 162, startPoint y: 148, endPoint x: 203, endPoint y: 143, distance: 41.4
click at [203, 143] on mat-dialog-content "30621018 Nro Documento 20306210182 CUIL Afiliado Activo Análisis Afiliado Prest…" at bounding box center [109, 94] width 207 height 124
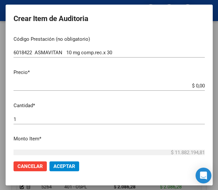
scroll to position [132, 0]
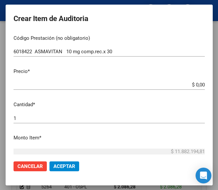
click at [196, 85] on input "$ 0,00" at bounding box center [108, 85] width 191 height 6
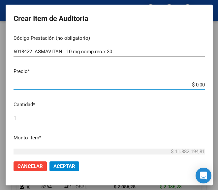
click at [197, 85] on input "$ 0,00" at bounding box center [108, 85] width 191 height 6
click at [198, 85] on input "$ 0,00" at bounding box center [108, 85] width 191 height 6
paste input "13421,48"
type input "$ 13.421,48"
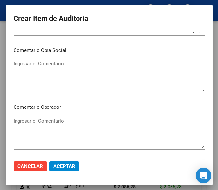
scroll to position [296, 0]
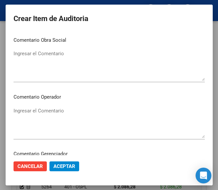
type input "$ 13.421,48"
click at [37, 112] on textarea "Ingresar el Comentario" at bounding box center [108, 122] width 191 height 31
click at [16, 120] on textarea "Ingresar el Comentario" at bounding box center [108, 122] width 191 height 31
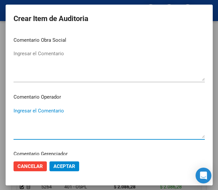
paste textarea "40 NALLIP"
click at [13, 109] on textarea "40 NALLIP" at bounding box center [108, 122] width 191 height 31
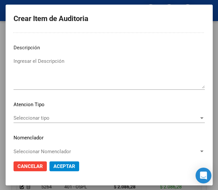
scroll to position [461, 0]
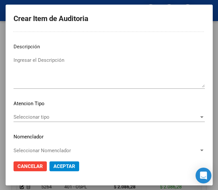
type textarea "40% NALLIP"
click at [32, 112] on mat-dialog-content "30621018 Nro Documento 20306210182 CUIL Afiliado Activo Análisis Afiliado Prest…" at bounding box center [109, 94] width 207 height 124
click at [32, 114] on div "Seleccionar tipo Seleccionar tipo" at bounding box center [108, 117] width 191 height 10
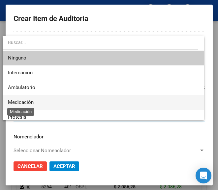
click at [34, 101] on span "Medicación" at bounding box center [103, 102] width 190 height 15
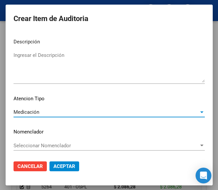
scroll to position [467, 0]
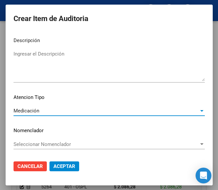
click at [61, 168] on span "Aceptar" at bounding box center [64, 167] width 22 height 6
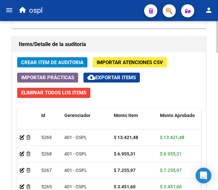
click at [65, 63] on span "Crear Item de Auditoria" at bounding box center [52, 63] width 62 height 6
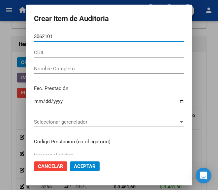
type input "30621018"
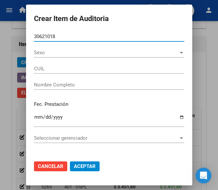
type input "20306210182"
type input "MAYDANA ARTURO LUIS"
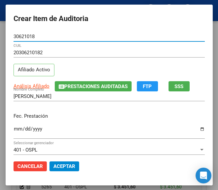
type input "30621018"
click at [13, 127] on input "Ingresar la fecha" at bounding box center [108, 131] width 191 height 11
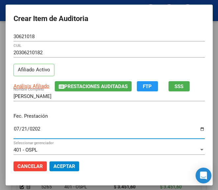
type input "2025-07-21"
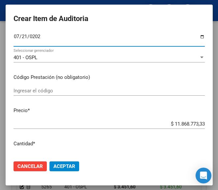
scroll to position [99, 0]
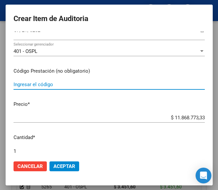
click at [48, 86] on input "Ingresar el código" at bounding box center [108, 85] width 191 height 6
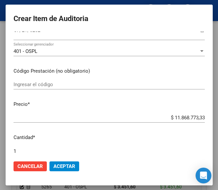
click at [37, 88] on input "Ingresar el código" at bounding box center [108, 85] width 191 height 6
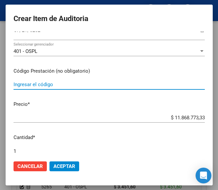
paste input "6022006 ASERTRAL 50 mg comp.ran.x 30"
type input "6022006 ASERTRAL 50 mg comp.ran.x 30"
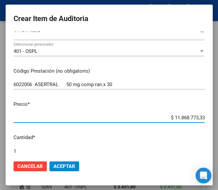
drag, startPoint x: 155, startPoint y: 119, endPoint x: 214, endPoint y: 111, distance: 59.6
click at [212, 111] on mat-dialog-container "Crear Item de Auditoria 30621018 Nro Documento 20306210182 CUIL Afiliado Activo…" at bounding box center [109, 95] width 207 height 181
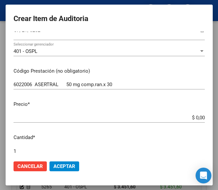
click at [198, 116] on app-form-text-field "Precio * $ 0,00 Ingresar el precio" at bounding box center [111, 111] width 196 height 20
click at [198, 116] on input "$ 0,00" at bounding box center [108, 118] width 191 height 6
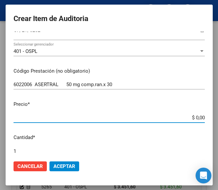
drag, startPoint x: 197, startPoint y: 116, endPoint x: 198, endPoint y: 120, distance: 3.3
click at [198, 120] on input "$ 0,00" at bounding box center [108, 118] width 191 height 6
paste input "10031,6"
type input "$ 1.003,16"
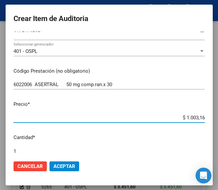
type input "$ 10.031,60"
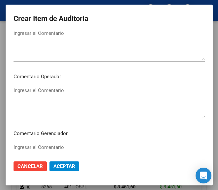
scroll to position [362, 0]
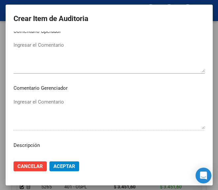
type input "$ 10.031,60"
click at [52, 64] on textarea "Ingresar el Comentario" at bounding box center [108, 56] width 191 height 31
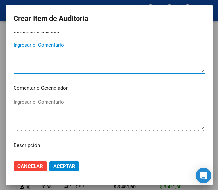
click at [63, 63] on textarea "Ingresar el Comentario" at bounding box center [108, 56] width 191 height 31
paste textarea "40 NALLIP"
click at [15, 50] on textarea "40 NALLIP" at bounding box center [108, 56] width 191 height 31
click at [15, 49] on textarea "40 NALLIP" at bounding box center [108, 56] width 191 height 31
click at [13, 44] on textarea "40 NALLIP" at bounding box center [108, 56] width 191 height 31
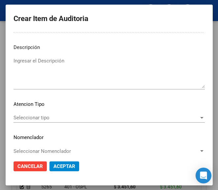
scroll to position [461, 0]
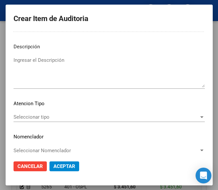
type textarea "40% NALLIP"
click at [72, 120] on span "Seleccionar tipo" at bounding box center [105, 117] width 185 height 6
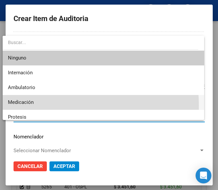
click at [43, 106] on span "Medicación" at bounding box center [103, 102] width 190 height 15
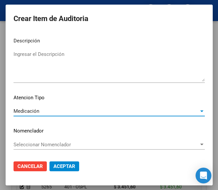
scroll to position [467, 0]
click at [64, 164] on span "Aceptar" at bounding box center [64, 167] width 22 height 6
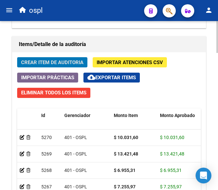
click at [49, 61] on span "Crear Item de Auditoria" at bounding box center [52, 63] width 62 height 6
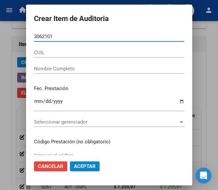
type input "30621018"
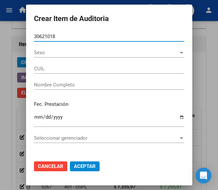
type input "20306210182"
type input "MAYDANA ARTURO LUIS"
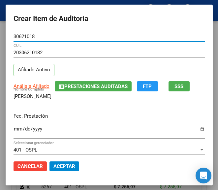
type input "30621018"
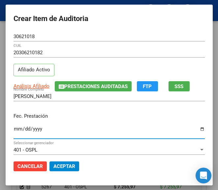
click at [14, 131] on input "Ingresar la fecha" at bounding box center [108, 131] width 191 height 11
type input "2025-07-21"
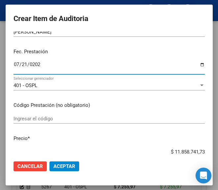
scroll to position [66, 0]
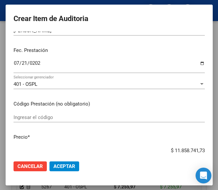
click at [50, 113] on div "Ingresar el código" at bounding box center [108, 118] width 191 height 10
click at [71, 114] on div "Ingresar el código" at bounding box center [108, 118] width 191 height 10
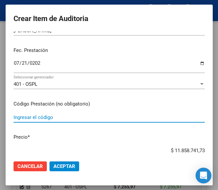
paste input "4423012 CLONAGIN gts.x 20 ml"
type input "4423012 CLONAGIN gts.x 20 ml"
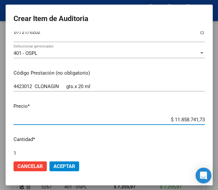
scroll to position [103, 0]
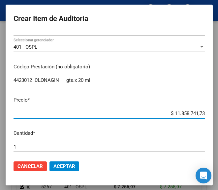
drag, startPoint x: 163, startPoint y: 151, endPoint x: 202, endPoint y: 142, distance: 40.3
click at [202, 147] on mat-dialog-content "30621018 Nro Documento 20306210182 CUIL Afiliado Activo Análisis Afiliado Prest…" at bounding box center [109, 94] width 207 height 124
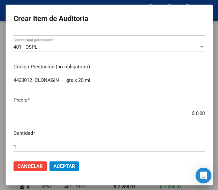
click at [199, 113] on app-form-text-field "Precio * $ 0,00 Ingresar el precio" at bounding box center [111, 106] width 196 height 20
click at [198, 113] on input "$ 0,00" at bounding box center [108, 114] width 191 height 6
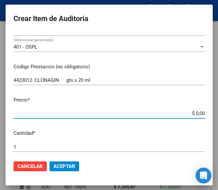
paste input "4680,31"
type input "$ 4.680,31"
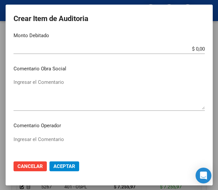
scroll to position [333, 0]
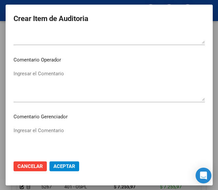
type input "$ 4.680,31"
click at [46, 89] on textarea "Ingresar el Comentario" at bounding box center [108, 85] width 191 height 31
click at [26, 83] on textarea "Ingresar el Comentario" at bounding box center [108, 85] width 191 height 31
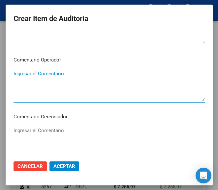
paste textarea "40 NALLIP"
click at [13, 79] on textarea "40 NALLIP" at bounding box center [108, 85] width 191 height 31
click at [14, 74] on textarea "40 NALLIP" at bounding box center [108, 85] width 191 height 31
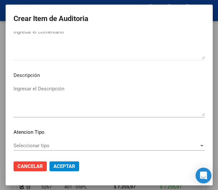
scroll to position [467, 0]
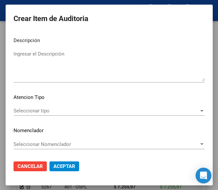
type textarea "40% NALLIP"
click at [36, 109] on span "Seleccionar tipo" at bounding box center [105, 111] width 185 height 6
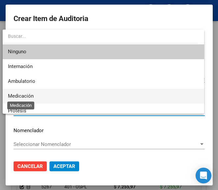
click at [28, 92] on span "Medicación" at bounding box center [103, 96] width 190 height 15
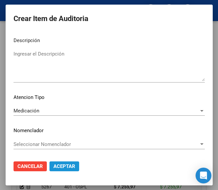
click at [59, 166] on span "Aceptar" at bounding box center [64, 167] width 22 height 6
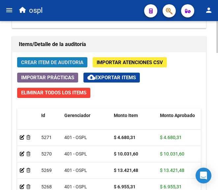
click at [73, 65] on span "Crear Item de Auditoria" at bounding box center [52, 63] width 62 height 6
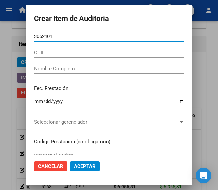
type input "30621018"
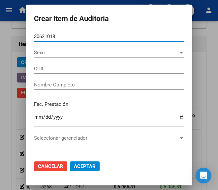
type input "20306210182"
type input "MAYDANA ARTURO LUIS"
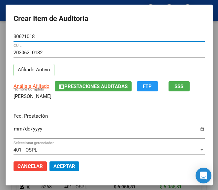
type input "30621018"
click at [13, 131] on input "Ingresar la fecha" at bounding box center [108, 131] width 191 height 11
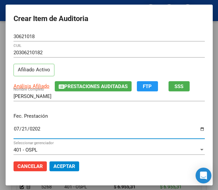
type input "2025-07-21"
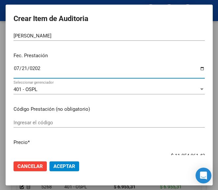
scroll to position [66, 0]
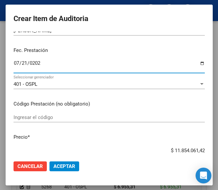
click at [37, 118] on input "Ingresar el código" at bounding box center [108, 118] width 191 height 6
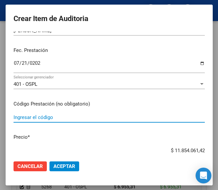
click at [22, 120] on input "Ingresar el código" at bounding box center [108, 118] width 191 height 6
paste input "CLONAGIN"
click at [48, 120] on input "CLONAGIN" at bounding box center [108, 118] width 191 height 6
click at [48, 116] on input "CLONAGIN" at bounding box center [108, 118] width 191 height 6
type input "C"
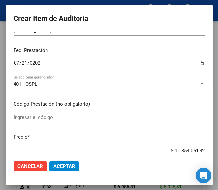
click at [37, 119] on input "Ingresar el código" at bounding box center [108, 118] width 191 height 6
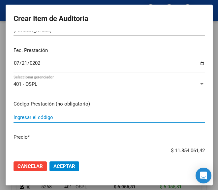
paste input "4423012 CLONAGIN gts.x 20 ml"
type input "4423012 CLONAGIN gts.x 20 ml"
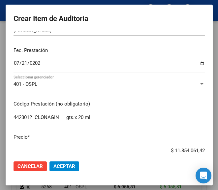
scroll to position [69, 0]
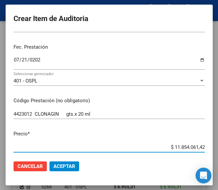
drag, startPoint x: 162, startPoint y: 150, endPoint x: 213, endPoint y: 142, distance: 51.6
click at [212, 142] on mat-dialog-container "Crear Item de Auditoria 30621018 Nro Documento 20306210182 CUIL Afiliado Activo…" at bounding box center [109, 95] width 207 height 181
click at [198, 148] on input "$ 0,00" at bounding box center [108, 147] width 191 height 6
drag, startPoint x: 198, startPoint y: 148, endPoint x: 172, endPoint y: 128, distance: 32.8
click at [172, 128] on mat-dialog-content "30621018 Nro Documento 20306210182 CUIL Afiliado Activo Análisis Afiliado Prest…" at bounding box center [109, 94] width 207 height 124
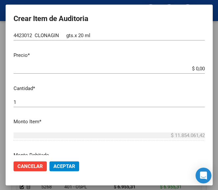
scroll to position [168, 0]
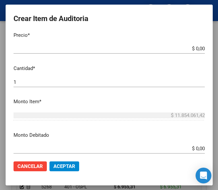
click at [197, 48] on input "$ 0,00" at bounding box center [108, 49] width 191 height 6
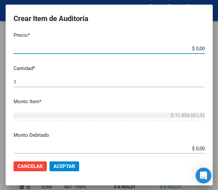
paste input "4680,31"
type input "$ 4.680,31"
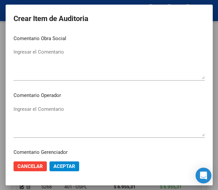
scroll to position [299, 0]
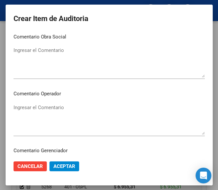
type input "$ 4.680,31"
click at [52, 116] on textarea "Ingresar el Comentario" at bounding box center [108, 119] width 191 height 31
click at [35, 108] on textarea "Ingresar el Comentario" at bounding box center [108, 119] width 191 height 31
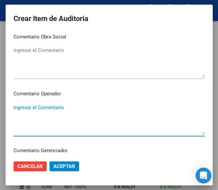
paste textarea "40 NALLIP"
click at [15, 105] on textarea "40 NALLIP" at bounding box center [108, 119] width 191 height 31
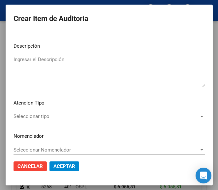
scroll to position [464, 0]
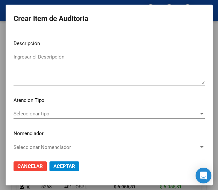
type textarea "40% NALLIP"
click at [51, 117] on span "Seleccionar tipo" at bounding box center [105, 114] width 185 height 6
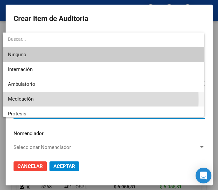
click at [36, 99] on span "Medicación" at bounding box center [103, 99] width 190 height 15
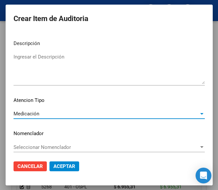
click at [63, 166] on span "Aceptar" at bounding box center [64, 167] width 22 height 6
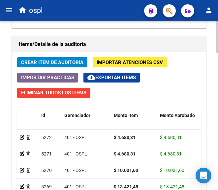
click at [55, 55] on div "Crear Item de Auditoria Importar Atenciones CSV Importar Prácticas cloud_downlo…" at bounding box center [108, 157] width 193 height 210
click at [57, 58] on button "Crear Item de Auditoria" at bounding box center [52, 62] width 70 height 10
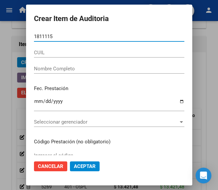
type input "18111151"
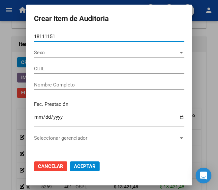
type input "27181111513"
type input "AYALA SONIA ELENA"
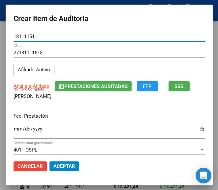
type input "18111151"
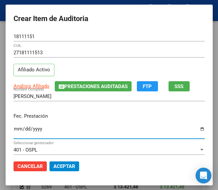
click at [13, 128] on input "Ingresar la fecha" at bounding box center [108, 131] width 191 height 11
type input "2025-07-29"
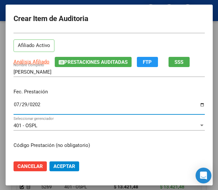
scroll to position [66, 0]
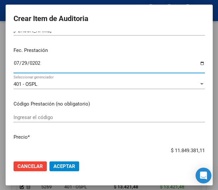
click at [37, 119] on input "Ingresar el código" at bounding box center [108, 118] width 191 height 6
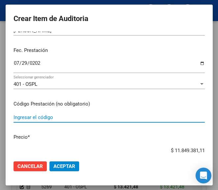
click at [69, 118] on input "Ingresar el código" at bounding box center [108, 118] width 191 height 6
paste input "4716151 LEVOTIROXINA GSK 75 mcg comp.x 50"
type input "4716151 LEVOTIROXINA GSK 75 mcg comp.x 50"
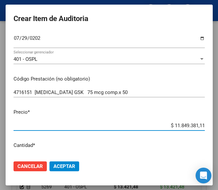
drag, startPoint x: 155, startPoint y: 150, endPoint x: 209, endPoint y: 150, distance: 53.6
click at [209, 150] on mat-dialog-content "18111151 Nro Documento 27181111513 CUIL Afiliado Activo Análisis Afiliado Prest…" at bounding box center [109, 94] width 207 height 124
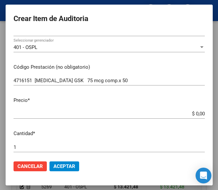
click at [201, 113] on app-form-text-field "Precio * $ 0,00 Ingresar el precio" at bounding box center [111, 107] width 196 height 20
click at [199, 113] on app-form-text-field "Precio * $ 0,00 Ingresar el precio" at bounding box center [111, 107] width 196 height 20
click at [197, 113] on input "$ 0,00" at bounding box center [108, 114] width 191 height 6
paste input "6510,56"
type input "$ 6.510,56"
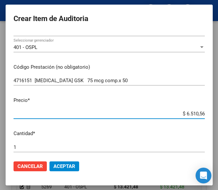
type input "$ 6.510,56"
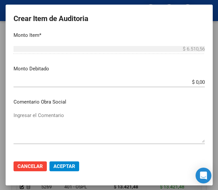
scroll to position [300, 0]
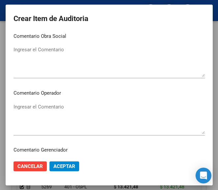
type input "$ 6.510,56"
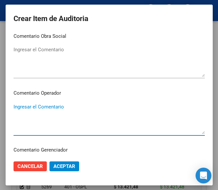
click at [46, 112] on textarea "Ingresar el Comentario" at bounding box center [108, 118] width 191 height 31
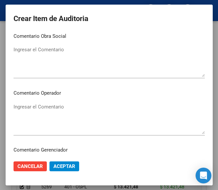
drag, startPoint x: 60, startPoint y: 103, endPoint x: 56, endPoint y: 104, distance: 4.6
click at [60, 103] on div "Ingresar el Comentario" at bounding box center [108, 119] width 191 height 34
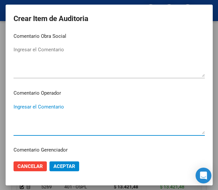
paste textarea "40 NALLIP"
click at [16, 104] on textarea "40 NALLIP" at bounding box center [108, 118] width 191 height 31
click at [15, 104] on textarea "40 NALLIP" at bounding box center [108, 118] width 191 height 31
click at [15, 103] on div "40 NALLIP Ingresar el Comentario" at bounding box center [108, 119] width 191 height 34
click at [13, 104] on textarea "40 NALLIP" at bounding box center [108, 118] width 191 height 31
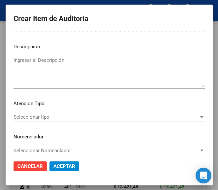
scroll to position [465, 0]
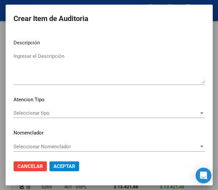
type textarea "40% NALLIP"
click at [37, 109] on div "Seleccionar tipo Seleccionar tipo" at bounding box center [108, 113] width 191 height 10
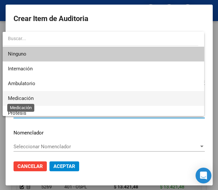
click at [30, 96] on span "Medicación" at bounding box center [21, 98] width 26 height 6
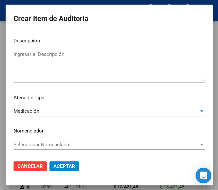
scroll to position [467, 0]
click at [65, 167] on span "Aceptar" at bounding box center [64, 167] width 22 height 6
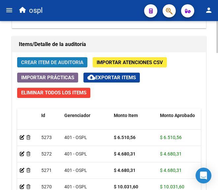
click at [62, 58] on button "Crear Item de Auditoria" at bounding box center [52, 62] width 70 height 10
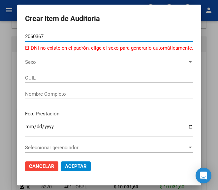
type input "20603676"
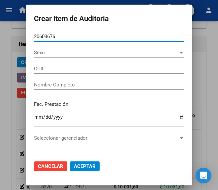
type input "20206036762"
type input "ALEGRE DANIEL ALBERTO"
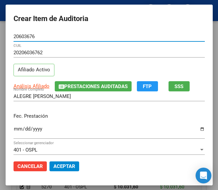
type input "20603676"
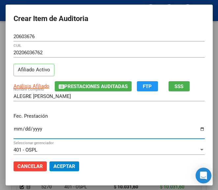
click at [13, 132] on input "Ingresar la fecha" at bounding box center [108, 131] width 191 height 11
type input "2025-07-28"
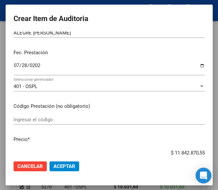
scroll to position [66, 0]
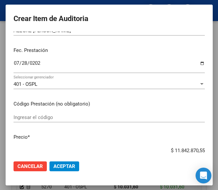
click at [52, 121] on div "Ingresar el código" at bounding box center [108, 118] width 191 height 10
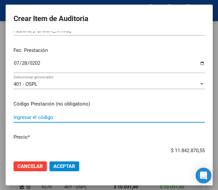
click at [52, 118] on input "Ingresar el código" at bounding box center [108, 118] width 191 height 6
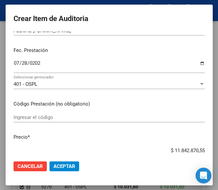
click at [61, 114] on div "Ingresar el código" at bounding box center [108, 118] width 191 height 10
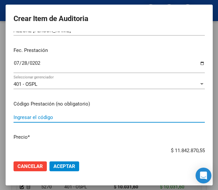
paste input "6591394 PALIAX 320 mg comp.rec.x 30"
type input "6591394 PALIAX 320 mg comp.rec.x 30"
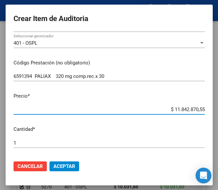
drag, startPoint x: 157, startPoint y: 153, endPoint x: 217, endPoint y: 150, distance: 59.6
click at [212, 150] on mat-dialog-container "Crear Item de Auditoria 20603676 Nro Documento 20206036762 CUIL Afiliado Activo…" at bounding box center [109, 95] width 207 height 181
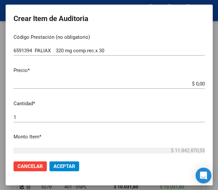
scroll to position [144, 0]
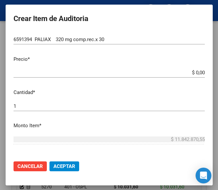
click at [198, 71] on input "$ 0,00" at bounding box center [108, 73] width 191 height 6
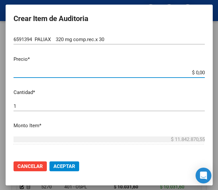
paste input "13934,58"
type input "$ 13.934,58"
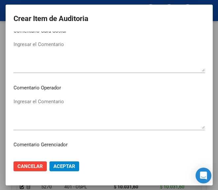
scroll to position [308, 0]
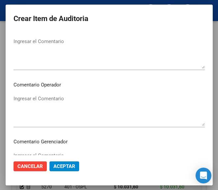
type input "$ 13.934,58"
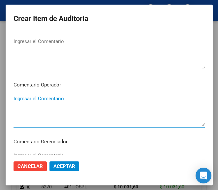
click at [49, 108] on textarea "Ingresar el Comentario" at bounding box center [108, 110] width 191 height 31
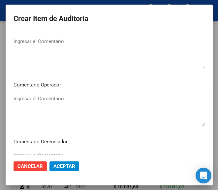
click at [83, 95] on textarea "Ingresar el Comentario" at bounding box center [108, 110] width 191 height 31
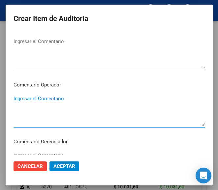
paste textarea "40 NALLIP"
click at [14, 96] on textarea "40 NALLIP" at bounding box center [108, 110] width 191 height 31
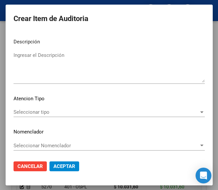
scroll to position [467, 0]
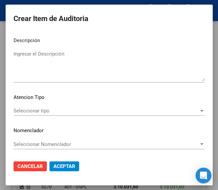
type textarea "40% NALLIP"
click at [33, 107] on div "Seleccionar tipo Seleccionar tipo" at bounding box center [108, 111] width 191 height 10
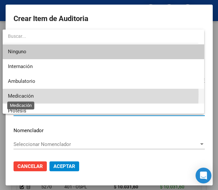
click at [23, 95] on span "Medicación" at bounding box center [21, 96] width 26 height 6
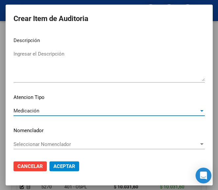
click at [54, 166] on span "Aceptar" at bounding box center [64, 167] width 22 height 6
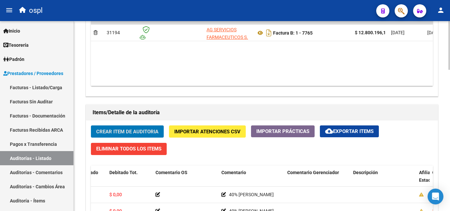
scroll to position [387, 0]
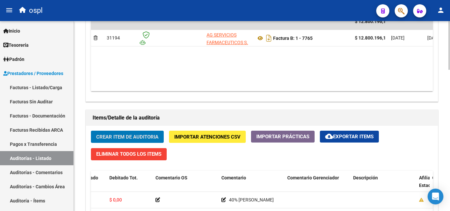
click at [217, 126] on div "arrow_back Editar 1561 cloud_download Generar informe Puede notificar al gerenc…" at bounding box center [262, 5] width 377 height 742
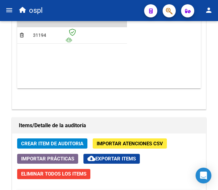
scroll to position [568, 0]
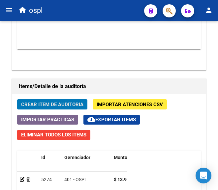
click at [75, 106] on span "Crear Item de Auditoria" at bounding box center [52, 105] width 62 height 6
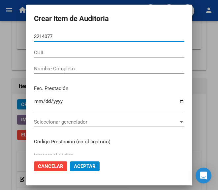
type input "32140771"
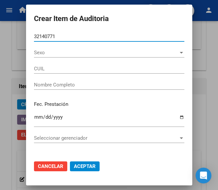
type input "23321407714"
type input "PETEAN ADRIANA VALER"
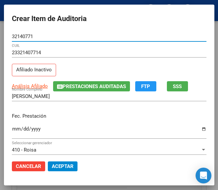
type input "32140771"
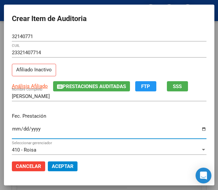
click at [12, 128] on input "Ingresar la fecha" at bounding box center [109, 131] width 194 height 11
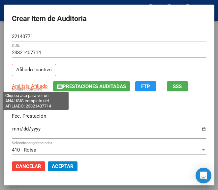
click at [29, 86] on span "Análisis Afiliado" at bounding box center [30, 86] width 36 height 6
type textarea "23321407714"
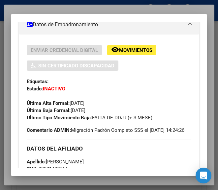
scroll to position [165, 0]
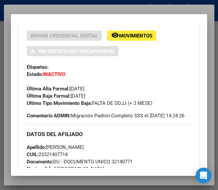
click at [101, 7] on div at bounding box center [109, 95] width 218 height 190
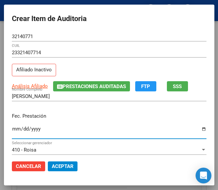
click at [12, 131] on input "Ingresar la fecha" at bounding box center [109, 131] width 194 height 11
type input "2025-07-14"
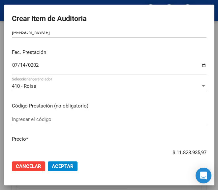
scroll to position [66, 0]
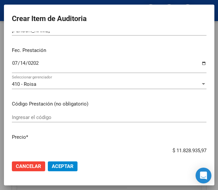
click at [34, 121] on div "Ingresar el código" at bounding box center [109, 118] width 194 height 10
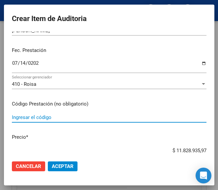
click at [47, 119] on input "Ingresar el código" at bounding box center [109, 118] width 194 height 6
paste input "785524 BENADRYL jbe.x 240 ml"
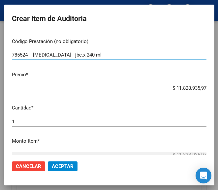
scroll to position [132, 0]
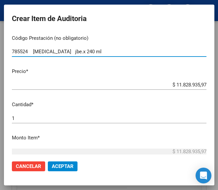
type input "785524 BENADRYL jbe.x 240 ml"
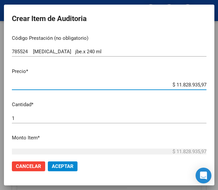
drag, startPoint x: 153, startPoint y: 85, endPoint x: 210, endPoint y: 86, distance: 57.3
click at [210, 86] on mat-dialog-content "32140771 Nro Documento 23321407714 CUIL Afiliado Inactivo Análisis Afiliado Pre…" at bounding box center [109, 94] width 210 height 124
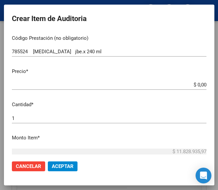
click at [198, 85] on app-form-text-field "Precio * $ 0,00 Ingresar el precio" at bounding box center [111, 78] width 199 height 20
click at [198, 84] on input "$ 0,00" at bounding box center [109, 85] width 194 height 6
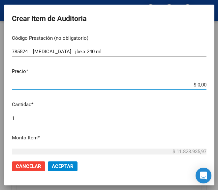
paste input "8829,71"
type input "$ 8.829,71"
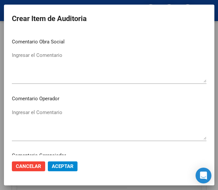
scroll to position [296, 0]
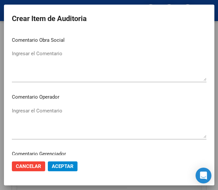
type input "$ 8.829,71"
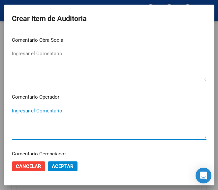
click at [54, 116] on textarea "Ingresar el Comentario" at bounding box center [109, 122] width 194 height 31
click at [20, 111] on textarea "Ingresar el Comentario" at bounding box center [109, 122] width 194 height 31
paste textarea "40 SELLARES cargaron mal el dni"
click at [40, 109] on textarea "40 SELLARES cargaron mal el dni" at bounding box center [109, 122] width 194 height 31
click at [41, 110] on textarea "40 SELLARES cargaron mal el dni" at bounding box center [109, 122] width 194 height 31
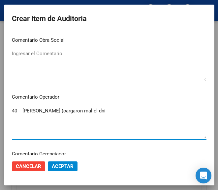
click at [87, 107] on textarea "40 SELLARES (cargaron mal el dni" at bounding box center [109, 122] width 194 height 31
drag, startPoint x: 90, startPoint y: 113, endPoint x: 96, endPoint y: 118, distance: 7.9
click at [96, 118] on textarea "40 SELLARES (verificar el numero dni esta mal cargada en la orden medica)" at bounding box center [109, 122] width 194 height 31
drag, startPoint x: 85, startPoint y: 111, endPoint x: 92, endPoint y: 112, distance: 6.9
click at [92, 112] on textarea "40 SELLARES (verificar el numero dni esta mal cargada en la orden medica)" at bounding box center [109, 122] width 194 height 31
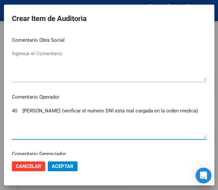
click at [180, 108] on textarea "40 SELLARES (verificar el numero DNI esta mal cargada en la orden medica)" at bounding box center [109, 122] width 194 height 31
click at [61, 109] on textarea "40 SELLARES (verificar el numero DNI esta mal cargada en la orden medica)" at bounding box center [109, 122] width 194 height 31
click at [15, 109] on textarea "40 SELLARES (verificar el numero DNI esta mal cargada en la orden medica)" at bounding box center [109, 122] width 194 height 31
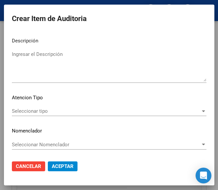
scroll to position [467, 0]
type textarea "40% SELLARES (verificar el numero DNI esta mal cargada en la orden medica)"
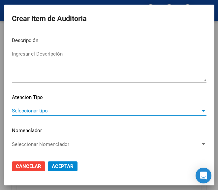
click at [39, 109] on span "Seleccionar tipo" at bounding box center [106, 111] width 188 height 6
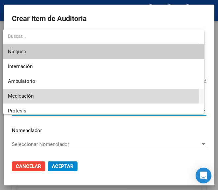
click at [34, 97] on span "Medicación" at bounding box center [103, 96] width 191 height 15
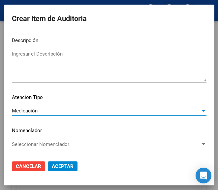
click at [63, 166] on span "Aceptar" at bounding box center [63, 167] width 22 height 6
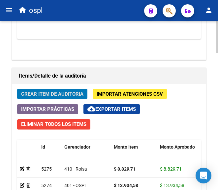
scroll to position [568, 0]
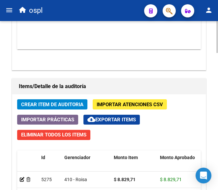
click at [73, 105] on span "Crear Item de Auditoria" at bounding box center [52, 105] width 62 height 6
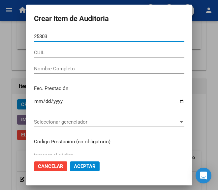
type input "25303"
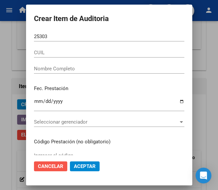
click at [48, 164] on span "Cancelar" at bounding box center [50, 167] width 25 height 6
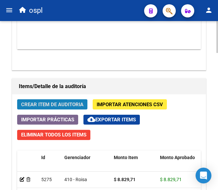
click at [66, 102] on span "Crear Item de Auditoria" at bounding box center [52, 105] width 62 height 6
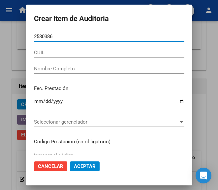
type input "25303860"
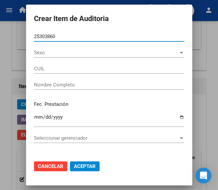
type input "27253038603"
type input "CIAN DANIELA MARISA"
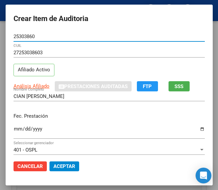
type input "25303860"
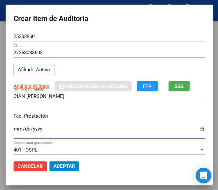
click at [13, 131] on input "Ingresar la fecha" at bounding box center [108, 131] width 191 height 11
type input "2025-07-08"
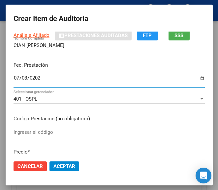
scroll to position [66, 0]
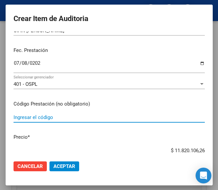
click at [51, 116] on input "Ingresar el código" at bounding box center [108, 118] width 191 height 6
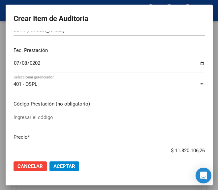
click at [55, 116] on input "Ingresar el código" at bounding box center [108, 118] width 191 height 6
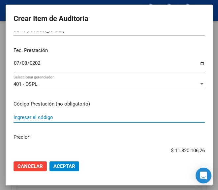
paste input "3580793 SOMIT (NO ESTA) 10 mg comp.x 30"
drag, startPoint x: 54, startPoint y: 117, endPoint x: 84, endPoint y: 116, distance: 30.0
click at [84, 116] on input "3580793 SOMIT (NO ESTA) 10 mg comp.x 30" at bounding box center [108, 118] width 191 height 6
drag, startPoint x: 53, startPoint y: 117, endPoint x: 82, endPoint y: 116, distance: 29.6
click at [82, 116] on input "3580793 SOMIT (NO ESTA) 10 mg comp.x 30" at bounding box center [108, 118] width 191 height 6
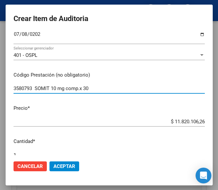
scroll to position [99, 0]
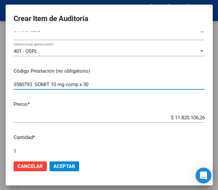
type input "3580793 SOMIT 10 mg comp.x 30"
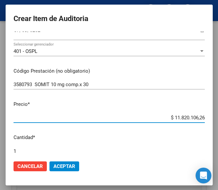
click at [153, 118] on input "$ 11.820.106,26" at bounding box center [108, 118] width 191 height 6
drag, startPoint x: 159, startPoint y: 116, endPoint x: 204, endPoint y: 116, distance: 44.8
click at [204, 116] on mat-dialog-content "25303860 Nro Documento 27253038603 CUIL Afiliado Activo Análisis Afiliado Prest…" at bounding box center [109, 94] width 207 height 124
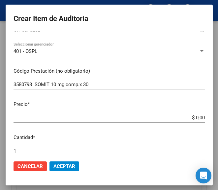
click at [198, 117] on app-form-text-field "Precio * $ 0,00 Ingresar el precio" at bounding box center [111, 111] width 196 height 20
click at [197, 117] on input "$ 0,00" at bounding box center [108, 118] width 191 height 6
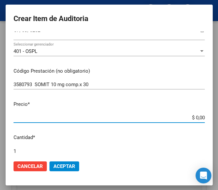
paste input "7357,54"
type input "$ 7.357,54"
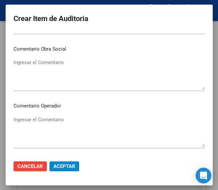
scroll to position [296, 0]
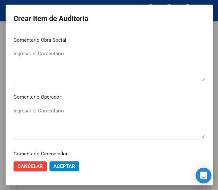
type input "$ 7.357,54"
click at [53, 111] on textarea "Ingresar el Comentario" at bounding box center [108, 122] width 191 height 31
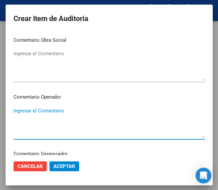
click at [39, 116] on textarea "Ingresar el Comentario" at bounding box center [108, 122] width 191 height 31
paste textarea "40 SELLARES"
click at [13, 112] on textarea "40 SELLARES" at bounding box center [108, 122] width 191 height 31
click at [66, 108] on textarea "40% SELLARES" at bounding box center [108, 122] width 191 height 31
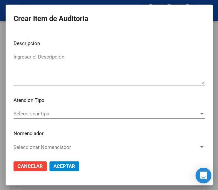
scroll to position [467, 0]
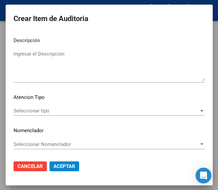
type textarea "40% SELLARES no esta en el vademécum"
click at [48, 108] on div "Seleccionar tipo Seleccionar tipo" at bounding box center [108, 111] width 191 height 10
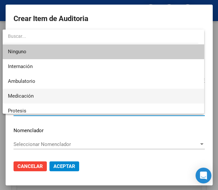
click at [39, 97] on span "Medicación" at bounding box center [103, 96] width 190 height 15
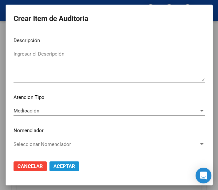
click at [68, 163] on button "Aceptar" at bounding box center [64, 167] width 30 height 10
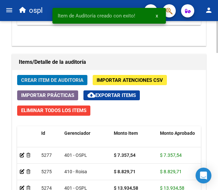
scroll to position [601, 0]
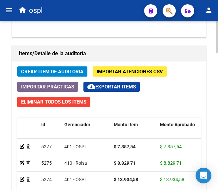
click at [74, 71] on span "Crear Item de Auditoria" at bounding box center [52, 72] width 62 height 6
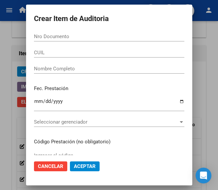
click at [42, 34] on input "Nro Documento" at bounding box center [109, 37] width 150 height 6
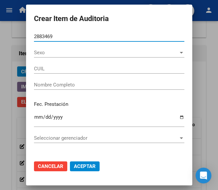
type input "28834692"
type input "27288346920"
type input "MARTINEZ GISELA MARICEL"
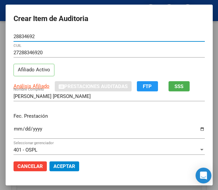
type input "28834692"
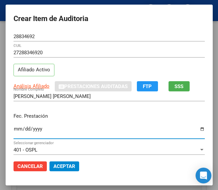
click at [13, 129] on input "Ingresar la fecha" at bounding box center [108, 131] width 191 height 11
type input "2025-07-15"
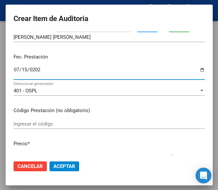
scroll to position [66, 0]
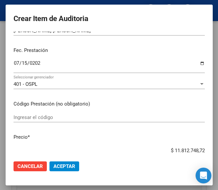
click at [42, 107] on p "Código Prestación (no obligatorio)" at bounding box center [108, 104] width 191 height 8
click at [44, 114] on div "Ingresar el código" at bounding box center [108, 118] width 191 height 10
click at [61, 113] on div "Ingresar el código" at bounding box center [108, 118] width 191 height 10
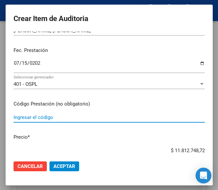
click at [76, 116] on input "Ingresar el código" at bounding box center [108, 118] width 191 height 6
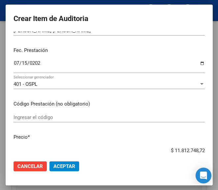
click at [52, 114] on div "Ingresar el código" at bounding box center [108, 118] width 191 height 10
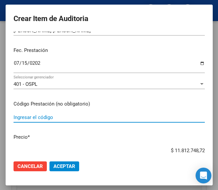
paste input "4324010 ACEMUK 600 mg tab.eferv.x 10"
type input "4324010 ACEMUK 600 mg tab.eferv.x 10"
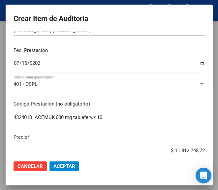
scroll to position [71, 0]
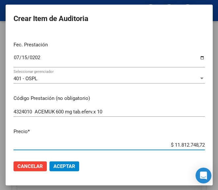
drag, startPoint x: 163, startPoint y: 150, endPoint x: 227, endPoint y: 145, distance: 64.4
click at [217, 145] on html "menu ospl person Firma Express Inicio Calendario SSS Instructivos Contacto OS T…" at bounding box center [109, 95] width 218 height 190
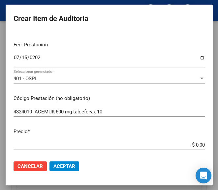
click at [200, 145] on app-form-text-field "Precio * $ 0,00 Ingresar el precio" at bounding box center [111, 138] width 196 height 20
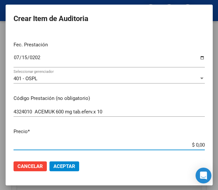
click at [195, 145] on input "$ 0,00" at bounding box center [108, 145] width 191 height 6
click at [197, 145] on input "$ 0,00" at bounding box center [108, 145] width 191 height 6
drag, startPoint x: 197, startPoint y: 145, endPoint x: 178, endPoint y: 125, distance: 27.7
click at [178, 125] on mat-dialog-content "28834692 Nro Documento 27288346920 CUIL Afiliado Activo Análisis Afiliado Prest…" at bounding box center [109, 94] width 207 height 124
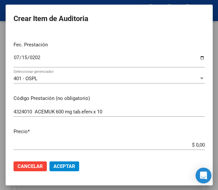
scroll to position [104, 0]
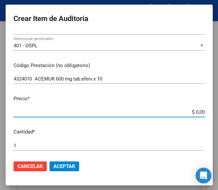
click at [196, 114] on input "$ 0,00" at bounding box center [108, 112] width 191 height 6
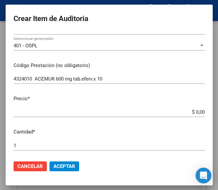
click at [199, 114] on app-form-text-field "Precio * $ 0,00 Ingresar el precio" at bounding box center [111, 105] width 196 height 20
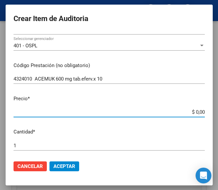
click at [197, 113] on input "$ 0,00" at bounding box center [108, 112] width 191 height 6
click at [198, 113] on input "$ 0,00" at bounding box center [108, 112] width 191 height 6
paste input "5294,09"
type input "$ 5.294,09"
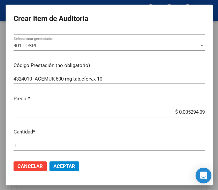
type input "$ 5.294,09"
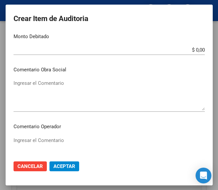
scroll to position [269, 0]
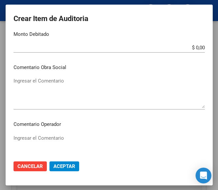
type input "$ 5.294,09"
click at [52, 136] on textarea "Ingresar el Comentario" at bounding box center [108, 150] width 191 height 31
click at [17, 139] on textarea "Ingresar el Comentario" at bounding box center [108, 150] width 191 height 31
paste textarea "40 SELLARES"
click at [14, 140] on textarea "40 SELLARES" at bounding box center [108, 150] width 191 height 31
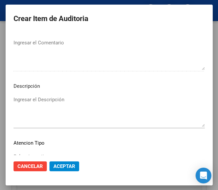
scroll to position [433, 0]
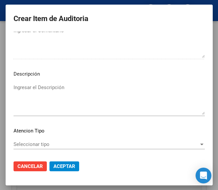
type textarea "40% SELLARES"
click at [41, 141] on div "Seleccionar tipo Seleccionar tipo" at bounding box center [108, 145] width 191 height 10
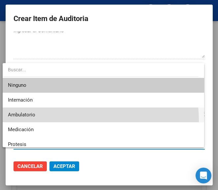
click at [40, 121] on span "Ambulatorio" at bounding box center [103, 115] width 190 height 15
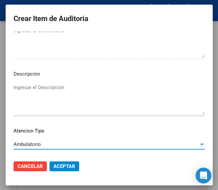
click at [36, 142] on div "Ambulatorio" at bounding box center [105, 144] width 185 height 6
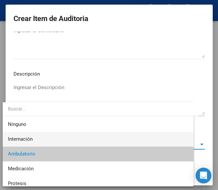
scroll to position [10, 0]
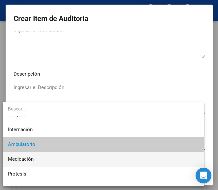
click at [25, 163] on span "Medicación" at bounding box center [103, 159] width 190 height 15
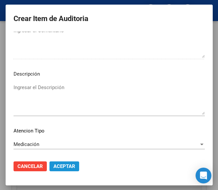
click at [58, 165] on span "Aceptar" at bounding box center [64, 167] width 22 height 6
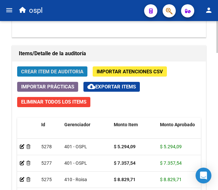
click at [61, 73] on span "Crear Item de Auditoria" at bounding box center [52, 72] width 62 height 6
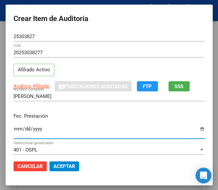
click at [13, 127] on input "Ingresar la fecha" at bounding box center [108, 131] width 191 height 11
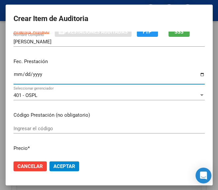
scroll to position [66, 0]
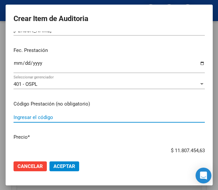
click at [50, 119] on input "Ingresar el código" at bounding box center [108, 118] width 191 height 6
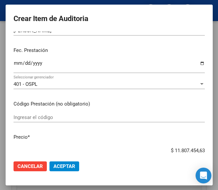
click at [51, 113] on div "Ingresar el código" at bounding box center [108, 118] width 191 height 10
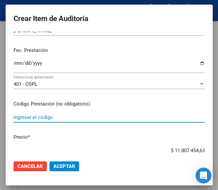
click at [30, 119] on input "Ingresar el código" at bounding box center [108, 118] width 191 height 6
paste input "1768272 DELTISONA B 40 mg comp.x 20"
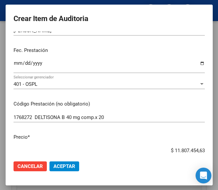
drag, startPoint x: 162, startPoint y: 148, endPoint x: 204, endPoint y: 148, distance: 42.1
click at [204, 148] on mat-dialog-content "25303827 Nro Documento 20253038277 CUIL Afiliado Activo Análisis Afiliado Prest…" at bounding box center [109, 94] width 207 height 124
click at [197, 149] on input "$ 0,00" at bounding box center [108, 151] width 191 height 6
click at [198, 149] on input "$ 0,00" at bounding box center [108, 151] width 191 height 6
drag, startPoint x: 198, startPoint y: 149, endPoint x: 165, endPoint y: 161, distance: 34.8
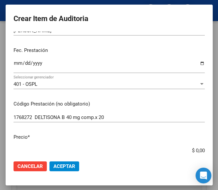
click at [165, 161] on mat-dialog-actions "Cancelar Aceptar" at bounding box center [108, 166] width 191 height 22
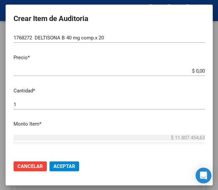
scroll to position [165, 0]
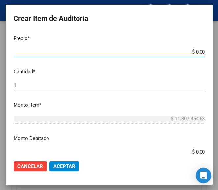
click at [197, 50] on input "$ 0,00" at bounding box center [108, 52] width 191 height 6
paste input "16922,43"
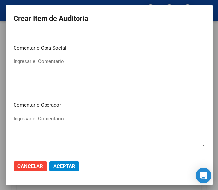
scroll to position [329, 0]
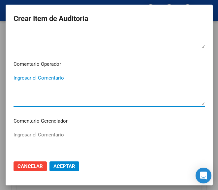
click at [44, 78] on textarea "Ingresar el Comentario" at bounding box center [108, 89] width 191 height 31
click at [50, 86] on textarea "Ingresar el Comentario" at bounding box center [108, 89] width 191 height 31
paste textarea "40 SELLARES"
click at [14, 77] on textarea "40 SELLARES" at bounding box center [108, 89] width 191 height 31
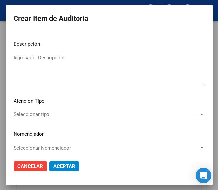
scroll to position [467, 0]
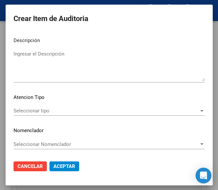
click at [38, 108] on span "Seleccionar tipo" at bounding box center [105, 111] width 185 height 6
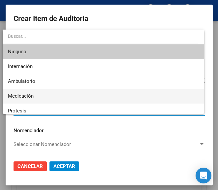
click at [27, 98] on span "Medicación" at bounding box center [21, 96] width 26 height 6
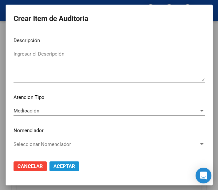
click at [58, 167] on span "Aceptar" at bounding box center [64, 167] width 22 height 6
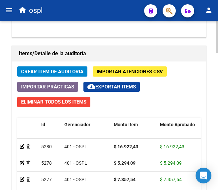
click at [73, 75] on span "Crear Item de Auditoria" at bounding box center [52, 72] width 62 height 6
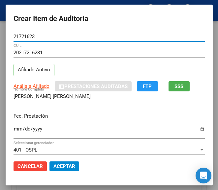
click at [13, 126] on div "Ingresar la fecha" at bounding box center [108, 132] width 191 height 14
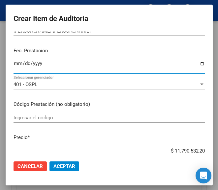
scroll to position [66, 0]
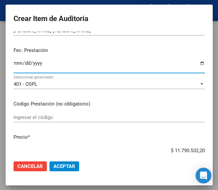
click at [43, 118] on input "Ingresar el código" at bounding box center [108, 118] width 191 height 6
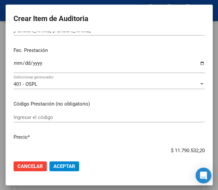
click at [39, 113] on div "Ingresar el código" at bounding box center [108, 118] width 191 height 10
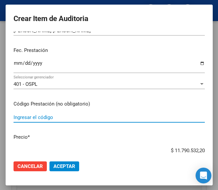
paste input "3675092 DBI AP METFORMINA 850 mg comp.rec.x 60"
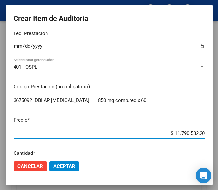
scroll to position [93, 0]
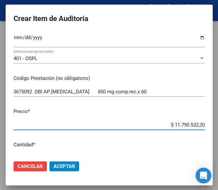
drag, startPoint x: 161, startPoint y: 153, endPoint x: 207, endPoint y: 149, distance: 46.5
click at [207, 149] on mat-dialog-content "21721623 Nro Documento 20217216231 CUIL Afiliado Activo Análisis Afiliado Prest…" at bounding box center [109, 94] width 207 height 124
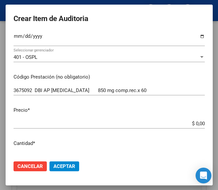
click at [197, 120] on div "$ 0,00 Ingresar el precio" at bounding box center [108, 124] width 191 height 10
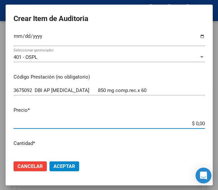
click at [197, 122] on input "$ 0,00" at bounding box center [108, 124] width 191 height 6
paste input "9747,95"
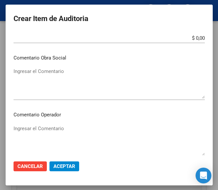
scroll to position [290, 0]
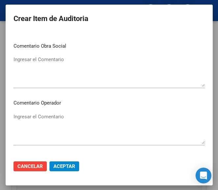
click at [48, 114] on textarea "Ingresar el Comentario" at bounding box center [108, 128] width 191 height 31
click at [21, 118] on textarea "Ingresar el Comentario" at bounding box center [108, 128] width 191 height 31
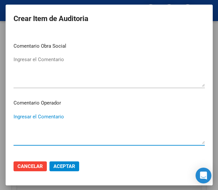
paste textarea "40 SELLARES"
click at [14, 113] on textarea "40 SELLARES" at bounding box center [108, 128] width 191 height 31
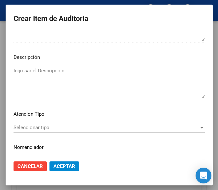
scroll to position [455, 0]
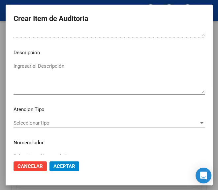
click at [39, 121] on span "Seleccionar tipo" at bounding box center [105, 123] width 185 height 6
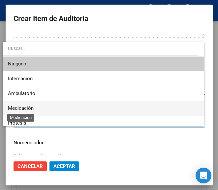
click at [30, 109] on span "Medicación" at bounding box center [21, 108] width 26 height 6
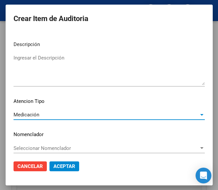
scroll to position [467, 0]
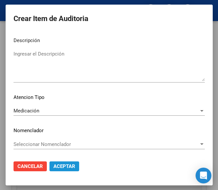
click at [60, 167] on span "Aceptar" at bounding box center [64, 167] width 22 height 6
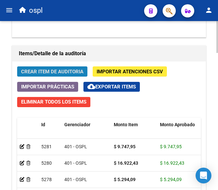
click at [61, 69] on span "Crear Item de Auditoria" at bounding box center [52, 72] width 62 height 6
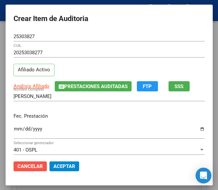
click at [25, 166] on span "Cancelar" at bounding box center [29, 167] width 25 height 6
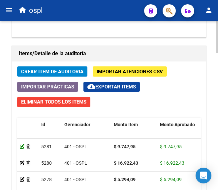
click at [21, 146] on icon at bounding box center [22, 146] width 5 height 5
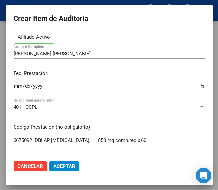
scroll to position [66, 0]
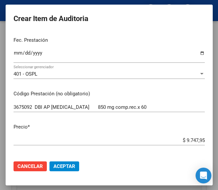
click at [163, 127] on p "Precio *" at bounding box center [108, 127] width 191 height 8
click at [154, 108] on input "3675092 DBI AP METFORMINA 850 mg comp.rec.x 60" at bounding box center [108, 107] width 191 height 6
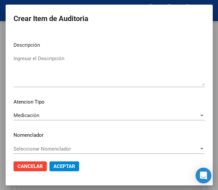
scroll to position [457, 0]
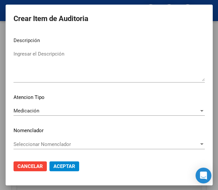
click at [62, 166] on span "Aceptar" at bounding box center [64, 167] width 22 height 6
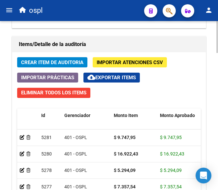
scroll to position [625, 0]
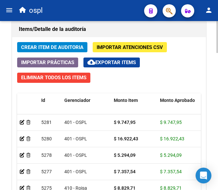
click at [58, 43] on button "Crear Item de Auditoria" at bounding box center [52, 47] width 70 height 10
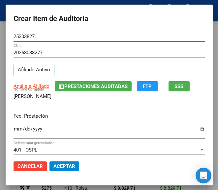
click at [13, 129] on input "Ingresar la fecha" at bounding box center [108, 131] width 191 height 11
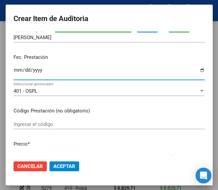
scroll to position [66, 0]
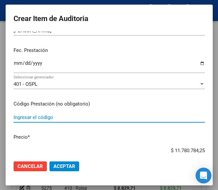
click at [29, 117] on input "Ingresar el código" at bounding box center [108, 118] width 191 height 6
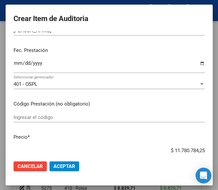
click at [54, 120] on input "Ingresar el código" at bounding box center [108, 118] width 191 height 6
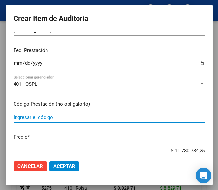
paste input "4324010 ACEMUK 600 mg tab.eferv.x 10"
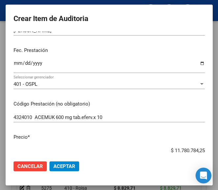
click at [160, 156] on mat-dialog-actions "Cancelar Aceptar" at bounding box center [108, 166] width 191 height 22
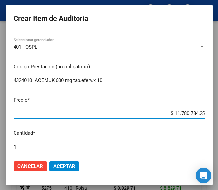
scroll to position [107, 0]
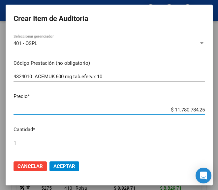
drag, startPoint x: 161, startPoint y: 152, endPoint x: 217, endPoint y: 146, distance: 55.5
click at [212, 146] on mat-dialog-container "Crear Item de Auditoria 25303827 Nro Documento 20253038277 CUIL Afiliado Activo…" at bounding box center [109, 95] width 207 height 181
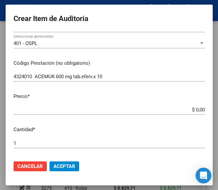
click at [198, 108] on app-form-text-field "Precio * $ 0,00 Ingresar el precio" at bounding box center [111, 103] width 196 height 20
click at [198, 108] on input "$ 0,00" at bounding box center [108, 110] width 191 height 6
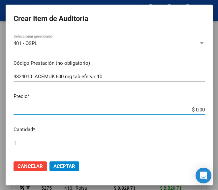
paste input "5399,97"
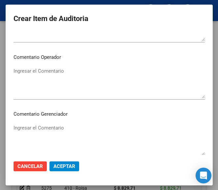
scroll to position [337, 0]
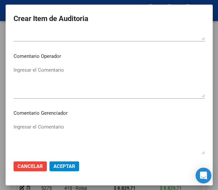
click at [31, 88] on textarea "Ingresar el Comentario" at bounding box center [108, 81] width 191 height 31
click at [26, 78] on textarea "Ingresar el Comentario" at bounding box center [108, 81] width 191 height 31
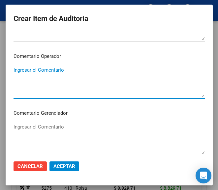
paste textarea "40 SELLARES"
click at [13, 71] on textarea "40 SELLARES" at bounding box center [108, 81] width 191 height 31
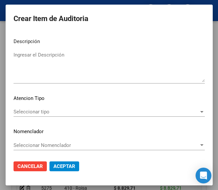
scroll to position [467, 0]
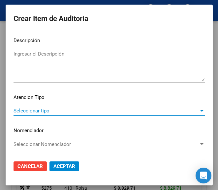
click at [45, 110] on span "Seleccionar tipo" at bounding box center [105, 111] width 185 height 6
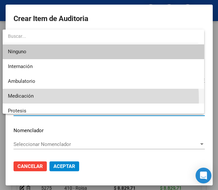
click at [41, 100] on span "Medicación" at bounding box center [103, 96] width 190 height 15
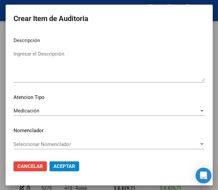
click at [60, 172] on mat-dialog-actions "Cancelar Aceptar" at bounding box center [108, 166] width 191 height 22
click at [63, 167] on span "Aceptar" at bounding box center [64, 167] width 22 height 6
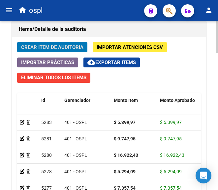
click at [62, 45] on span "Crear Item de Auditoria" at bounding box center [52, 47] width 62 height 6
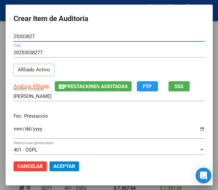
click at [14, 130] on input "Ingresar la fecha" at bounding box center [108, 131] width 191 height 11
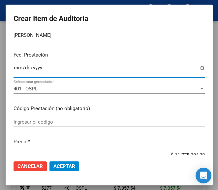
scroll to position [66, 0]
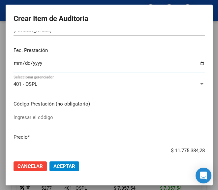
click at [43, 114] on div "Ingresar el código" at bounding box center [108, 118] width 191 height 10
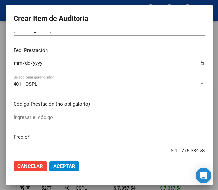
click at [39, 111] on mat-dialog-content "25303827 Nro Documento 20253038277 CUIL Afiliado Activo Análisis Afiliado Prest…" at bounding box center [109, 94] width 207 height 124
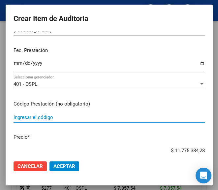
click at [34, 117] on input "Ingresar el código" at bounding box center [108, 118] width 191 height 6
paste input "5274751 ATROVENT HFA aerosol hfa x 10 ml"
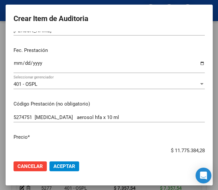
drag, startPoint x: 152, startPoint y: 150, endPoint x: 200, endPoint y: 144, distance: 48.4
click at [200, 144] on mat-dialog-content "25303827 Nro Documento 20253038277 CUIL Afiliado Activo Análisis Afiliado Prest…" at bounding box center [109, 94] width 207 height 124
click at [199, 152] on app-form-text-field "Precio * $ 0,00 Ingresar el precio" at bounding box center [111, 144] width 196 height 20
click at [197, 150] on input "$ 0,00" at bounding box center [108, 151] width 191 height 6
drag, startPoint x: 197, startPoint y: 150, endPoint x: 176, endPoint y: 125, distance: 33.0
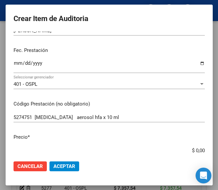
click at [176, 125] on div "5274751 ATROVENT HFA aerosol hfa x 10 ml Ingresar el código" at bounding box center [108, 121] width 191 height 16
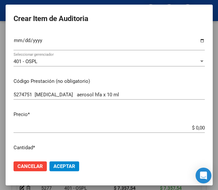
scroll to position [132, 0]
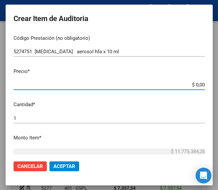
click at [196, 86] on input "$ 0,00" at bounding box center [108, 85] width 191 height 6
click at [198, 86] on input "$ 0,00" at bounding box center [108, 85] width 191 height 6
paste input "14160,24"
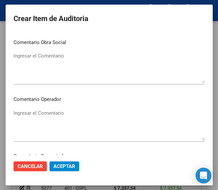
scroll to position [329, 0]
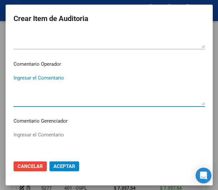
click at [47, 86] on textarea "Ingresar el Comentario" at bounding box center [108, 89] width 191 height 31
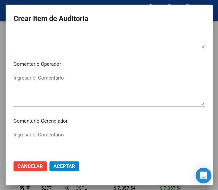
click at [63, 90] on textarea "Ingresar el Comentario" at bounding box center [108, 89] width 191 height 31
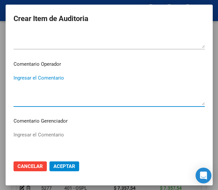
paste textarea "40 SELLARES"
click at [17, 80] on textarea "40 SELLARES" at bounding box center [108, 89] width 191 height 31
click at [14, 78] on textarea "40 SELLARES" at bounding box center [108, 89] width 191 height 31
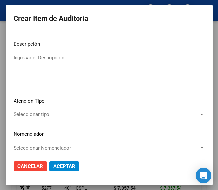
scroll to position [467, 0]
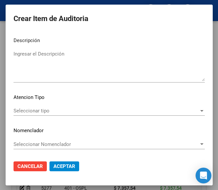
click at [49, 108] on div "Seleccionar tipo Seleccionar tipo" at bounding box center [108, 111] width 191 height 10
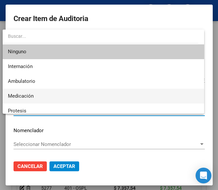
click at [40, 96] on span "Medicación" at bounding box center [103, 96] width 190 height 15
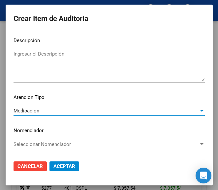
click at [65, 169] on button "Aceptar" at bounding box center [64, 167] width 30 height 10
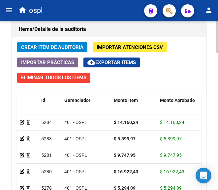
click at [45, 49] on span "Crear Item de Auditoria" at bounding box center [52, 47] width 62 height 6
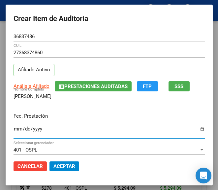
click at [13, 132] on input "Ingresar la fecha" at bounding box center [108, 131] width 191 height 11
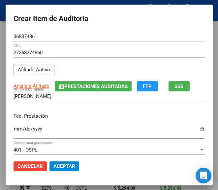
scroll to position [66, 0]
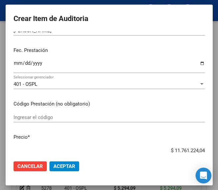
click at [38, 113] on div "Ingresar el código" at bounding box center [108, 118] width 191 height 10
click at [20, 117] on input "Ingresar el código" at bounding box center [108, 118] width 191 height 6
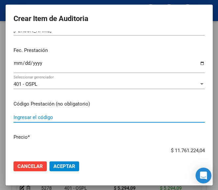
paste input "5161947 PAXON 100 mg comp.rec.x 30"
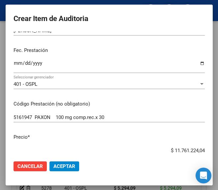
scroll to position [74, 0]
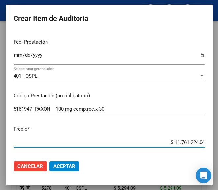
drag, startPoint x: 162, startPoint y: 151, endPoint x: 201, endPoint y: 146, distance: 39.1
click at [201, 146] on mat-dialog-content "36837486 Nro Documento 27368374860 CUIL Afiliado Activo Análisis Afiliado Prest…" at bounding box center [109, 94] width 207 height 124
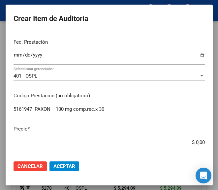
click at [198, 142] on input "$ 0,00" at bounding box center [108, 143] width 191 height 6
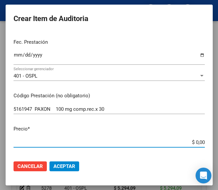
drag, startPoint x: 198, startPoint y: 142, endPoint x: 170, endPoint y: 142, distance: 27.6
click at [170, 142] on input "$ 0,00" at bounding box center [108, 143] width 191 height 6
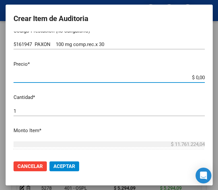
scroll to position [140, 0]
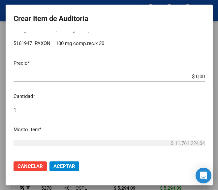
click at [199, 75] on app-form-text-field "Precio * $ 0,00 Ingresar el precio" at bounding box center [111, 70] width 196 height 20
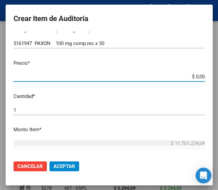
click at [197, 76] on input "$ 0,00" at bounding box center [108, 77] width 191 height 6
paste input "10222,37"
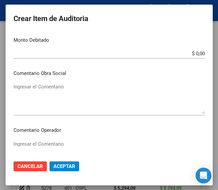
scroll to position [304, 0]
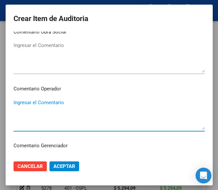
click at [57, 111] on textarea "Ingresar el Comentario" at bounding box center [108, 114] width 191 height 31
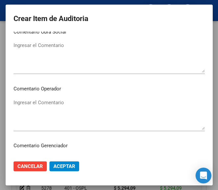
drag, startPoint x: 40, startPoint y: 96, endPoint x: 36, endPoint y: 99, distance: 4.3
click at [40, 96] on mat-dialog-content "36837486 Nro Documento 27368374860 CUIL Afiliado Activo Análisis Afiliado Prest…" at bounding box center [109, 94] width 207 height 124
click at [37, 101] on textarea "Ingresar el Comentario" at bounding box center [108, 114] width 191 height 31
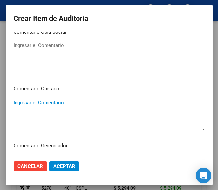
paste textarea "40 SELLARES"
click at [14, 104] on textarea "40 SELLARES" at bounding box center [108, 114] width 191 height 31
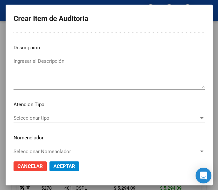
scroll to position [467, 0]
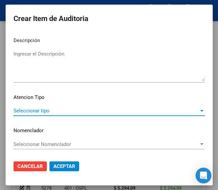
click at [23, 109] on span "Seleccionar tipo" at bounding box center [105, 111] width 185 height 6
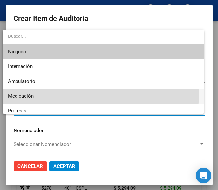
click at [37, 92] on span "Medicación" at bounding box center [103, 96] width 190 height 15
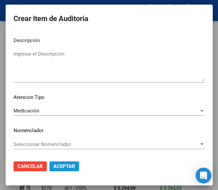
click at [69, 162] on button "Aceptar" at bounding box center [64, 167] width 30 height 10
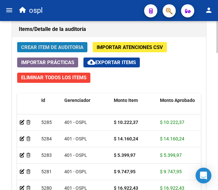
click at [39, 46] on span "Crear Item de Auditoria" at bounding box center [52, 47] width 62 height 6
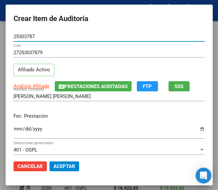
click at [13, 128] on input "Ingresar la fecha" at bounding box center [108, 131] width 191 height 11
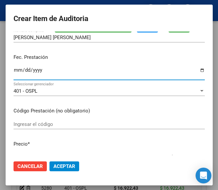
scroll to position [66, 0]
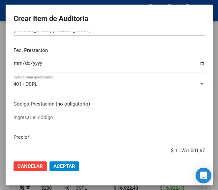
click at [42, 120] on input "Ingresar el código" at bounding box center [108, 118] width 191 height 6
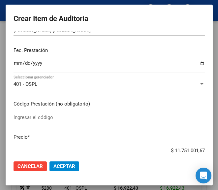
click at [33, 118] on input "Ingresar el código" at bounding box center [108, 118] width 191 height 6
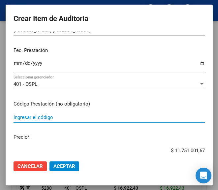
paste input "349006 DANANTIZOL 5 mg comp.x 100"
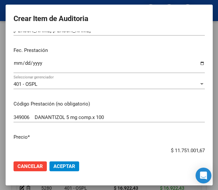
drag, startPoint x: 152, startPoint y: 148, endPoint x: 200, endPoint y: 142, distance: 48.4
click at [200, 142] on mat-dialog-content "25303787 Nro Documento 27253037879 CUIL Afiliado Activo Análisis Afiliado Prest…" at bounding box center [109, 94] width 207 height 124
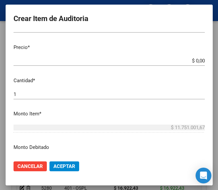
scroll to position [165, 0]
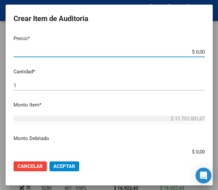
click at [198, 51] on input "$ 0,00" at bounding box center [108, 52] width 191 height 6
paste input "3556,21"
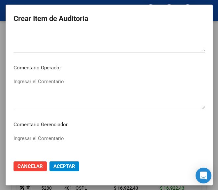
scroll to position [329, 0]
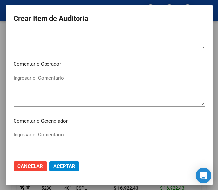
click at [49, 86] on textarea "Ingresar el Comentario" at bounding box center [108, 89] width 191 height 31
click at [36, 91] on textarea "Ingresar el Comentario" at bounding box center [108, 89] width 191 height 31
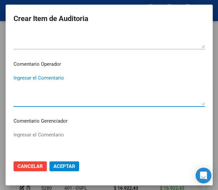
paste textarea "40 SELLARES"
click at [16, 78] on textarea "40 SELLARES" at bounding box center [108, 89] width 191 height 31
click at [15, 78] on textarea "40 SELLARES" at bounding box center [108, 89] width 191 height 31
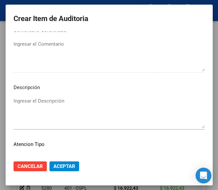
scroll to position [467, 0]
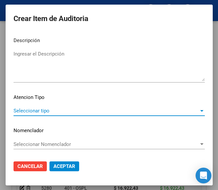
click at [41, 109] on span "Seleccionar tipo" at bounding box center [105, 111] width 185 height 6
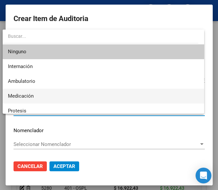
click at [36, 98] on span "Medicación" at bounding box center [103, 96] width 190 height 15
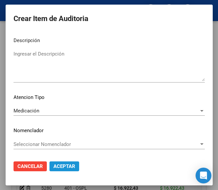
click at [58, 164] on span "Aceptar" at bounding box center [64, 167] width 22 height 6
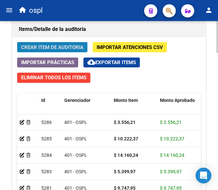
click at [56, 45] on span "Crear Item de Auditoria" at bounding box center [52, 47] width 62 height 6
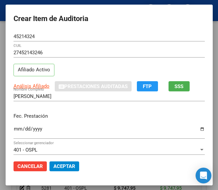
click at [13, 124] on div "Fec. Prestación Ingresar la fecha" at bounding box center [108, 127] width 191 height 38
click at [13, 134] on input "Ingresar la fecha" at bounding box center [108, 131] width 191 height 11
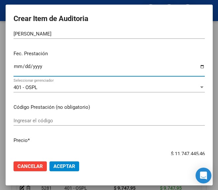
scroll to position [66, 0]
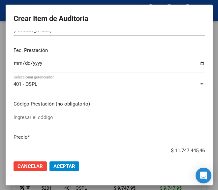
click at [34, 120] on input "Ingresar el código" at bounding box center [108, 118] width 191 height 6
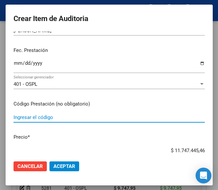
click at [33, 116] on input "Ingresar el código" at bounding box center [108, 118] width 191 height 6
paste input "2856865 CEFALEXINA ARGENTIA DUO 1 g comp. x 14"
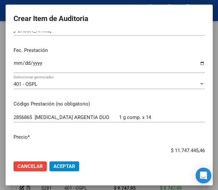
drag, startPoint x: 159, startPoint y: 148, endPoint x: 203, endPoint y: 148, distance: 44.1
click at [203, 148] on app-form-text-field "Precio * $ 11.747.445,46 Ingresar el precio" at bounding box center [111, 144] width 196 height 20
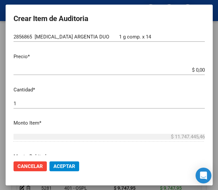
scroll to position [165, 0]
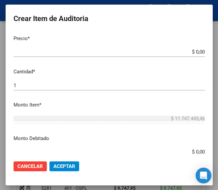
click at [197, 54] on input "$ 0,00" at bounding box center [108, 52] width 191 height 6
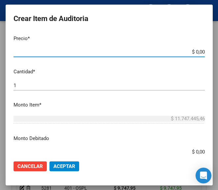
click at [197, 52] on input "$ 0,00" at bounding box center [108, 52] width 191 height 6
click at [198, 52] on input "$ 0,00" at bounding box center [108, 52] width 191 height 6
paste input "8171,93"
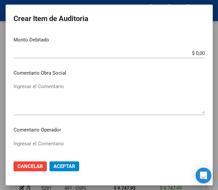
scroll to position [329, 0]
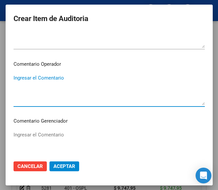
click at [44, 86] on textarea "Ingresar el Comentario" at bounding box center [108, 89] width 191 height 31
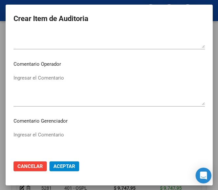
click at [59, 95] on textarea "Ingresar el Comentario" at bounding box center [108, 89] width 191 height 31
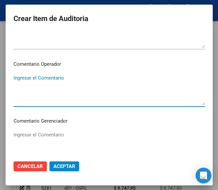
paste textarea "40 SELLARES"
click at [14, 78] on textarea "40 SELLARES" at bounding box center [108, 89] width 191 height 31
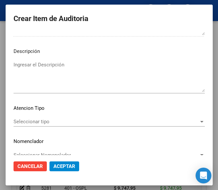
scroll to position [467, 0]
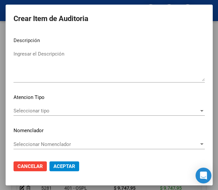
click at [34, 108] on div "Seleccionar tipo Seleccionar tipo" at bounding box center [108, 111] width 191 height 10
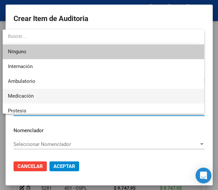
click at [26, 97] on span "Medicación" at bounding box center [21, 96] width 26 height 6
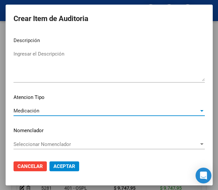
click at [62, 165] on span "Aceptar" at bounding box center [64, 167] width 22 height 6
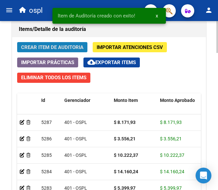
click at [55, 45] on span "Crear Item de Auditoria" at bounding box center [52, 47] width 62 height 6
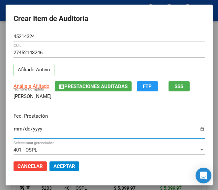
click at [13, 133] on input "Ingresar la fecha" at bounding box center [108, 131] width 191 height 11
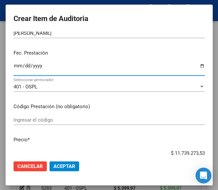
scroll to position [66, 0]
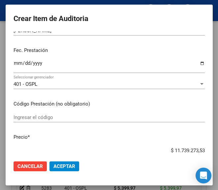
click at [46, 114] on div "Ingresar el código" at bounding box center [108, 118] width 191 height 10
click at [37, 117] on input "Ingresar el código" at bounding box center [108, 118] width 191 height 6
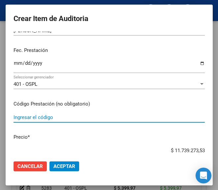
paste input "5229911 ACTRON 600 RAPIDA ACCION cáps.gelat.blanda x 10"
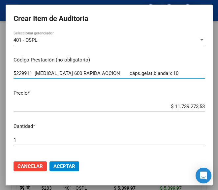
scroll to position [132, 0]
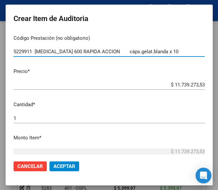
click at [160, 92] on div "$ 11.739.273,53 Ingresar el precio" at bounding box center [108, 88] width 191 height 16
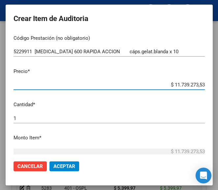
drag, startPoint x: 162, startPoint y: 83, endPoint x: 200, endPoint y: 80, distance: 38.7
click at [200, 80] on mat-dialog-content "45214324 Nro Documento 27452143246 CUIL Afiliado Activo Análisis Afiliado Prest…" at bounding box center [109, 94] width 207 height 124
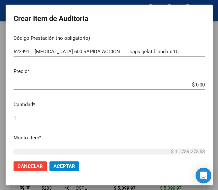
drag, startPoint x: 201, startPoint y: 85, endPoint x: 196, endPoint y: 85, distance: 4.6
click at [201, 85] on app-form-text-field "Precio * $ 0,00 Ingresar el precio" at bounding box center [111, 78] width 196 height 20
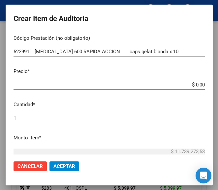
click at [195, 84] on input "$ 0,00" at bounding box center [108, 85] width 191 height 6
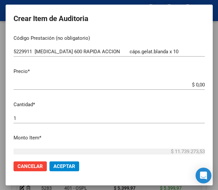
click at [198, 84] on app-form-text-field "Precio * $ 0,00 Ingresar el precio" at bounding box center [111, 78] width 196 height 20
click at [197, 84] on input "$ 0,00" at bounding box center [108, 85] width 191 height 6
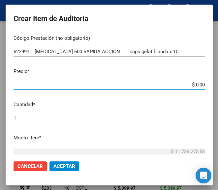
paste input "3328,4"
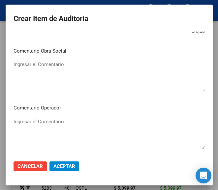
scroll to position [296, 0]
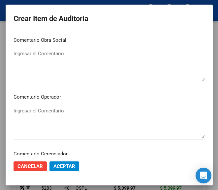
click at [50, 114] on textarea "Ingresar el Comentario" at bounding box center [108, 122] width 191 height 31
click at [46, 64] on textarea "Ingresar el Comentario" at bounding box center [108, 65] width 191 height 31
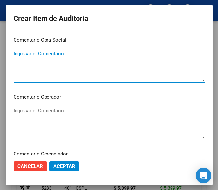
drag, startPoint x: 46, startPoint y: 64, endPoint x: 23, endPoint y: 129, distance: 68.7
click at [22, 136] on textarea "Ingresar el Comentario" at bounding box center [108, 122] width 191 height 31
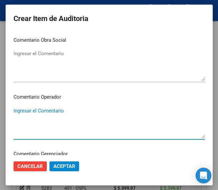
paste textarea "40 SELLARES"
click at [14, 109] on textarea "40 SELLARES" at bounding box center [108, 122] width 191 height 31
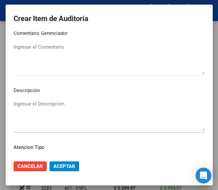
scroll to position [461, 0]
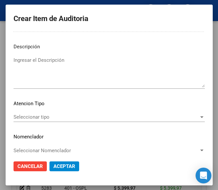
click at [31, 118] on span "Seleccionar tipo" at bounding box center [105, 117] width 185 height 6
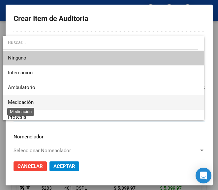
click at [32, 103] on span "Medicación" at bounding box center [21, 102] width 26 height 6
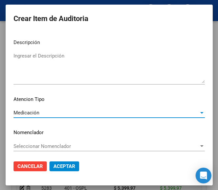
scroll to position [467, 0]
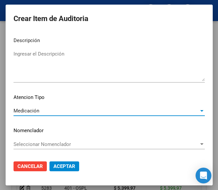
click at [59, 163] on button "Aceptar" at bounding box center [64, 167] width 30 height 10
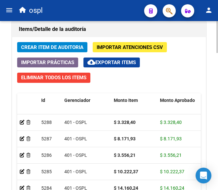
click at [49, 47] on span "Crear Item de Auditoria" at bounding box center [52, 47] width 62 height 6
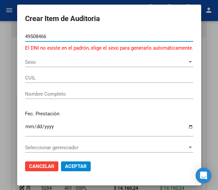
click at [36, 64] on span "Sexo" at bounding box center [106, 62] width 162 height 6
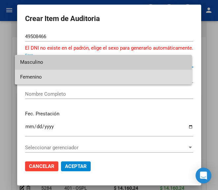
click at [39, 75] on span "Femenino" at bounding box center [103, 77] width 166 height 15
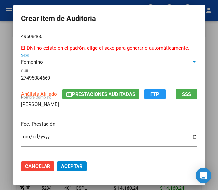
click at [21, 142] on input "Ingresar la fecha" at bounding box center [109, 139] width 176 height 11
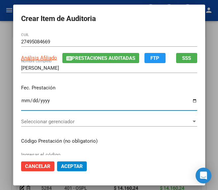
scroll to position [99, 0]
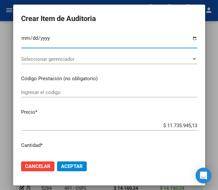
click at [39, 86] on mat-dialog-content "49508466 Nro Documento El DNI no existe en el padrón, elige el sexo para genera…" at bounding box center [109, 94] width 192 height 124
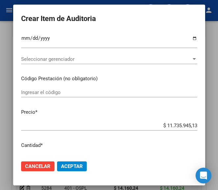
click at [39, 91] on input "Ingresar el código" at bounding box center [109, 93] width 176 height 6
click at [50, 91] on input "Ingresar el código" at bounding box center [109, 93] width 176 height 6
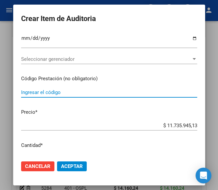
paste input "4773323 MEPLAR 20 (NO ESTA ) 20 mg comp.rec.x 30"
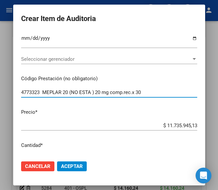
drag, startPoint x: 70, startPoint y: 94, endPoint x: 96, endPoint y: 90, distance: 26.6
click at [96, 90] on input "4773323 MEPLAR 20 (NO ESTA ) 20 mg comp.rec.x 30" at bounding box center [109, 93] width 176 height 6
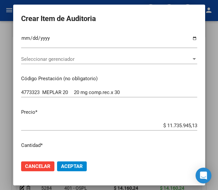
click at [157, 121] on div "$ 11.735.945,13 Ingresar el precio" at bounding box center [109, 126] width 176 height 10
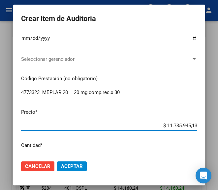
click at [151, 121] on div "$ 11.735.945,13 Ingresar el precio" at bounding box center [109, 126] width 176 height 10
drag, startPoint x: 153, startPoint y: 124, endPoint x: 197, endPoint y: 123, distance: 43.8
click at [197, 123] on mat-dialog-content "49508466 Nro Documento El DNI no existe en el padrón, elige el sexo para genera…" at bounding box center [109, 94] width 192 height 124
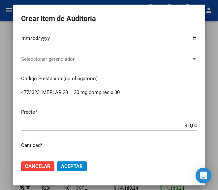
click at [191, 123] on input "$ 0,00" at bounding box center [109, 126] width 176 height 6
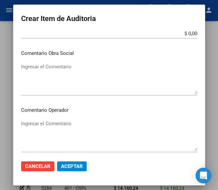
scroll to position [296, 0]
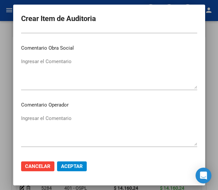
click at [52, 120] on textarea "Ingresar el Comentario" at bounding box center [109, 130] width 176 height 31
click at [45, 119] on textarea "Ingresar el Comentario" at bounding box center [109, 130] width 176 height 31
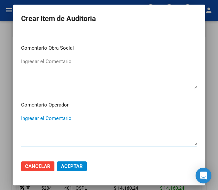
paste textarea "40 SELLARES"
click at [22, 114] on div "40 SELLARES Ingresar el Comentario" at bounding box center [109, 131] width 176 height 34
click at [22, 115] on textarea "40 SELLARES" at bounding box center [109, 130] width 176 height 31
click at [33, 123] on textarea "40% SELLARES" at bounding box center [109, 130] width 176 height 31
click at [49, 126] on textarea "40% SELLARES no esta en el vademecum" at bounding box center [109, 130] width 176 height 31
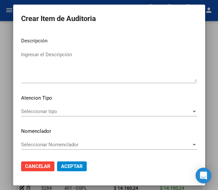
scroll to position [475, 0]
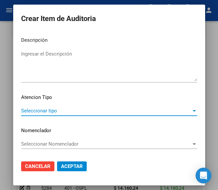
click at [58, 112] on span "Seleccionar tipo" at bounding box center [106, 111] width 170 height 6
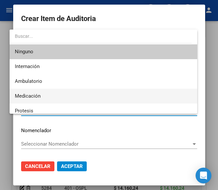
click at [45, 93] on span "Medicación" at bounding box center [103, 96] width 177 height 15
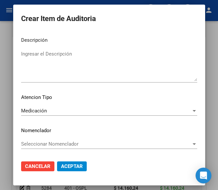
click at [74, 166] on span "Aceptar" at bounding box center [72, 167] width 22 height 6
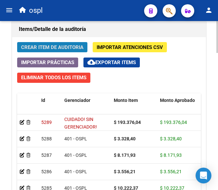
click at [53, 43] on button "Crear Item de Auditoria" at bounding box center [52, 47] width 70 height 10
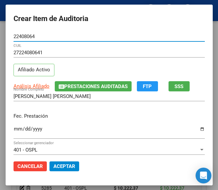
click at [13, 125] on div "Ingresar la fecha" at bounding box center [108, 132] width 191 height 14
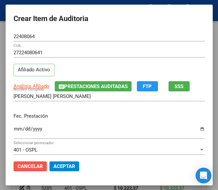
click at [26, 163] on button "Cancelar" at bounding box center [29, 167] width 33 height 10
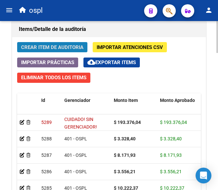
click at [59, 46] on span "Crear Item de Auditoria" at bounding box center [52, 47] width 62 height 6
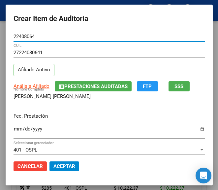
click at [13, 130] on input "Ingresar la fecha" at bounding box center [108, 131] width 191 height 11
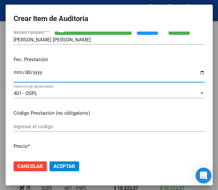
scroll to position [66, 0]
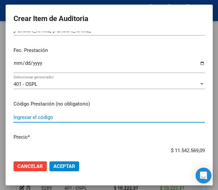
click at [45, 118] on input "Ingresar el código" at bounding box center [108, 118] width 191 height 6
click at [38, 118] on input "Ingresar el código" at bounding box center [108, 118] width 191 height 6
paste input "5217951 AMIXEN CLAVULANICO 1 G 1 g comp.rec.x 14"
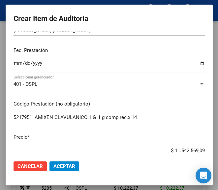
drag, startPoint x: 160, startPoint y: 149, endPoint x: 202, endPoint y: 149, distance: 42.1
click at [202, 149] on app-form-text-field "Precio * $ 11.542.569,09 Ingresar el precio" at bounding box center [111, 144] width 196 height 20
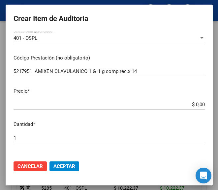
scroll to position [132, 0]
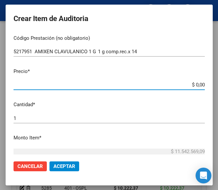
click at [198, 84] on input "$ 0,00" at bounding box center [108, 85] width 191 height 6
paste input "9698,9"
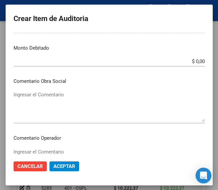
scroll to position [263, 0]
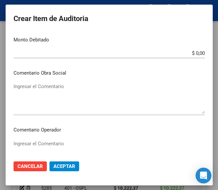
click at [39, 143] on textarea "Ingresar el Comentario" at bounding box center [108, 155] width 191 height 31
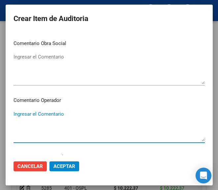
scroll to position [329, 0]
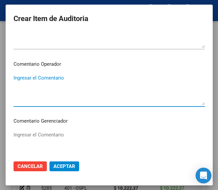
click at [26, 88] on textarea "Ingresar el Comentario" at bounding box center [108, 89] width 191 height 31
paste textarea "40 SELLARES"
click at [14, 79] on textarea "40 SELLARES" at bounding box center [108, 89] width 191 height 31
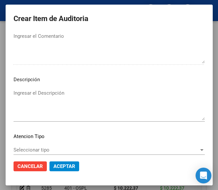
scroll to position [467, 0]
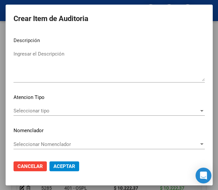
click at [45, 111] on span "Seleccionar tipo" at bounding box center [105, 111] width 185 height 6
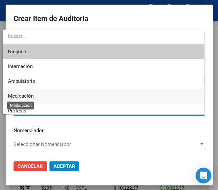
click at [33, 97] on span "Medicación" at bounding box center [21, 96] width 26 height 6
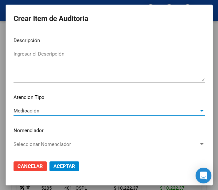
click at [66, 167] on span "Aceptar" at bounding box center [64, 167] width 22 height 6
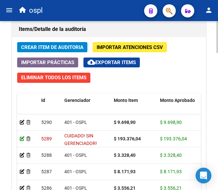
click at [22, 140] on icon at bounding box center [22, 139] width 5 height 5
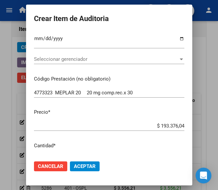
scroll to position [66, 0]
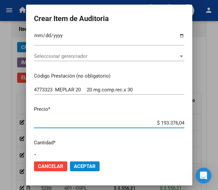
drag, startPoint x: 151, startPoint y: 124, endPoint x: 194, endPoint y: 121, distance: 43.5
click at [192, 121] on mat-dialog-container "Crear Item de Auditoria 49508466 Nro Documento 27495084669 CUIL GODOY MAITE Nom…" at bounding box center [109, 95] width 166 height 181
click at [164, 121] on input "$ 193.376,04" at bounding box center [109, 123] width 150 height 6
click at [161, 121] on input "$ 193.376,04" at bounding box center [109, 123] width 150 height 6
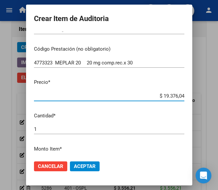
scroll to position [132, 0]
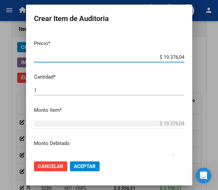
click at [78, 164] on span "Aceptar" at bounding box center [85, 167] width 22 height 6
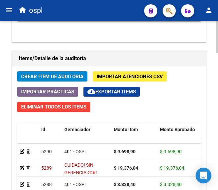
scroll to position [592, 0]
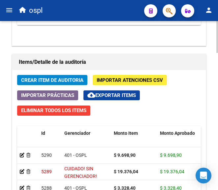
click at [63, 78] on span "Crear Item de Auditoria" at bounding box center [52, 80] width 62 height 6
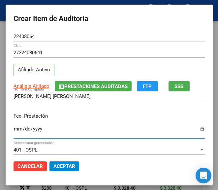
click at [13, 132] on input "Ingresar la fecha" at bounding box center [108, 131] width 191 height 11
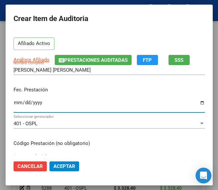
scroll to position [66, 0]
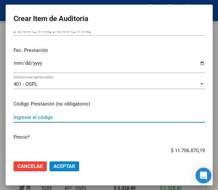
click at [45, 120] on input "Ingresar el código" at bounding box center [108, 118] width 191 height 6
click at [20, 118] on input "Ingresar el código" at bounding box center [108, 118] width 191 height 6
paste input "3104836 IBUPIRAC 600 MG comp.x 10"
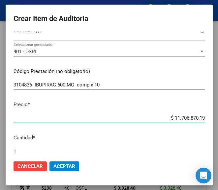
scroll to position [112, 0]
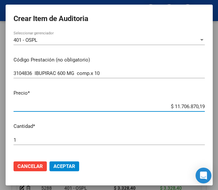
drag, startPoint x: 163, startPoint y: 152, endPoint x: 210, endPoint y: 150, distance: 47.1
click at [210, 150] on mat-dialog-content "22408064 Nro Documento 27224080641 CUIL Afiliado Activo Análisis Afiliado Prest…" at bounding box center [109, 94] width 207 height 124
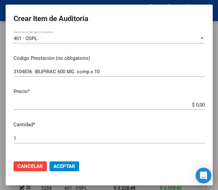
click at [198, 104] on input "$ 0,00" at bounding box center [108, 105] width 191 height 6
paste input "3045,4"
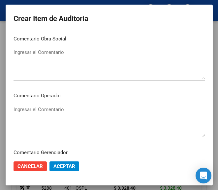
scroll to position [309, 0]
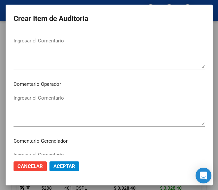
click at [59, 97] on textarea "Ingresar el Comentario" at bounding box center [108, 109] width 191 height 31
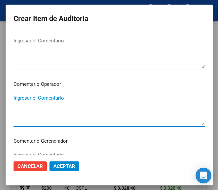
click at [39, 102] on textarea "Ingresar el Comentario" at bounding box center [108, 109] width 191 height 31
paste textarea "40 SELLARES"
click at [14, 97] on textarea "40 SELLARES" at bounding box center [108, 109] width 191 height 31
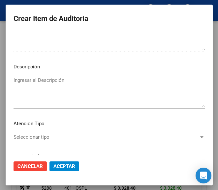
scroll to position [467, 0]
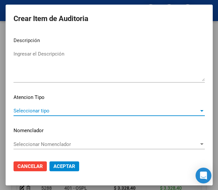
click at [40, 111] on span "Seleccionar tipo" at bounding box center [105, 111] width 185 height 6
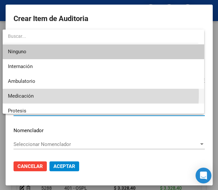
click at [42, 93] on span "Medicación" at bounding box center [103, 96] width 190 height 15
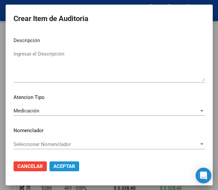
click at [59, 164] on span "Aceptar" at bounding box center [64, 167] width 22 height 6
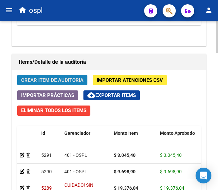
click at [69, 81] on span "Crear Item de Auditoria" at bounding box center [52, 80] width 62 height 6
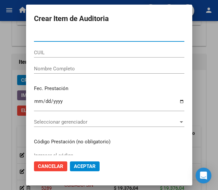
click at [59, 35] on input "Nro Documento" at bounding box center [109, 37] width 150 height 6
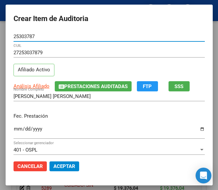
click at [13, 128] on input "Ingresar la fecha" at bounding box center [108, 131] width 191 height 11
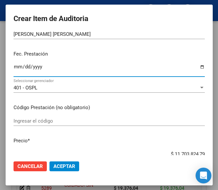
scroll to position [66, 0]
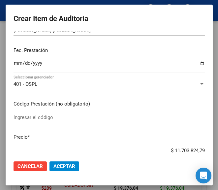
click at [42, 122] on div "Ingresar el código" at bounding box center [108, 118] width 191 height 10
click at [57, 120] on input "Ingresar el código" at bounding box center [108, 118] width 191 height 6
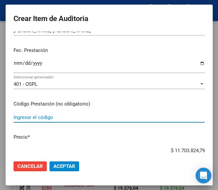
paste input "6111262 DIAPRESAN 80 80 mg comp.rec.x 30"
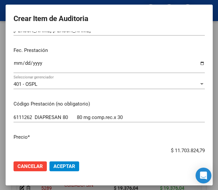
click at [159, 149] on input "$ 11.703.824,79" at bounding box center [108, 151] width 191 height 6
drag, startPoint x: 159, startPoint y: 149, endPoint x: 220, endPoint y: 148, distance: 61.5
click at [217, 148] on html "menu ospl person Firma Express Inicio Calendario SSS Instructivos Contacto OS T…" at bounding box center [109, 95] width 218 height 190
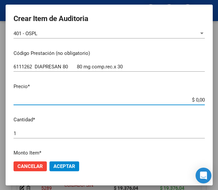
scroll to position [132, 0]
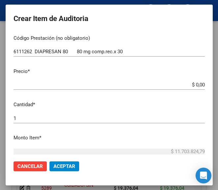
click at [199, 81] on mat-dialog-content "25303787 Nro Documento 27253037879 CUIL Afiliado Activo Análisis Afiliado Prest…" at bounding box center [109, 94] width 207 height 124
click at [198, 86] on input "$ 0,00" at bounding box center [108, 85] width 191 height 6
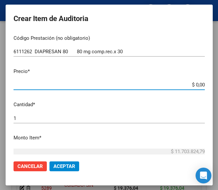
paste input "10303,5"
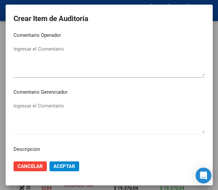
scroll to position [362, 0]
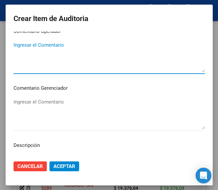
click at [57, 46] on textarea "Ingresar el Comentario" at bounding box center [108, 56] width 191 height 31
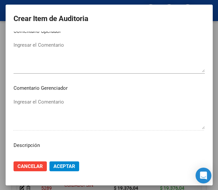
click at [33, 57] on textarea "Ingresar el Comentario" at bounding box center [108, 56] width 191 height 31
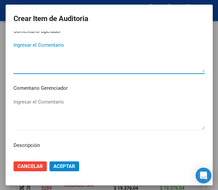
paste textarea "40 SELLARES"
click at [13, 44] on textarea "40 SELLARES" at bounding box center [108, 56] width 191 height 31
click at [14, 45] on textarea "40 SELLARES" at bounding box center [108, 56] width 191 height 31
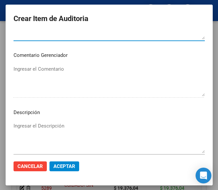
scroll to position [461, 0]
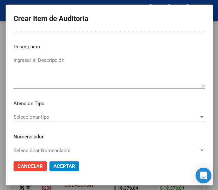
click at [39, 113] on div "Seleccionar tipo Seleccionar tipo" at bounding box center [108, 117] width 191 height 10
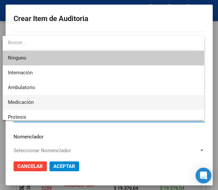
drag, startPoint x: 36, startPoint y: 105, endPoint x: 40, endPoint y: 104, distance: 3.6
click at [36, 104] on span "Medicación" at bounding box center [103, 102] width 190 height 15
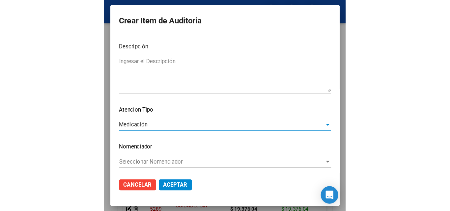
scroll to position [467, 0]
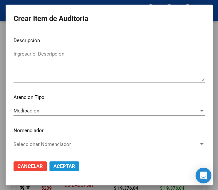
click at [53, 166] on span "Aceptar" at bounding box center [64, 167] width 22 height 6
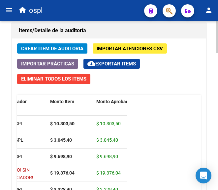
scroll to position [624, 0]
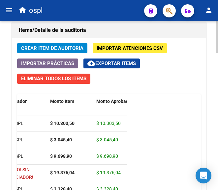
click at [56, 48] on span "Crear Item de Auditoria" at bounding box center [52, 48] width 62 height 6
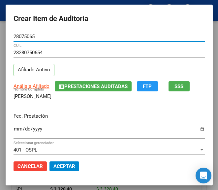
scroll to position [33, 0]
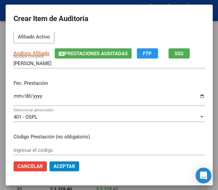
click at [13, 96] on input "Ingresar la fecha" at bounding box center [108, 98] width 191 height 11
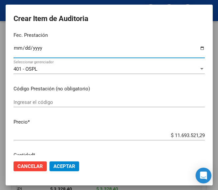
scroll to position [99, 0]
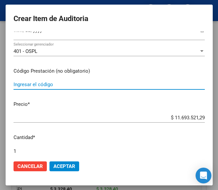
click at [37, 85] on input "Ingresar el código" at bounding box center [108, 85] width 191 height 6
click at [45, 83] on input "Ingresar el código" at bounding box center [108, 85] width 191 height 6
paste input "4569721 BLOKIUM FLEX (NO ESTA) comp.x 15"
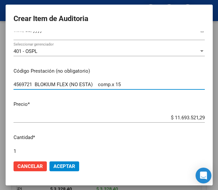
drag, startPoint x: 73, startPoint y: 84, endPoint x: 94, endPoint y: 83, distance: 20.7
click at [94, 83] on input "4569721 BLOKIUM FLEX (NO ESTA) comp.x 15" at bounding box center [108, 85] width 191 height 6
click at [69, 87] on input "4569721 BLOKIUM FLEX (NO ESTA) comp.x 15" at bounding box center [108, 85] width 191 height 6
drag, startPoint x: 72, startPoint y: 84, endPoint x: 95, endPoint y: 80, distance: 23.8
click at [95, 80] on div "4569721 BLOKIUM FLEX (NO ESTA) comp.x 15 Ingresar el código" at bounding box center [108, 85] width 191 height 10
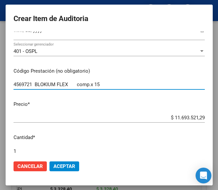
click at [146, 115] on input "$ 11.693.521,29" at bounding box center [108, 118] width 191 height 6
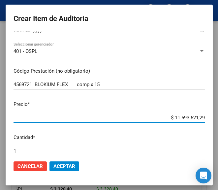
drag, startPoint x: 159, startPoint y: 118, endPoint x: 217, endPoint y: 117, distance: 57.6
click at [212, 117] on mat-dialog-container "Crear Item de Auditoria 28075065 Nro Documento 23280750654 CUIL Afiliado Activo…" at bounding box center [109, 95] width 207 height 181
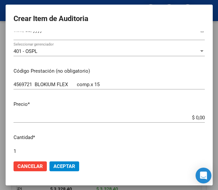
click at [198, 118] on input "$ 0,00" at bounding box center [108, 118] width 191 height 6
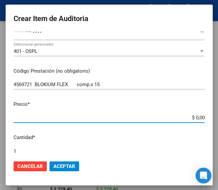
paste input "5537,79"
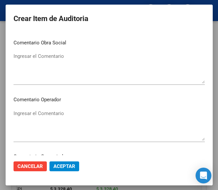
scroll to position [296, 0]
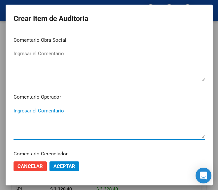
click at [59, 118] on textarea "Ingresar el Comentario" at bounding box center [108, 122] width 191 height 31
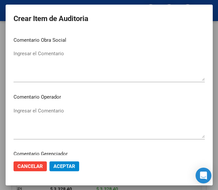
click at [31, 111] on textarea "Ingresar el Comentario" at bounding box center [108, 122] width 191 height 31
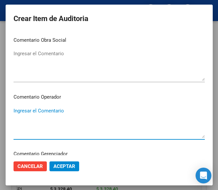
paste textarea "40 DEL PARANA S.C.S."
click at [14, 113] on textarea "40 DEL PARANA S.C.S." at bounding box center [108, 122] width 191 height 31
click at [13, 126] on textarea "40% DEL PARANA S.C.S." at bounding box center [108, 122] width 191 height 31
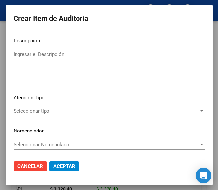
scroll to position [467, 0]
click at [86, 115] on div "Seleccionar tipo Seleccionar tipo" at bounding box center [108, 111] width 191 height 10
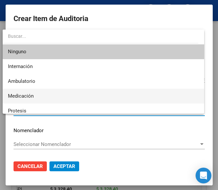
click at [55, 99] on span "Medicación" at bounding box center [103, 96] width 190 height 15
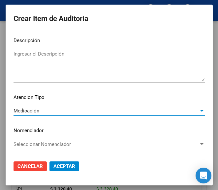
click at [63, 165] on span "Aceptar" at bounding box center [64, 167] width 22 height 6
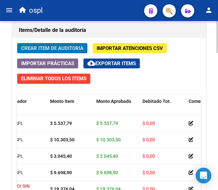
click at [51, 44] on button "Crear Item de Auditoria" at bounding box center [52, 48] width 70 height 10
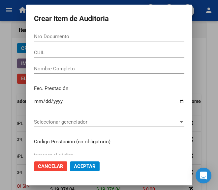
click at [65, 37] on input "Nro Documento" at bounding box center [109, 37] width 150 height 6
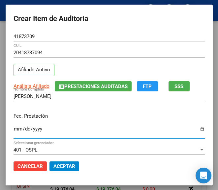
click at [15, 128] on input "Ingresar la fecha" at bounding box center [108, 131] width 191 height 11
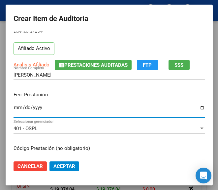
scroll to position [66, 0]
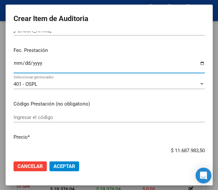
click at [37, 116] on input "Ingresar el código" at bounding box center [108, 118] width 191 height 6
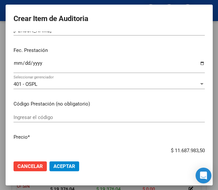
drag, startPoint x: 21, startPoint y: 112, endPoint x: 21, endPoint y: 117, distance: 5.3
click at [21, 112] on mat-dialog-content "41873709 Nro Documento 20418737094 CUIL Afiliado Activo Análisis Afiliado Prest…" at bounding box center [109, 94] width 207 height 124
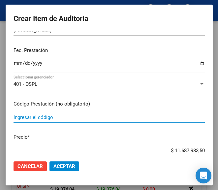
click at [22, 118] on input "Ingresar el código" at bounding box center [108, 118] width 191 height 6
paste input "3115481 NEUPAX 20 mg comp.x 30 (FALTA X20 COMP)"
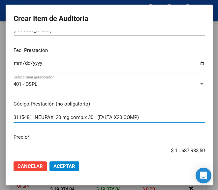
click at [98, 117] on input "3115481 NEUPAX 20 mg comp.x 30 (FALTA X20 COMP)" at bounding box center [108, 118] width 191 height 6
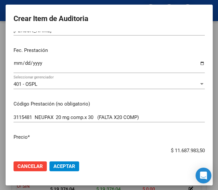
click at [148, 116] on input "3115481 NEUPAX 20 mg comp.x 30 (FALTA X20 COMP)" at bounding box center [108, 118] width 191 height 6
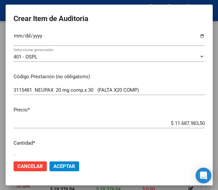
scroll to position [99, 0]
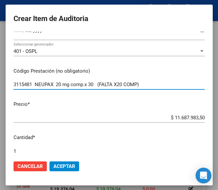
drag, startPoint x: 149, startPoint y: 83, endPoint x: 98, endPoint y: 84, distance: 51.0
click at [98, 84] on input "3115481 NEUPAX 20 mg comp.x 30 (FALTA X20 COMP)" at bounding box center [108, 85] width 191 height 6
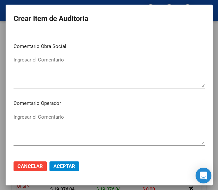
scroll to position [296, 0]
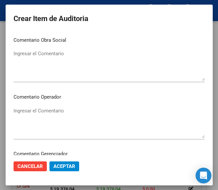
click at [54, 111] on textarea "Ingresar el Comentario" at bounding box center [108, 122] width 191 height 31
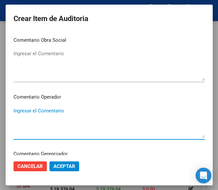
paste textarea "(FALTA X20 COMP)"
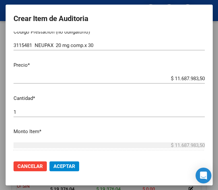
scroll to position [99, 0]
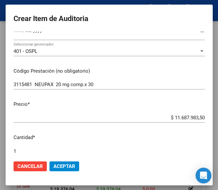
click at [152, 112] on mat-dialog-content "41873709 Nro Documento 20418737094 CUIL Afiliado Activo Análisis Afiliado Prest…" at bounding box center [109, 94] width 207 height 124
click at [157, 112] on mat-dialog-content "41873709 Nro Documento 20418737094 CUIL Afiliado Activo Análisis Afiliado Prest…" at bounding box center [109, 94] width 207 height 124
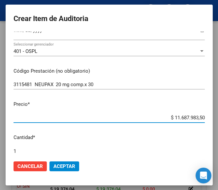
drag, startPoint x: 160, startPoint y: 115, endPoint x: 202, endPoint y: 114, distance: 41.8
click at [202, 114] on mat-dialog-content "41873709 Nro Documento 20418737094 CUIL Afiliado Activo Análisis Afiliado Prest…" at bounding box center [109, 94] width 207 height 124
click at [197, 116] on input "$ 0,00" at bounding box center [108, 118] width 191 height 6
drag, startPoint x: 197, startPoint y: 116, endPoint x: 183, endPoint y: 98, distance: 23.6
click at [183, 98] on mat-dialog-content "41873709 Nro Documento 20418737094 CUIL Afiliado Activo Análisis Afiliado Prest…" at bounding box center [109, 94] width 207 height 124
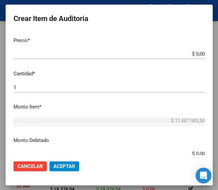
scroll to position [165, 0]
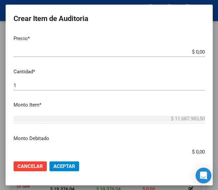
click at [197, 51] on input "$ 0,00" at bounding box center [108, 52] width 191 height 6
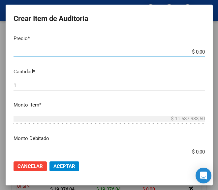
paste input "11654,23"
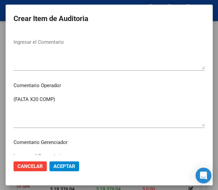
scroll to position [296, 0]
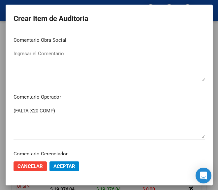
click at [13, 112] on textarea "(FALTA X20 COMP)" at bounding box center [108, 122] width 191 height 31
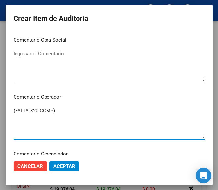
click at [13, 112] on textarea "(FALTA X20 COMP)" at bounding box center [108, 122] width 191 height 31
click at [13, 110] on textarea "(FALTA X20 COMP)" at bounding box center [108, 122] width 191 height 31
paste textarea "40 DEL PARANA S.C.S."
click at [15, 107] on textarea "40 DEL PARANA S.C.S. (FALTA X20 COMP)" at bounding box center [108, 122] width 191 height 31
click at [52, 115] on textarea "40% DEL PARANA S.C.S. (FALTA X20 COMP)" at bounding box center [108, 122] width 191 height 31
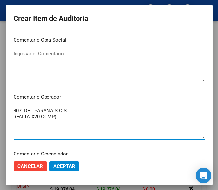
click at [72, 111] on textarea "40% DEL PARANA S.C.S. (FALTA X20 COMP)" at bounding box center [108, 122] width 191 height 31
click at [13, 115] on textarea "40% DEL PARANA S.C.S. (FALTA X20 COMP)" at bounding box center [108, 122] width 191 height 31
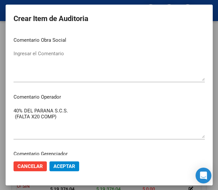
click at [13, 120] on textarea "40% DEL PARANA S.C.S. (FALTA X20 COMP)" at bounding box center [108, 122] width 191 height 31
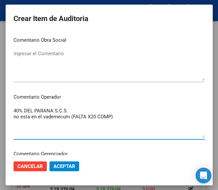
click at [53, 123] on textarea "40% DEL PARANA S.C.S. no esta en el vademecum (FALTA X20 COMP)" at bounding box center [108, 122] width 191 height 31
drag, startPoint x: 53, startPoint y: 117, endPoint x: 39, endPoint y: 124, distance: 15.3
click at [38, 128] on textarea "40% DEL PARANA S.C.S. no esta en el vademecum (FALTA X20 COMP)" at bounding box center [108, 122] width 191 height 31
click at [127, 121] on textarea "40% DEL PARANA S.C.S. no esta en el vademécum (FALTA X20 COMP)" at bounding box center [108, 122] width 191 height 31
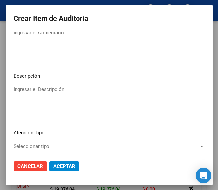
scroll to position [467, 0]
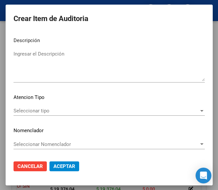
click at [65, 107] on div "Seleccionar tipo Seleccionar tipo" at bounding box center [108, 111] width 191 height 10
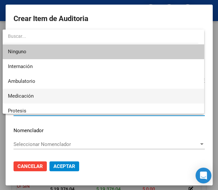
click at [41, 96] on span "Medicación" at bounding box center [103, 96] width 190 height 15
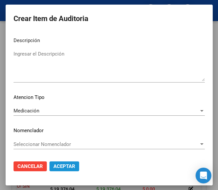
click at [63, 167] on span "Aceptar" at bounding box center [64, 167] width 22 height 6
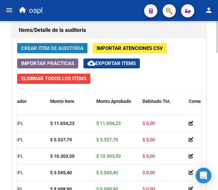
click at [60, 44] on button "Crear Item de Auditoria" at bounding box center [52, 48] width 70 height 10
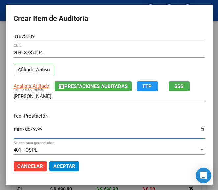
click at [13, 127] on input "Ingresar la fecha" at bounding box center [108, 131] width 191 height 11
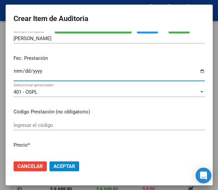
scroll to position [66, 0]
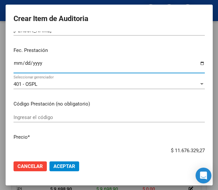
click at [36, 116] on input "Ingresar el código" at bounding box center [108, 118] width 191 height 6
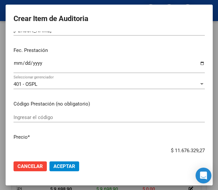
click at [31, 117] on input "Ingresar el código" at bounding box center [108, 118] width 191 height 6
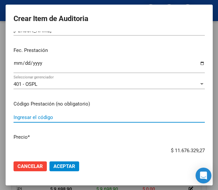
paste
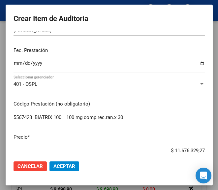
scroll to position [75, 0]
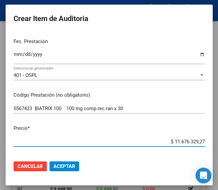
drag, startPoint x: 166, startPoint y: 150, endPoint x: 203, endPoint y: 145, distance: 37.5
click at [201, 148] on mat-dialog-content "41873709 Nro Documento 20418737094 CUIL Afiliado Activo Análisis Afiliado Prest…" at bounding box center [109, 94] width 207 height 124
click at [197, 140] on input "$ 0,00" at bounding box center [108, 142] width 191 height 6
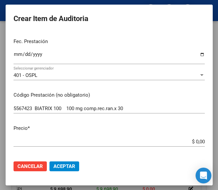
drag, startPoint x: 197, startPoint y: 140, endPoint x: 189, endPoint y: 113, distance: 28.2
click at [189, 113] on div "5567423 BIATRIX 100 100 mg comp.rec.ran.x 30 Ingresar el código" at bounding box center [108, 109] width 191 height 10
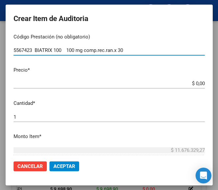
scroll to position [141, 0]
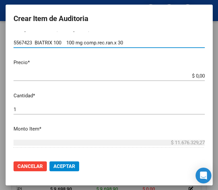
click at [198, 75] on input "$ 0,00" at bounding box center [108, 76] width 191 height 6
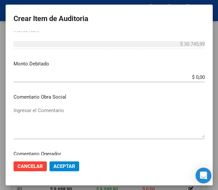
scroll to position [305, 0]
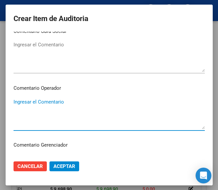
click at [41, 104] on textarea "Ingresar el Comentario" at bounding box center [108, 113] width 191 height 31
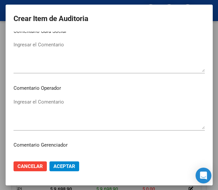
drag, startPoint x: 57, startPoint y: 96, endPoint x: 52, endPoint y: 98, distance: 4.6
click at [57, 96] on mat-dialog-content "41873709 Nro Documento 20418737094 CUIL Afiliado Activo Análisis Afiliado Prest…" at bounding box center [109, 94] width 207 height 124
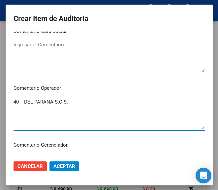
click at [15, 102] on textarea "40 DEL PARANA S.C.S." at bounding box center [108, 113] width 191 height 31
click at [14, 101] on textarea "40 DEL PARANA S.C.S." at bounding box center [108, 113] width 191 height 31
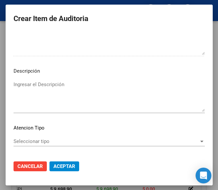
scroll to position [437, 0]
click at [33, 139] on span "Seleccionar tipo" at bounding box center [105, 141] width 185 height 6
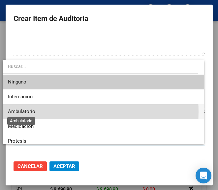
click at [20, 112] on span "Ambulatorio" at bounding box center [21, 112] width 27 height 6
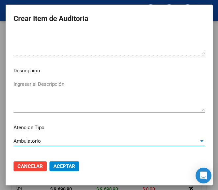
click at [38, 144] on div "Ambulatorio" at bounding box center [105, 141] width 185 height 6
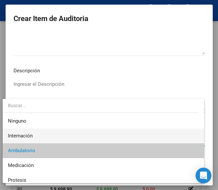
scroll to position [10, 0]
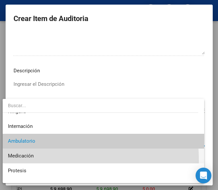
click at [23, 161] on span "Medicación" at bounding box center [103, 156] width 190 height 15
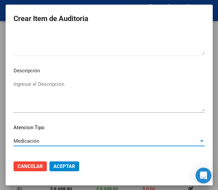
scroll to position [467, 0]
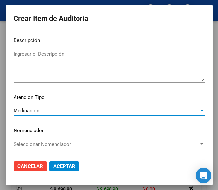
click at [55, 166] on span "Aceptar" at bounding box center [64, 167] width 22 height 6
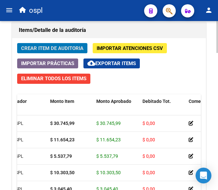
click at [82, 50] on span "Crear Item de Auditoria" at bounding box center [52, 48] width 62 height 6
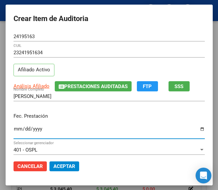
click at [14, 130] on input "Ingresar la fecha" at bounding box center [108, 131] width 191 height 11
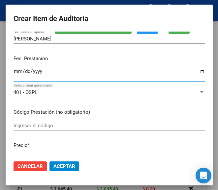
scroll to position [66, 0]
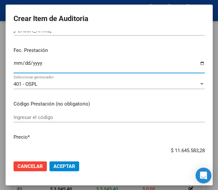
click at [25, 116] on input "Ingresar el código" at bounding box center [108, 118] width 191 height 6
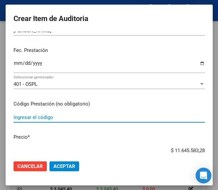
click at [67, 119] on input "Ingresar el código" at bounding box center [108, 118] width 191 height 6
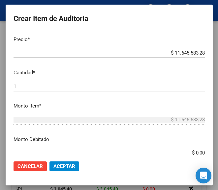
scroll to position [165, 0]
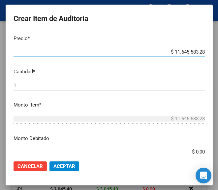
drag, startPoint x: 160, startPoint y: 51, endPoint x: 210, endPoint y: 50, distance: 50.0
click at [210, 50] on mat-dialog-content "24195163 Nro Documento 23241951634 CUIL Afiliado Activo Análisis Afiliado Prest…" at bounding box center [109, 94] width 207 height 124
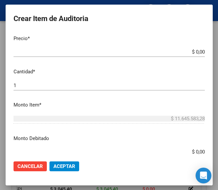
click at [199, 52] on app-form-text-field "Precio * $ 0,00 Ingresar el precio" at bounding box center [111, 45] width 196 height 20
click at [198, 52] on app-form-text-field "Precio * $ 0,00 Ingresar el precio" at bounding box center [111, 45] width 196 height 20
click at [197, 52] on input "$ 0,00" at bounding box center [108, 52] width 191 height 6
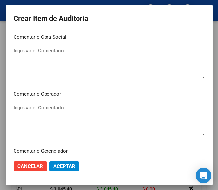
scroll to position [362, 0]
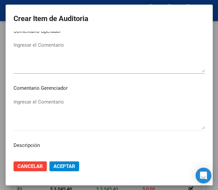
click at [50, 64] on textarea "Ingresar el Comentario" at bounding box center [108, 56] width 191 height 31
click at [36, 63] on textarea "Ingresar el Comentario" at bounding box center [108, 56] width 191 height 31
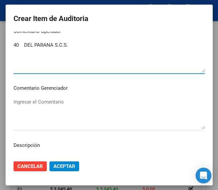
click at [16, 43] on textarea "40 DEL PARANA S.C.S." at bounding box center [108, 56] width 191 height 31
click at [13, 42] on textarea "40 DEL PARANA S.C.S." at bounding box center [108, 56] width 191 height 31
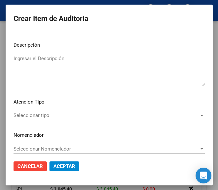
scroll to position [467, 0]
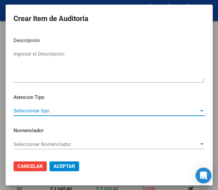
click at [40, 111] on span "Seleccionar tipo" at bounding box center [105, 111] width 185 height 6
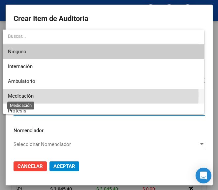
click at [29, 95] on span "Medicación" at bounding box center [21, 96] width 26 height 6
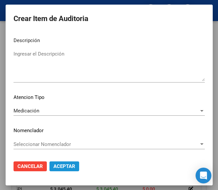
click at [58, 162] on button "Aceptar" at bounding box center [64, 167] width 30 height 10
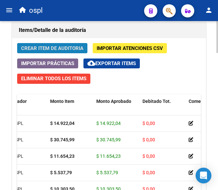
click at [66, 50] on span "Crear Item de Auditoria" at bounding box center [52, 48] width 62 height 6
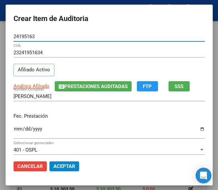
click at [13, 130] on input "Ingresar la fecha" at bounding box center [108, 131] width 191 height 11
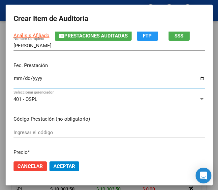
scroll to position [66, 0]
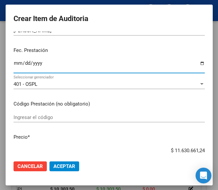
click at [37, 119] on input "Ingresar el código" at bounding box center [108, 118] width 191 height 6
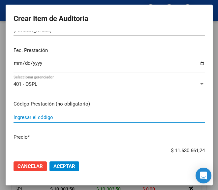
click at [58, 117] on input "Ingresar el código" at bounding box center [108, 118] width 191 height 6
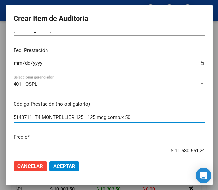
scroll to position [67, 0]
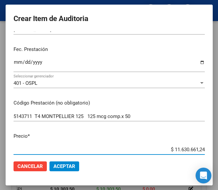
drag, startPoint x: 160, startPoint y: 151, endPoint x: 219, endPoint y: 140, distance: 60.2
click at [217, 140] on html "menu ospl person Firma Express Inicio Calendario SSS Instructivos Contacto OS T…" at bounding box center [109, 95] width 218 height 190
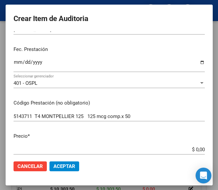
click at [197, 151] on input "$ 0,00" at bounding box center [108, 150] width 191 height 6
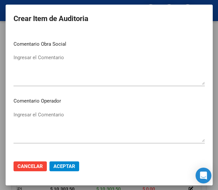
scroll to position [297, 0]
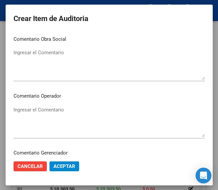
click at [61, 106] on textarea "Ingresar el Comentario" at bounding box center [108, 121] width 191 height 31
click at [53, 113] on textarea "Ingresar el Comentario" at bounding box center [108, 121] width 191 height 31
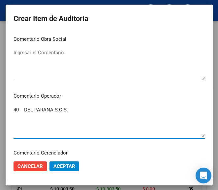
click at [13, 108] on textarea "40 DEL PARANA S.C.S." at bounding box center [108, 121] width 191 height 31
click at [13, 109] on textarea "40 DEL PARANA S.C.S." at bounding box center [108, 121] width 191 height 31
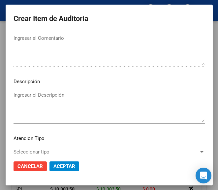
scroll to position [462, 0]
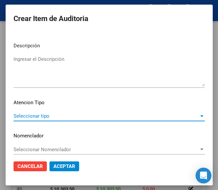
click at [29, 117] on span "Seleccionar tipo" at bounding box center [105, 116] width 185 height 6
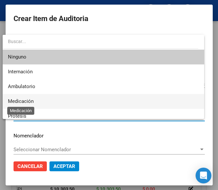
click at [22, 101] on span "Medicación" at bounding box center [21, 101] width 26 height 6
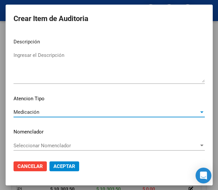
scroll to position [467, 0]
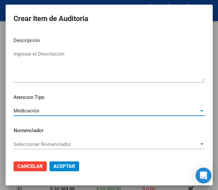
click at [58, 162] on button "Aceptar" at bounding box center [64, 167] width 30 height 10
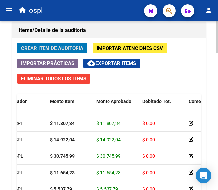
click at [59, 48] on span "Crear Item de Auditoria" at bounding box center [52, 48] width 62 height 6
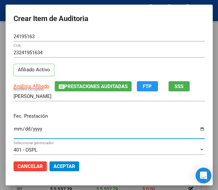
click at [13, 132] on input "Ingresar la fecha" at bounding box center [108, 131] width 191 height 11
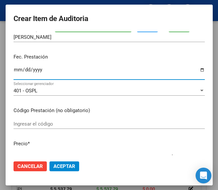
scroll to position [66, 0]
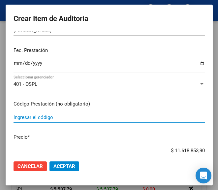
click at [48, 117] on input "Ingresar el código" at bounding box center [108, 118] width 191 height 6
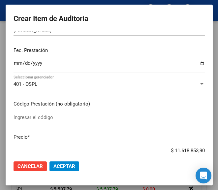
click at [51, 118] on input "Ingresar el código" at bounding box center [108, 118] width 191 height 6
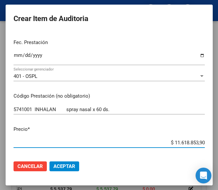
scroll to position [75, 0]
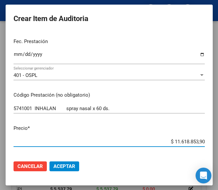
drag, startPoint x: 155, startPoint y: 150, endPoint x: 214, endPoint y: 149, distance: 59.2
click at [212, 149] on mat-dialog-container "Crear Item de Auditoria 24195163 Nro Documento 23241951634 CUIL Afiliado Activo…" at bounding box center [109, 95] width 207 height 181
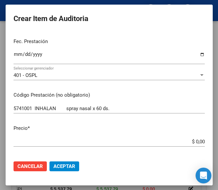
scroll to position [108, 0]
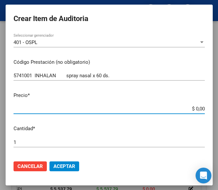
click at [198, 107] on input "$ 0,00" at bounding box center [108, 109] width 191 height 6
drag, startPoint x: 173, startPoint y: 135, endPoint x: 167, endPoint y: 132, distance: 5.9
click at [173, 135] on mat-dialog-content "24195163 Nro Documento 23241951634 CUIL Afiliado Activo Análisis Afiliado Prest…" at bounding box center [109, 94] width 207 height 124
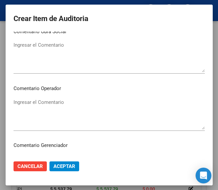
scroll to position [305, 0]
click at [37, 110] on textarea "Ingresar el Comentario" at bounding box center [108, 113] width 191 height 31
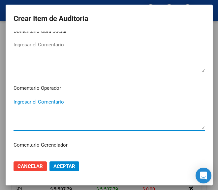
click at [26, 103] on textarea "Ingresar el Comentario" at bounding box center [108, 113] width 191 height 31
click at [14, 101] on textarea "40 DEL PARANA S.C.S. (no corresponde la fecha)" at bounding box center [108, 113] width 191 height 31
click at [116, 112] on textarea "40% DEL PARANA S.C.S. (no corresponde la fecha)" at bounding box center [108, 113] width 191 height 31
click at [64, 105] on textarea "40% DEL PARANA S.C.S. (no corresponde la fecha)" at bounding box center [108, 113] width 191 height 31
click at [64, 104] on textarea "40% DEL PARANA S.C.S. (no corresponde la fecha)" at bounding box center [108, 113] width 191 height 31
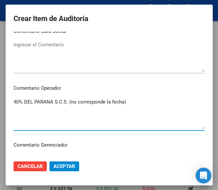
click at [61, 104] on textarea "40% DEL PARANA S.C.S. (no corresponde la fecha)" at bounding box center [108, 113] width 191 height 31
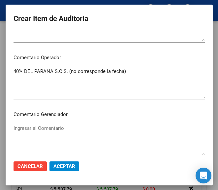
scroll to position [371, 0]
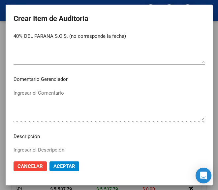
click at [62, 36] on textarea "40% DEL PARANA S.C.S. (no corresponde la fecha)" at bounding box center [108, 48] width 191 height 31
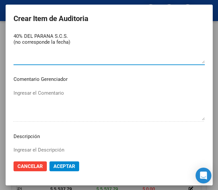
click at [13, 42] on textarea "40% DEL PARANA S.C.S. (no corresponde la fecha)" at bounding box center [108, 48] width 191 height 31
click at [81, 42] on textarea "40% DEL PARANA S.C.S. (la orden medica no corresponde la fecha)" at bounding box center [108, 48] width 191 height 31
click at [108, 43] on textarea "40% DEL PARANA S.C.S. (la orden medica no corresponde a la fecha)" at bounding box center [108, 48] width 191 height 31
click at [78, 36] on textarea "40% DEL PARANA S.C.S. (la orden medica no corresponde a la fecha)" at bounding box center [108, 48] width 191 height 31
click at [46, 42] on textarea "40% DEL PARANA S.C.S. (la orden medica no corresponde a la fecha)" at bounding box center [108, 48] width 191 height 31
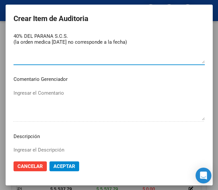
click at [129, 43] on textarea "40% DEL PARANA S.C.S. (la orden medica 19-06-2025 no corresponde a la fecha)" at bounding box center [108, 48] width 191 height 31
click at [139, 36] on textarea "40% DEL PARANA S.C.S. (la orden medica 19-06-2025 no corresponde a la fecha )" at bounding box center [108, 48] width 191 height 31
click at [141, 38] on textarea "40% DEL PARANA S.C.S. (la orden medica 19-06-2025 no corresponde a la fecha )" at bounding box center [108, 48] width 191 height 31
click at [128, 39] on textarea "40% DEL PARANA S.C.S. (la orden medica 19-06-2025 no corresponde a la fecha )" at bounding box center [108, 48] width 191 height 31
click at [136, 39] on textarea "40% DEL PARANA S.C.S. (la orden medica 19-06-2025 no corresponde a la fecha )" at bounding box center [108, 48] width 191 height 31
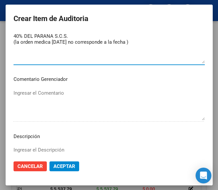
drag, startPoint x: 117, startPoint y: 42, endPoint x: 130, endPoint y: 42, distance: 12.8
click at [130, 42] on textarea "40% DEL PARANA S.C.S. (la orden medica 19-06-2025 no corresponde a la fecha )" at bounding box center [108, 48] width 191 height 31
click at [137, 47] on textarea "40% DEL PARANA S.C.S. (la orden medica 19-06-2025 no corresponde a la fecha )" at bounding box center [108, 48] width 191 height 31
click at [136, 44] on textarea "40% DEL PARANA S.C.S. (la orden medica 19-06-2025 no corresponde a la fecha )" at bounding box center [108, 48] width 191 height 31
click at [115, 43] on textarea "40% DEL PARANA S.C.S. (la orden medica 19-06-2025 no corresponde a la validacio…" at bounding box center [108, 48] width 191 height 31
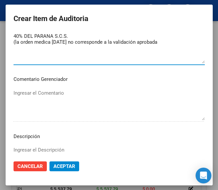
click at [161, 43] on textarea "40% DEL PARANA S.C.S. (la orden medica 19-06-2025 no corresponde a la validació…" at bounding box center [108, 48] width 191 height 31
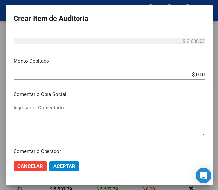
scroll to position [239, 0]
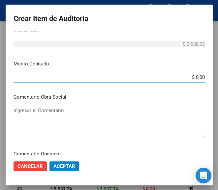
click at [198, 78] on input "$ 0,00" at bounding box center [108, 77] width 191 height 6
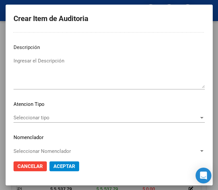
scroll to position [467, 0]
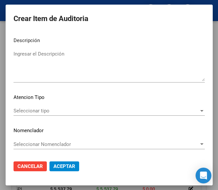
click at [53, 110] on span "Seleccionar tipo" at bounding box center [105, 111] width 185 height 6
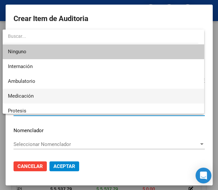
click at [36, 99] on span "Medicación" at bounding box center [103, 96] width 190 height 15
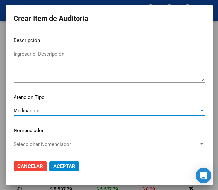
click at [55, 163] on button "Aceptar" at bounding box center [64, 167] width 30 height 10
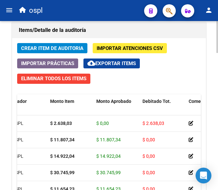
click at [65, 50] on span "Crear Item de Auditoria" at bounding box center [52, 48] width 62 height 6
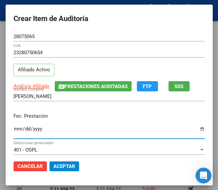
click at [13, 131] on input "Ingresar la fecha" at bounding box center [108, 131] width 191 height 11
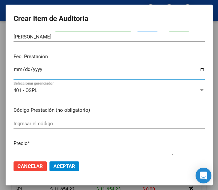
scroll to position [66, 0]
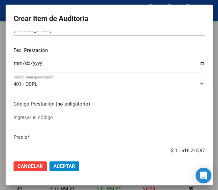
click at [38, 113] on div "Ingresar el código" at bounding box center [108, 118] width 191 height 10
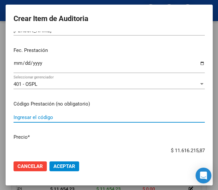
click at [33, 119] on input "Ingresar el código" at bounding box center [108, 118] width 191 height 6
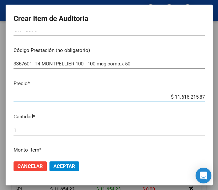
drag, startPoint x: 188, startPoint y: 151, endPoint x: 218, endPoint y: 152, distance: 30.0
click at [217, 152] on html "menu ospl person Firma Express Inicio Calendario SSS Instructivos Contacto OS T…" at bounding box center [109, 95] width 218 height 190
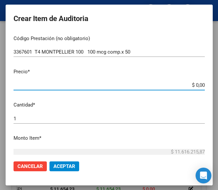
click at [197, 86] on input "$ 0,00" at bounding box center [108, 85] width 191 height 6
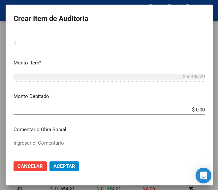
scroll to position [263, 0]
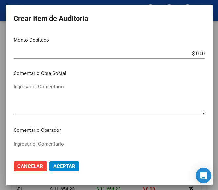
click at [44, 137] on mat-dialog-content "28075065 Nro Documento 23280750654 CUIL Afiliado Activo Análisis Afiliado Prest…" at bounding box center [109, 94] width 207 height 124
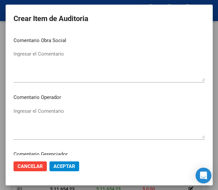
click at [54, 117] on textarea "Ingresar el Comentario" at bounding box center [108, 123] width 191 height 31
click at [52, 104] on mat-dialog-content "28075065 Nro Documento 23280750654 CUIL Afiliado Activo Análisis Afiliado Prest…" at bounding box center [109, 94] width 207 height 124
drag, startPoint x: 55, startPoint y: 107, endPoint x: 54, endPoint y: 112, distance: 5.4
click at [56, 107] on div "Ingresar el Comentario" at bounding box center [108, 123] width 191 height 34
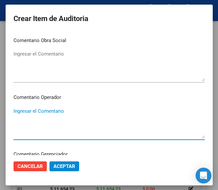
click at [47, 108] on textarea "Ingresar el Comentario" at bounding box center [108, 123] width 191 height 31
click at [14, 112] on textarea "40 DEL PARANA S.C.S." at bounding box center [108, 123] width 191 height 31
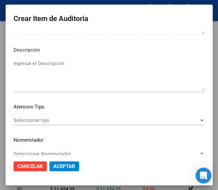
scroll to position [460, 0]
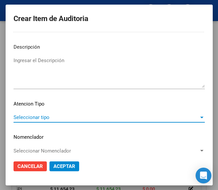
click at [37, 119] on span "Seleccionar tipo" at bounding box center [105, 118] width 185 height 6
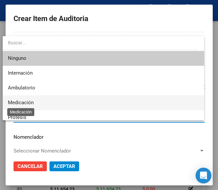
click at [33, 103] on span "Medicación" at bounding box center [21, 103] width 26 height 6
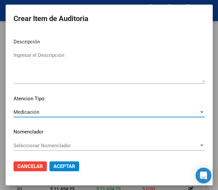
scroll to position [467, 0]
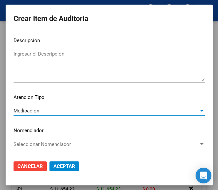
click at [58, 165] on span "Aceptar" at bounding box center [64, 167] width 22 height 6
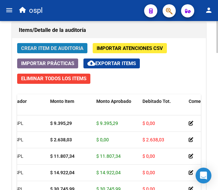
click at [79, 50] on span "Crear Item de Auditoria" at bounding box center [52, 48] width 62 height 6
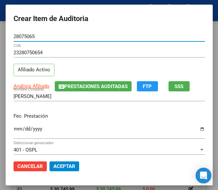
click at [13, 129] on input "Ingresar la fecha" at bounding box center [108, 131] width 191 height 11
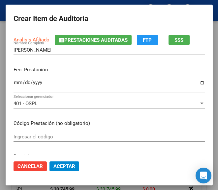
scroll to position [66, 0]
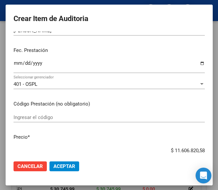
click at [35, 114] on div "Ingresar el código" at bounding box center [108, 118] width 191 height 10
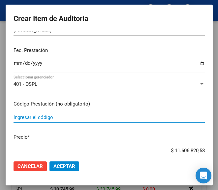
click at [44, 118] on input "Ingresar el código" at bounding box center [108, 118] width 191 height 6
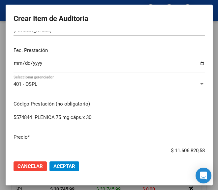
scroll to position [77, 0]
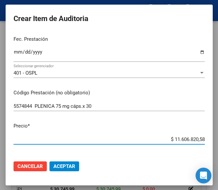
drag, startPoint x: 158, startPoint y: 151, endPoint x: 211, endPoint y: 145, distance: 53.3
click at [211, 145] on mat-dialog-content "28075065 Nro Documento 23280750654 CUIL Afiliado Activo Análisis Afiliado Prest…" at bounding box center [109, 94] width 207 height 124
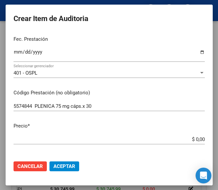
click at [199, 139] on app-form-text-field "Precio * $ 0,00 Ingresar el precio" at bounding box center [111, 132] width 196 height 20
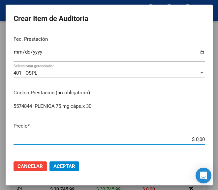
click at [197, 138] on input "$ 0,00" at bounding box center [108, 140] width 191 height 6
click at [197, 137] on input "$ 0,00" at bounding box center [108, 140] width 191 height 6
click at [198, 137] on input "$ 0,00" at bounding box center [108, 140] width 191 height 6
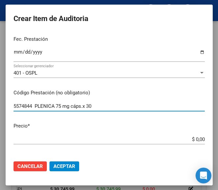
drag, startPoint x: 198, startPoint y: 137, endPoint x: 167, endPoint y: 108, distance: 41.7
click at [167, 108] on input "5574844 PLENICA 75 mg cáps.x 30" at bounding box center [108, 106] width 191 height 6
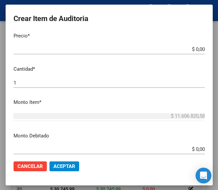
scroll to position [176, 0]
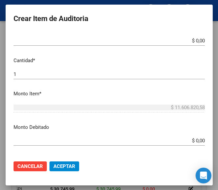
click at [198, 41] on input "$ 0,00" at bounding box center [108, 41] width 191 height 6
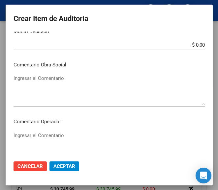
scroll to position [274, 0]
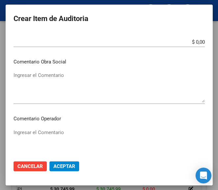
click at [47, 91] on textarea "Ingresar el Comentario" at bounding box center [108, 87] width 191 height 31
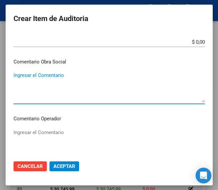
click at [52, 133] on textarea "Ingresar el Comentario" at bounding box center [108, 144] width 191 height 31
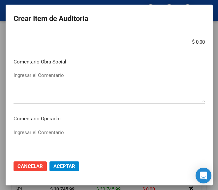
click at [45, 128] on div "Ingresar el Comentario" at bounding box center [108, 145] width 191 height 34
click at [33, 130] on textarea "Ingresar el Comentario" at bounding box center [108, 144] width 191 height 31
click at [13, 136] on textarea "40 DEL PARANA S.C.S." at bounding box center [108, 144] width 191 height 31
click at [14, 134] on textarea "40 DEL PARANA S.C.S." at bounding box center [108, 144] width 191 height 31
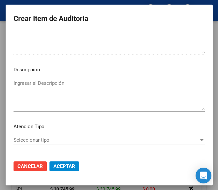
scroll to position [439, 0]
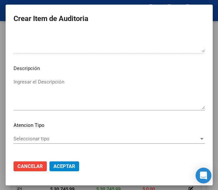
click at [45, 131] on mat-dialog-content "28075065 Nro Documento 23280750654 CUIL Afiliado Activo Análisis Afiliado Prest…" at bounding box center [109, 94] width 207 height 124
click at [25, 137] on span "Seleccionar tipo" at bounding box center [105, 139] width 185 height 6
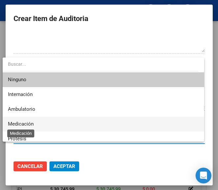
click at [31, 121] on span "Medicación" at bounding box center [21, 124] width 26 height 6
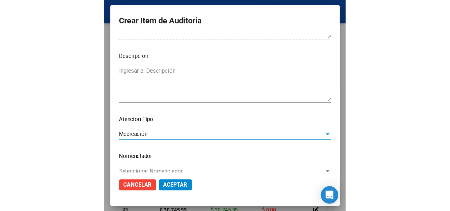
scroll to position [467, 0]
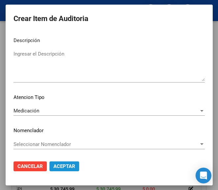
click at [53, 169] on span "Aceptar" at bounding box center [64, 167] width 22 height 6
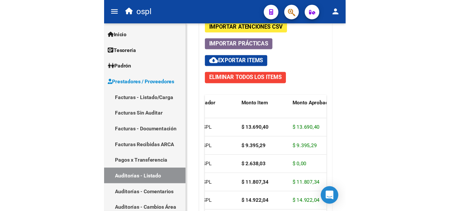
scroll to position [475, 0]
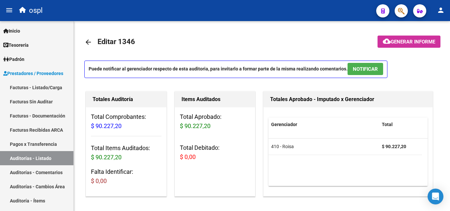
scroll to position [230, 0]
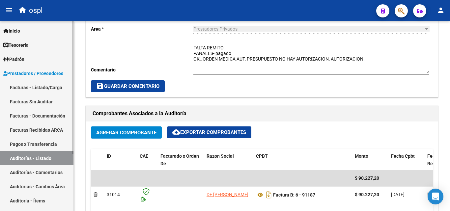
click at [51, 158] on link "Auditorías - Listado" at bounding box center [36, 158] width 73 height 14
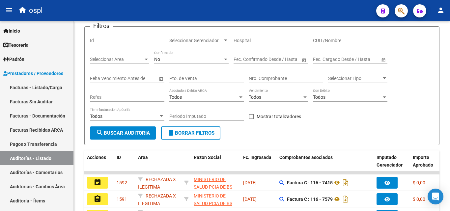
scroll to position [218, 0]
